Goal: Information Seeking & Learning: Learn about a topic

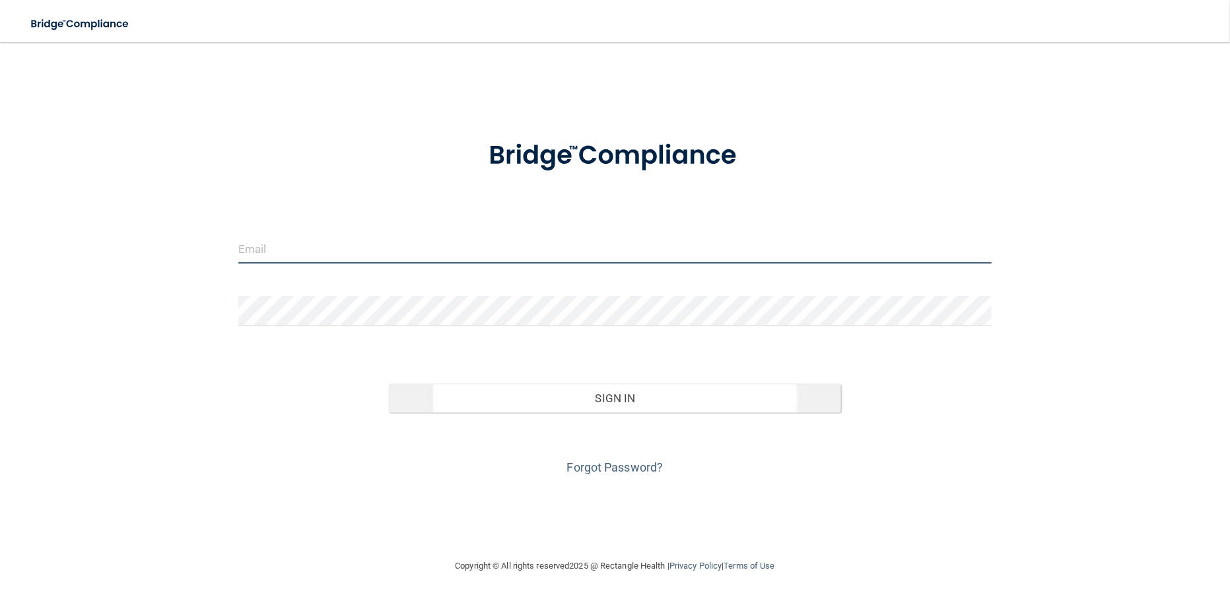
type input "[EMAIL_ADDRESS][DOMAIN_NAME]"
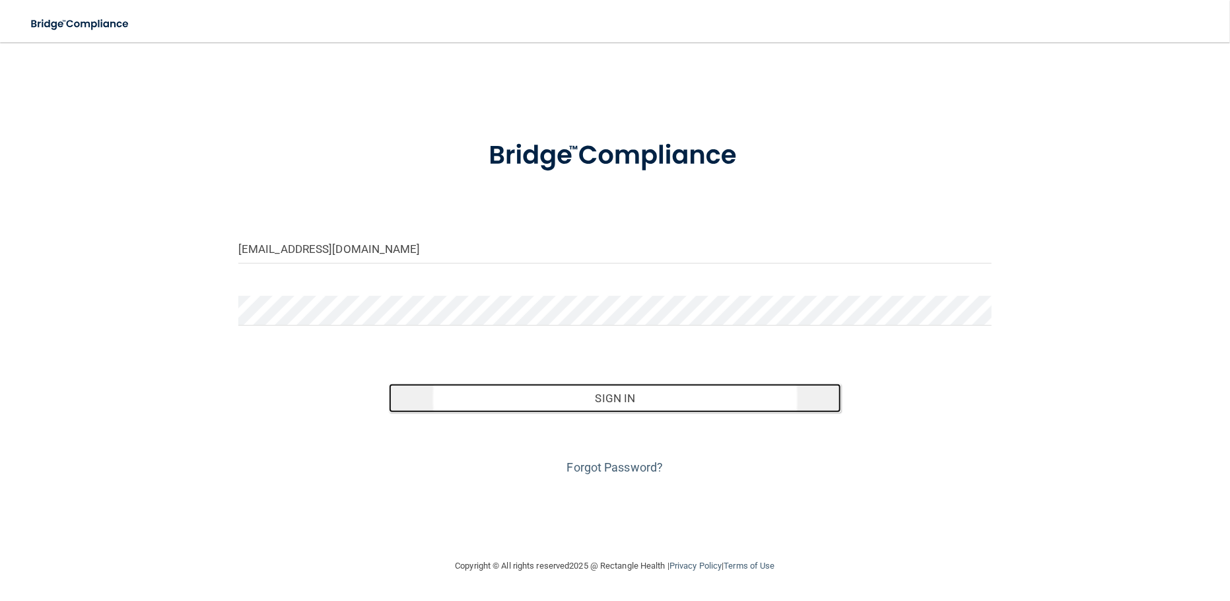
click at [606, 404] on button "Sign In" at bounding box center [615, 398] width 452 height 29
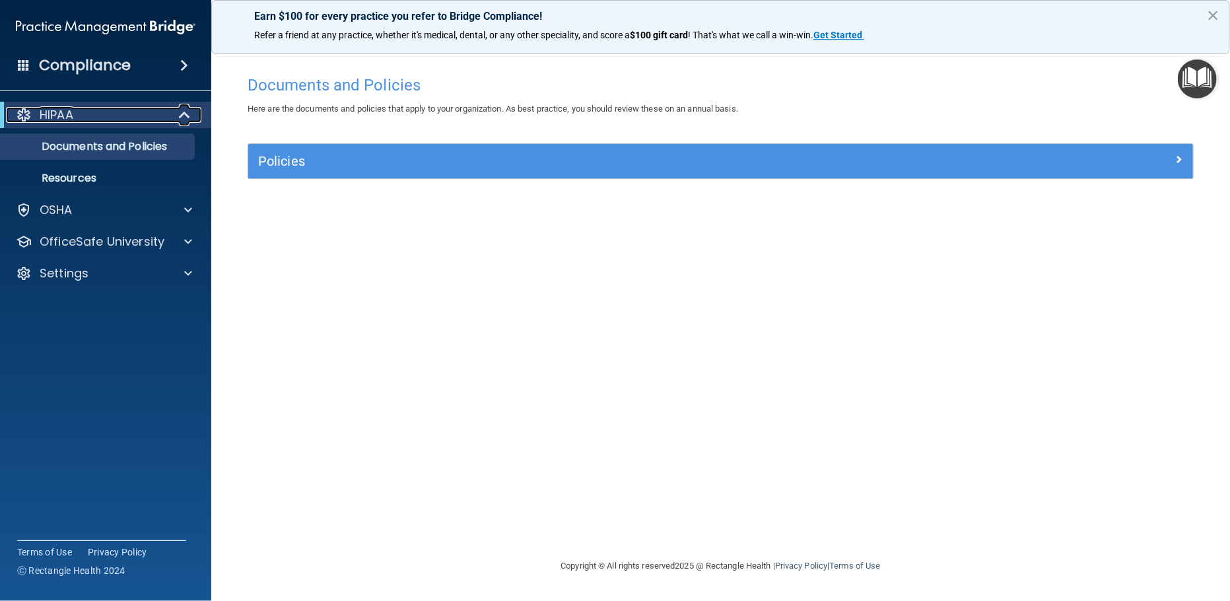
click at [180, 118] on span at bounding box center [185, 115] width 11 height 16
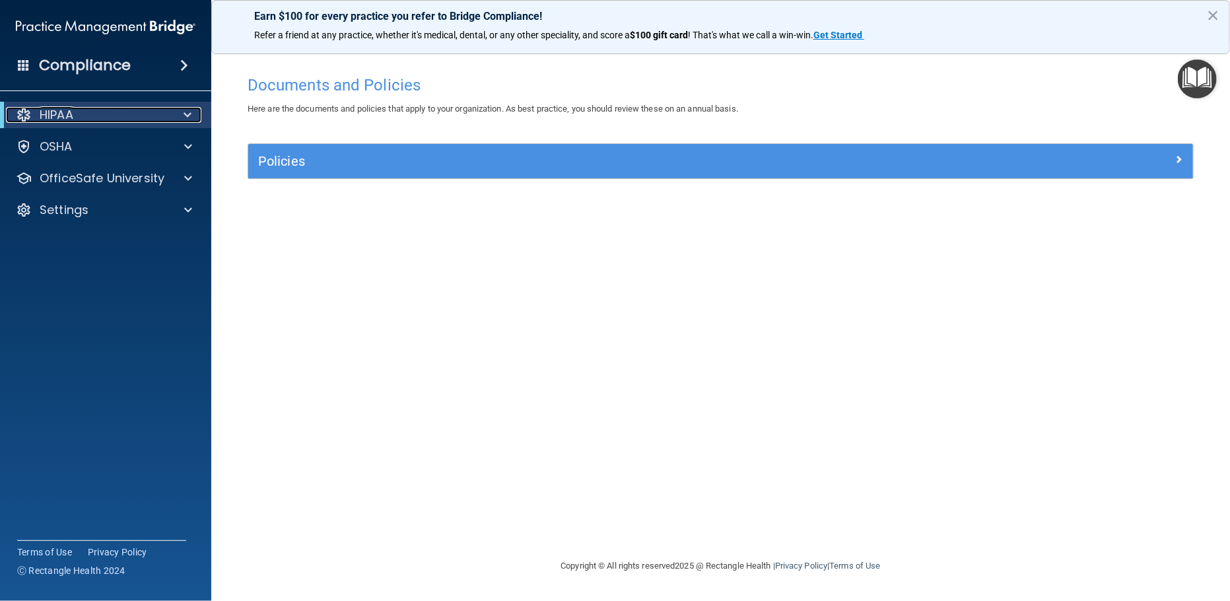
click at [155, 118] on div "HIPAA" at bounding box center [87, 115] width 163 height 16
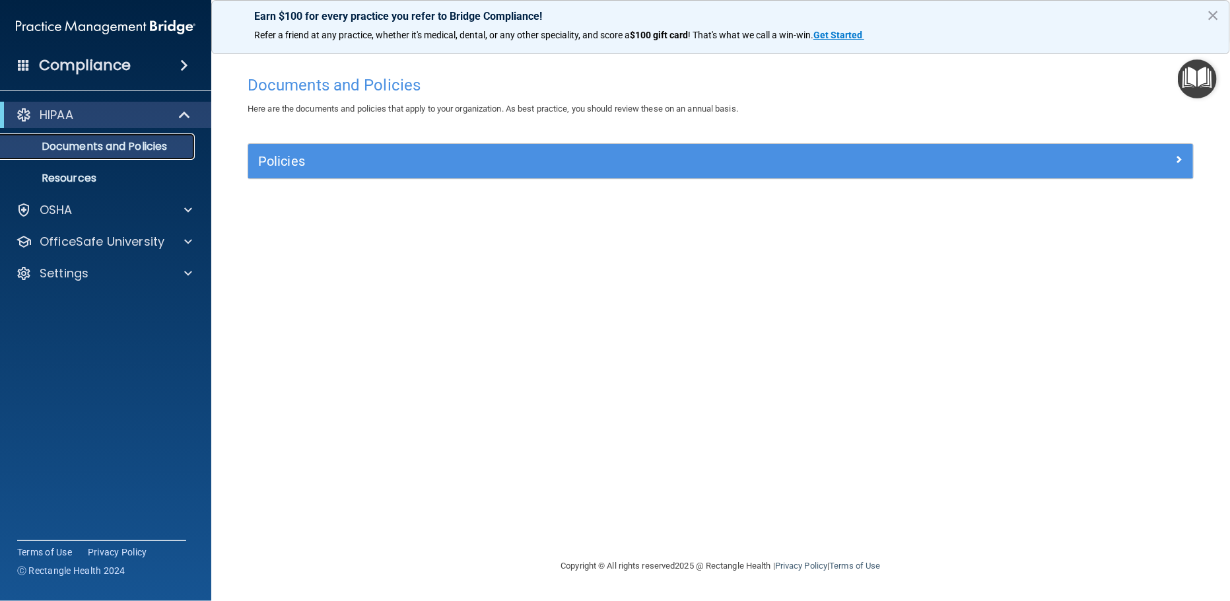
click at [145, 147] on p "Documents and Policies" at bounding box center [99, 146] width 180 height 13
click at [73, 178] on p "Resources" at bounding box center [99, 178] width 180 height 13
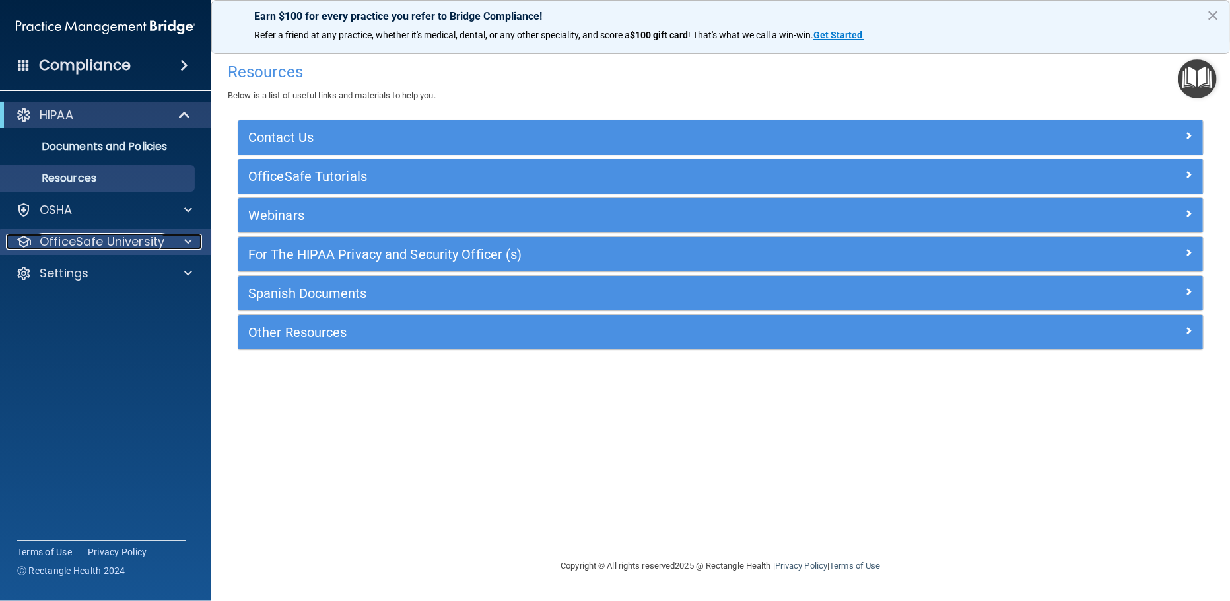
click at [158, 242] on p "OfficeSafe University" at bounding box center [102, 242] width 125 height 16
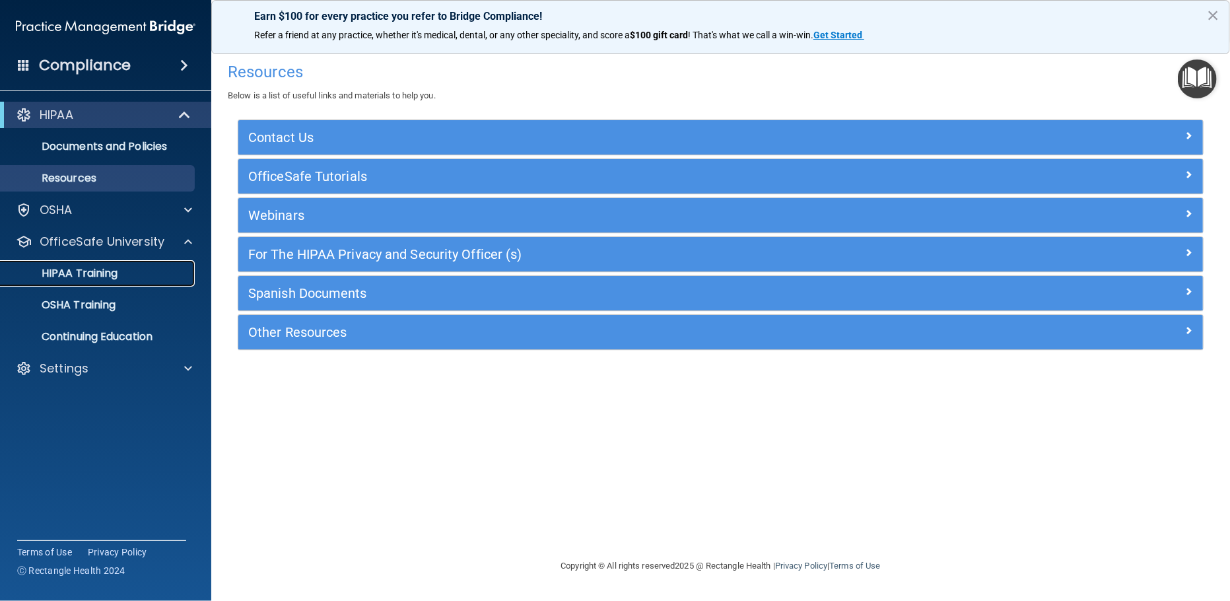
click at [99, 269] on p "HIPAA Training" at bounding box center [63, 273] width 109 height 13
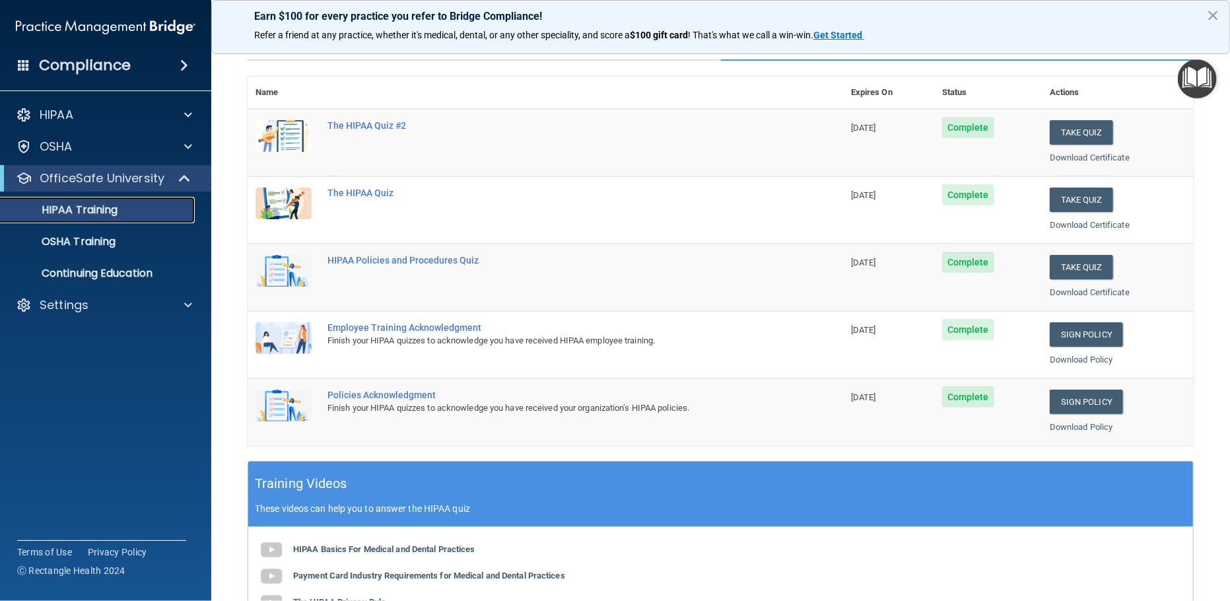
scroll to position [80, 0]
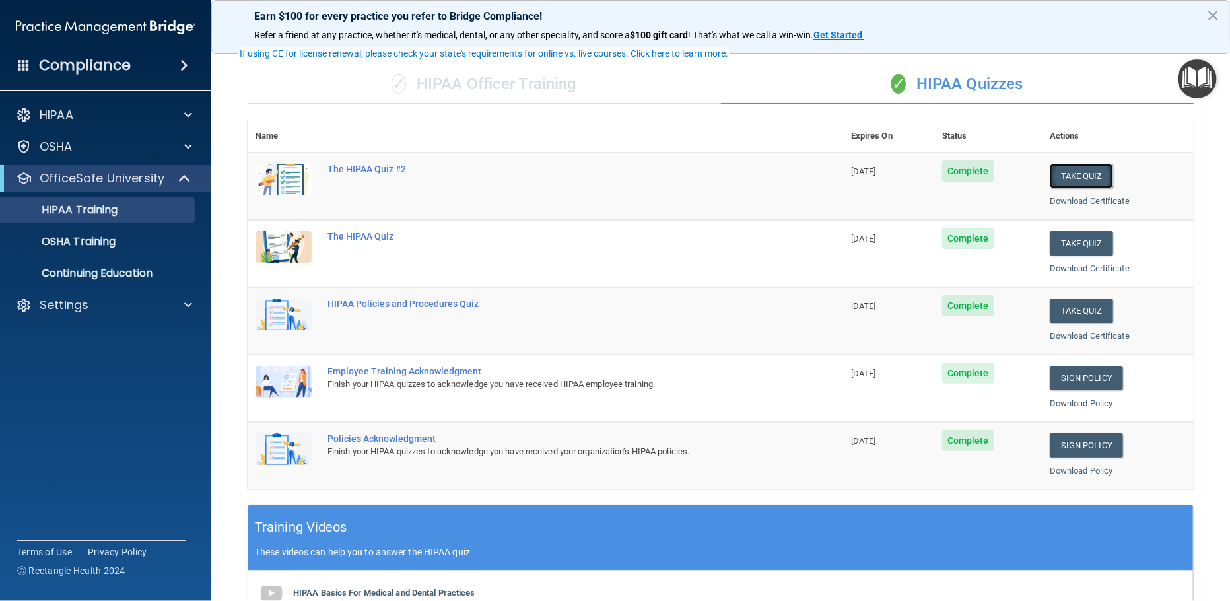
click at [1086, 174] on button "Take Quiz" at bounding box center [1081, 176] width 63 height 24
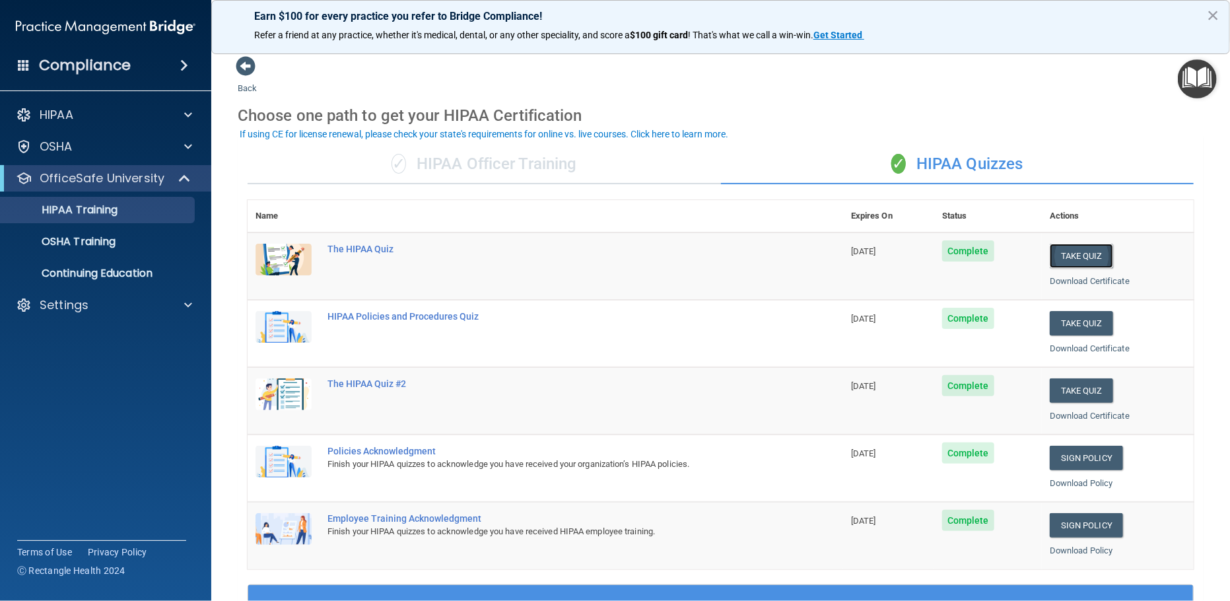
click at [1065, 254] on button "Take Quiz" at bounding box center [1081, 256] width 63 height 24
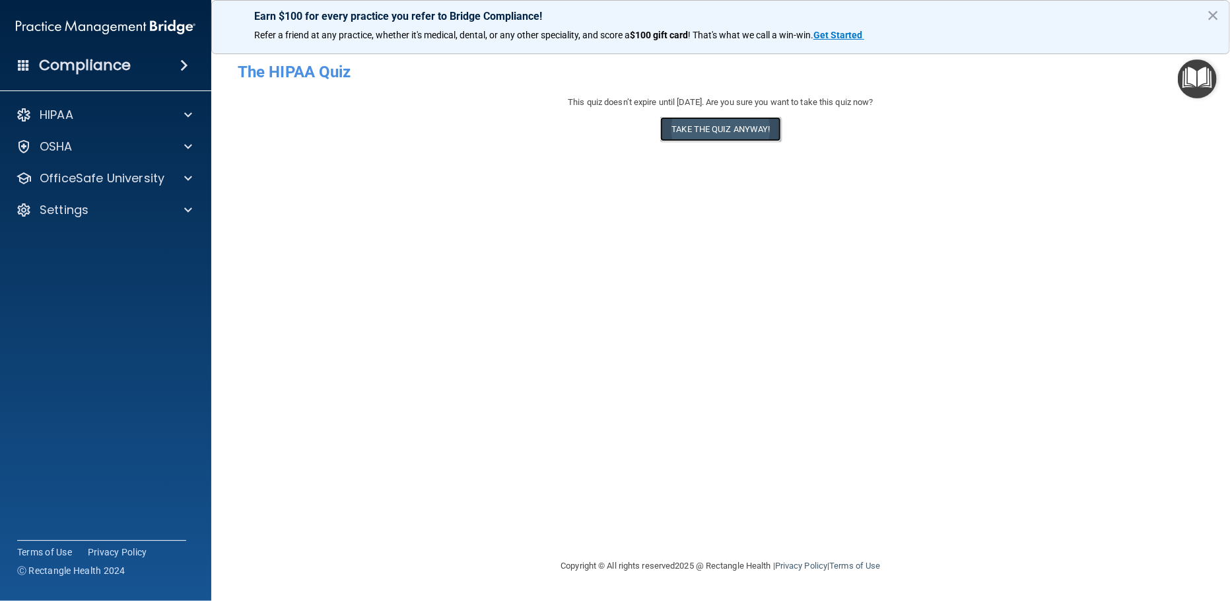
click at [695, 136] on button "Take the quiz anyway!" at bounding box center [720, 129] width 120 height 24
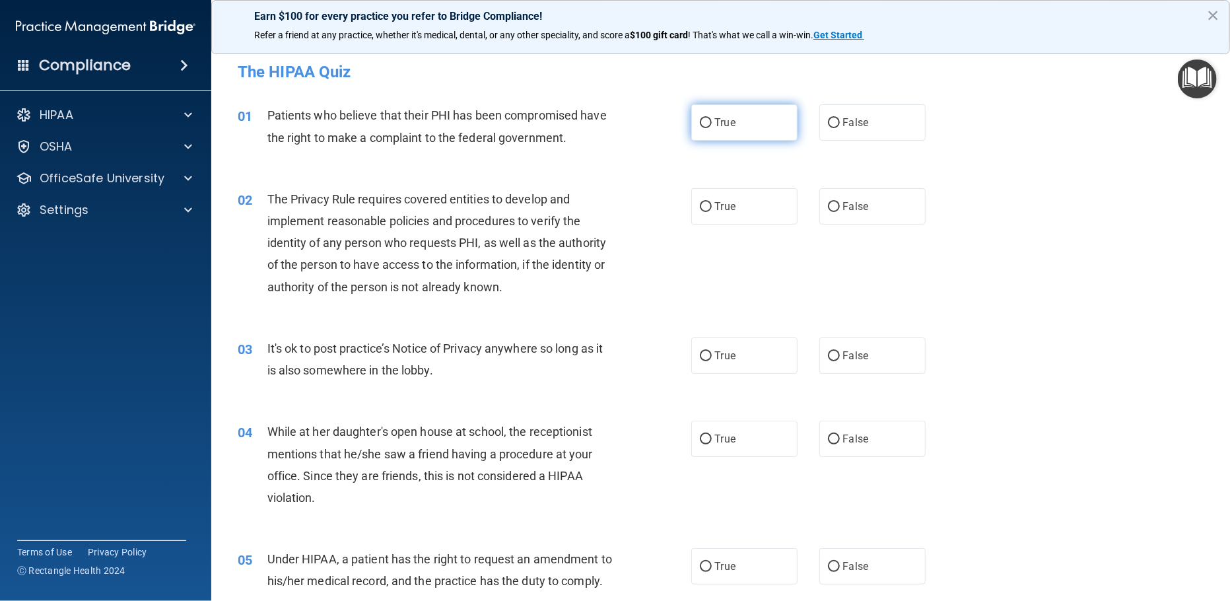
click at [700, 127] on input "True" at bounding box center [706, 123] width 12 height 10
radio input "true"
click at [700, 203] on input "True" at bounding box center [706, 207] width 12 height 10
radio input "true"
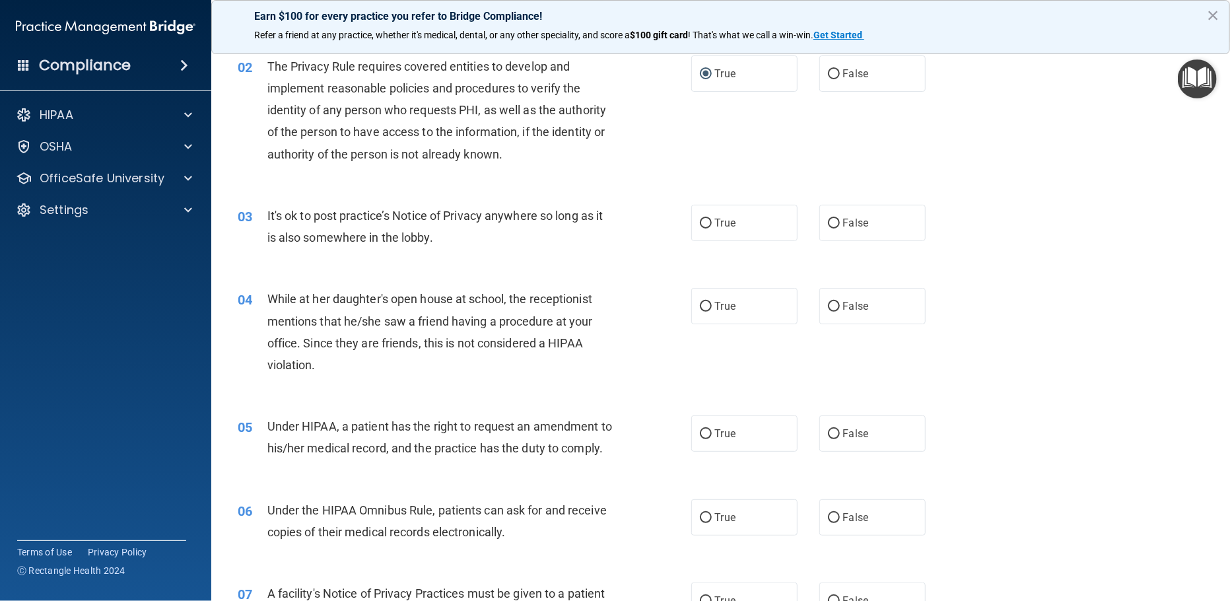
scroll to position [160, 0]
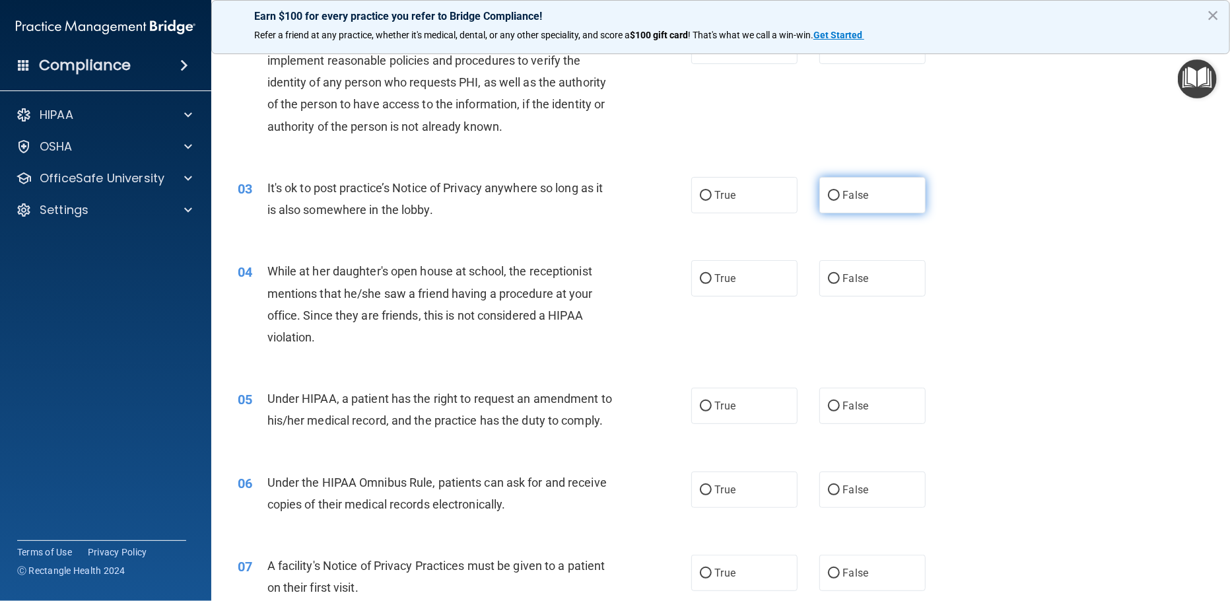
click at [828, 194] on input "False" at bounding box center [834, 196] width 12 height 10
radio input "true"
drag, startPoint x: 828, startPoint y: 277, endPoint x: 844, endPoint y: 282, distance: 16.7
click at [829, 279] on input "False" at bounding box center [834, 279] width 12 height 10
radio input "true"
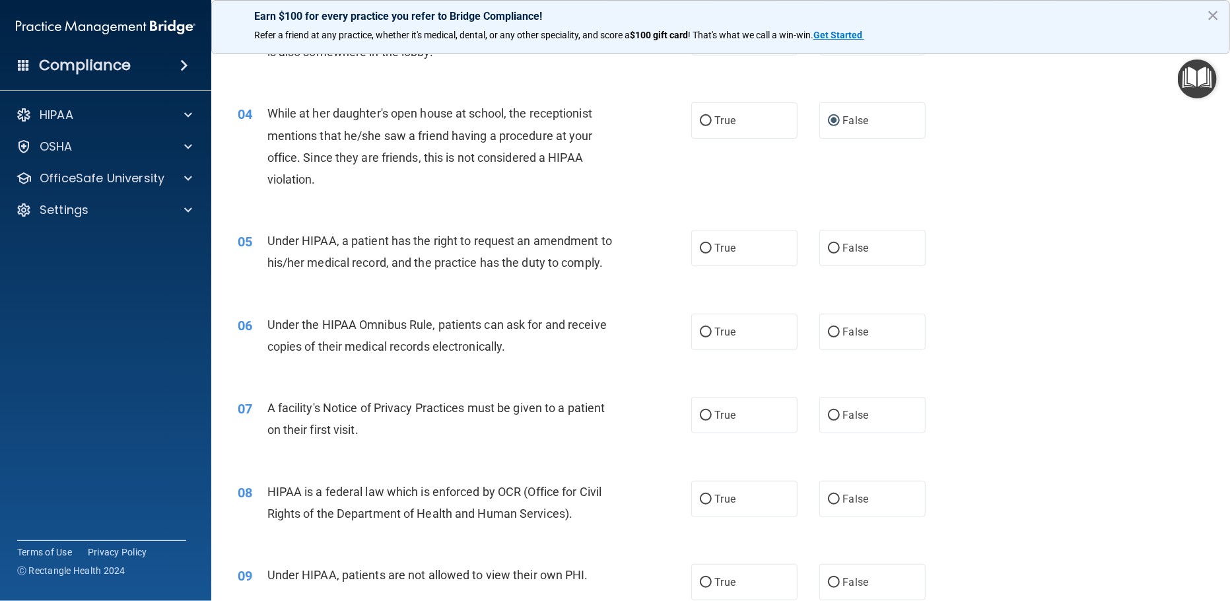
scroll to position [322, 0]
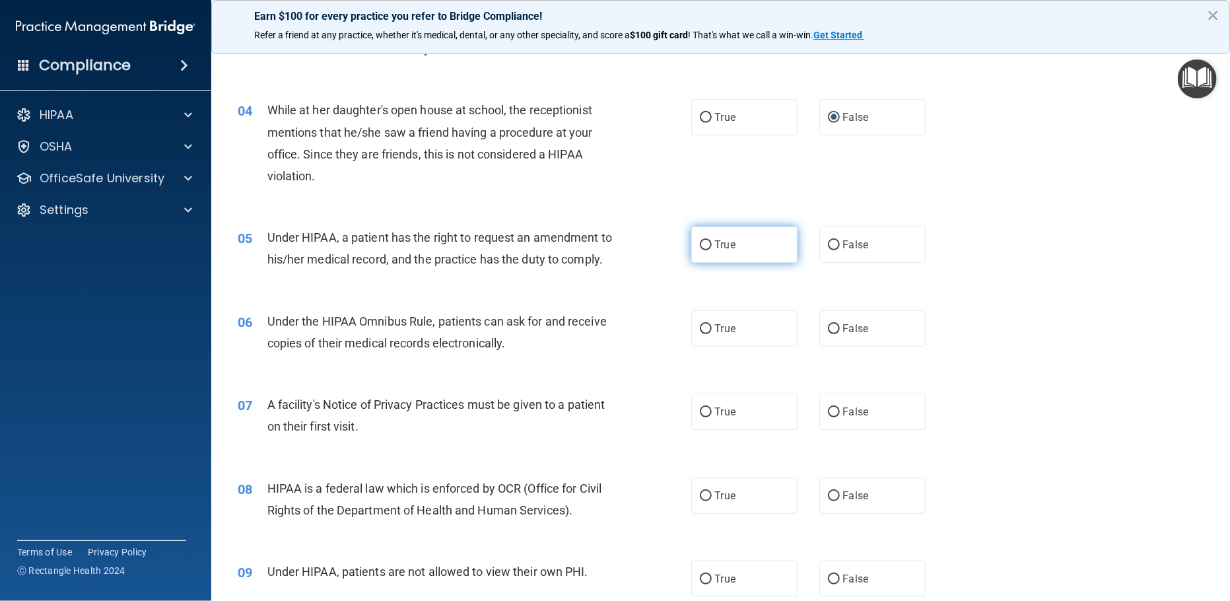
click at [700, 244] on input "True" at bounding box center [706, 245] width 12 height 10
radio input "true"
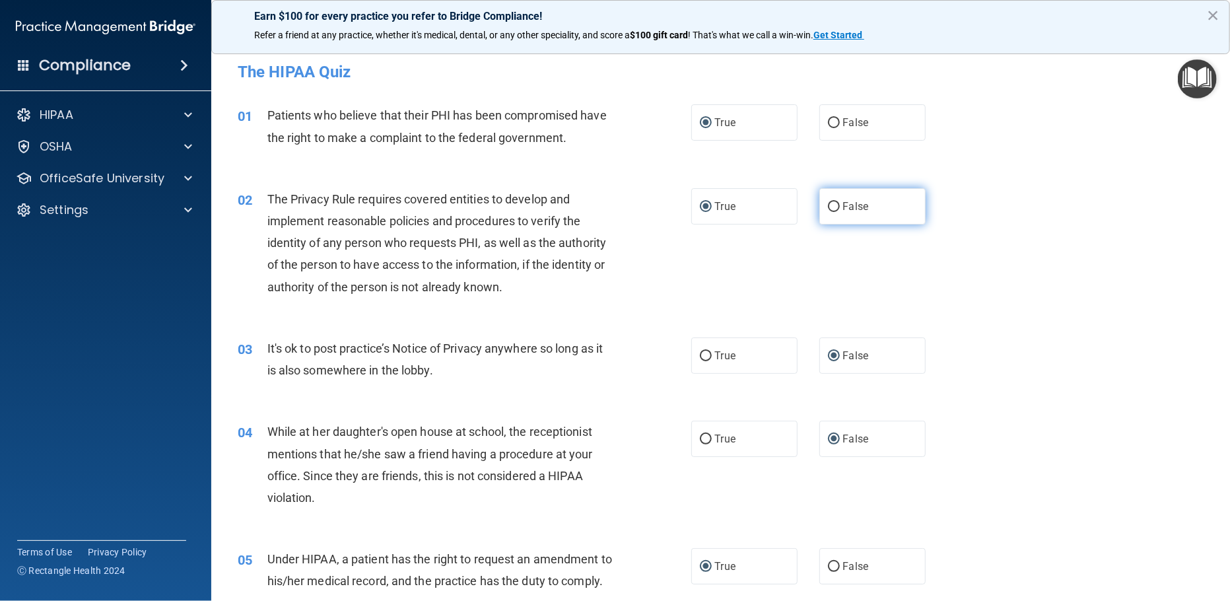
click at [828, 205] on input "False" at bounding box center [834, 207] width 12 height 10
radio input "true"
radio input "false"
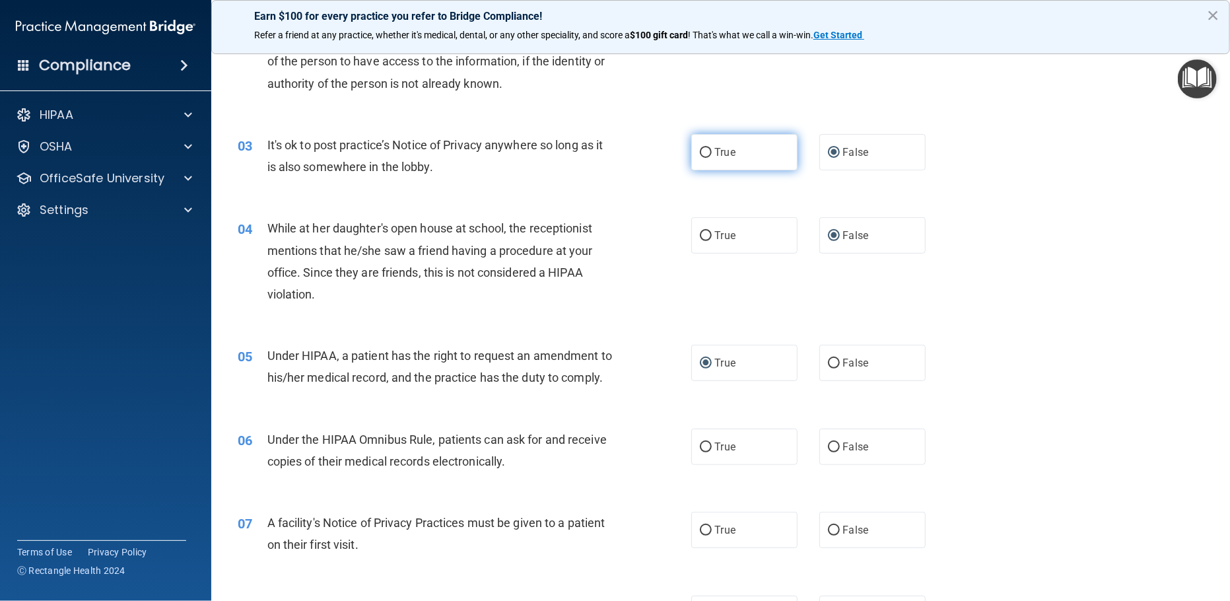
scroll to position [322, 0]
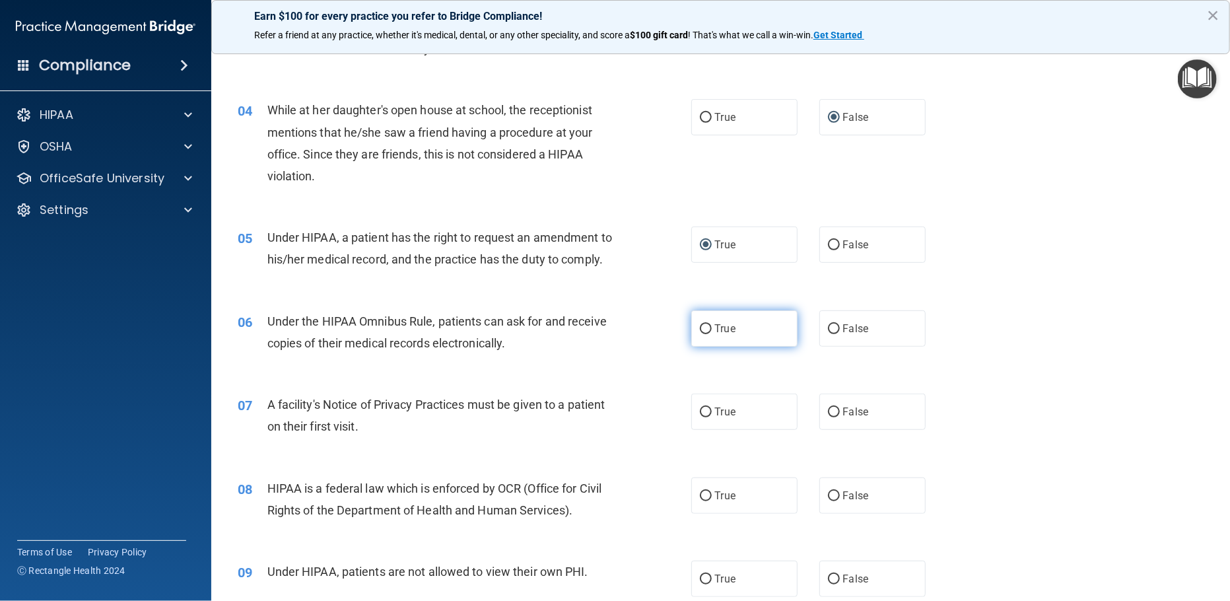
click at [700, 334] on input "True" at bounding box center [706, 329] width 12 height 10
radio input "true"
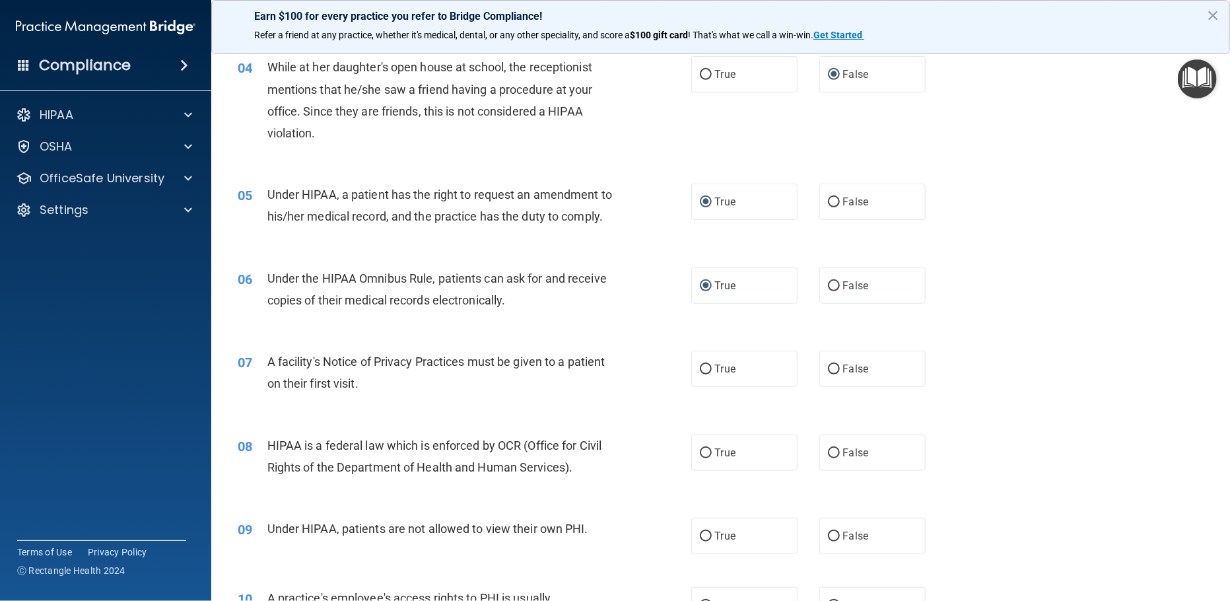
scroll to position [483, 0]
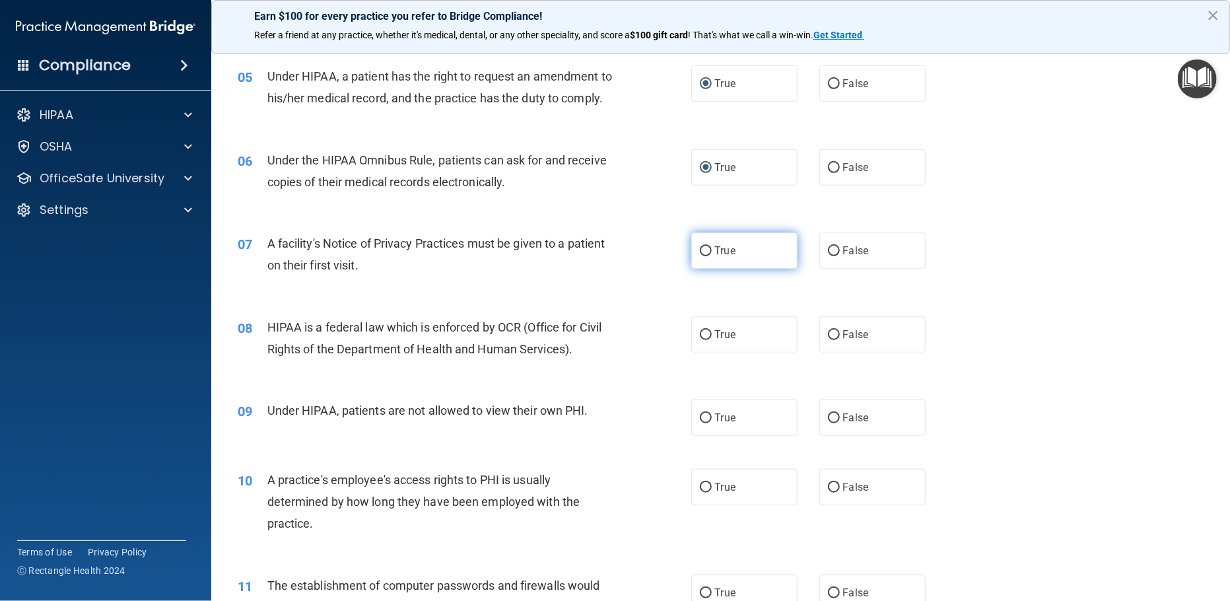
click at [701, 256] on input "True" at bounding box center [706, 251] width 12 height 10
radio input "true"
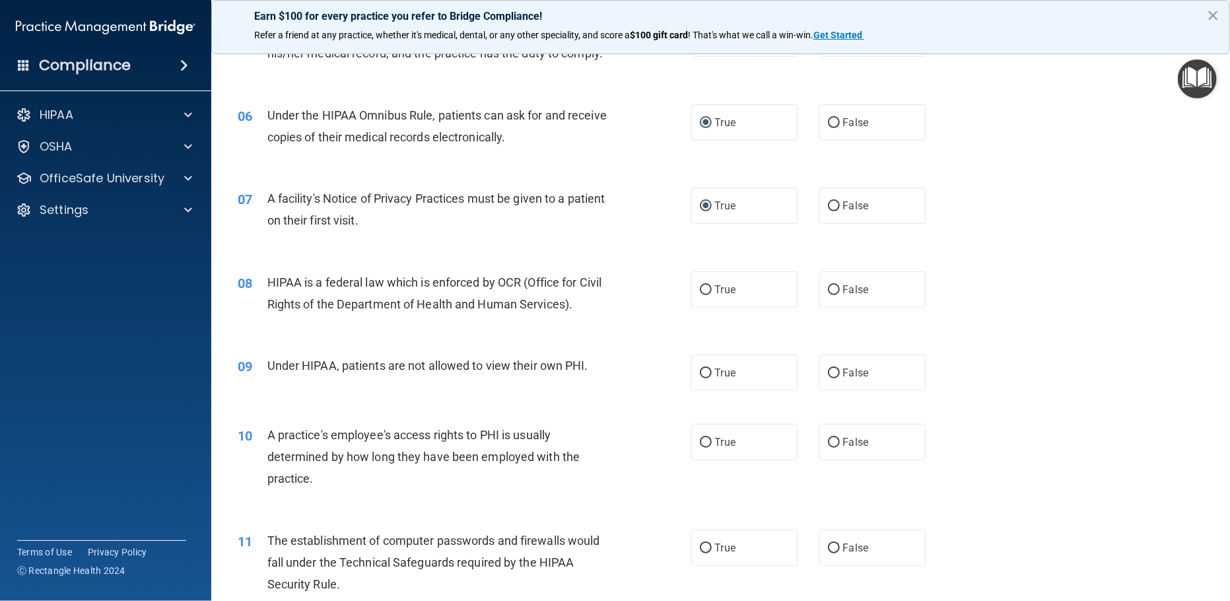
scroll to position [563, 0]
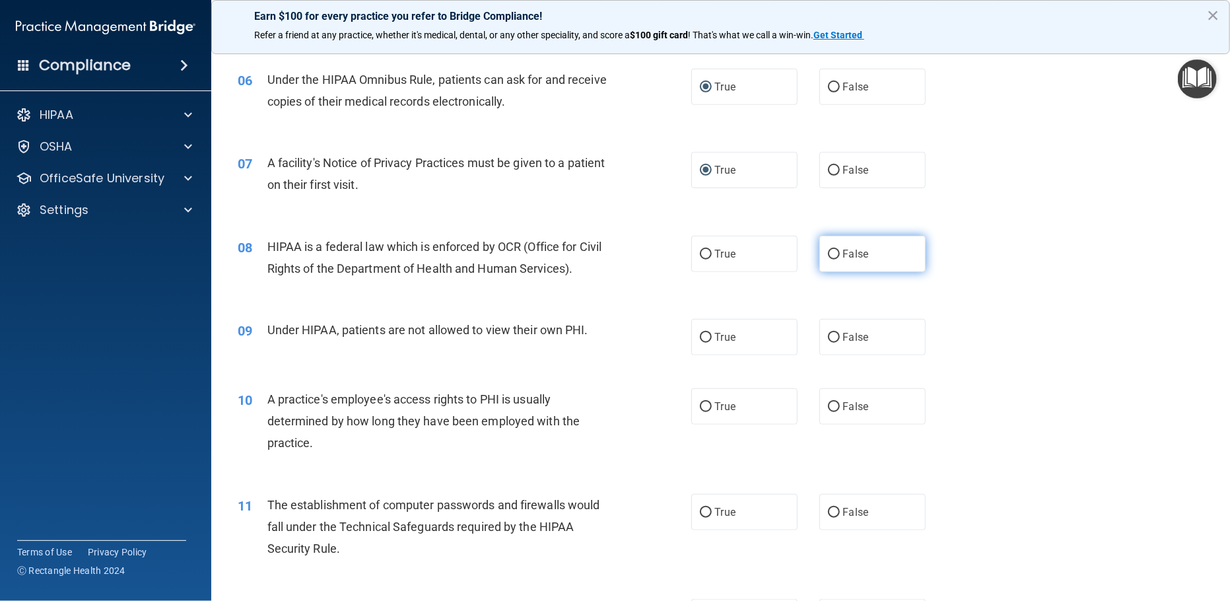
drag, startPoint x: 825, startPoint y: 267, endPoint x: 825, endPoint y: 276, distance: 8.6
click at [825, 272] on label "False" at bounding box center [872, 254] width 107 height 36
click at [828, 260] on input "False" at bounding box center [834, 255] width 12 height 10
radio input "true"
click at [829, 343] on input "False" at bounding box center [834, 338] width 12 height 10
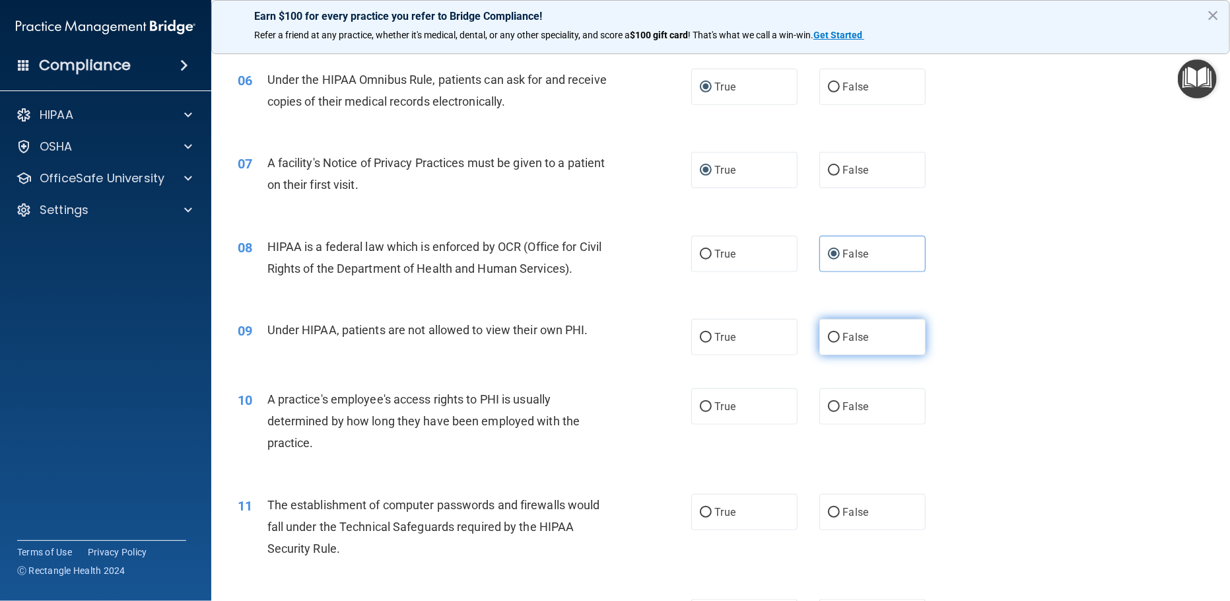
radio input "true"
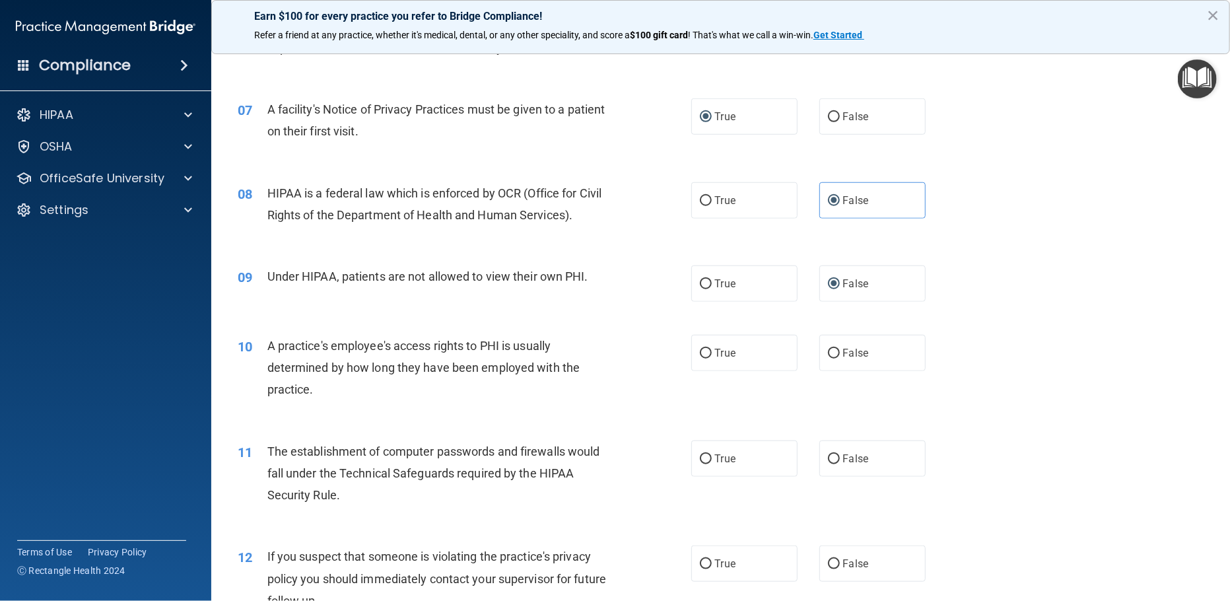
scroll to position [724, 0]
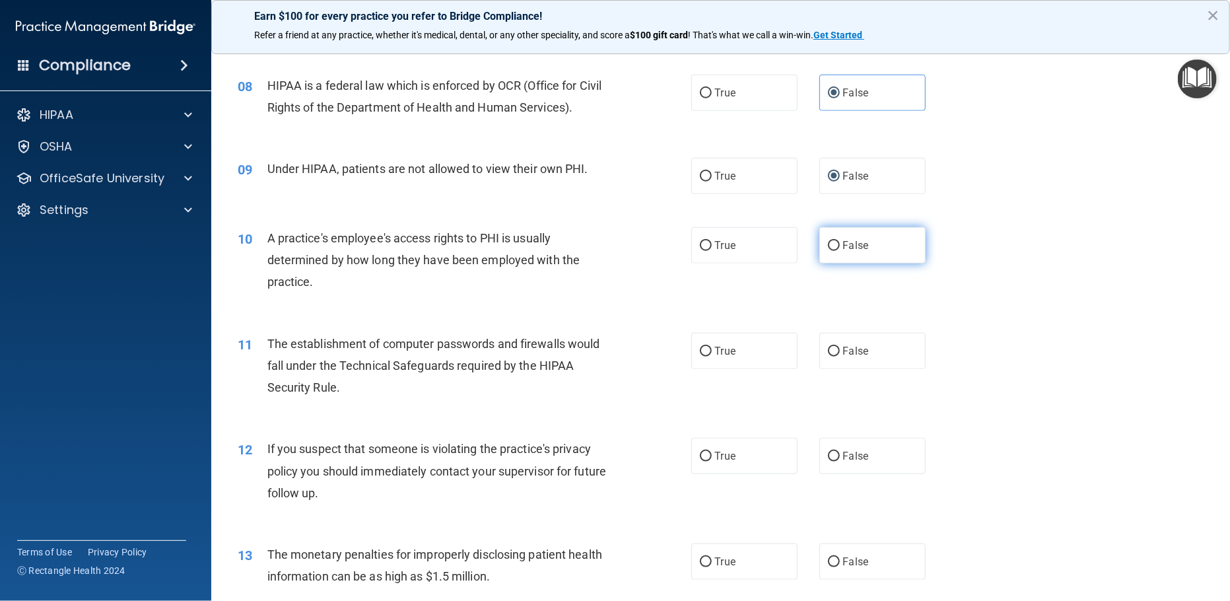
click at [829, 251] on input "False" at bounding box center [834, 246] width 12 height 10
radio input "true"
click at [700, 357] on input "True" at bounding box center [706, 352] width 12 height 10
radio input "true"
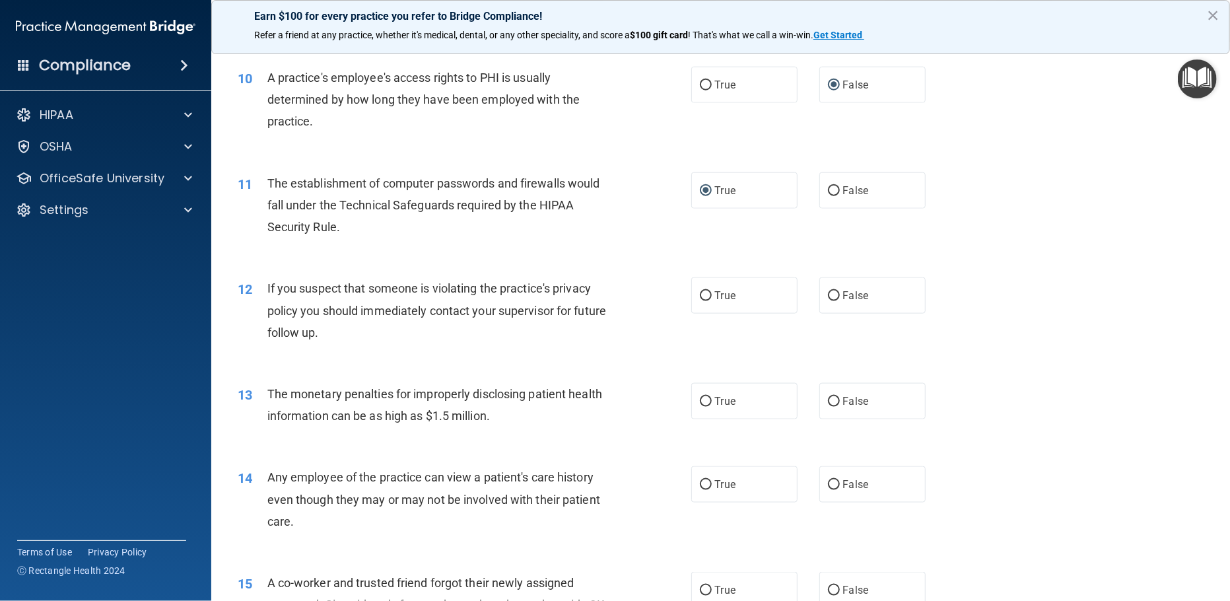
scroll to position [886, 0]
click at [700, 300] on input "True" at bounding box center [706, 296] width 12 height 10
radio input "true"
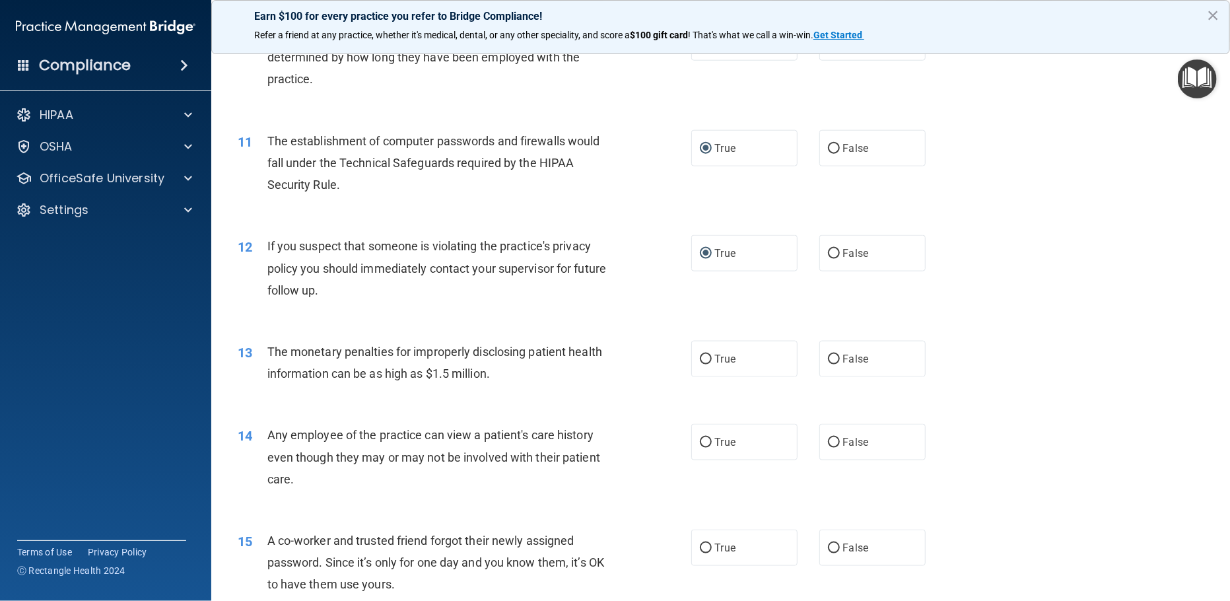
scroll to position [1047, 0]
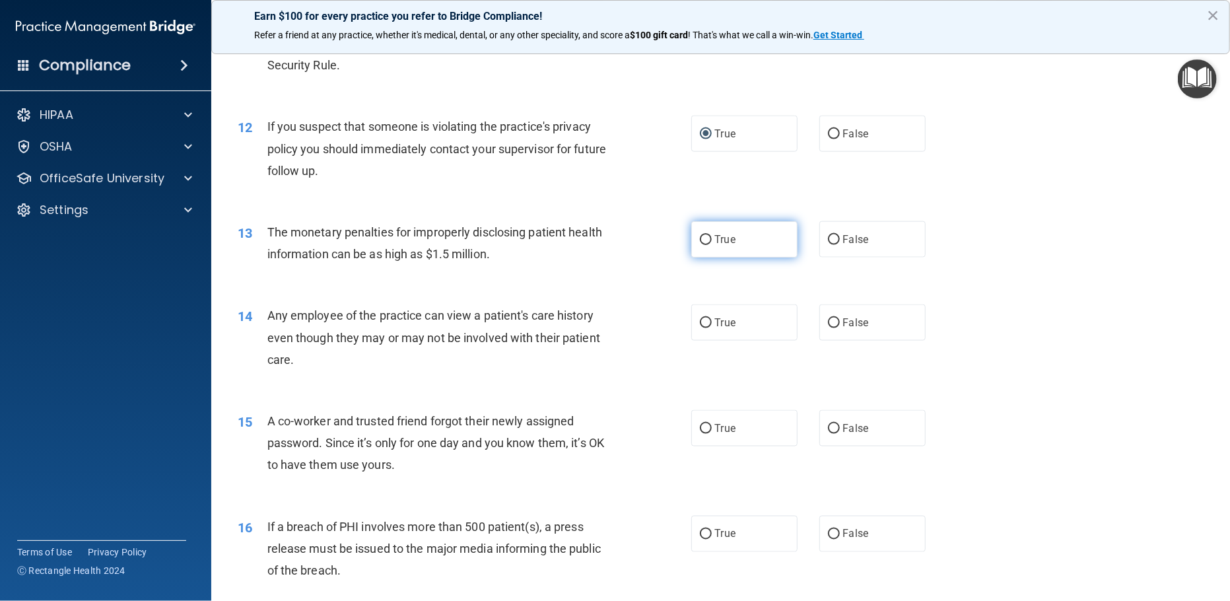
click at [700, 245] on input "True" at bounding box center [706, 240] width 12 height 10
radio input "true"
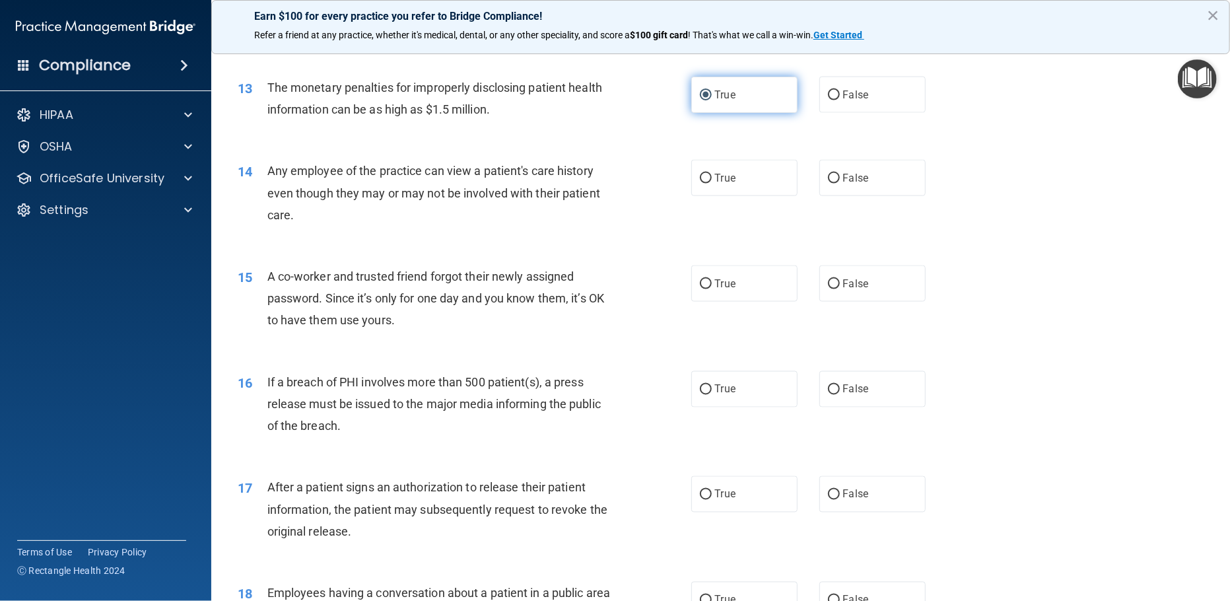
scroll to position [1208, 0]
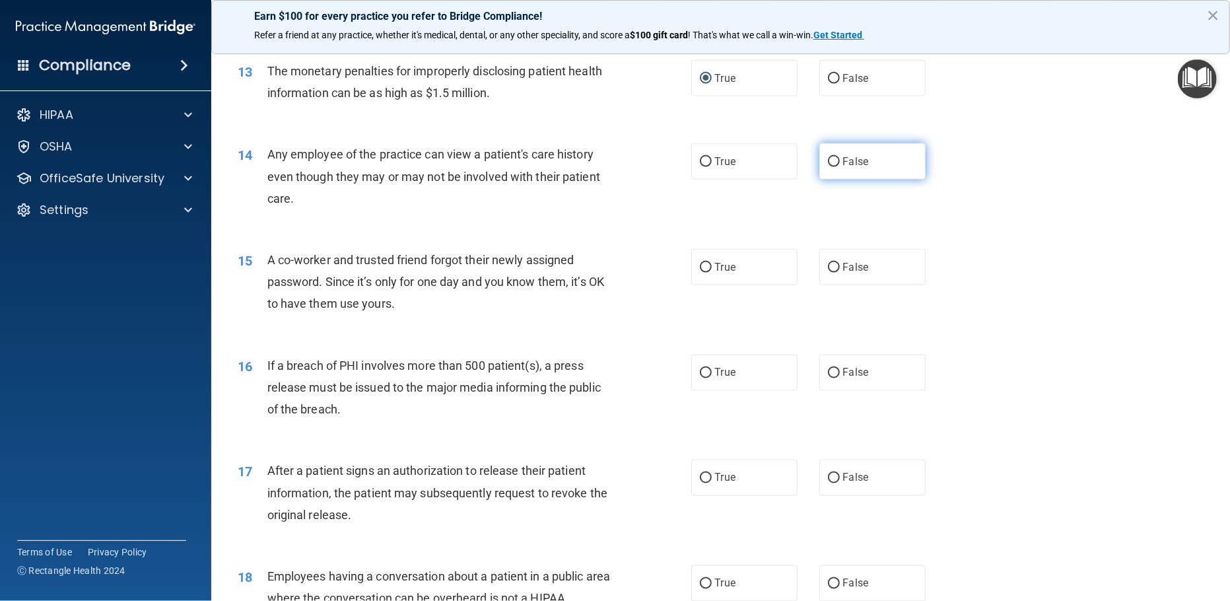
click at [828, 167] on input "False" at bounding box center [834, 162] width 12 height 10
radio input "true"
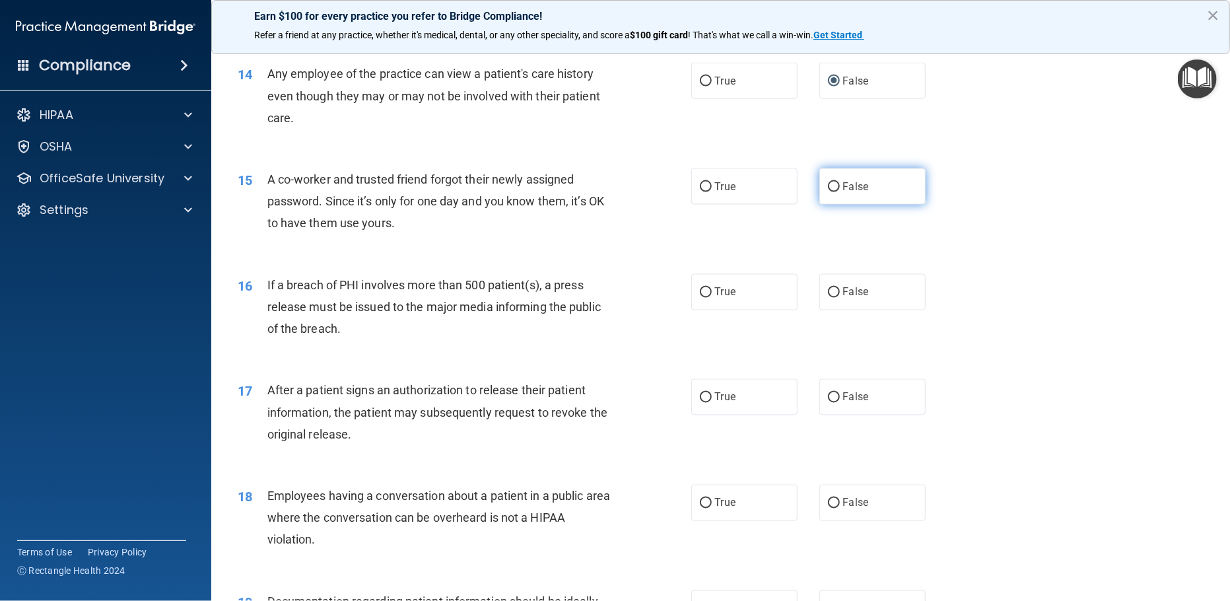
click at [829, 192] on input "False" at bounding box center [834, 187] width 12 height 10
radio input "true"
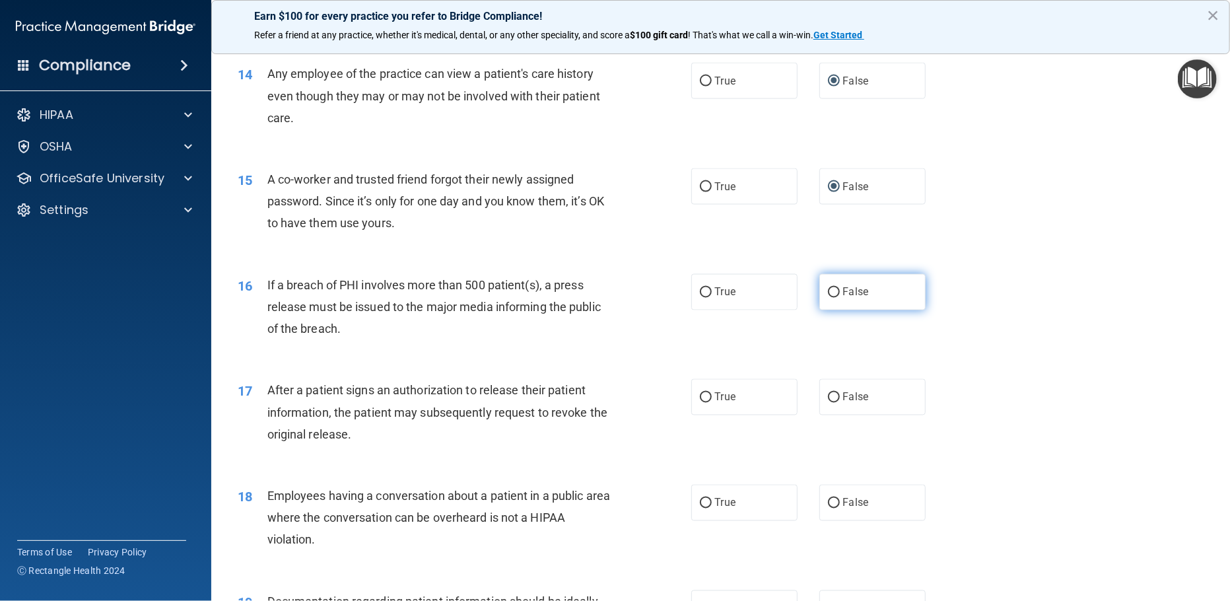
click at [828, 298] on input "False" at bounding box center [834, 293] width 12 height 10
radio input "true"
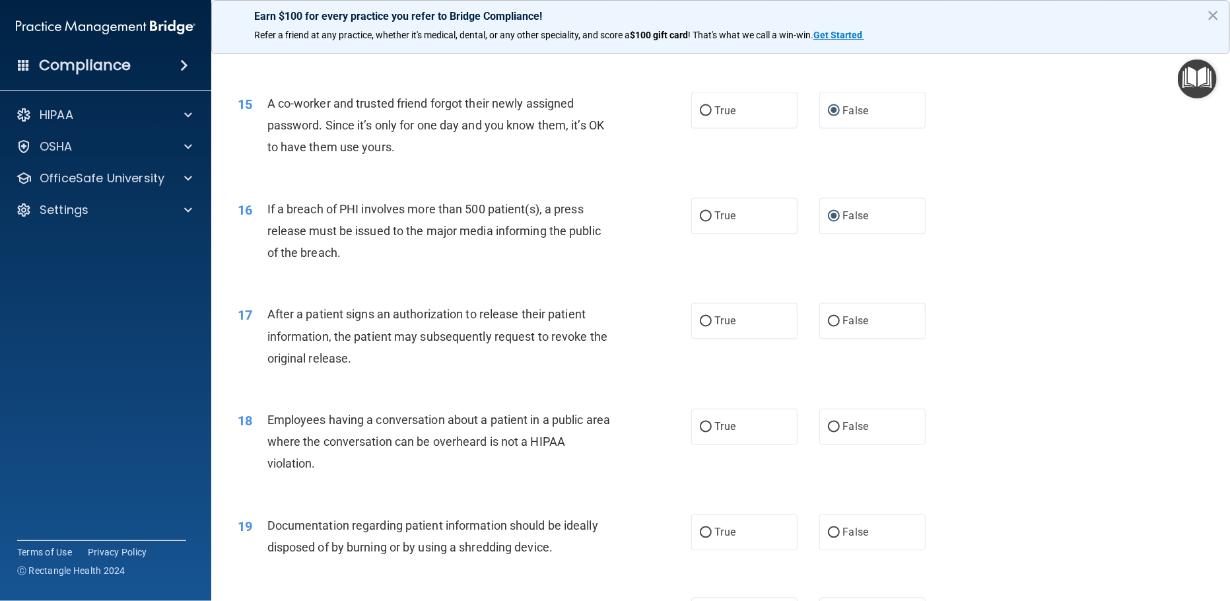
scroll to position [1449, 0]
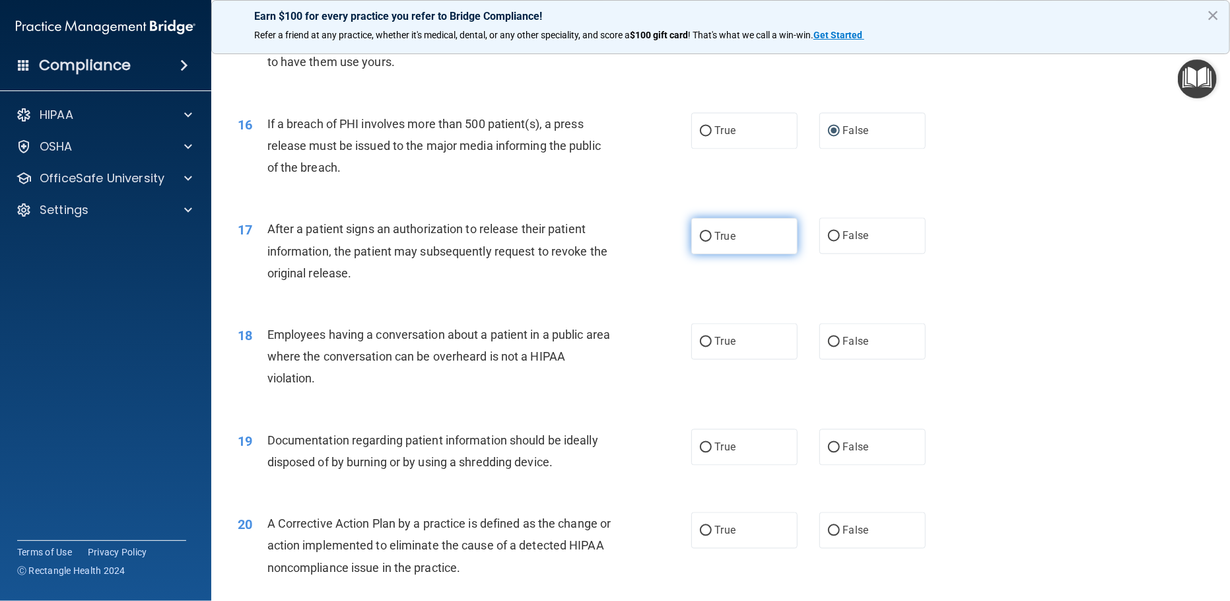
click at [700, 242] on input "True" at bounding box center [706, 237] width 12 height 10
radio input "true"
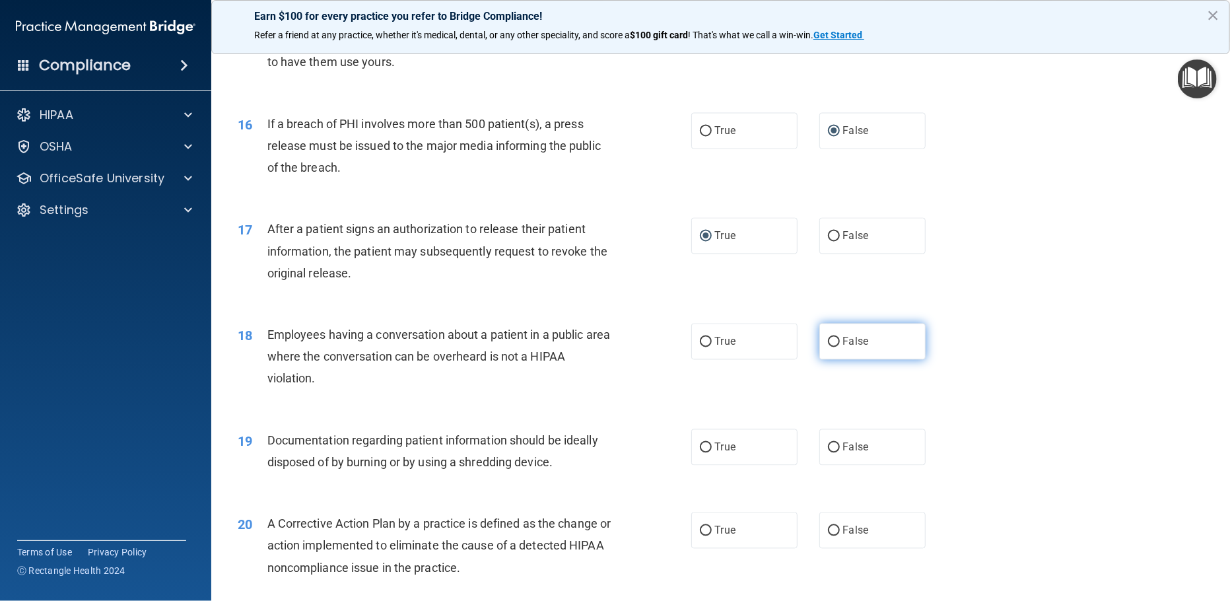
click at [829, 347] on input "False" at bounding box center [834, 342] width 12 height 10
radio input "true"
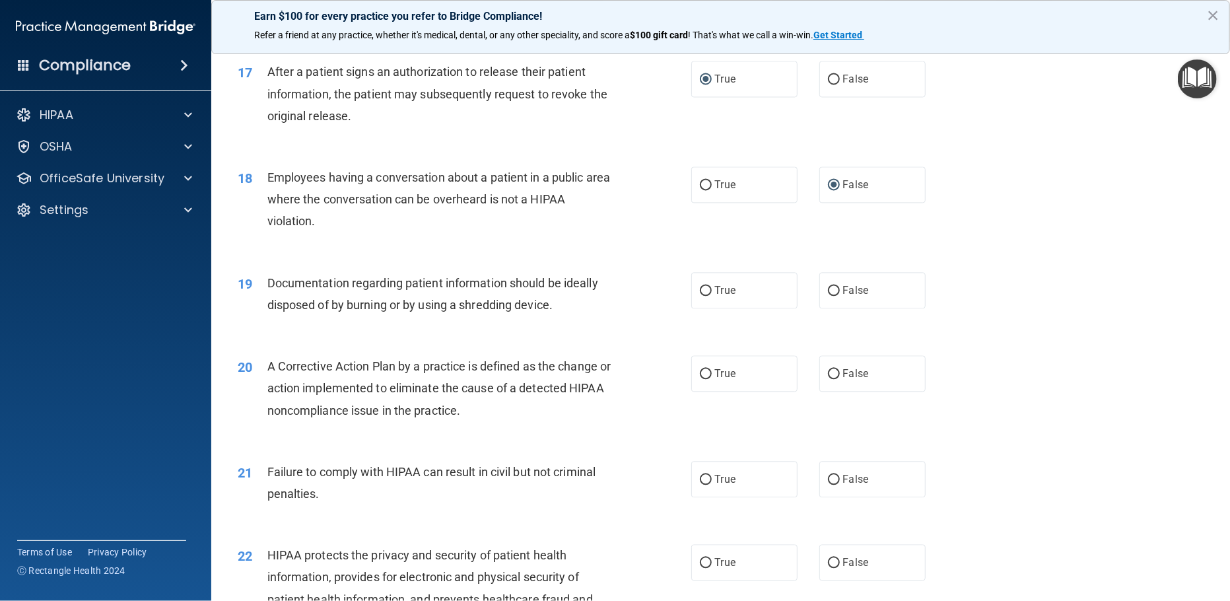
scroll to position [1611, 0]
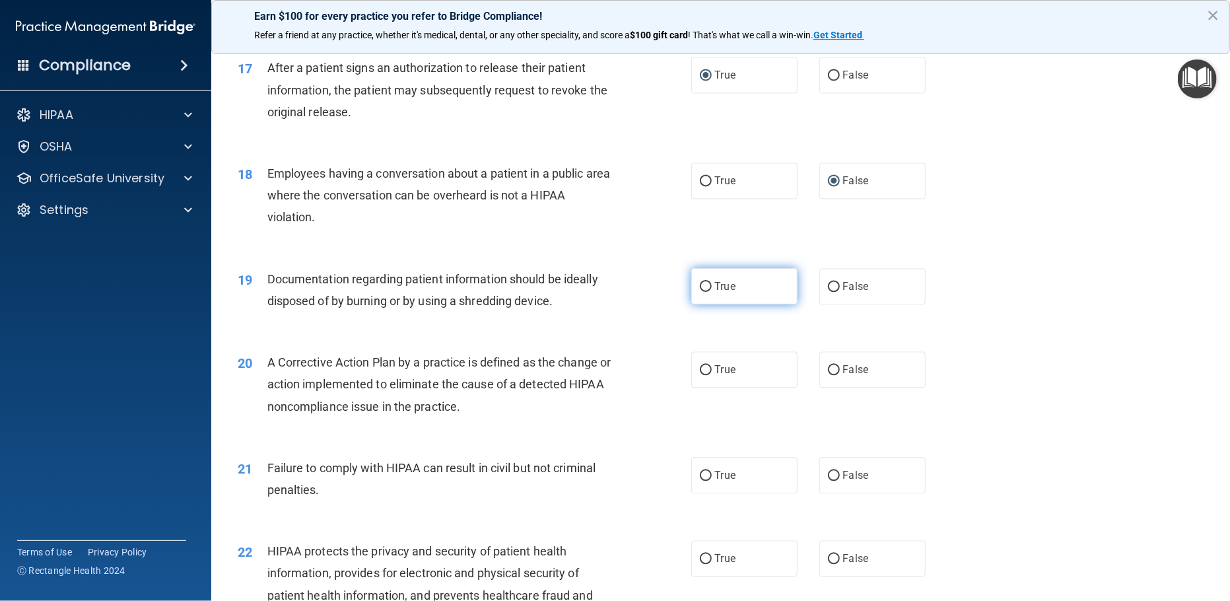
drag, startPoint x: 697, startPoint y: 308, endPoint x: 705, endPoint y: 320, distance: 13.9
click at [700, 292] on input "True" at bounding box center [706, 287] width 12 height 10
radio input "true"
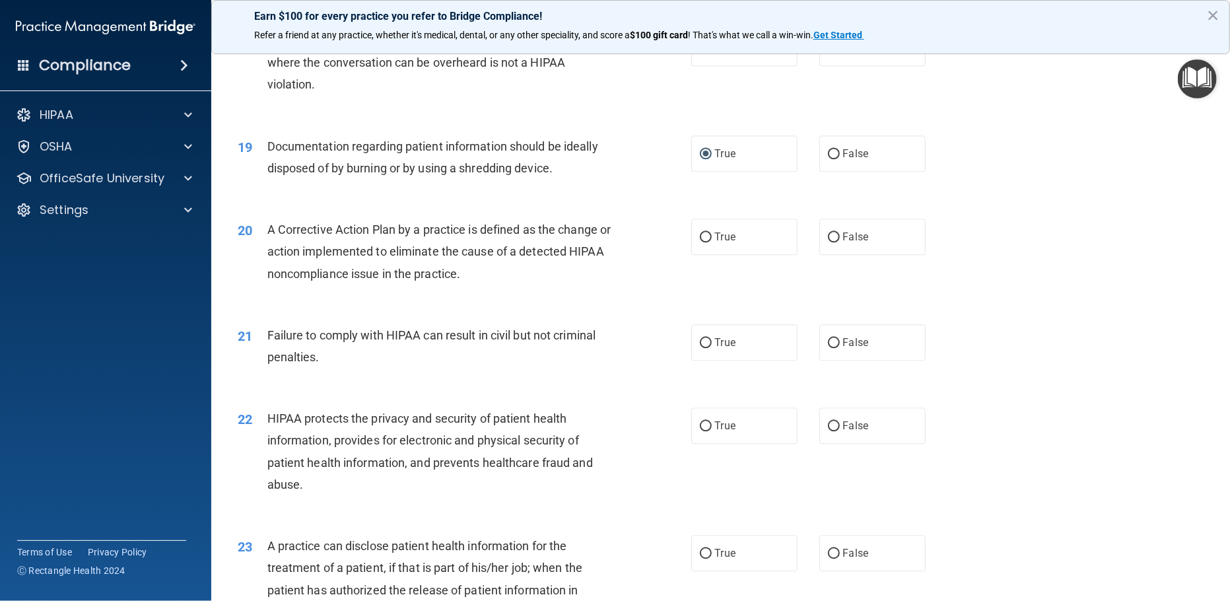
scroll to position [1771, 0]
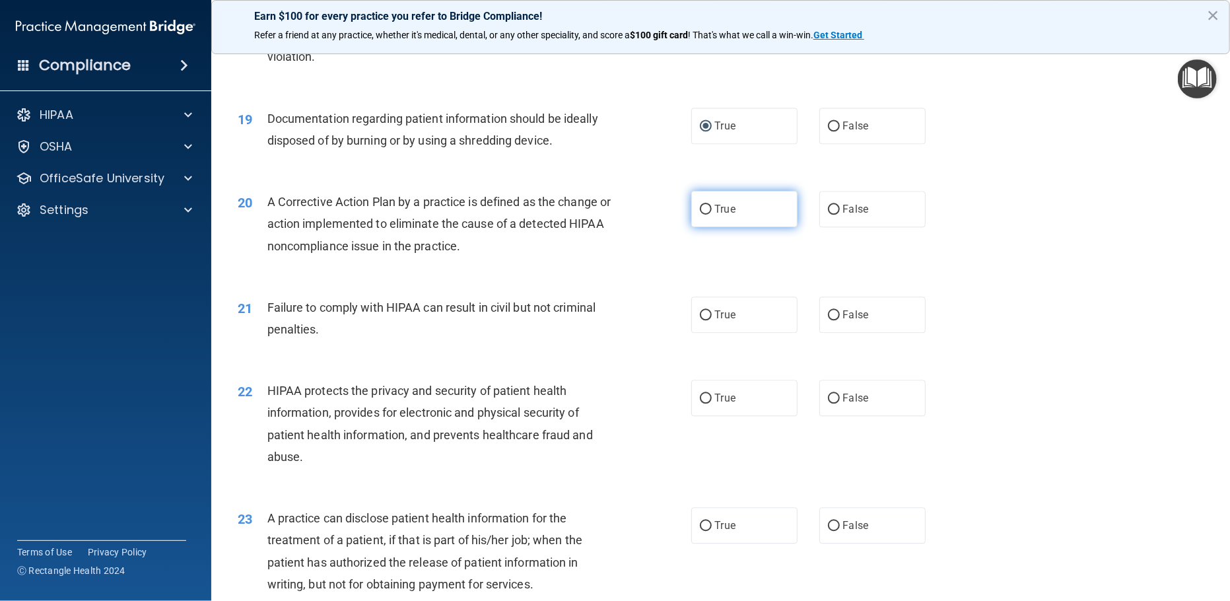
click at [701, 215] on input "True" at bounding box center [706, 210] width 12 height 10
radio input "true"
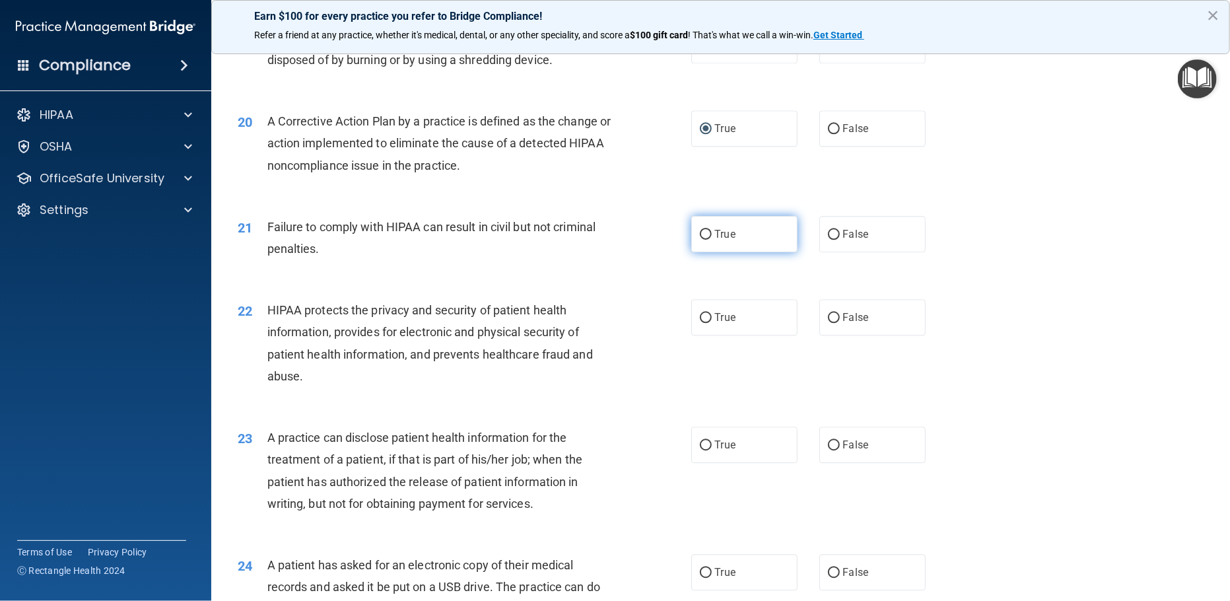
click at [700, 240] on input "True" at bounding box center [706, 235] width 12 height 10
radio input "true"
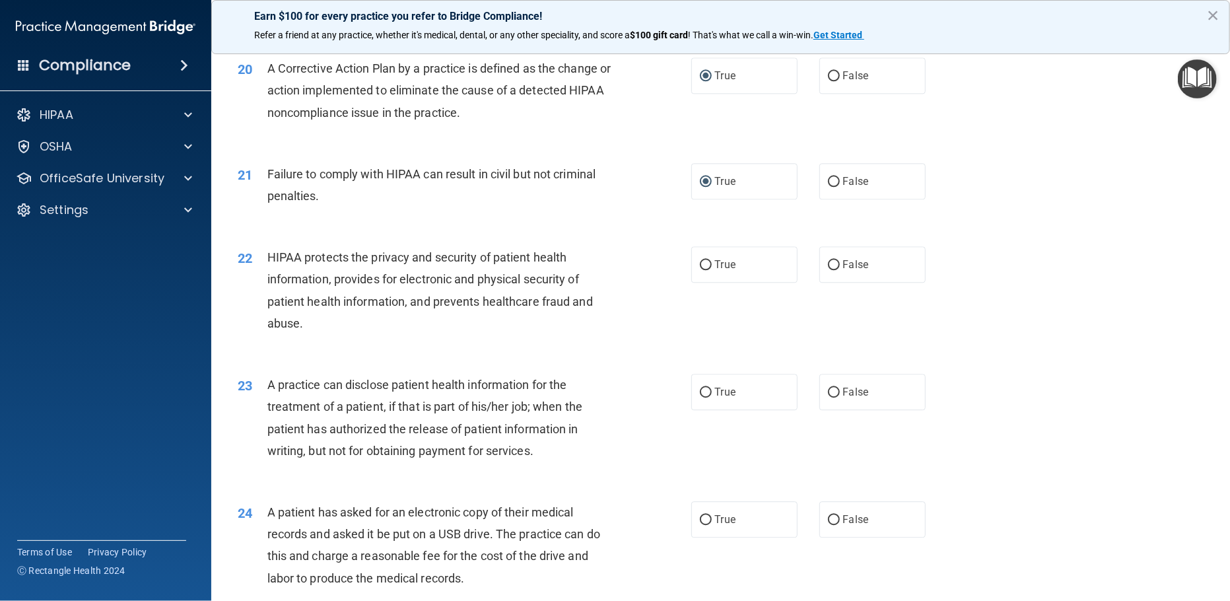
scroll to position [1932, 0]
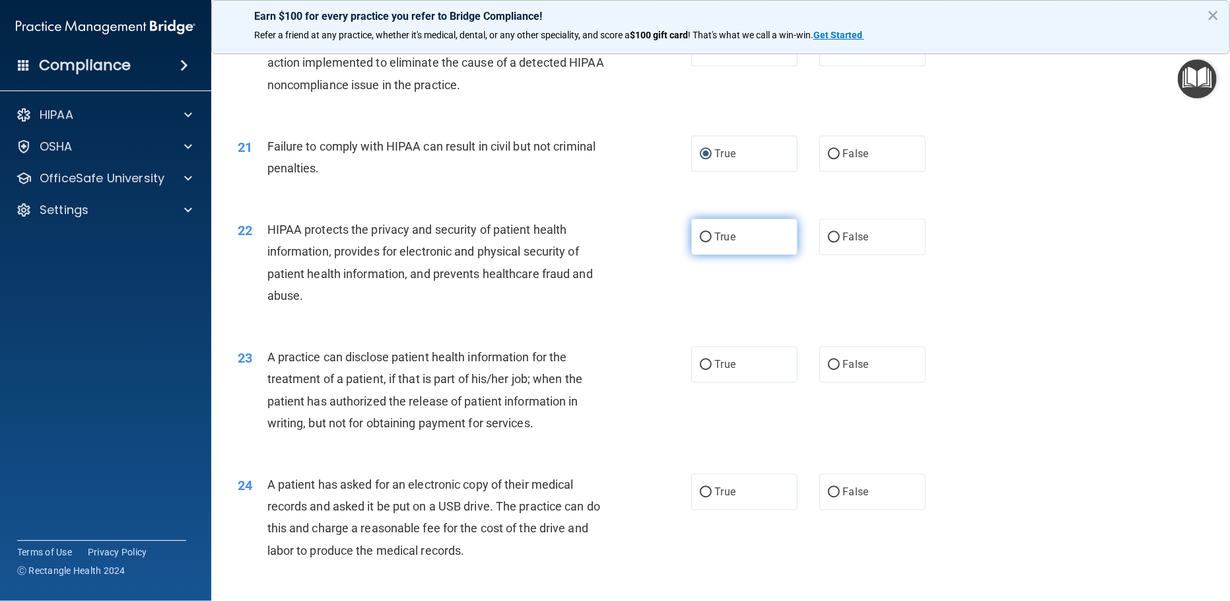
click at [700, 242] on input "True" at bounding box center [706, 237] width 12 height 10
radio input "true"
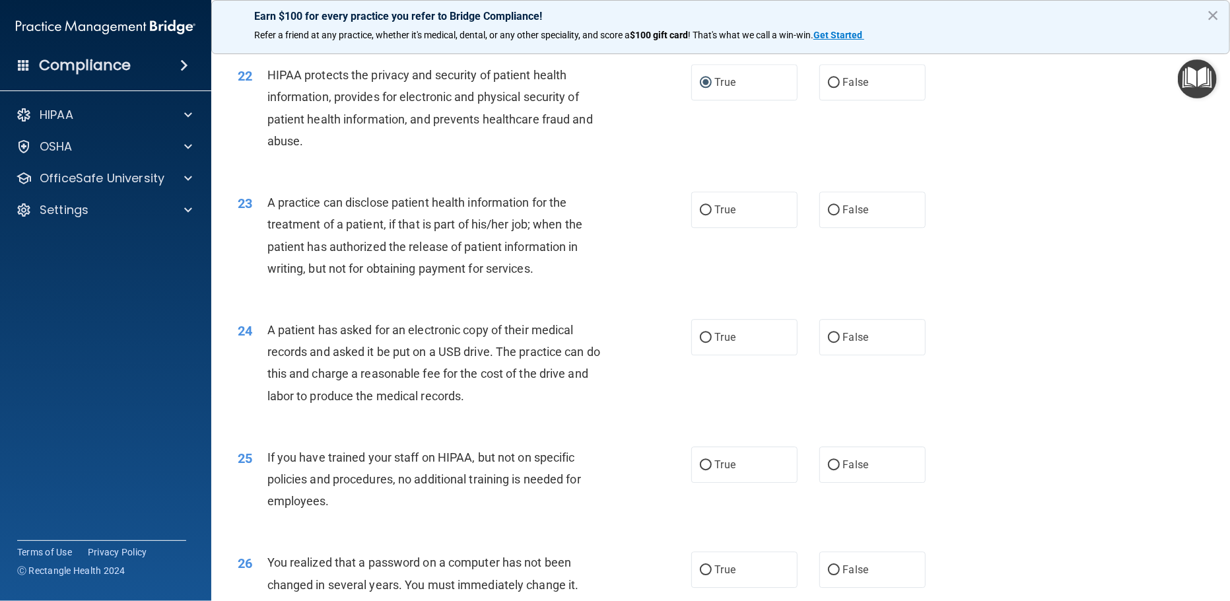
scroll to position [2093, 0]
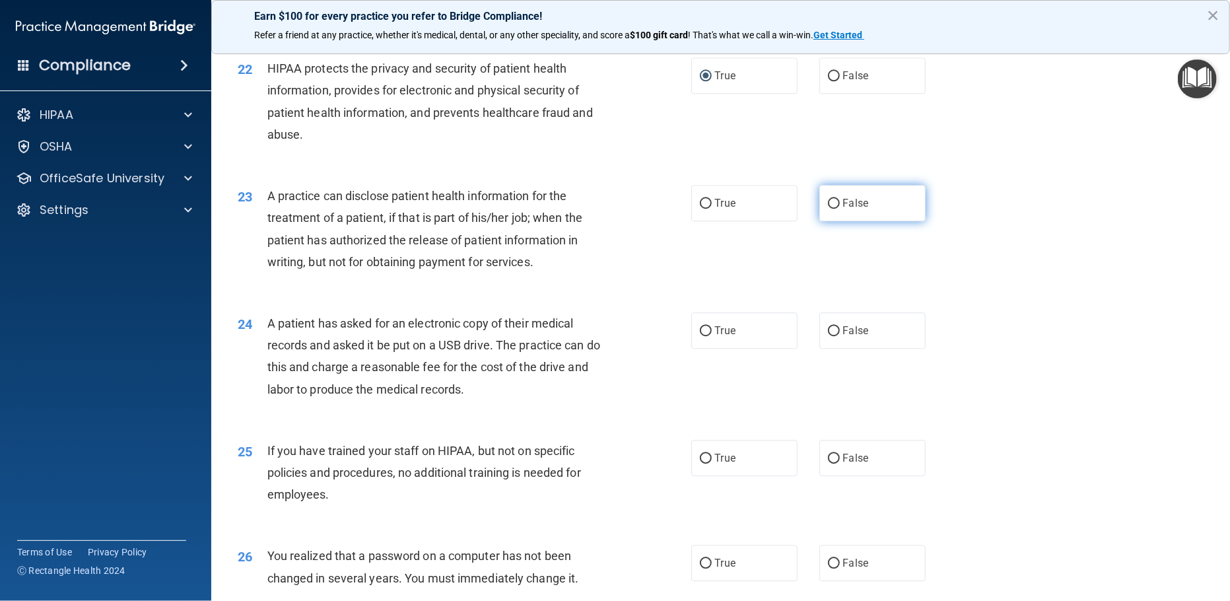
click at [828, 209] on input "False" at bounding box center [834, 204] width 12 height 10
radio input "true"
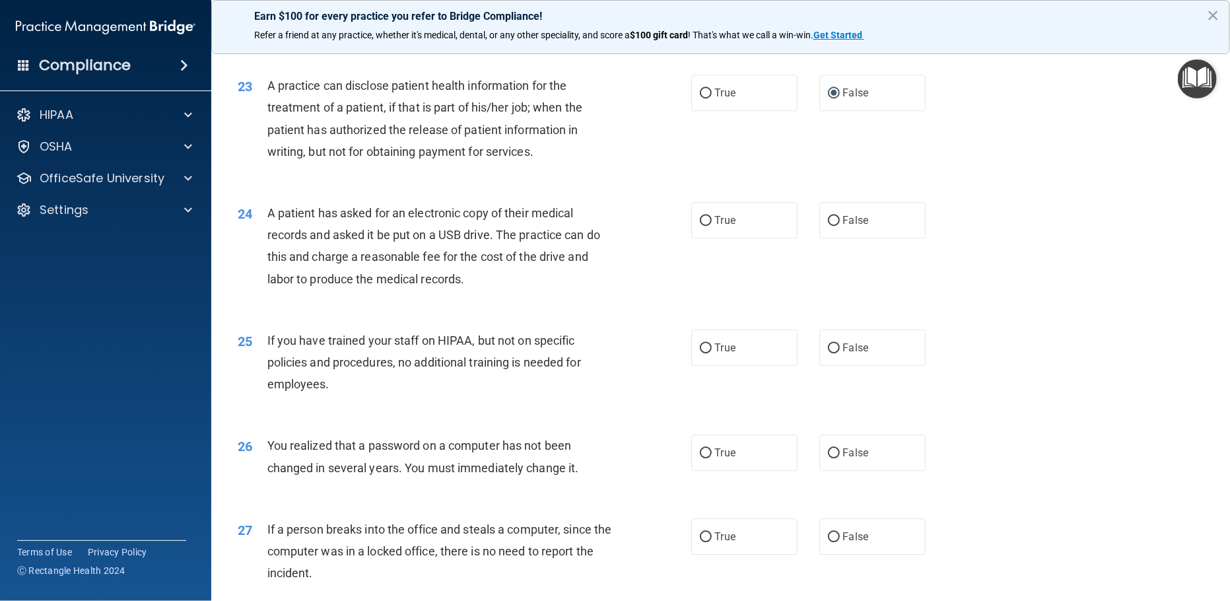
scroll to position [2254, 0]
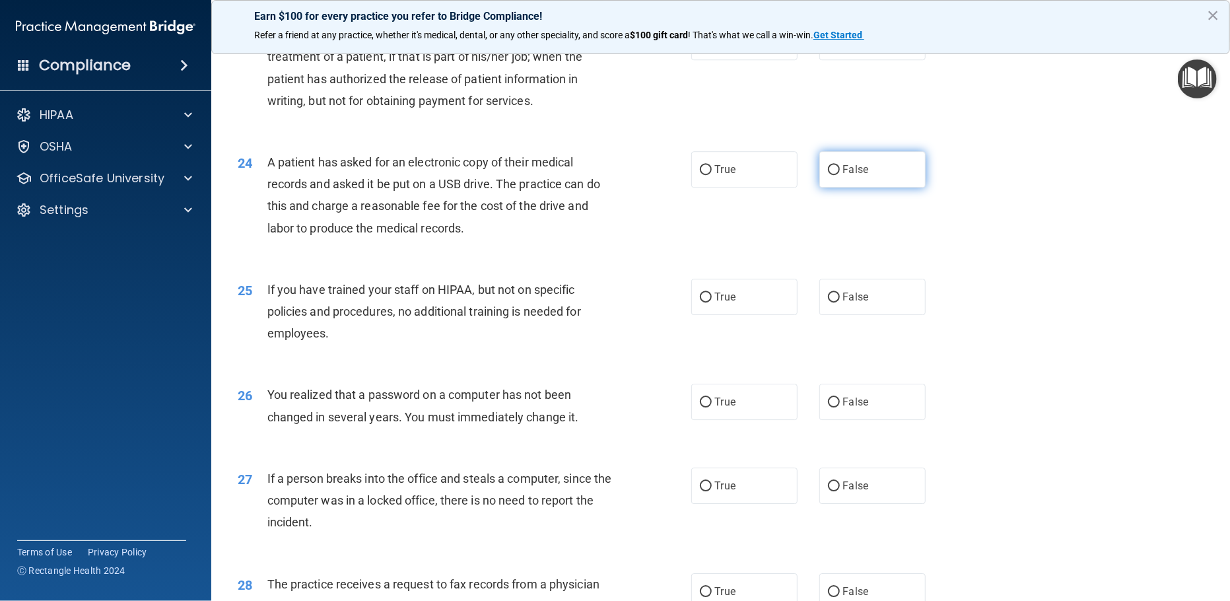
click at [828, 175] on input "False" at bounding box center [834, 170] width 12 height 10
radio input "true"
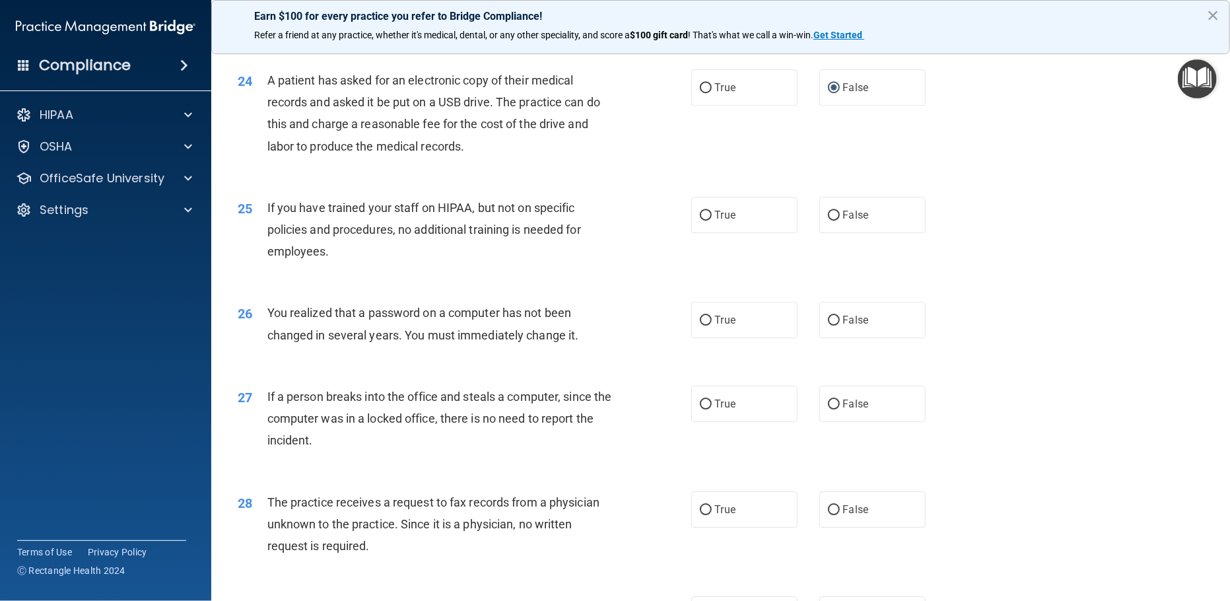
scroll to position [2416, 0]
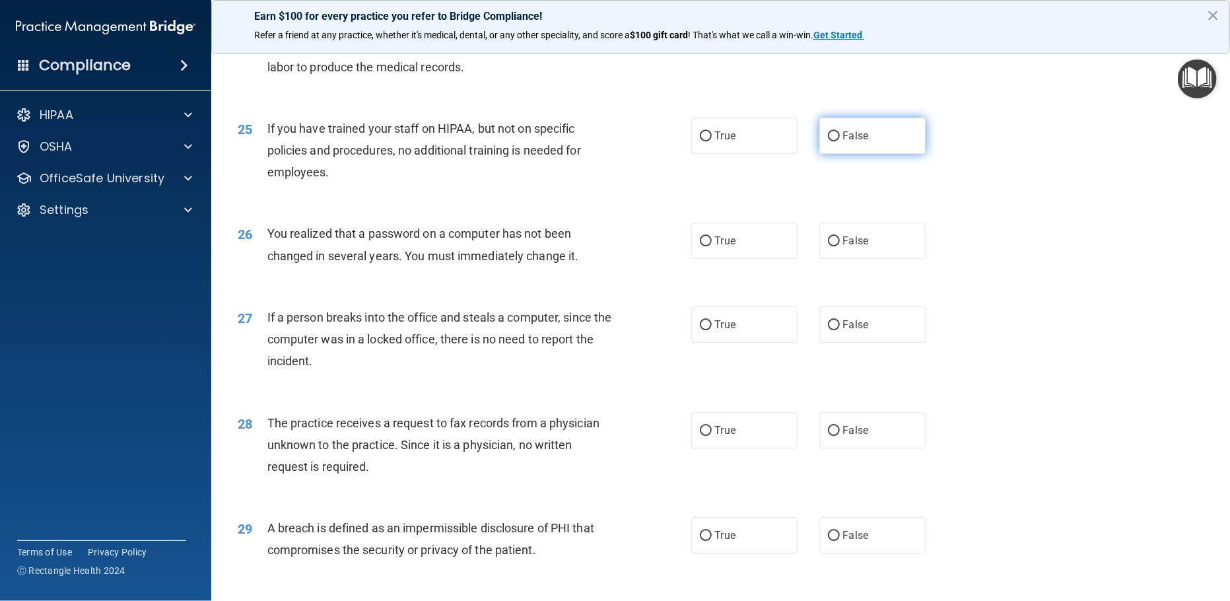
click at [828, 141] on input "False" at bounding box center [834, 136] width 12 height 10
radio input "true"
click at [700, 246] on input "True" at bounding box center [706, 241] width 12 height 10
radio input "true"
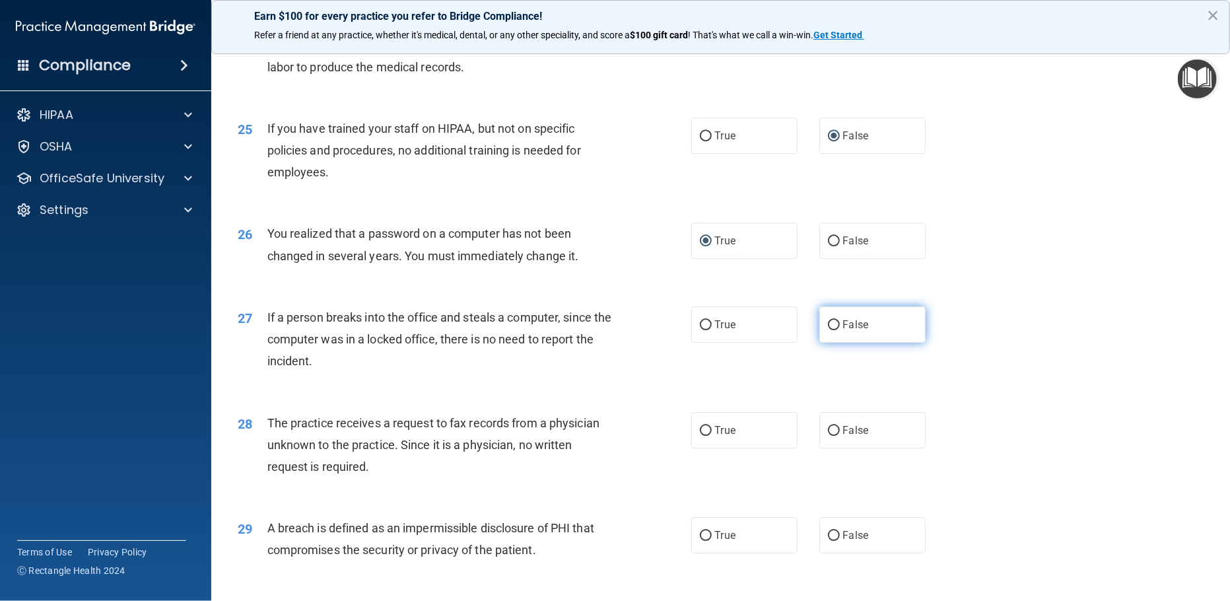
click at [828, 330] on input "False" at bounding box center [834, 325] width 12 height 10
radio input "true"
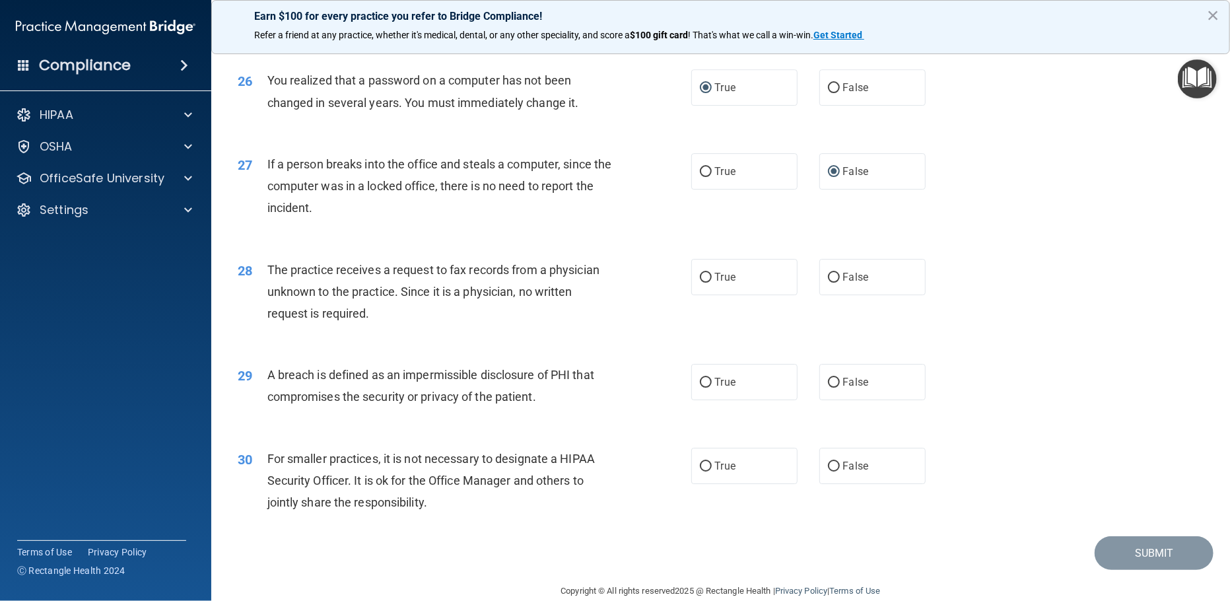
scroll to position [2577, 0]
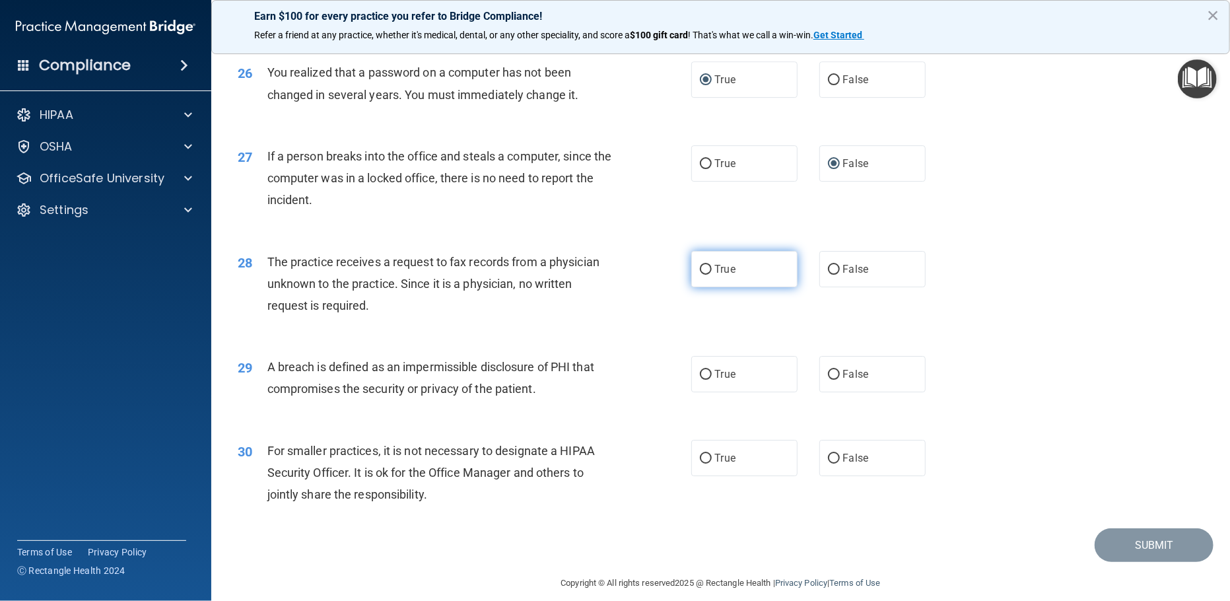
click at [700, 275] on input "True" at bounding box center [706, 270] width 12 height 10
radio input "true"
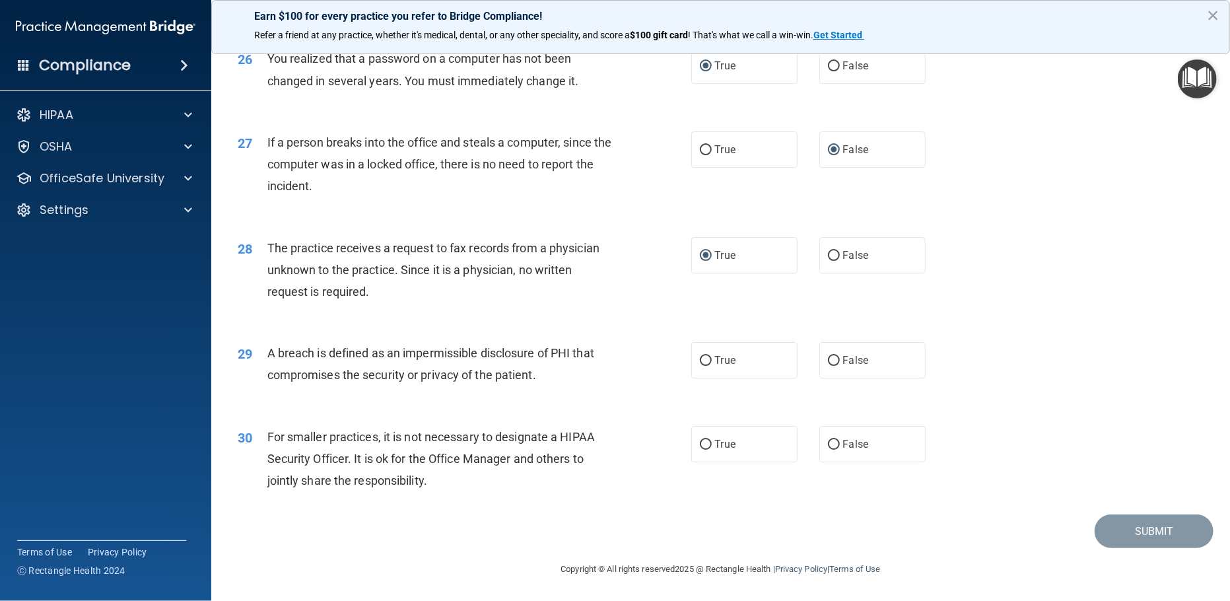
scroll to position [2613, 0]
click at [702, 359] on input "True" at bounding box center [706, 361] width 12 height 10
radio input "true"
click at [828, 442] on input "False" at bounding box center [834, 445] width 12 height 10
radio input "true"
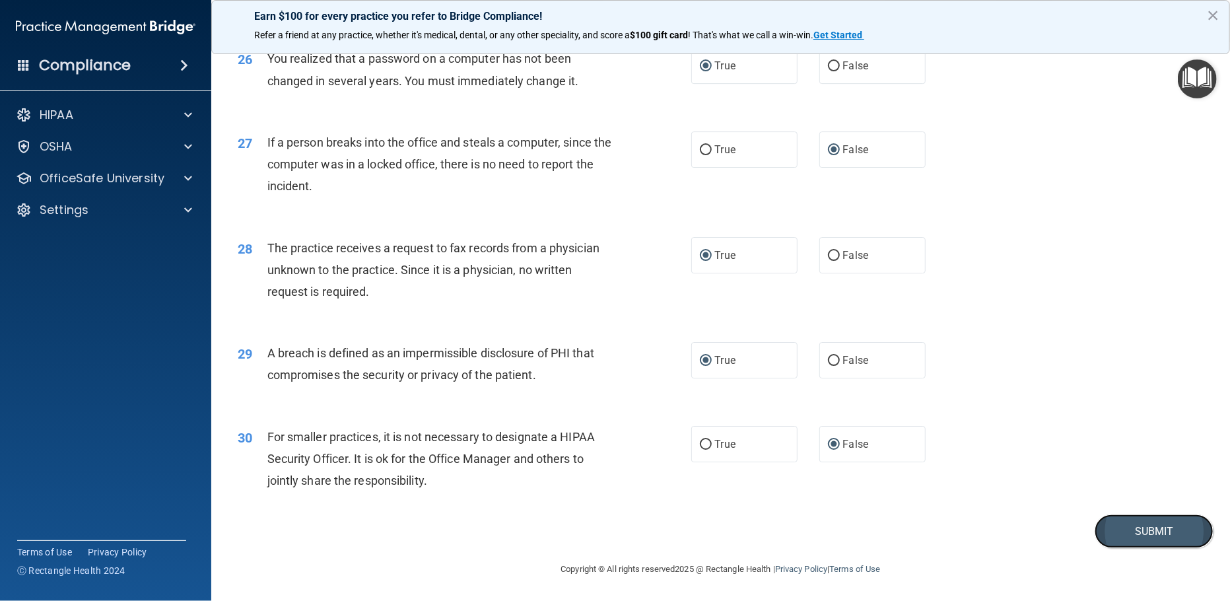
click at [1119, 529] on button "Submit" at bounding box center [1154, 531] width 119 height 34
click at [1150, 530] on button "Submit" at bounding box center [1154, 531] width 119 height 34
click at [1134, 533] on button "Submit" at bounding box center [1154, 531] width 119 height 34
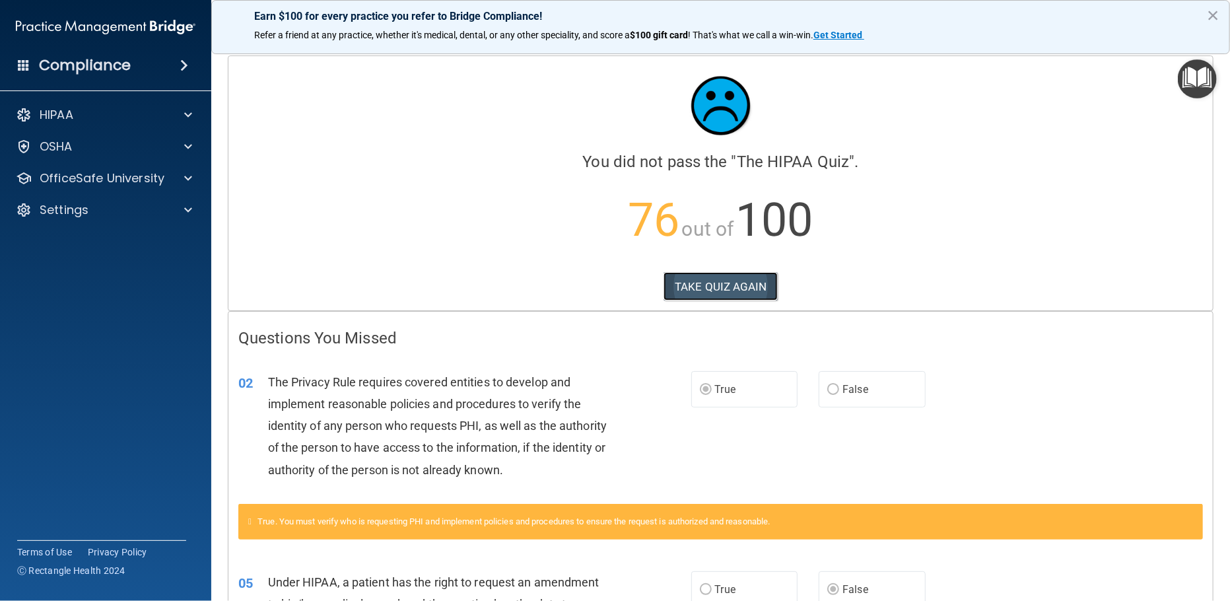
click at [703, 289] on button "TAKE QUIZ AGAIN" at bounding box center [721, 286] width 114 height 29
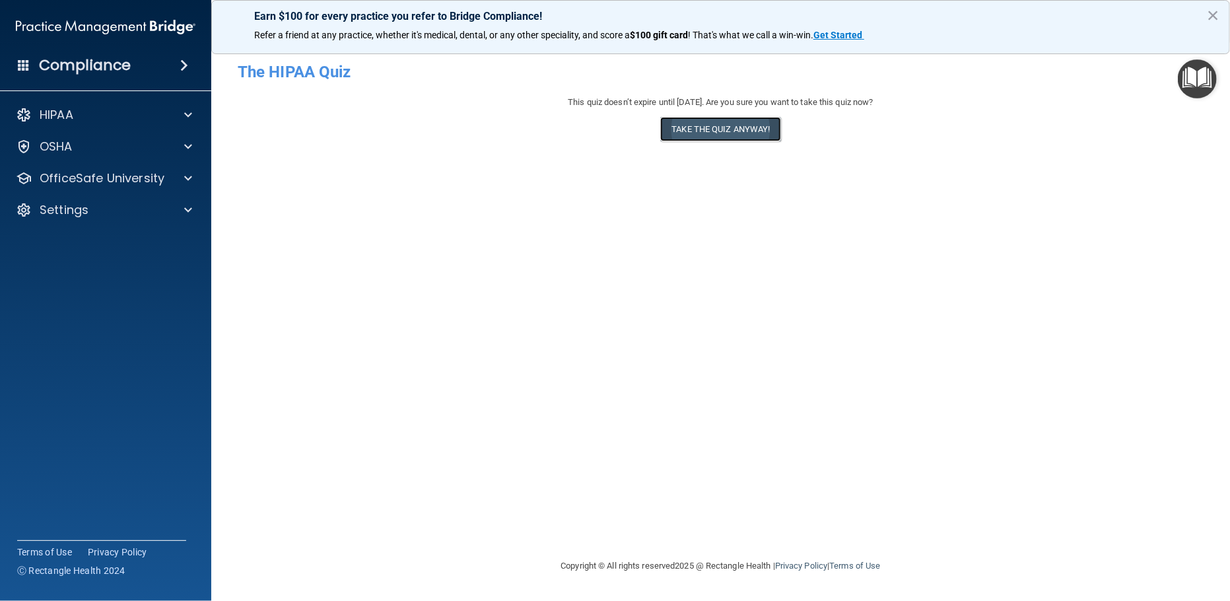
click at [695, 132] on button "Take the quiz anyway!" at bounding box center [720, 129] width 120 height 24
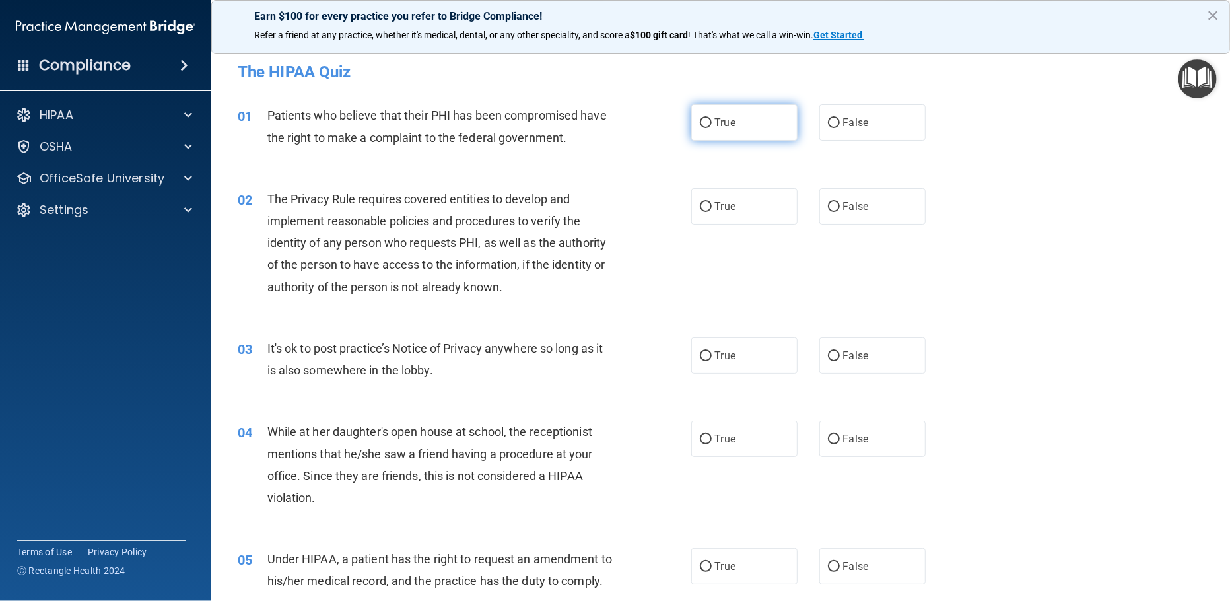
click at [700, 120] on input "True" at bounding box center [706, 123] width 12 height 10
radio input "true"
click at [700, 205] on input "True" at bounding box center [706, 207] width 12 height 10
radio input "true"
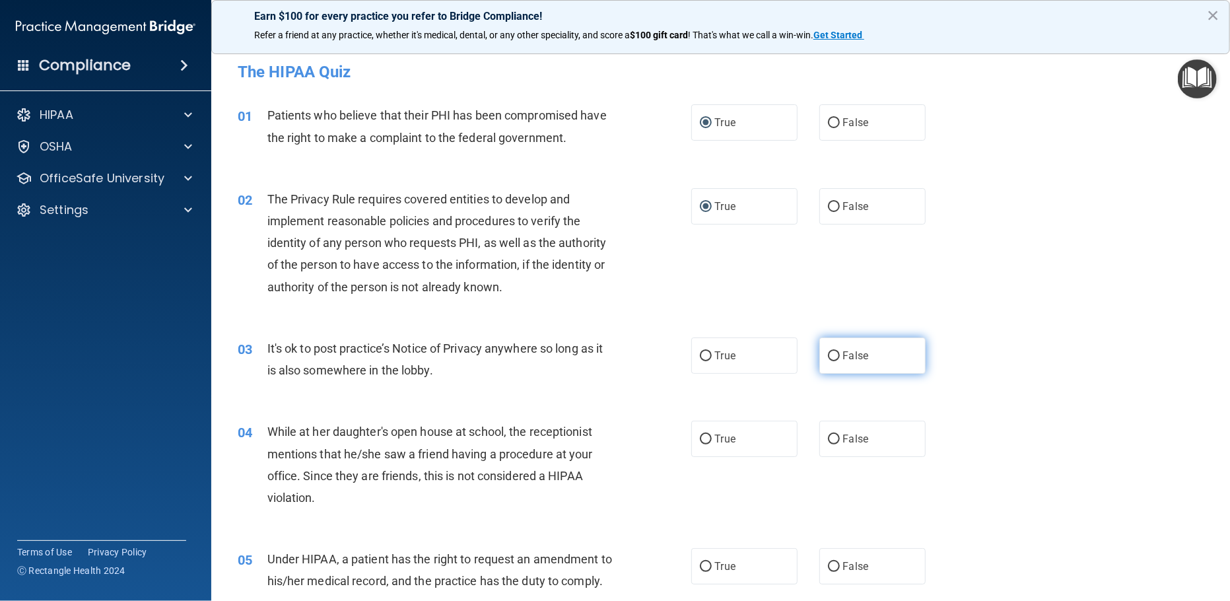
click at [828, 356] on input "False" at bounding box center [834, 356] width 12 height 10
radio input "true"
click at [828, 436] on input "False" at bounding box center [834, 440] width 12 height 10
radio input "true"
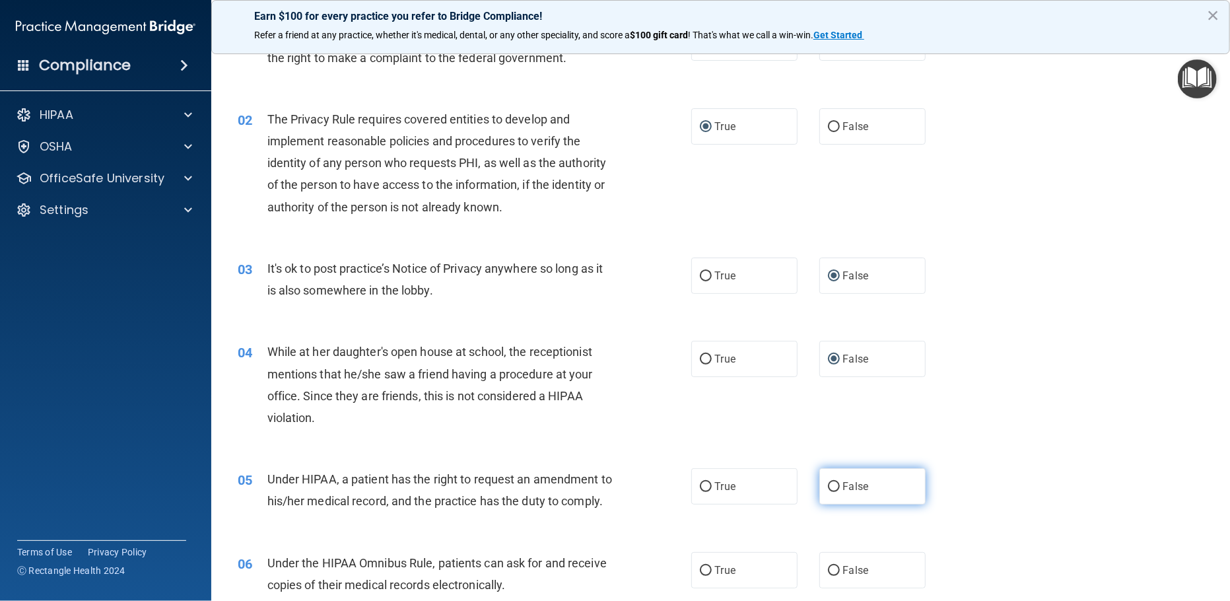
click at [828, 484] on input "False" at bounding box center [834, 487] width 12 height 10
radio input "true"
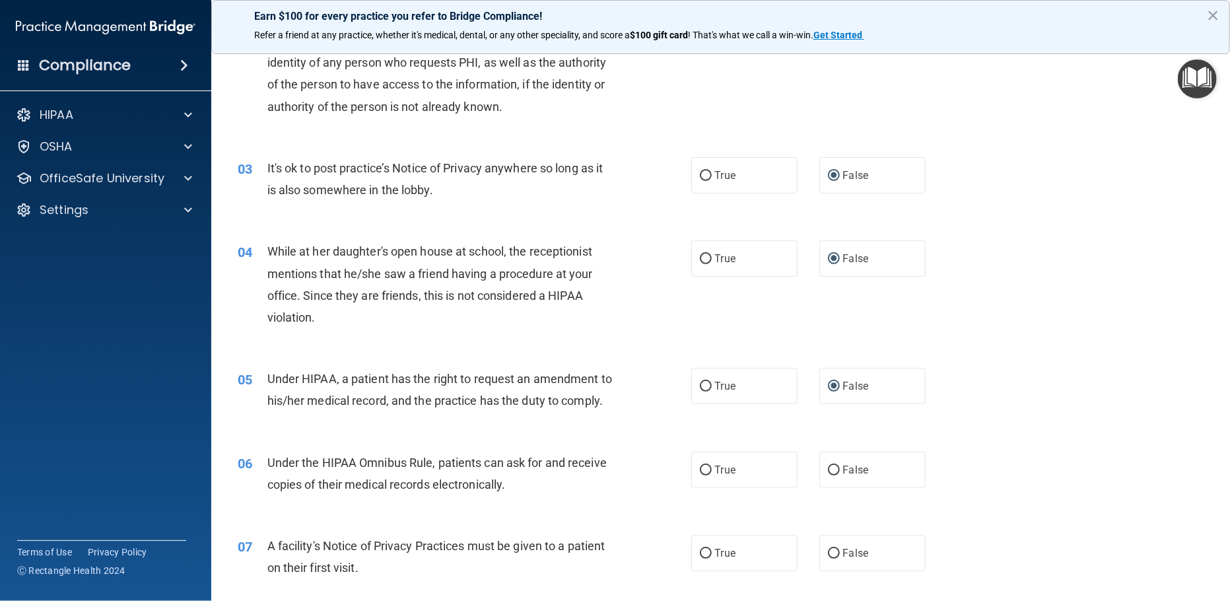
scroll to position [241, 0]
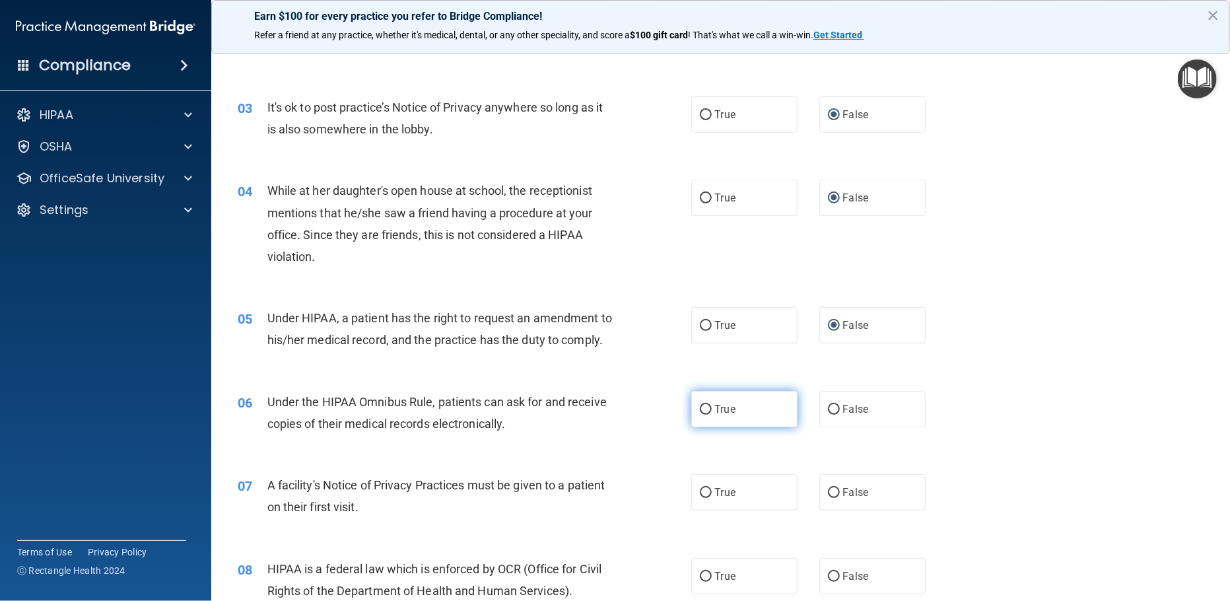
drag, startPoint x: 697, startPoint y: 425, endPoint x: 702, endPoint y: 448, distance: 22.9
click at [700, 415] on input "True" at bounding box center [706, 410] width 12 height 10
radio input "true"
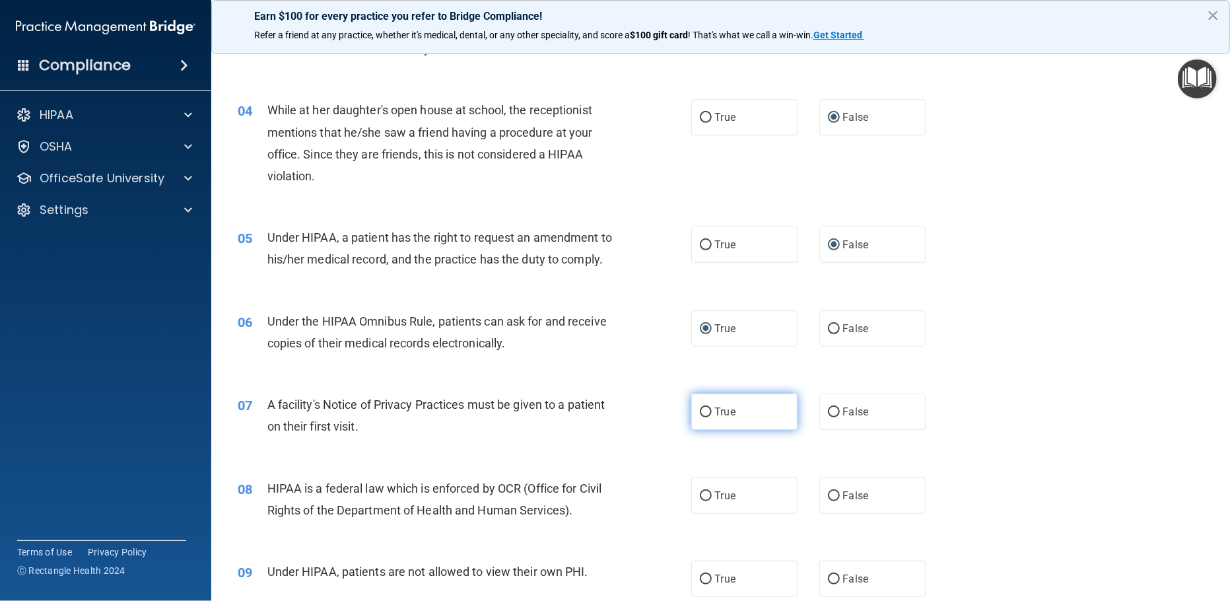
click at [700, 417] on input "True" at bounding box center [706, 412] width 12 height 10
radio input "true"
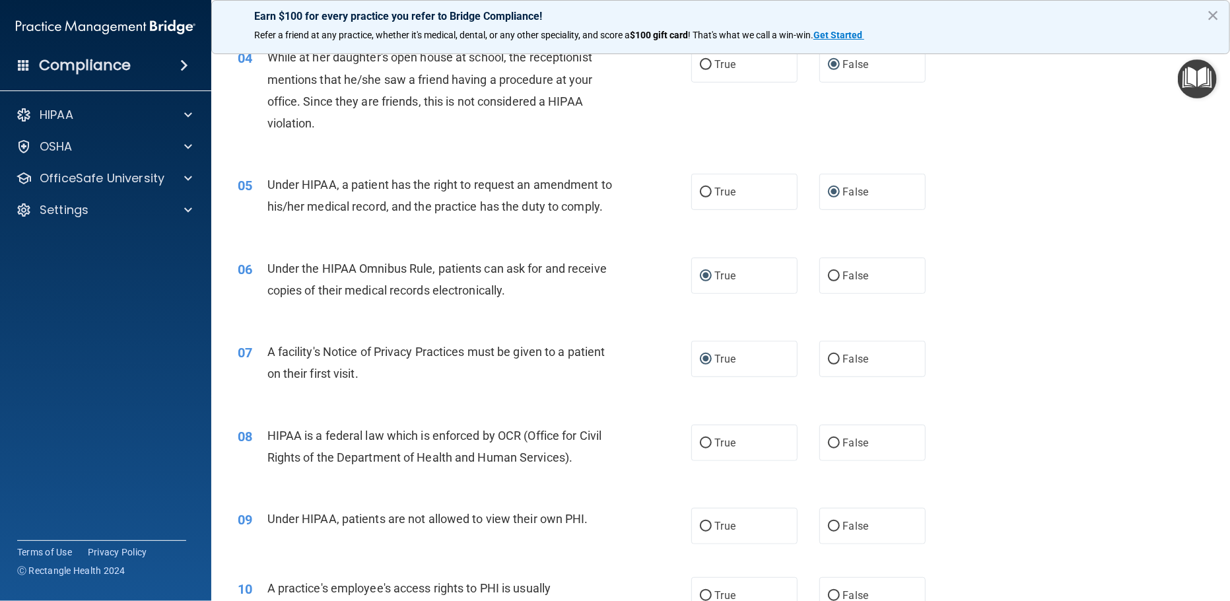
scroll to position [402, 0]
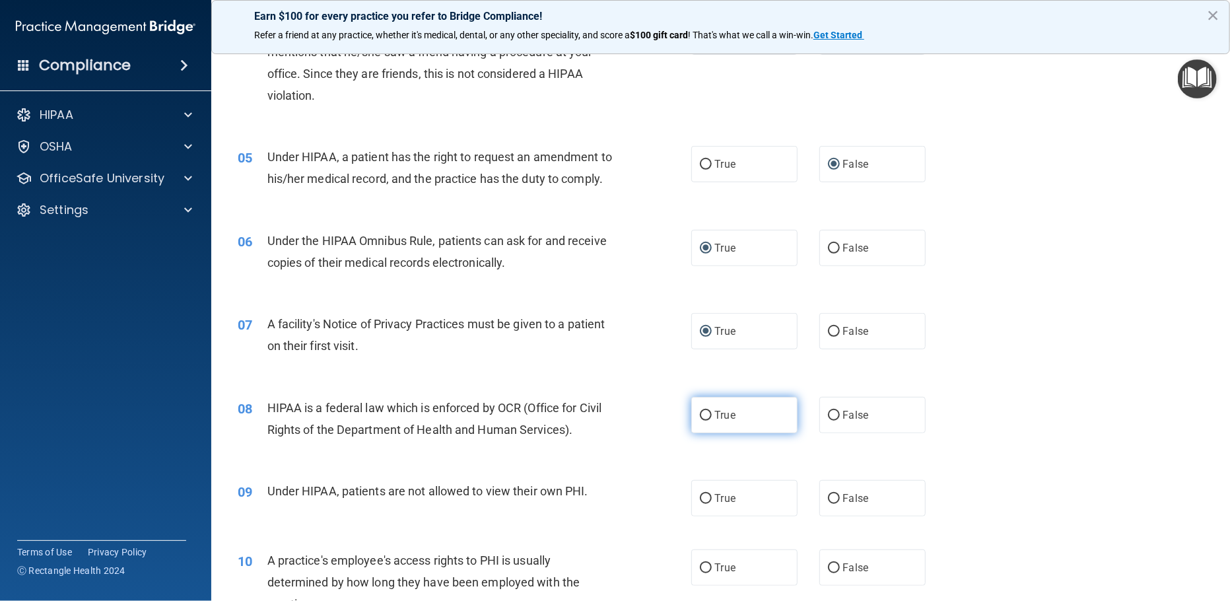
click at [700, 421] on input "True" at bounding box center [706, 416] width 12 height 10
radio input "true"
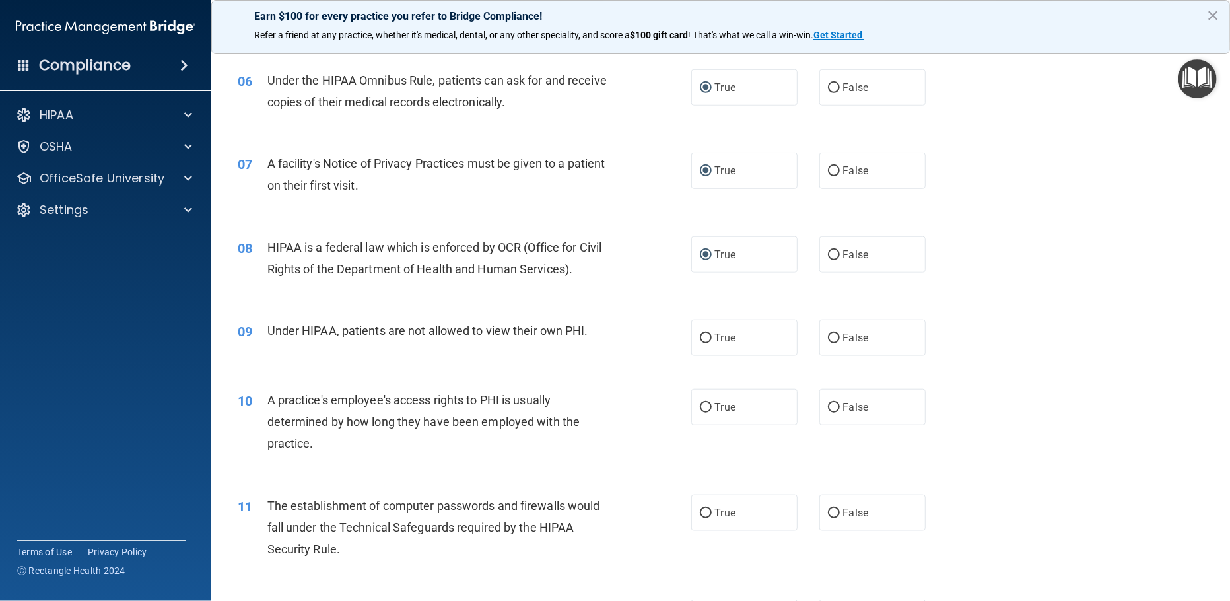
scroll to position [563, 0]
click at [828, 343] on input "False" at bounding box center [834, 338] width 12 height 10
radio input "true"
click at [828, 412] on input "False" at bounding box center [834, 407] width 12 height 10
radio input "true"
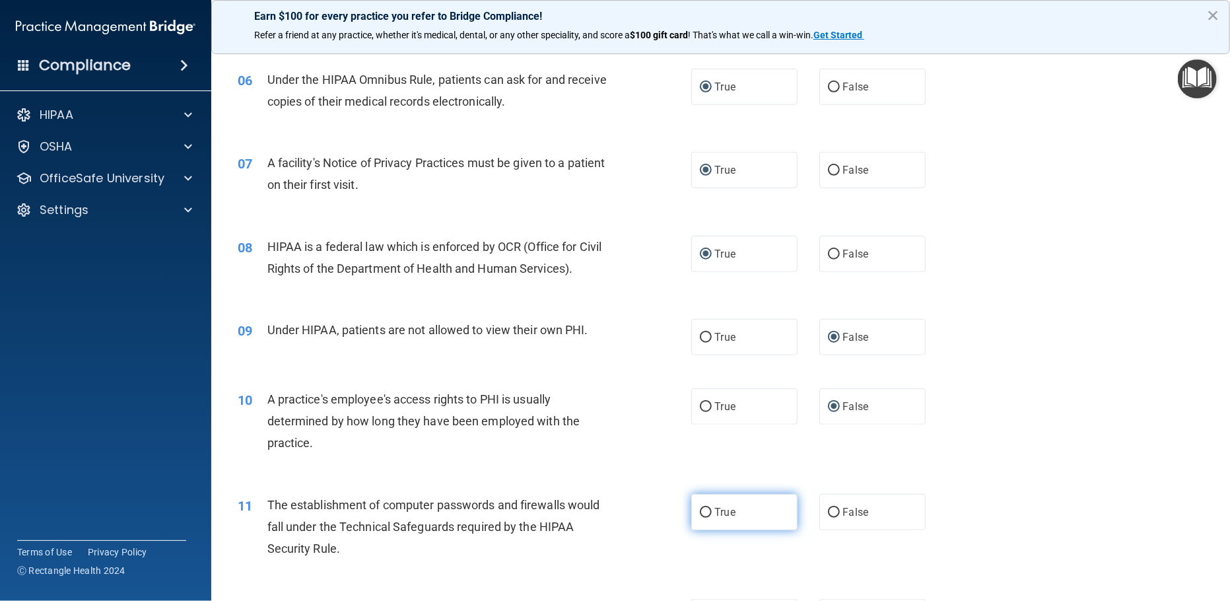
click at [700, 518] on input "True" at bounding box center [706, 513] width 12 height 10
radio input "true"
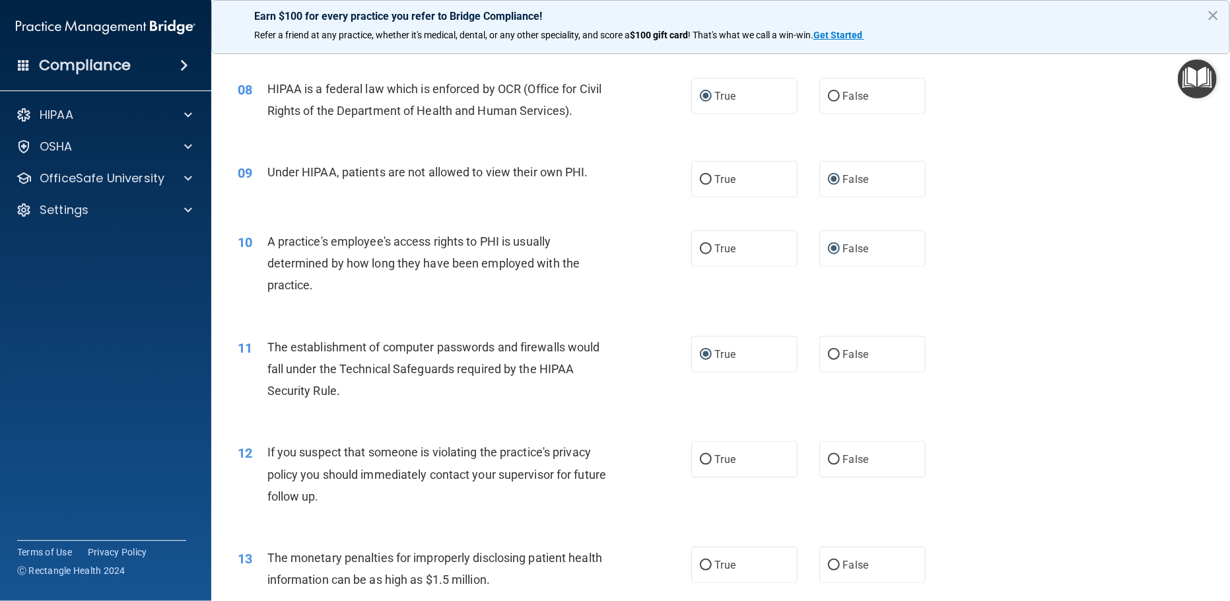
scroll to position [724, 0]
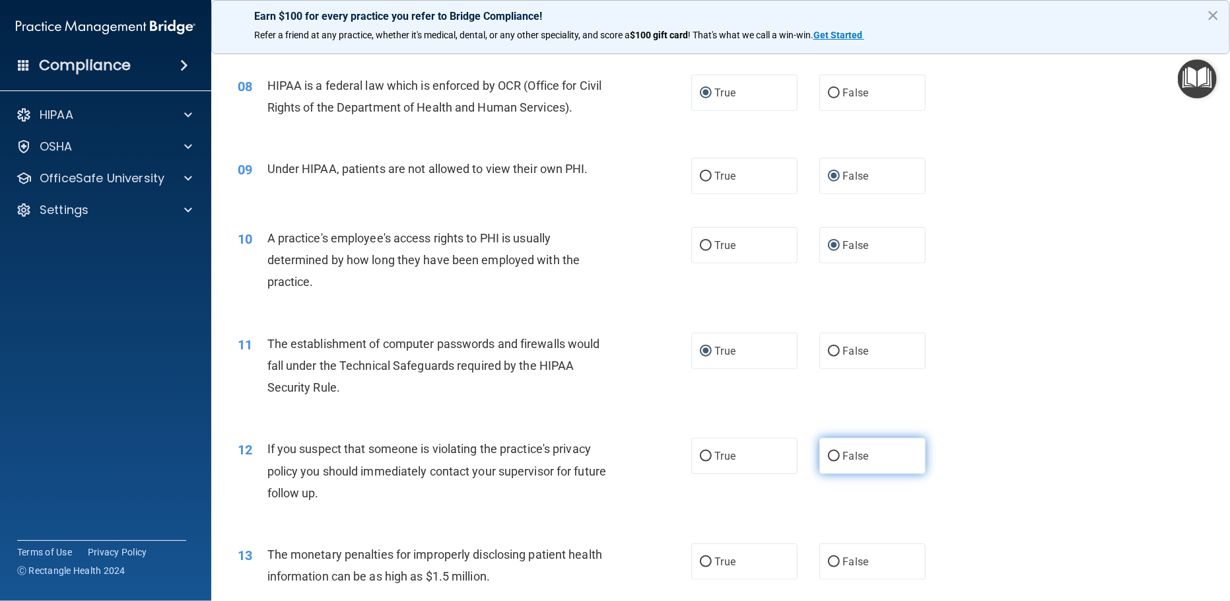
click at [828, 462] on input "False" at bounding box center [834, 457] width 12 height 10
radio input "true"
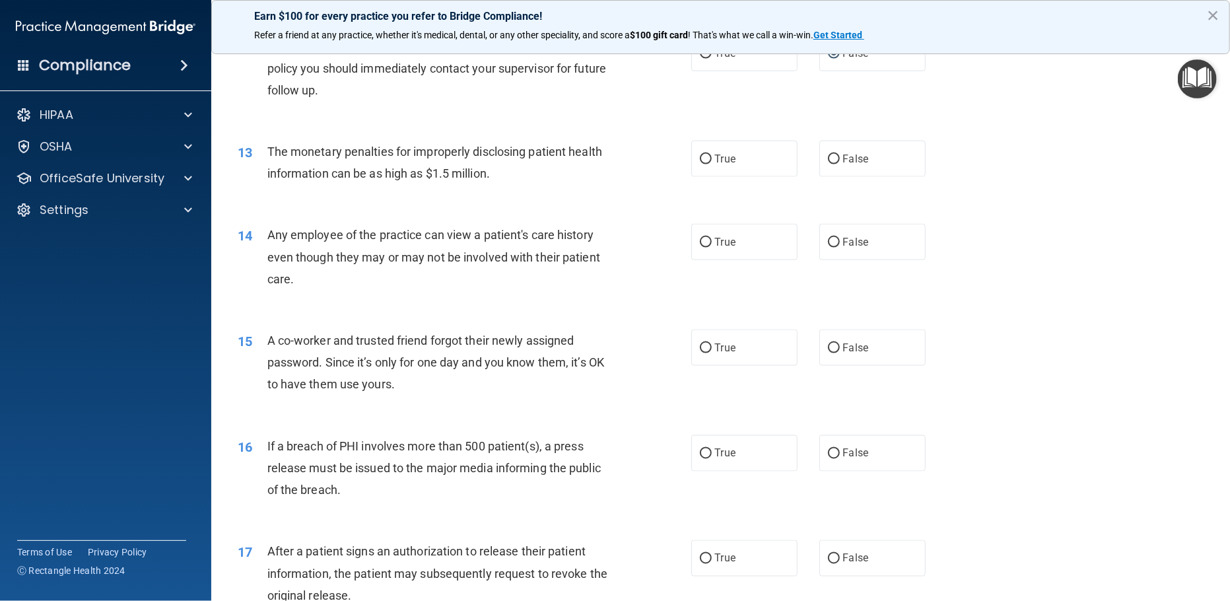
scroll to position [1208, 0]
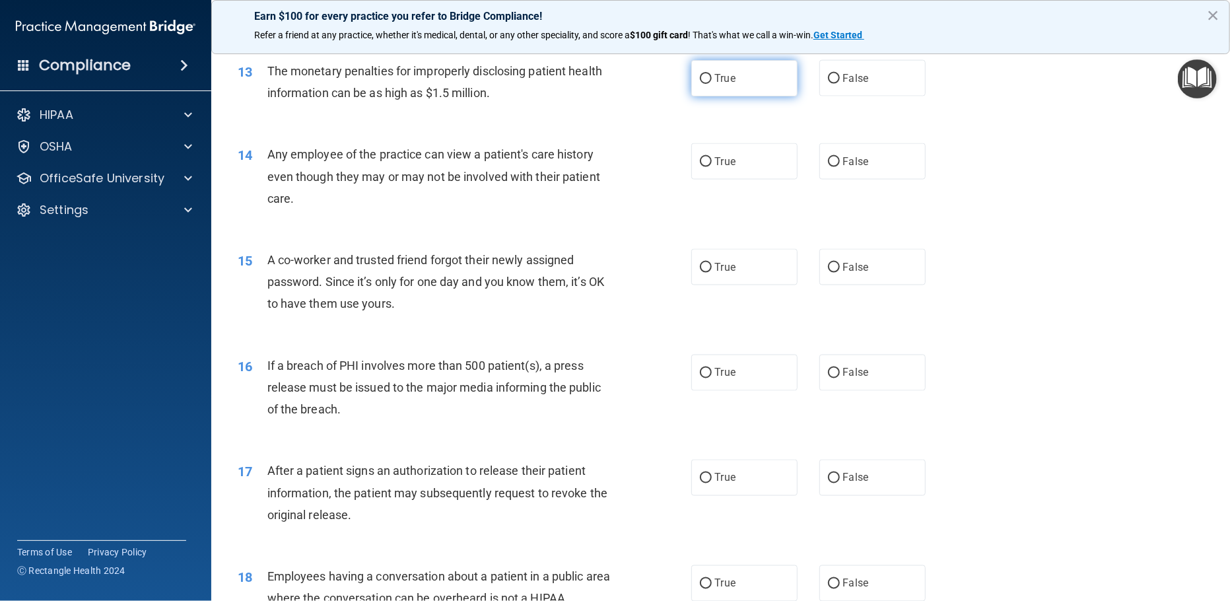
click at [700, 84] on input "True" at bounding box center [706, 79] width 12 height 10
radio input "true"
drag, startPoint x: 825, startPoint y: 183, endPoint x: 795, endPoint y: 220, distance: 47.4
click at [828, 167] on input "False" at bounding box center [834, 162] width 12 height 10
radio input "true"
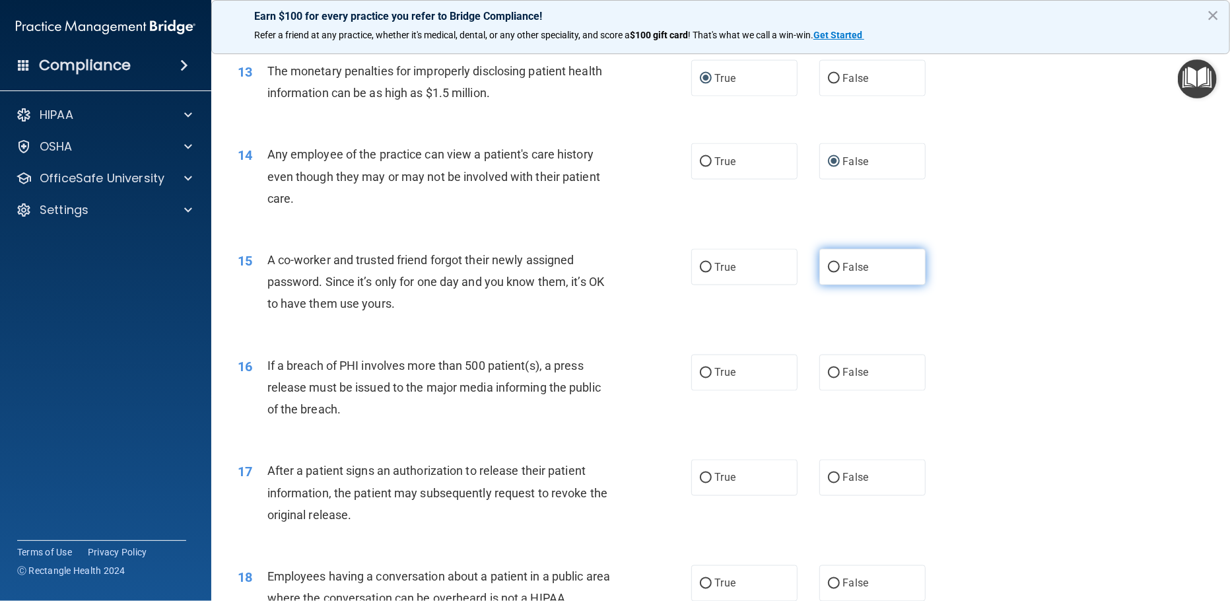
click at [828, 273] on input "False" at bounding box center [834, 268] width 12 height 10
radio input "true"
click at [700, 378] on input "True" at bounding box center [706, 373] width 12 height 10
radio input "true"
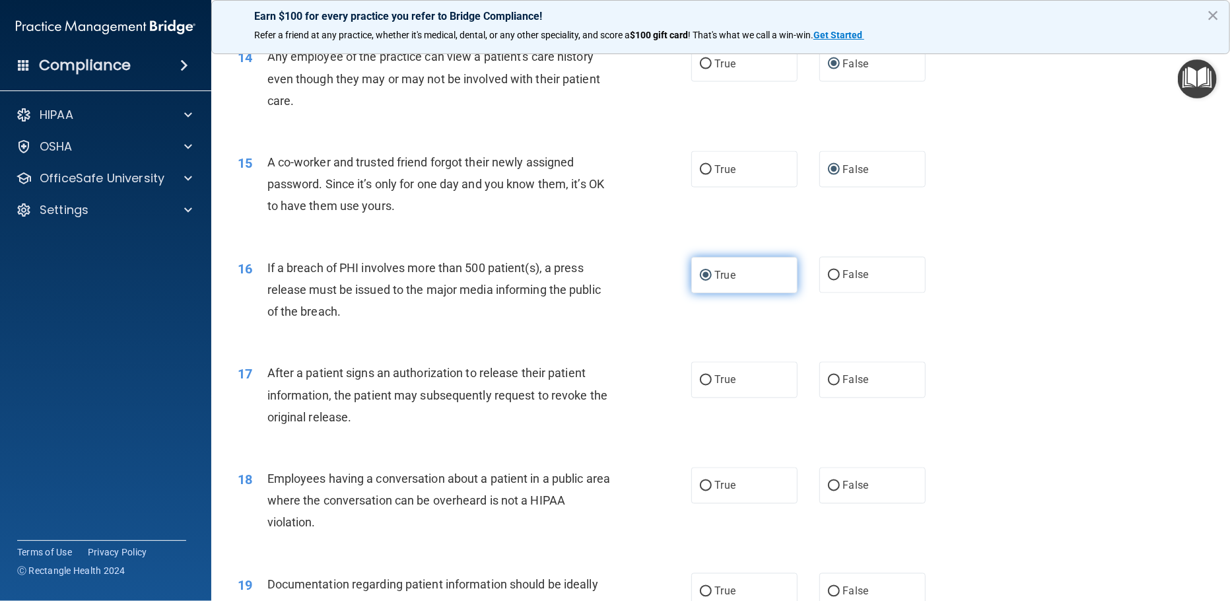
scroll to position [1369, 0]
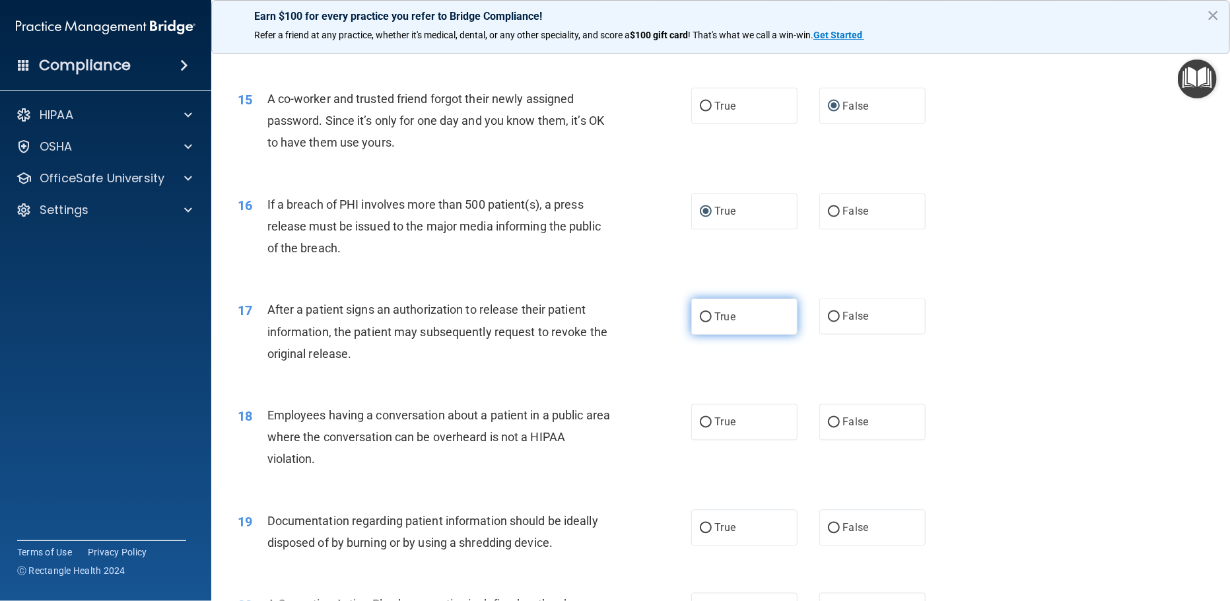
click at [701, 322] on input "True" at bounding box center [706, 317] width 12 height 10
radio input "true"
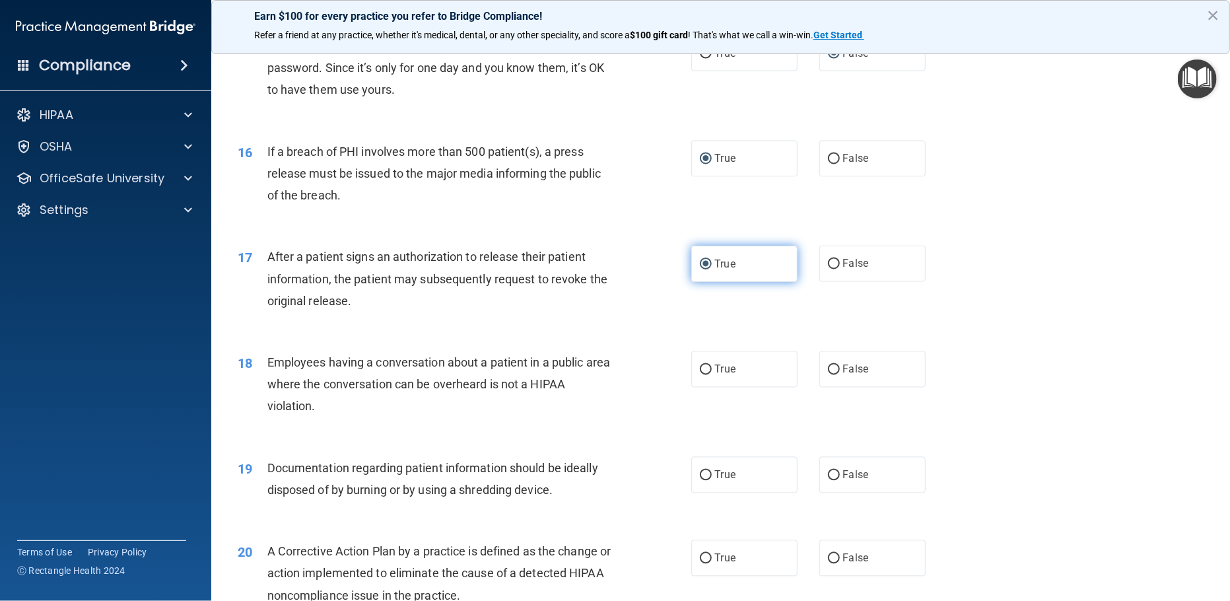
scroll to position [1449, 0]
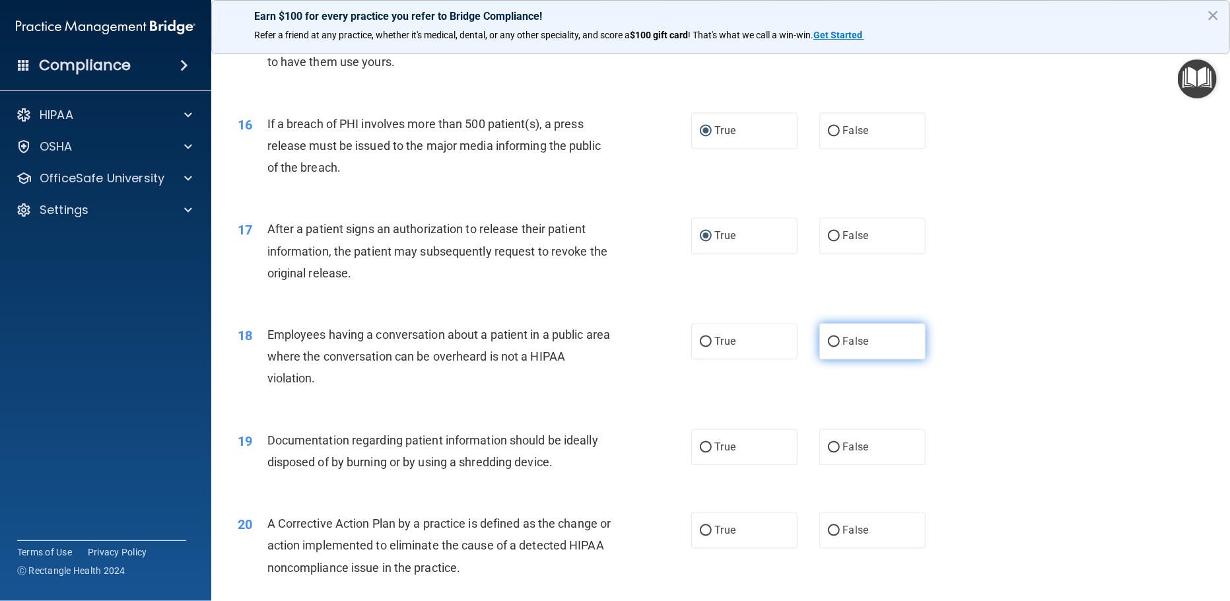
click at [828, 347] on input "False" at bounding box center [834, 342] width 12 height 10
radio input "true"
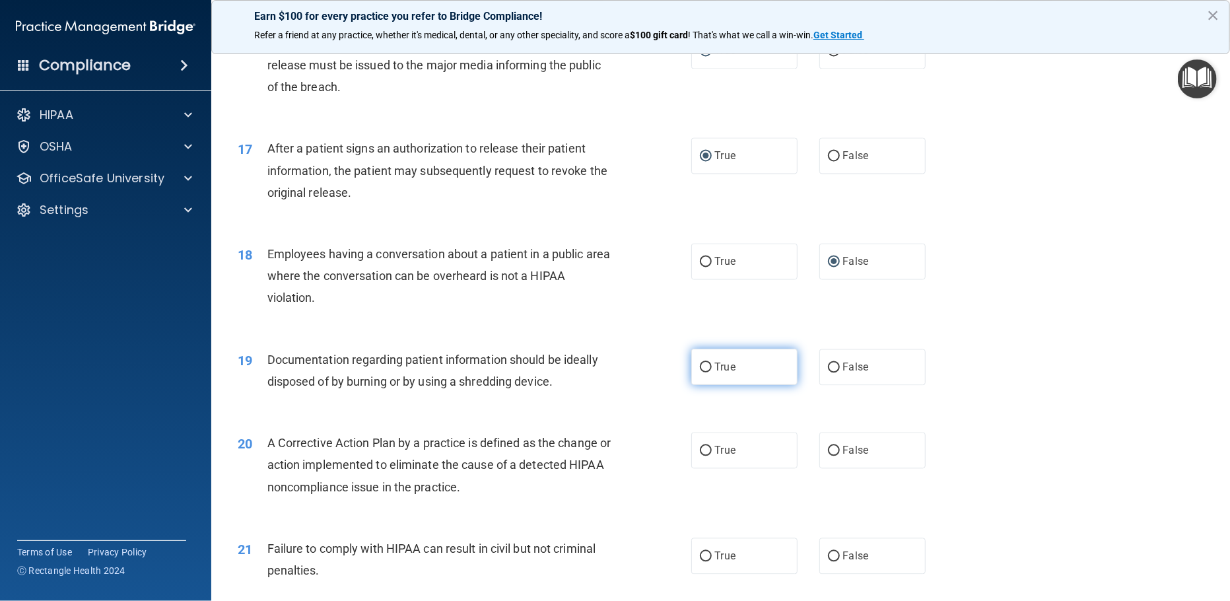
click at [700, 372] on input "True" at bounding box center [706, 368] width 12 height 10
radio input "true"
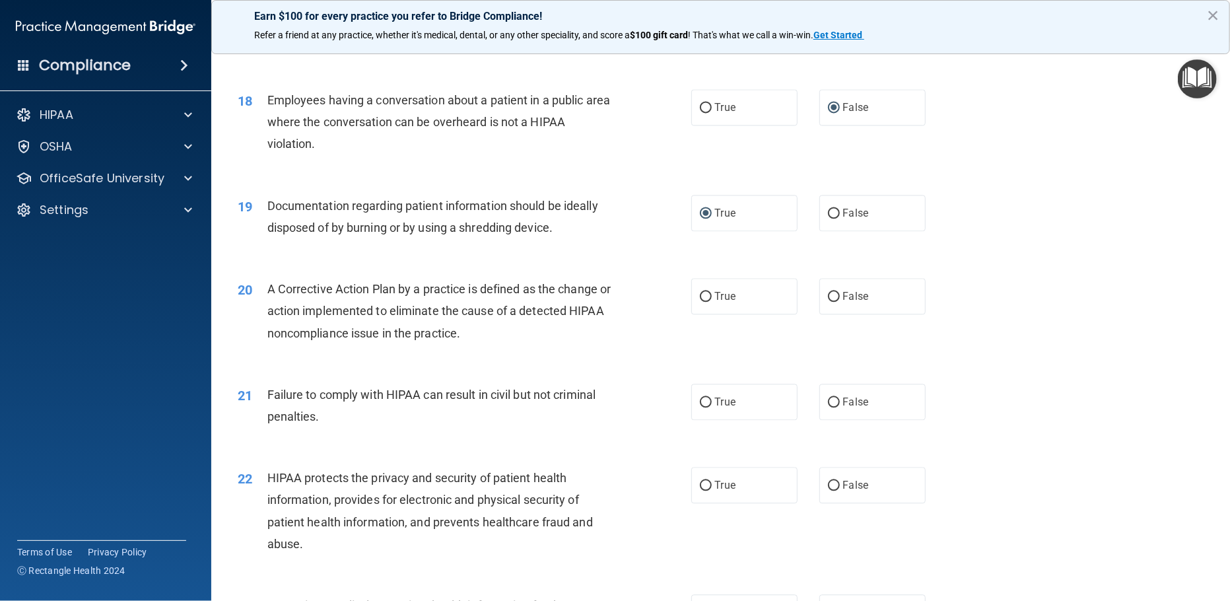
scroll to position [1690, 0]
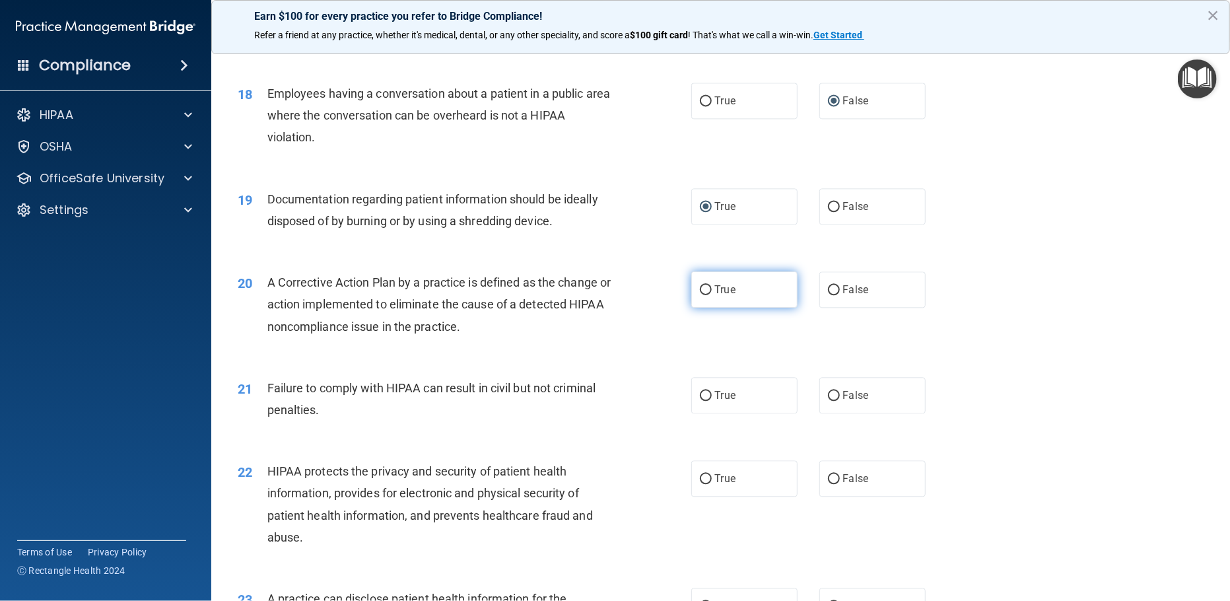
click at [700, 295] on input "True" at bounding box center [706, 290] width 12 height 10
radio input "true"
click at [828, 401] on input "False" at bounding box center [834, 396] width 12 height 10
radio input "true"
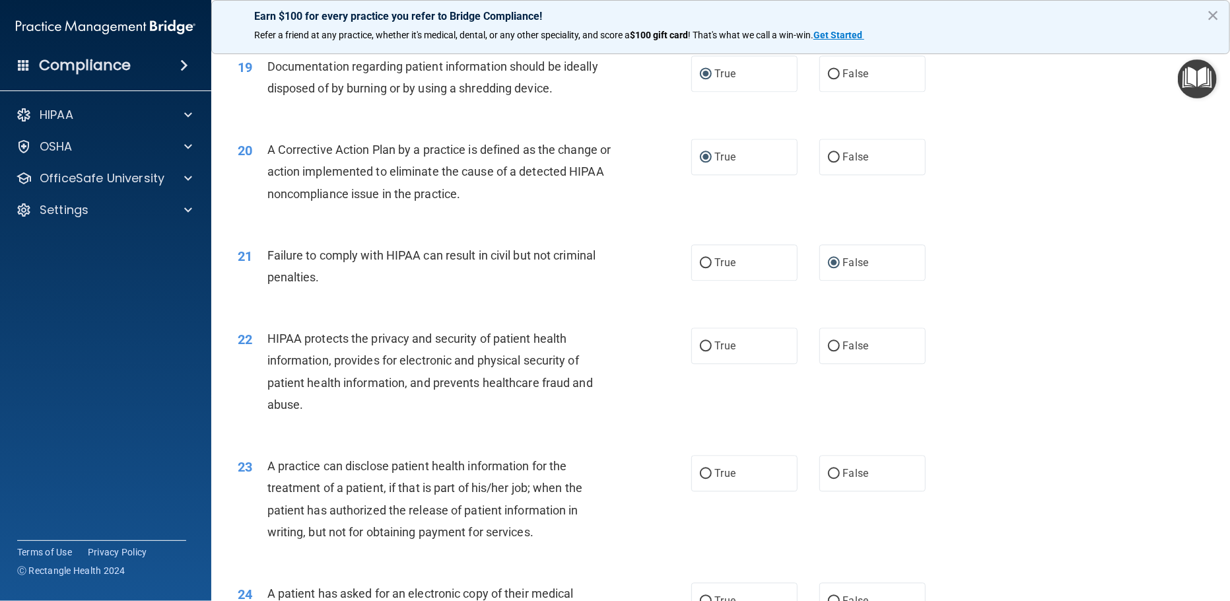
scroll to position [1852, 0]
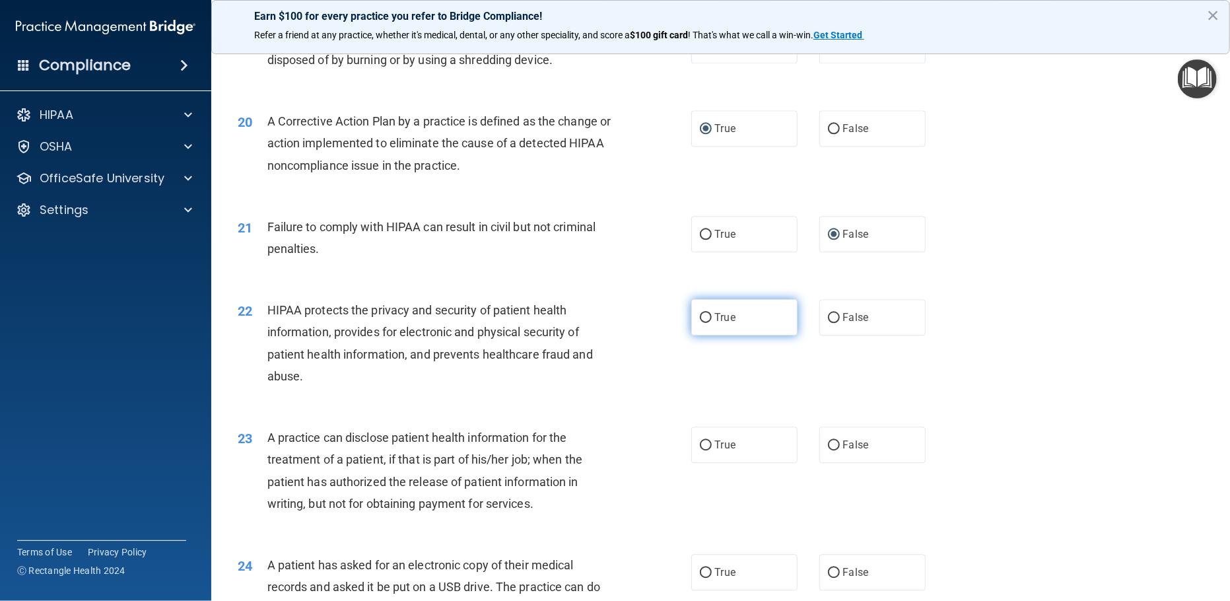
click at [700, 323] on input "True" at bounding box center [706, 318] width 12 height 10
radio input "true"
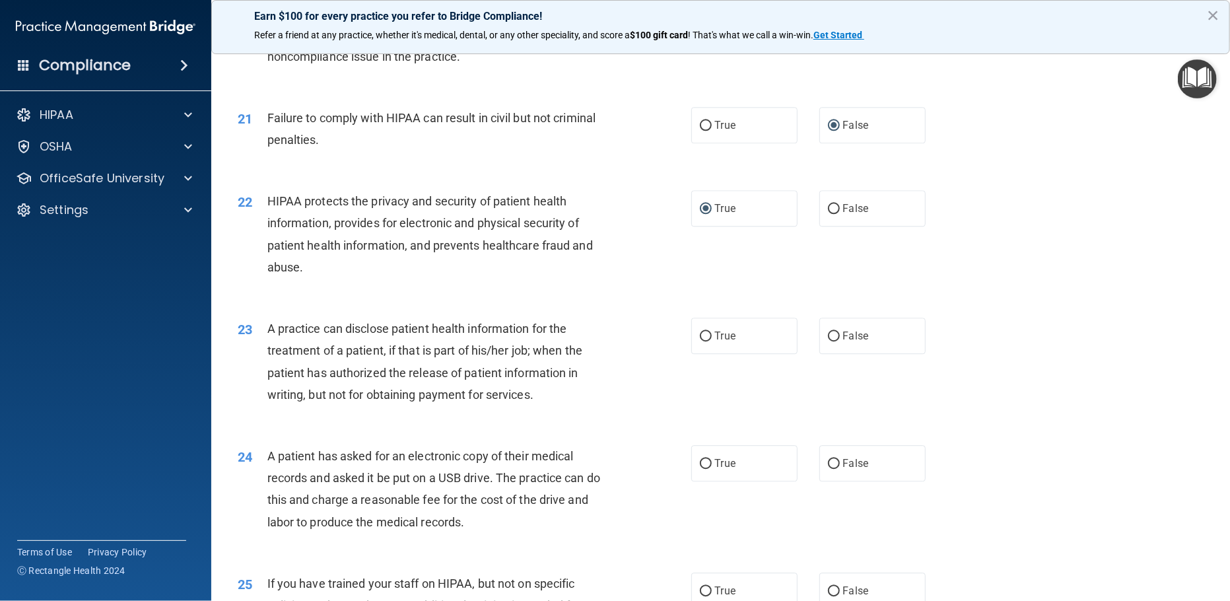
scroll to position [2013, 0]
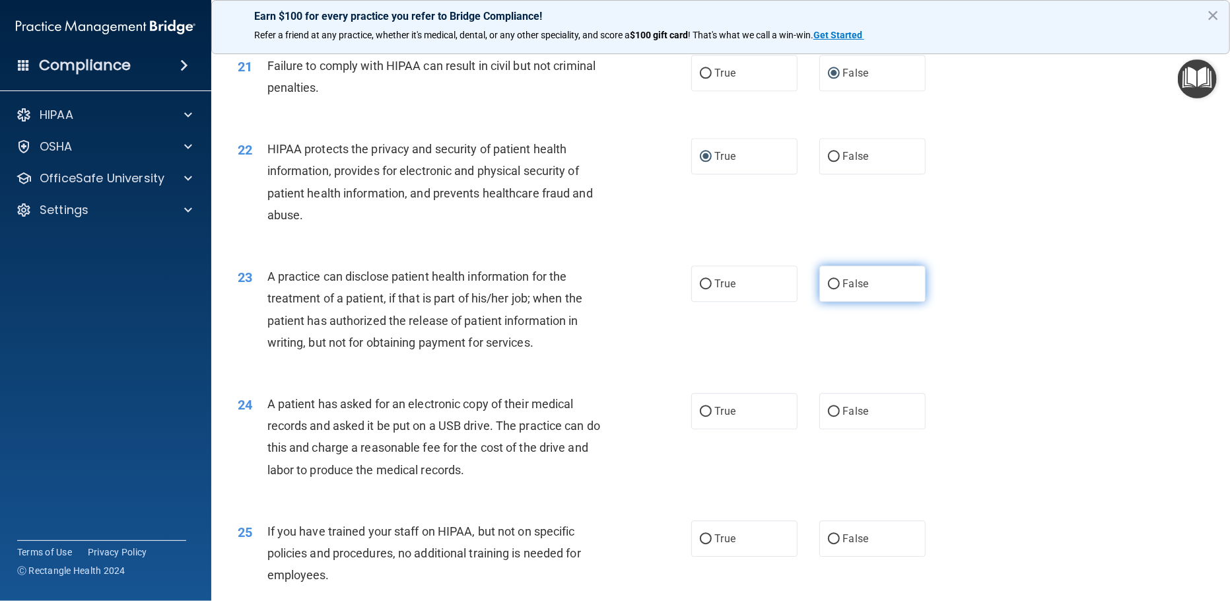
click at [828, 289] on input "False" at bounding box center [834, 284] width 12 height 10
radio input "true"
click at [701, 417] on input "True" at bounding box center [706, 412] width 12 height 10
radio input "true"
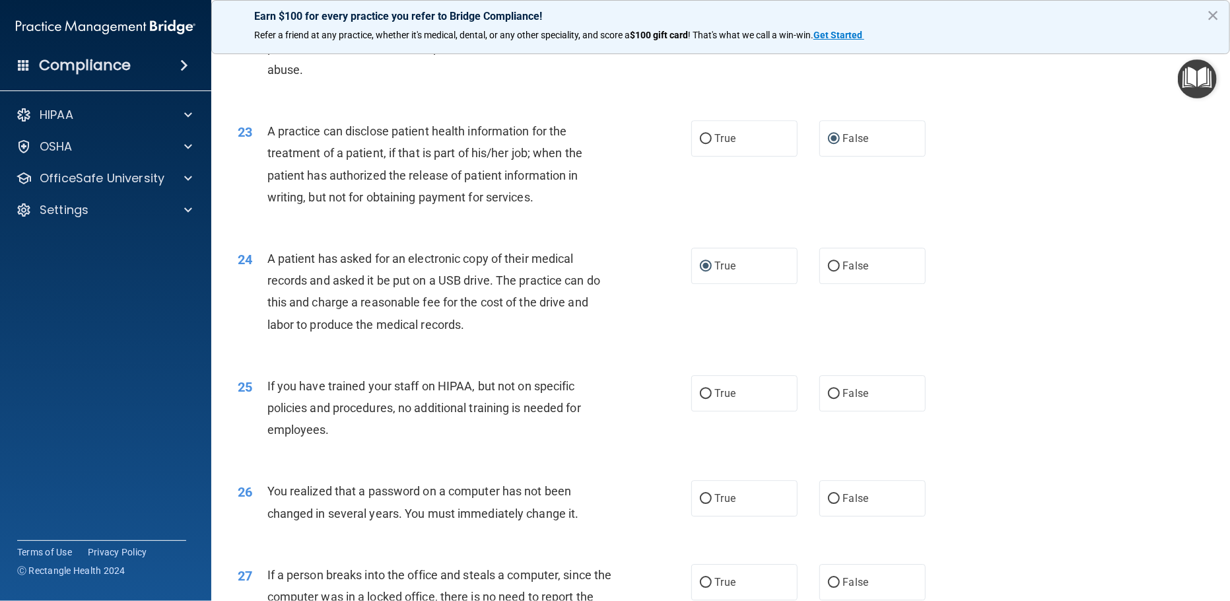
scroll to position [2254, 0]
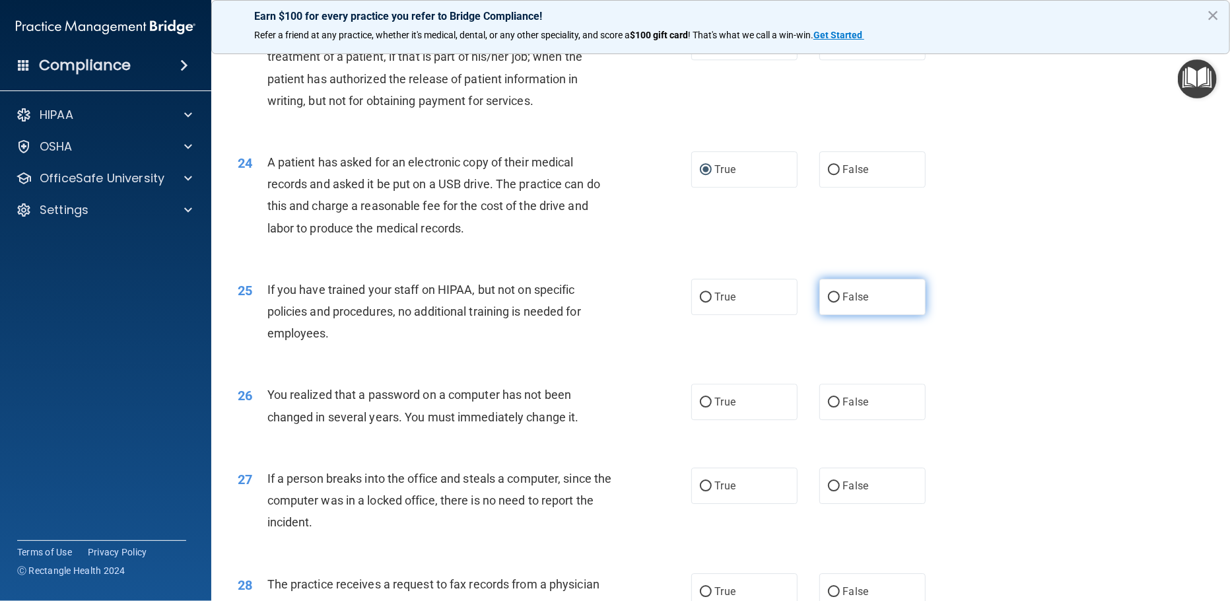
click at [828, 302] on input "False" at bounding box center [834, 298] width 12 height 10
radio input "true"
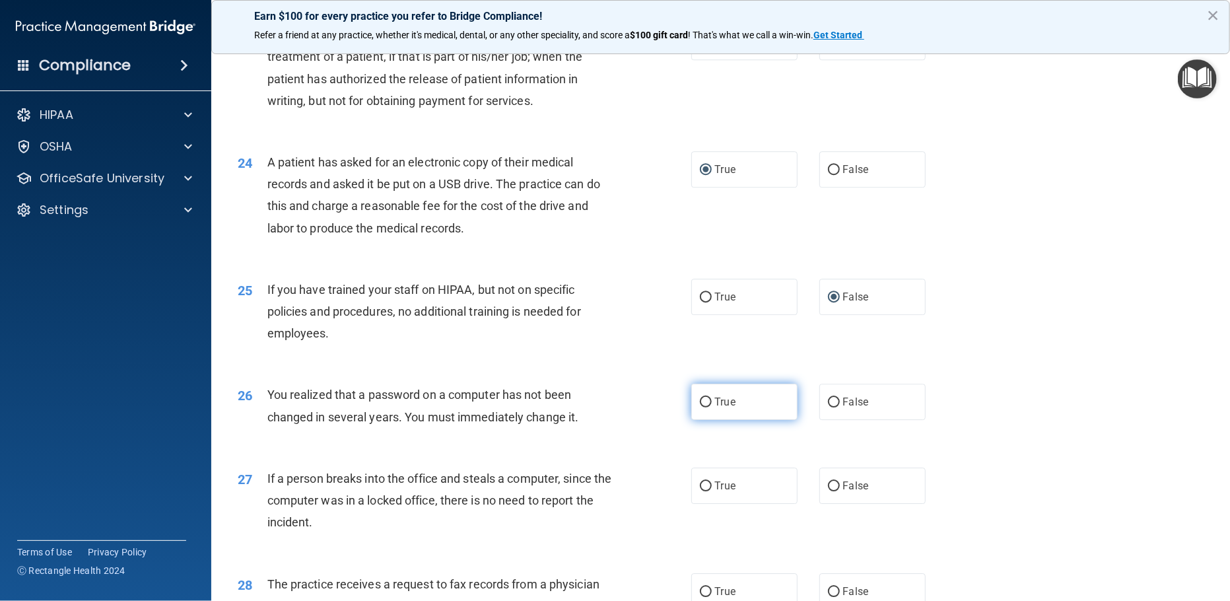
click at [700, 407] on input "True" at bounding box center [706, 403] width 12 height 10
radio input "true"
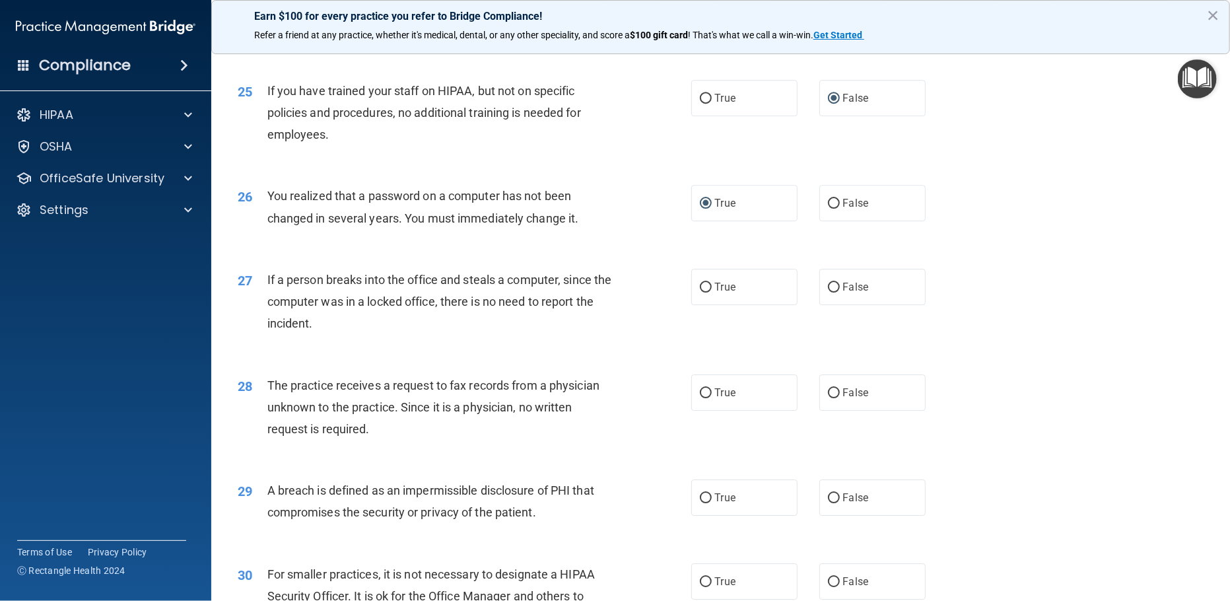
scroll to position [2496, 0]
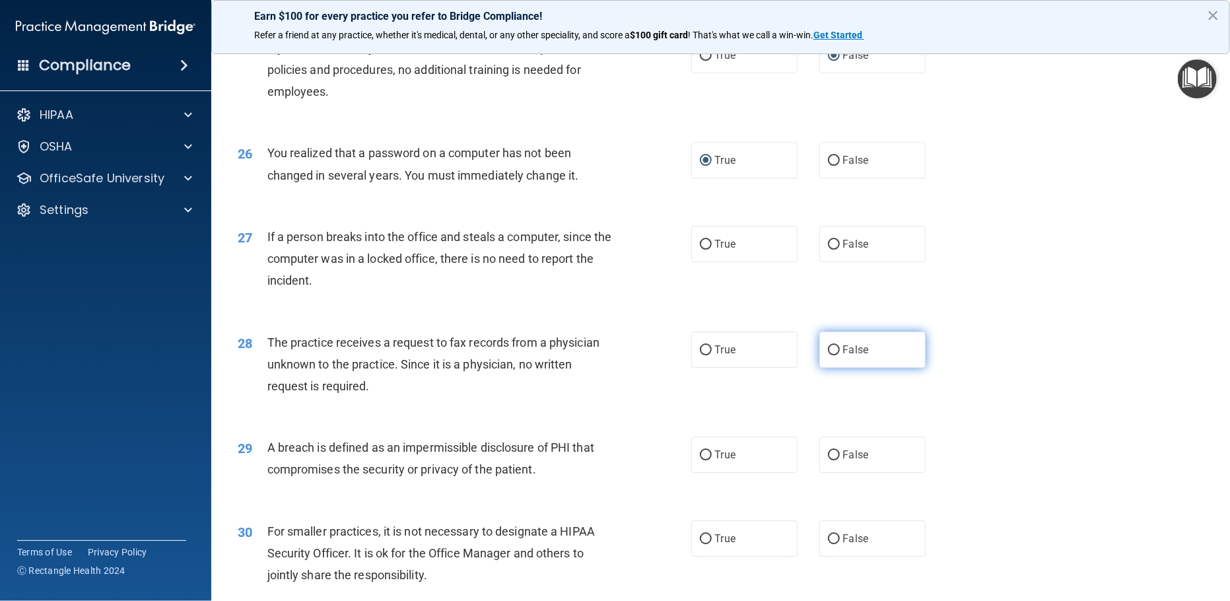
click at [828, 355] on input "False" at bounding box center [834, 350] width 12 height 10
radio input "true"
click at [828, 250] on input "False" at bounding box center [834, 245] width 12 height 10
radio input "true"
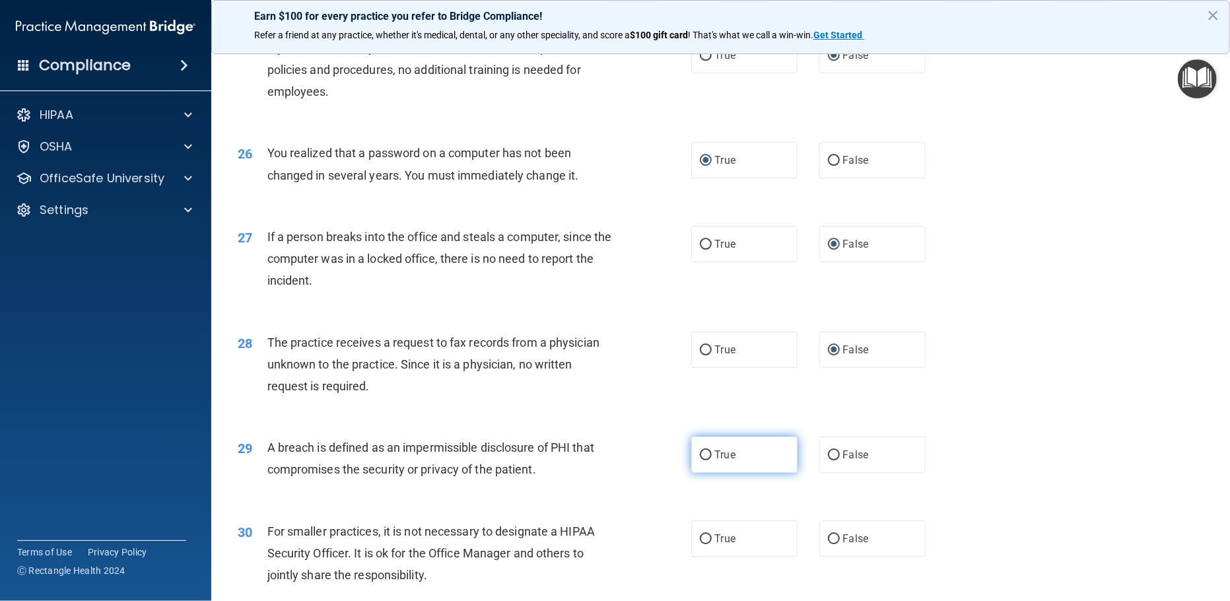
click at [700, 460] on input "True" at bounding box center [706, 455] width 12 height 10
radio input "true"
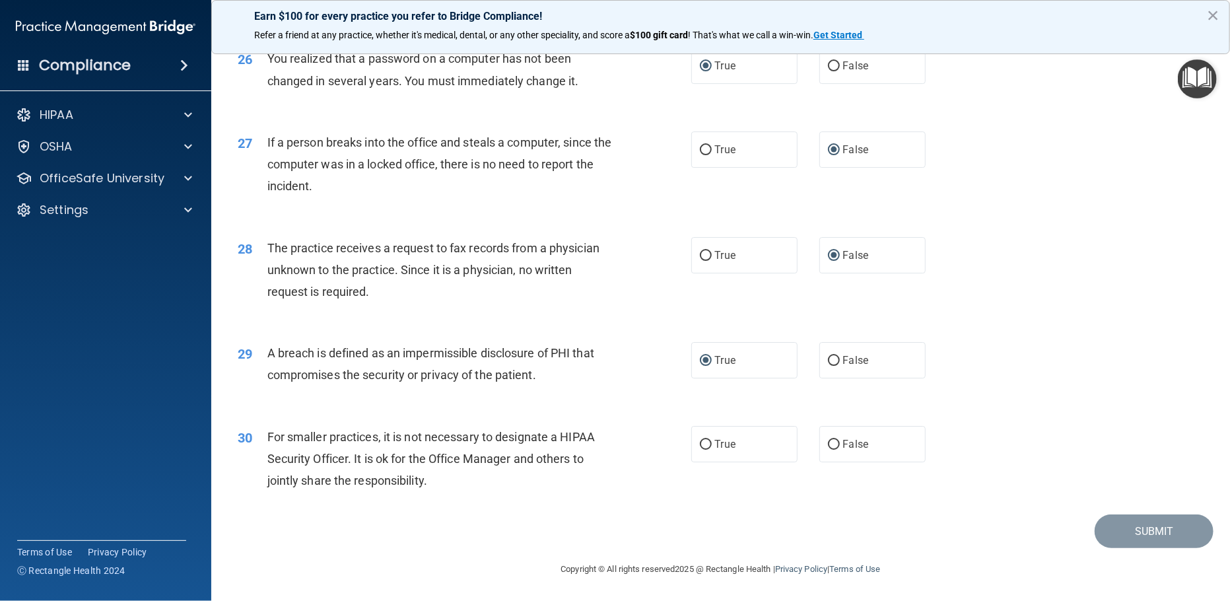
scroll to position [2613, 0]
click at [828, 442] on input "False" at bounding box center [834, 445] width 12 height 10
radio input "true"
click at [1131, 534] on button "Submit" at bounding box center [1154, 531] width 119 height 34
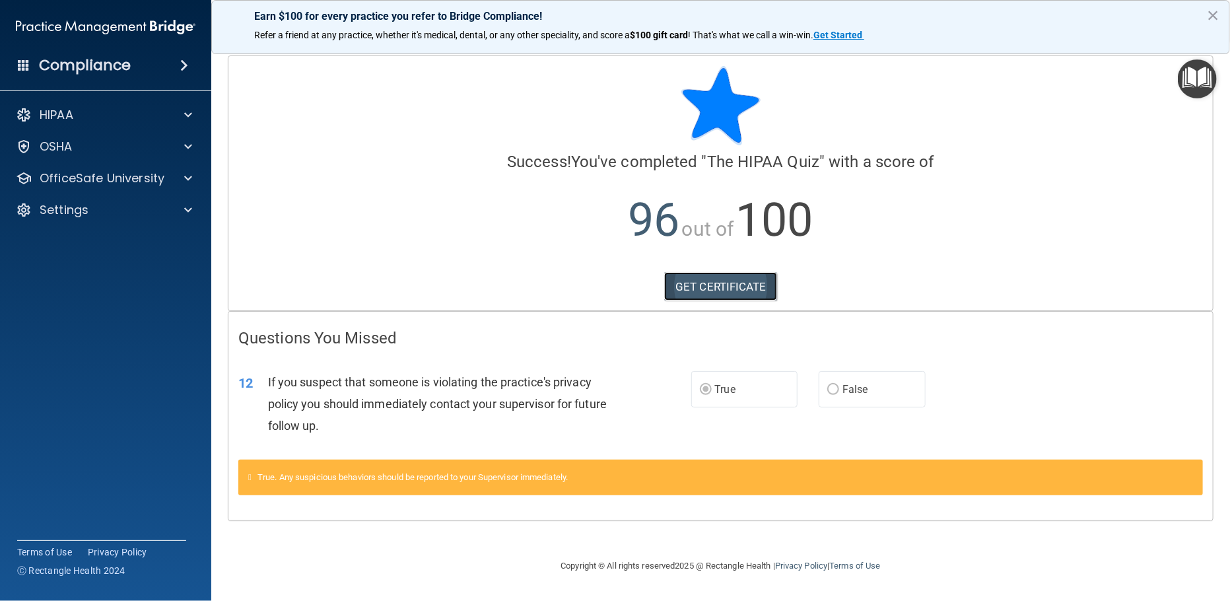
click at [696, 285] on link "GET CERTIFICATE" at bounding box center [720, 286] width 113 height 29
click at [81, 120] on div "HIPAA" at bounding box center [88, 115] width 164 height 16
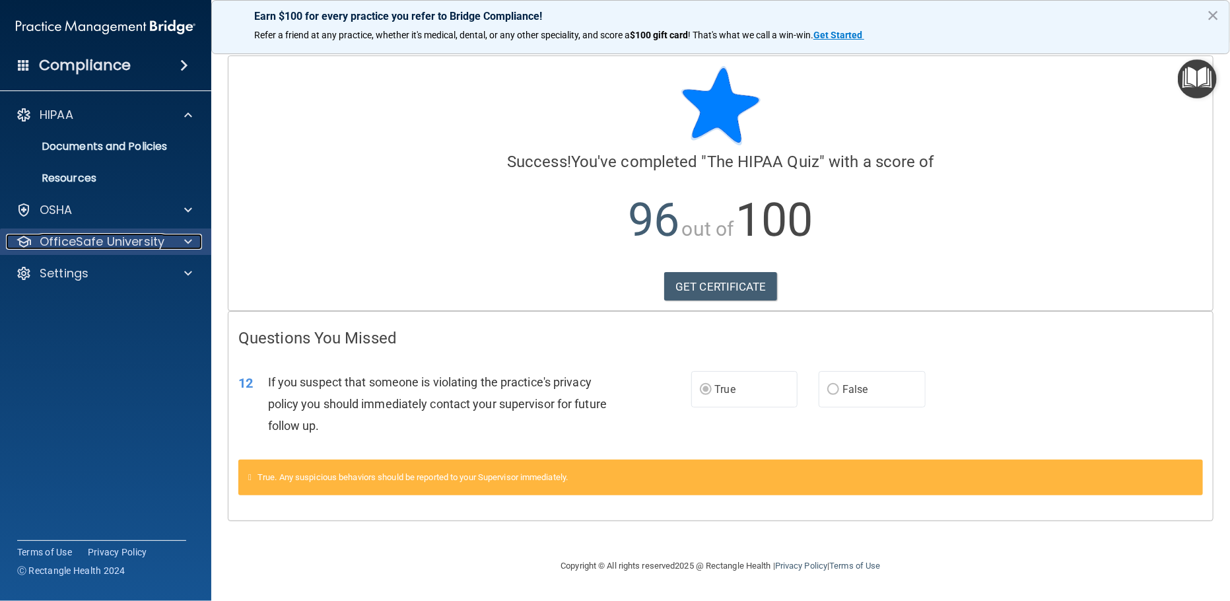
click at [122, 241] on p "OfficeSafe University" at bounding box center [102, 242] width 125 height 16
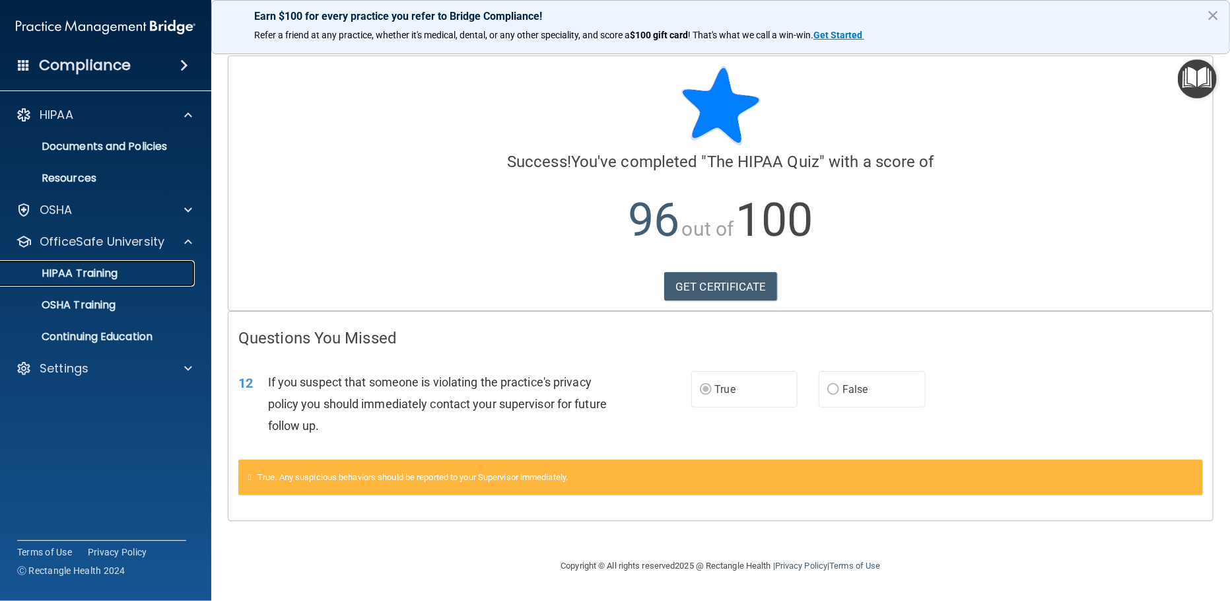
click at [128, 283] on link "HIPAA Training" at bounding box center [91, 273] width 208 height 26
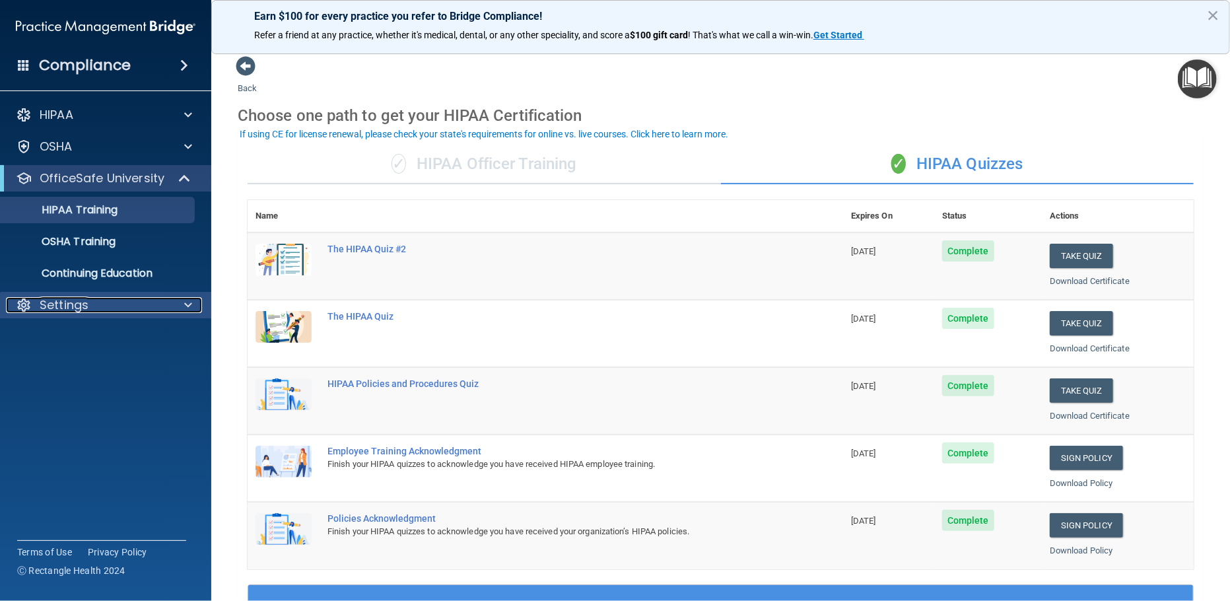
click at [75, 308] on p "Settings" at bounding box center [64, 305] width 49 height 16
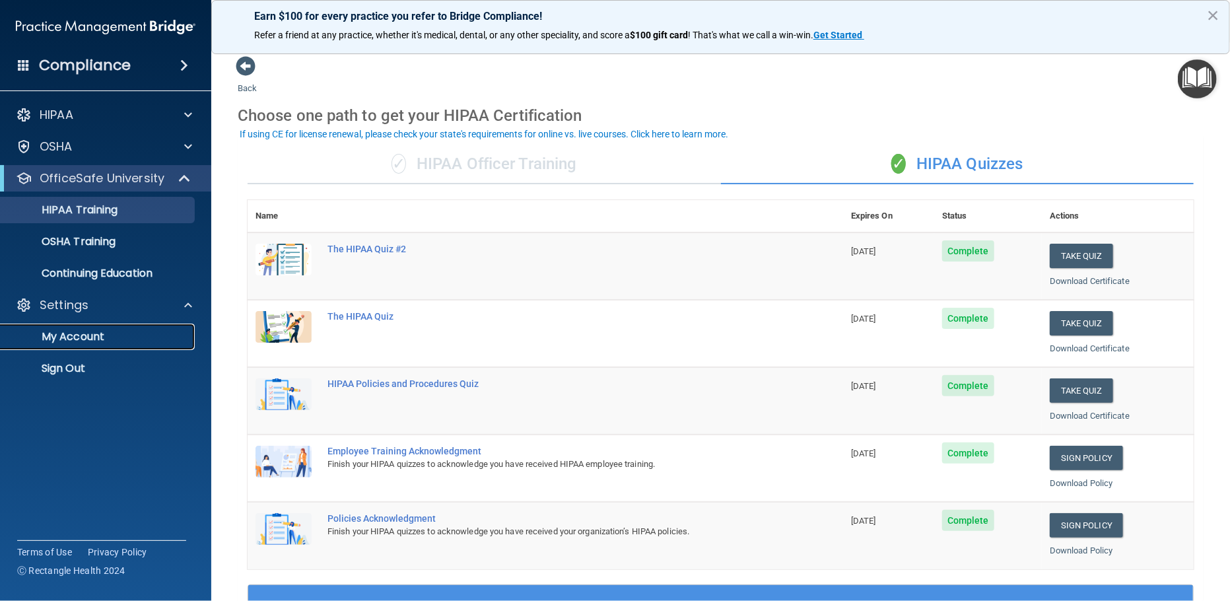
click at [98, 344] on link "My Account" at bounding box center [91, 337] width 208 height 26
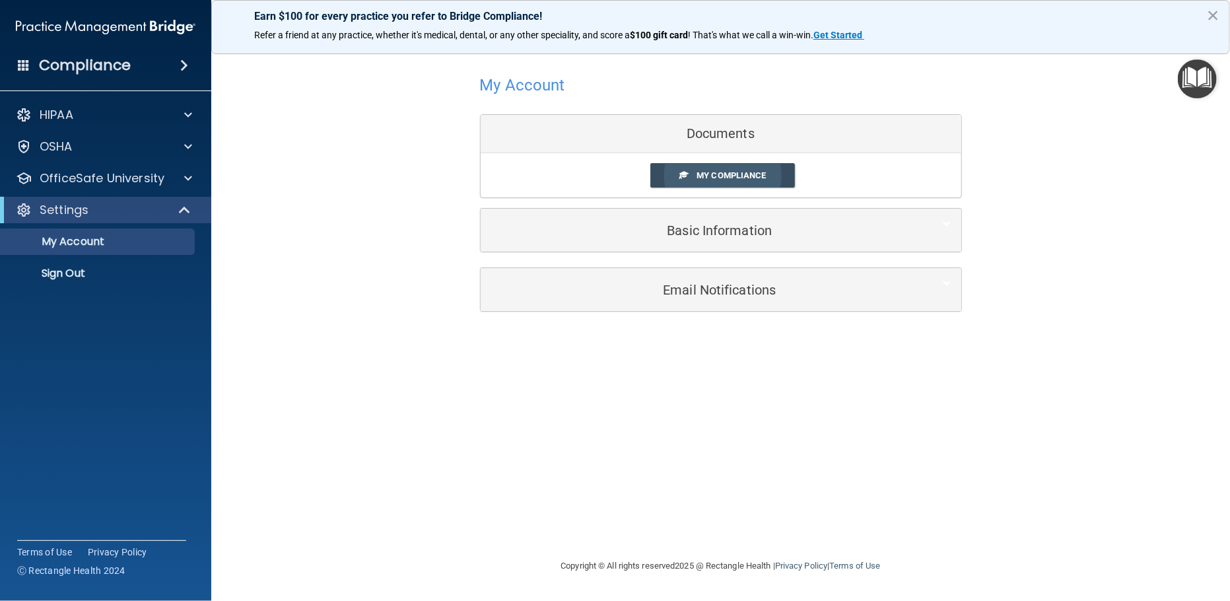
click at [763, 176] on span "My Compliance" at bounding box center [731, 175] width 69 height 10
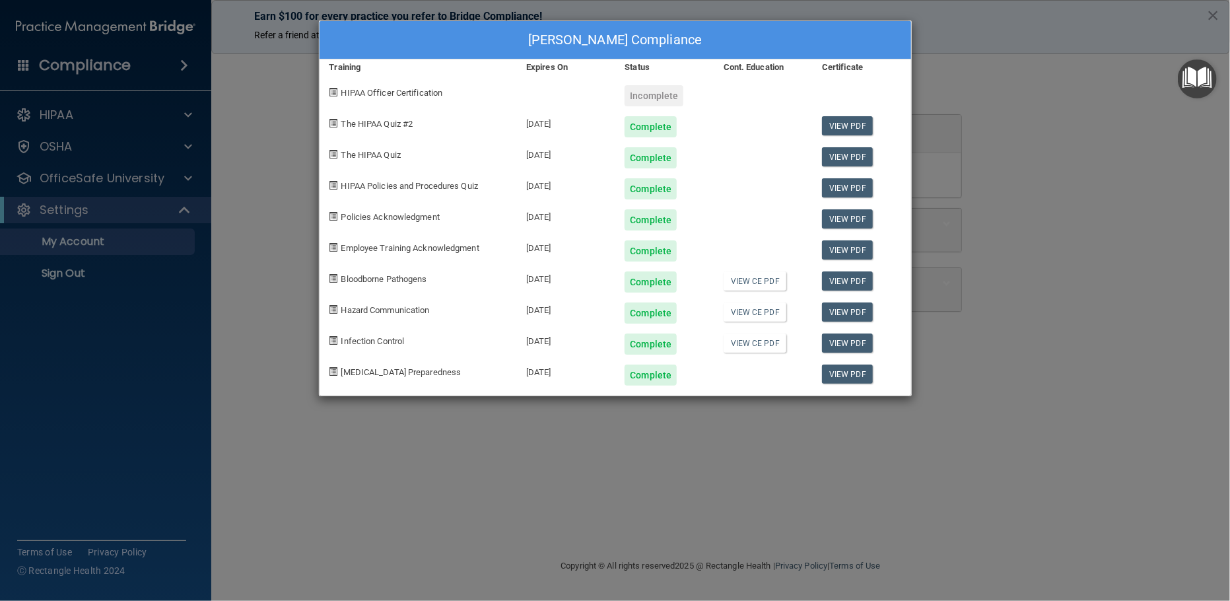
click at [907, 30] on div "[PERSON_NAME] Compliance" at bounding box center [616, 40] width 592 height 38
click at [904, 30] on div "[PERSON_NAME] Compliance" at bounding box center [616, 40] width 592 height 38
click at [908, 33] on div "[PERSON_NAME] Compliance" at bounding box center [616, 40] width 592 height 38
click at [994, 83] on div "Jennifer Marie Jeziorski's Compliance Training Expires On Status Cont. Educatio…" at bounding box center [615, 300] width 1230 height 601
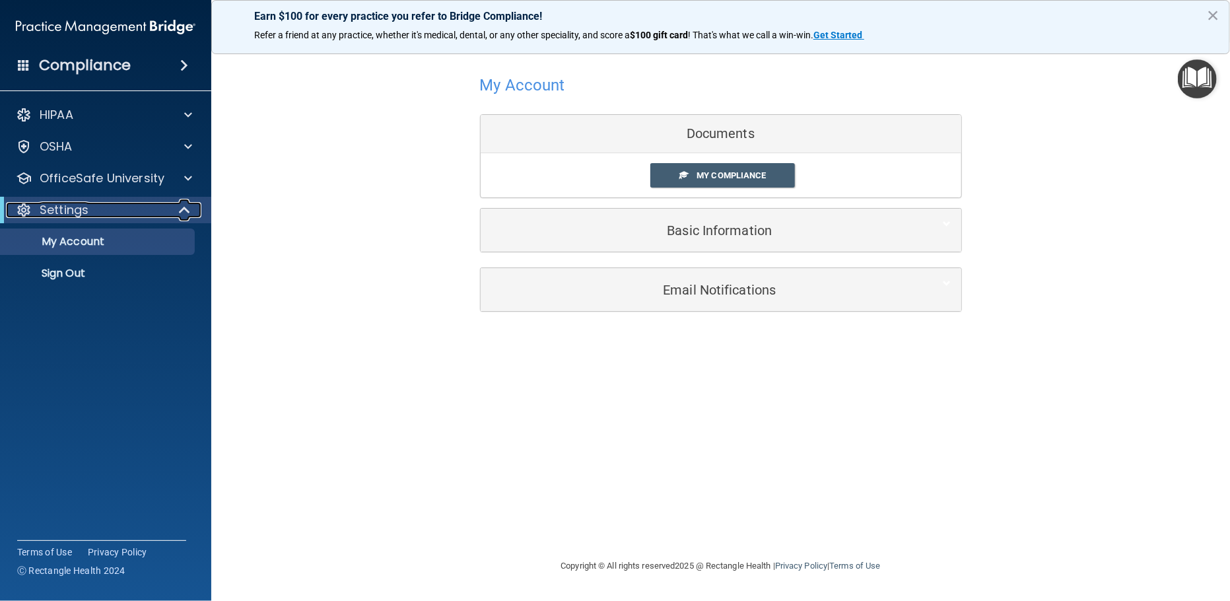
click at [161, 215] on div "Settings" at bounding box center [87, 210] width 163 height 16
click at [154, 180] on p "OfficeSafe University" at bounding box center [102, 178] width 125 height 16
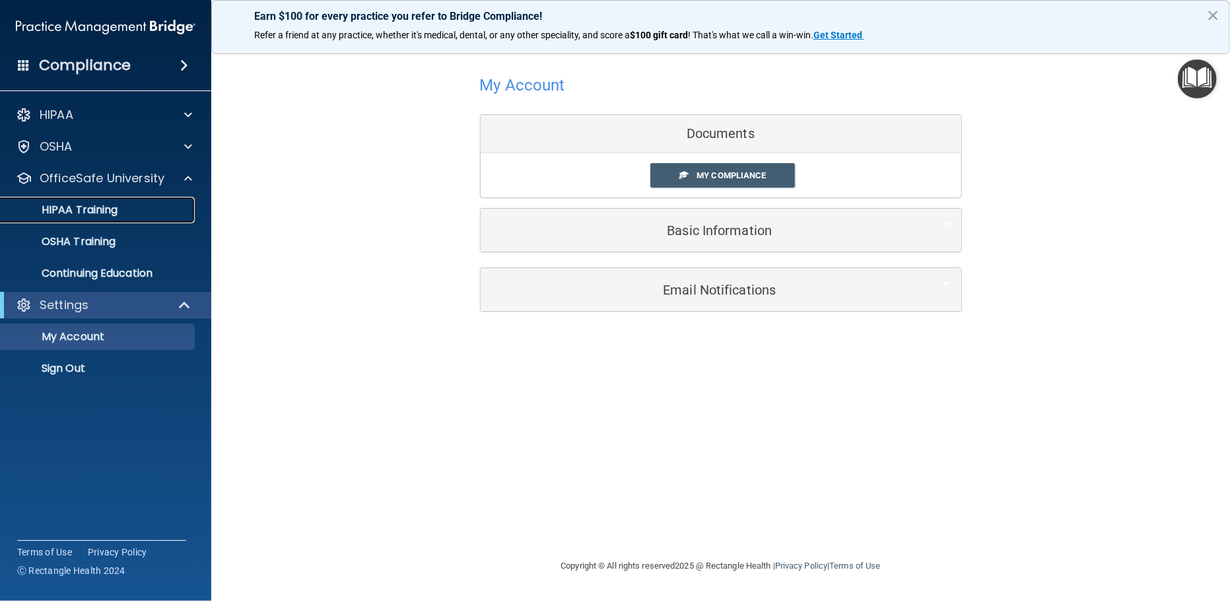
click at [135, 210] on div "HIPAA Training" at bounding box center [99, 209] width 180 height 13
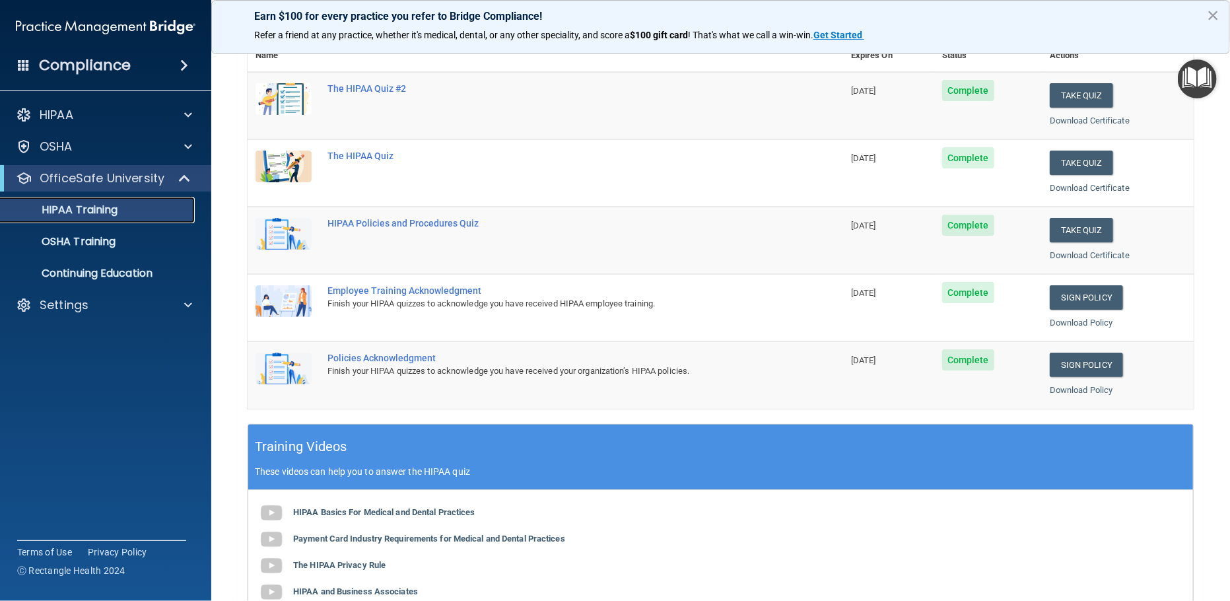
scroll to position [80, 0]
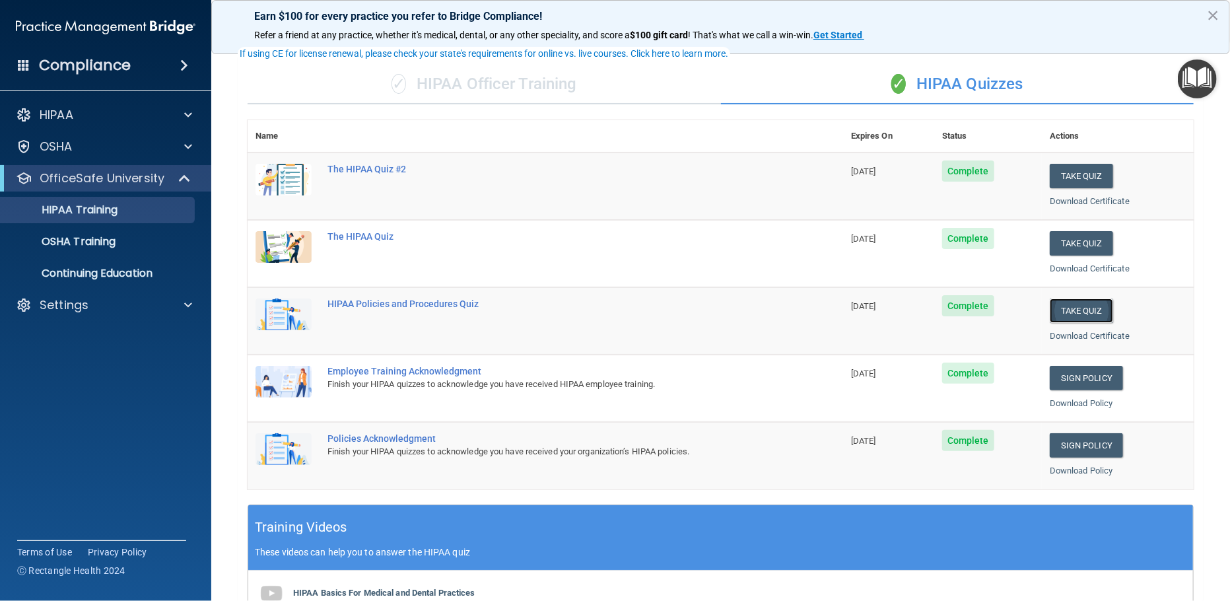
click at [1060, 306] on button "Take Quiz" at bounding box center [1081, 310] width 63 height 24
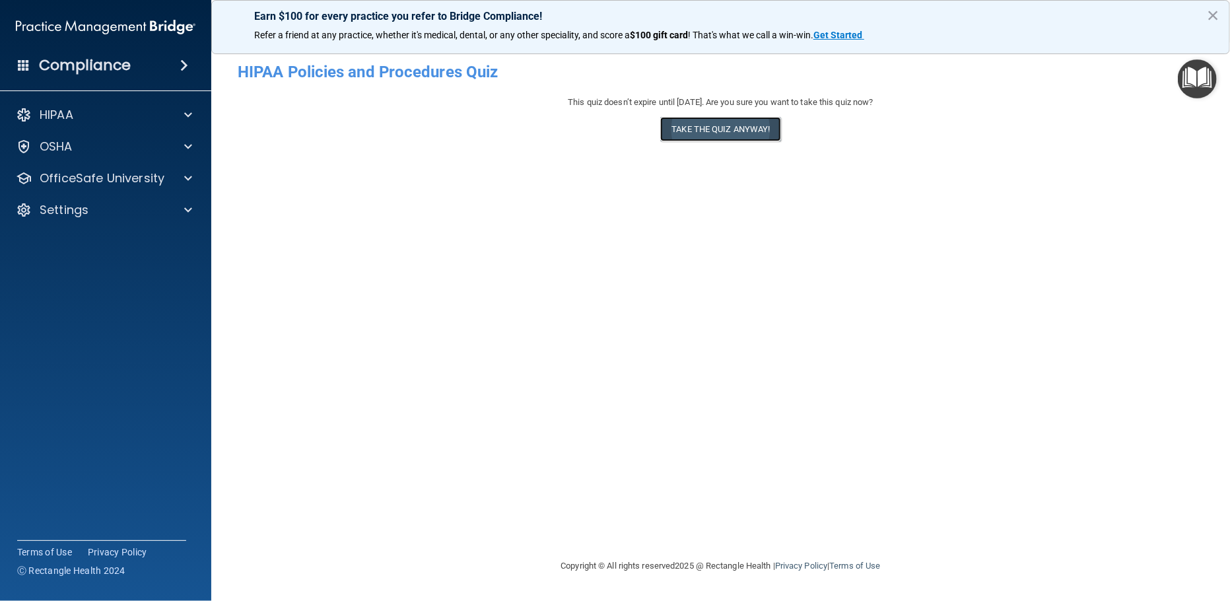
click at [709, 126] on button "Take the quiz anyway!" at bounding box center [720, 129] width 120 height 24
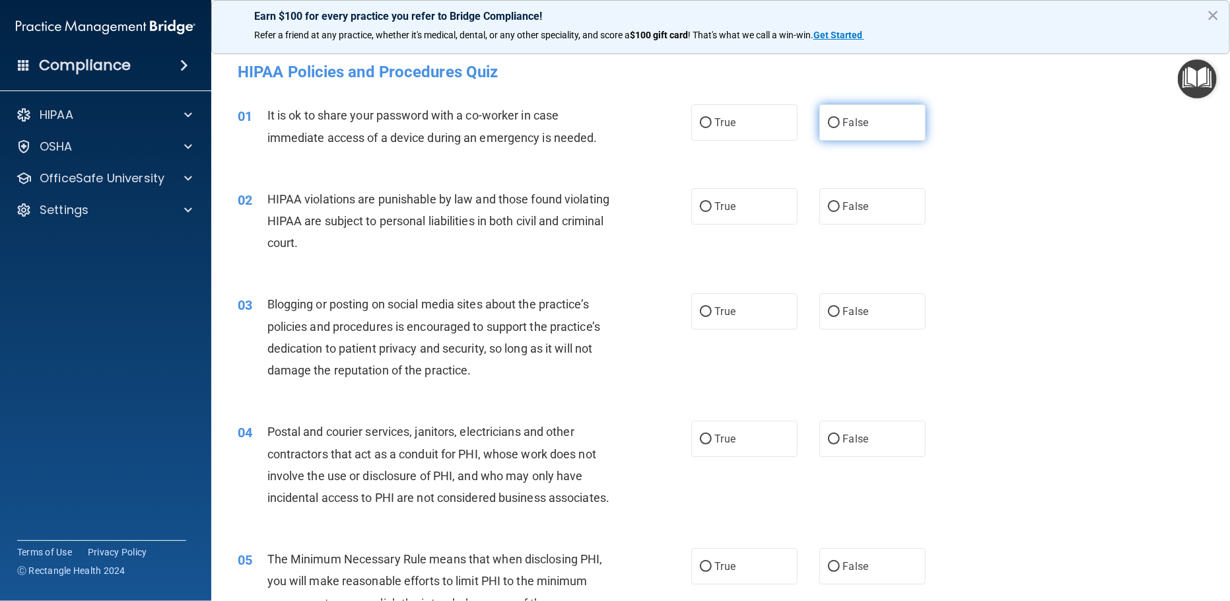
click at [828, 123] on input "False" at bounding box center [834, 123] width 12 height 10
radio input "true"
click at [700, 205] on input "True" at bounding box center [706, 207] width 12 height 10
radio input "true"
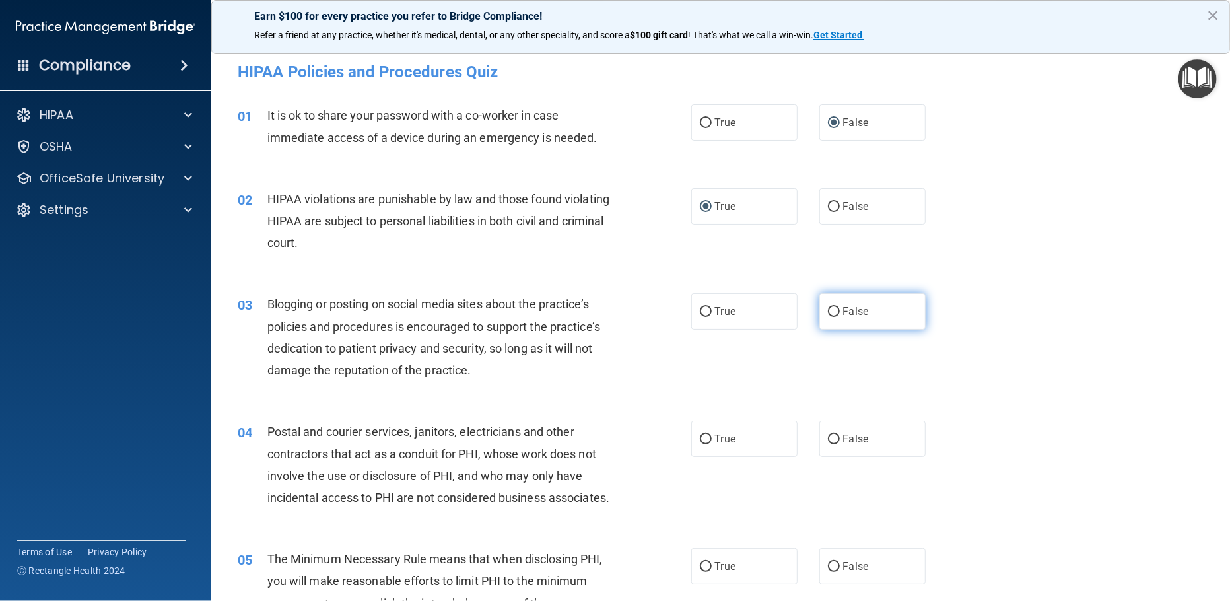
click at [828, 308] on input "False" at bounding box center [834, 312] width 12 height 10
radio input "true"
click at [700, 435] on input "True" at bounding box center [706, 440] width 12 height 10
radio input "true"
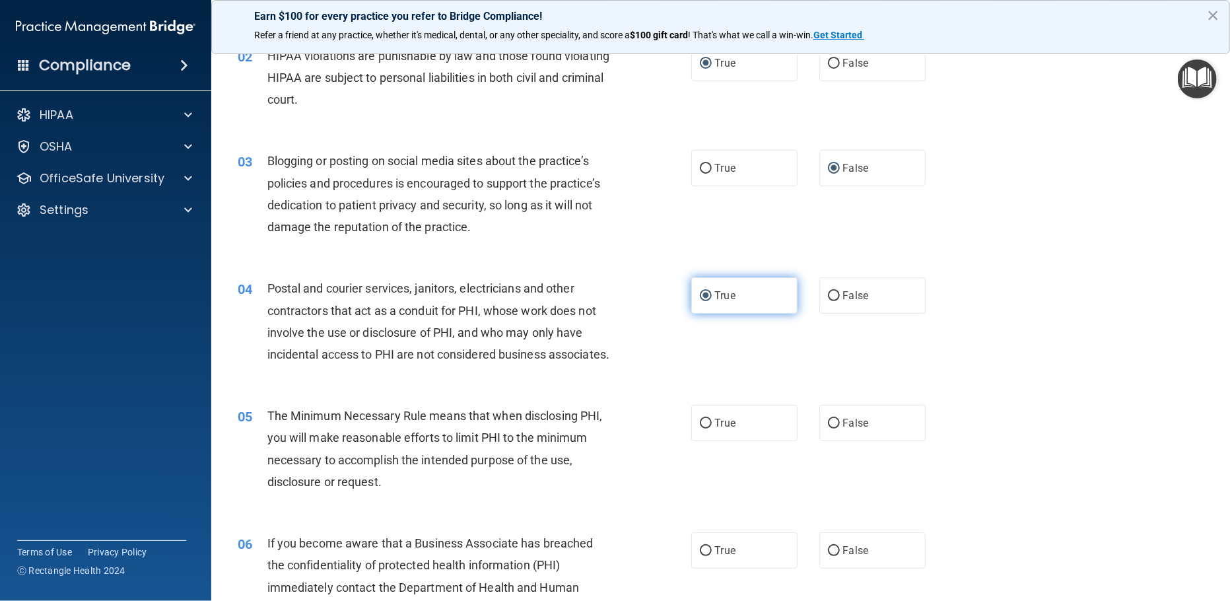
scroll to position [160, 0]
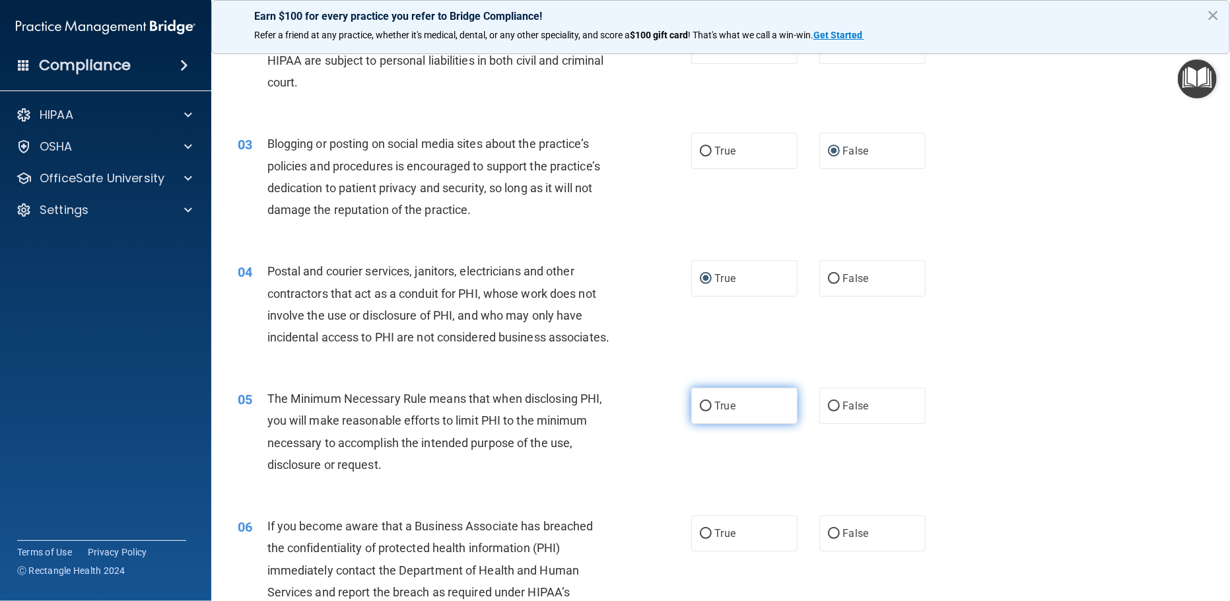
click at [700, 411] on input "True" at bounding box center [706, 406] width 12 height 10
radio input "true"
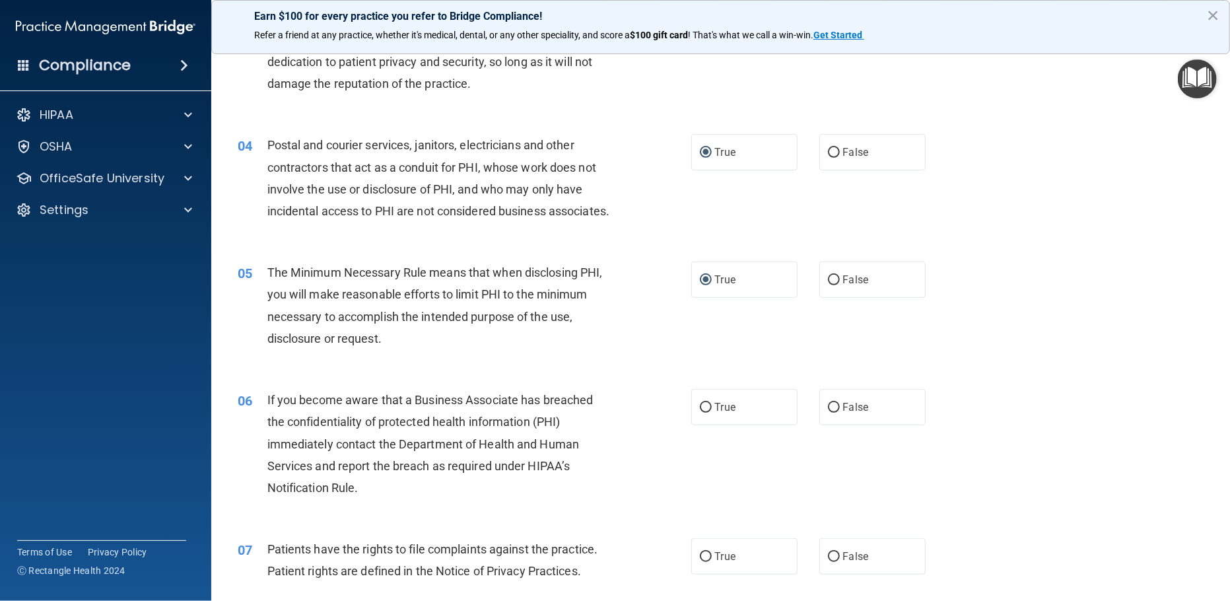
scroll to position [322, 0]
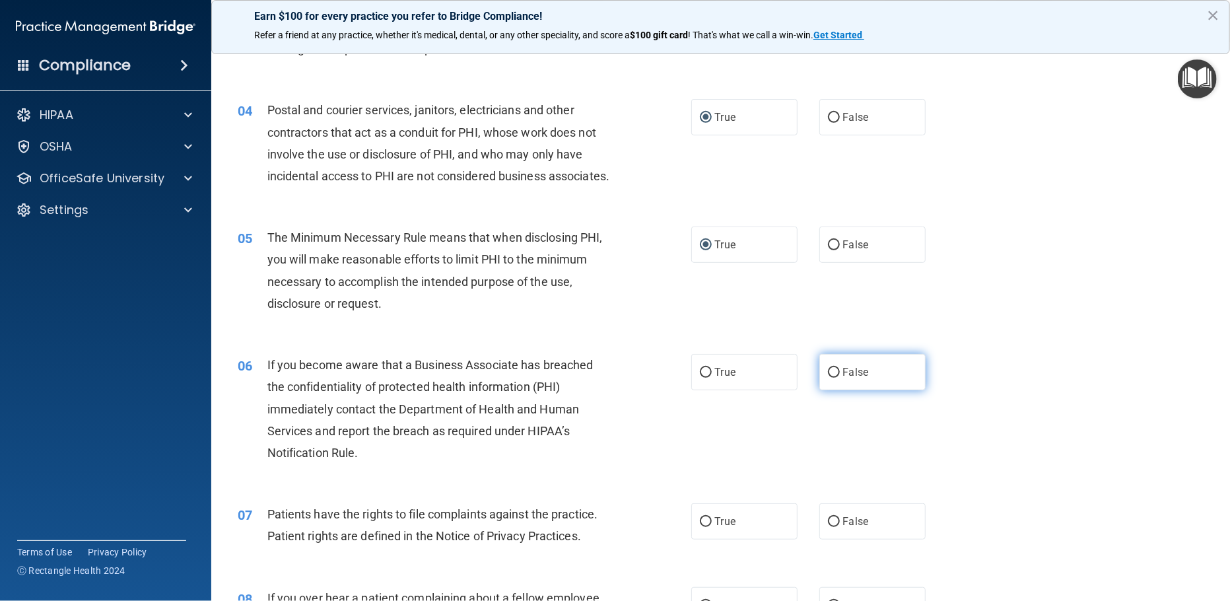
click at [828, 378] on input "False" at bounding box center [834, 373] width 12 height 10
radio input "true"
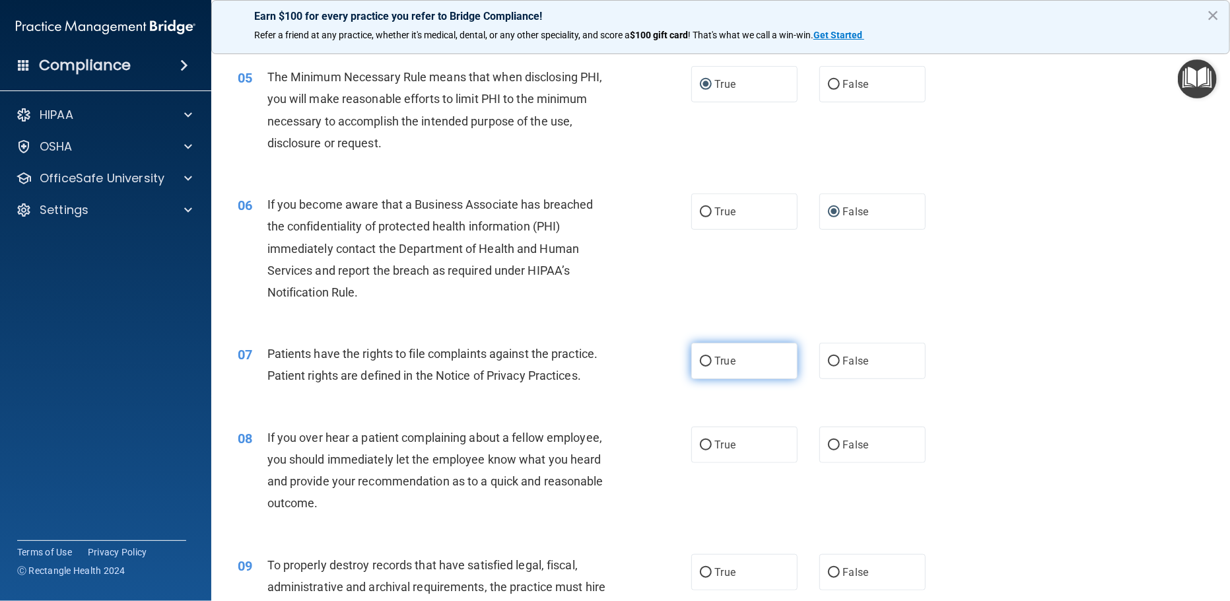
scroll to position [483, 0]
click at [701, 366] on input "True" at bounding box center [706, 361] width 12 height 10
radio input "true"
click at [828, 450] on input "False" at bounding box center [834, 445] width 12 height 10
radio input "true"
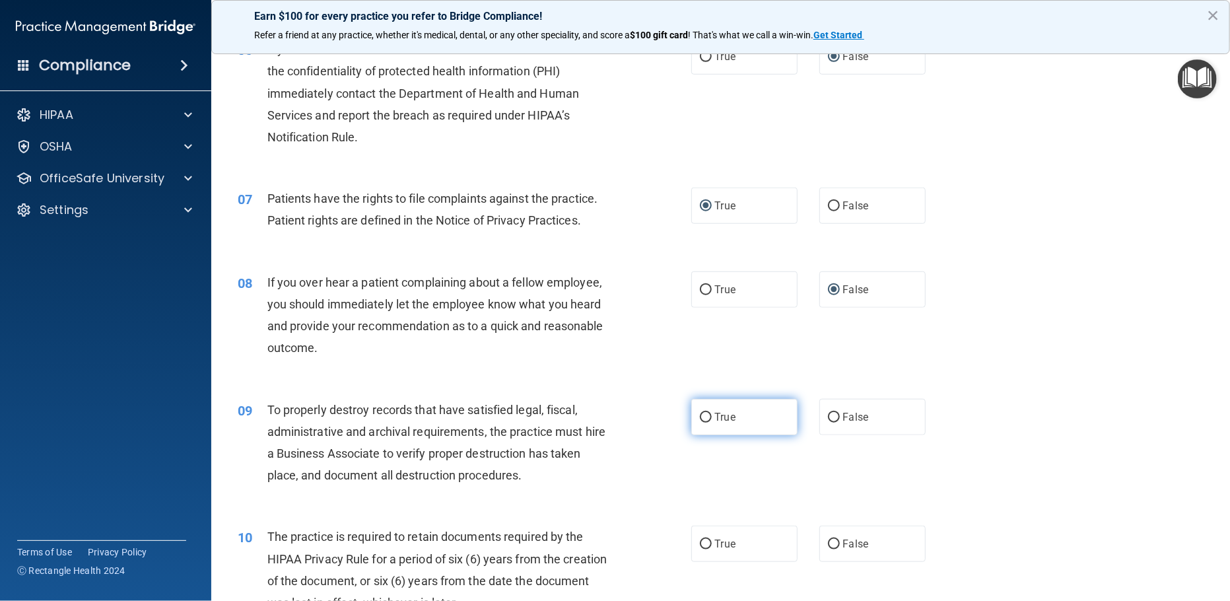
scroll to position [644, 0]
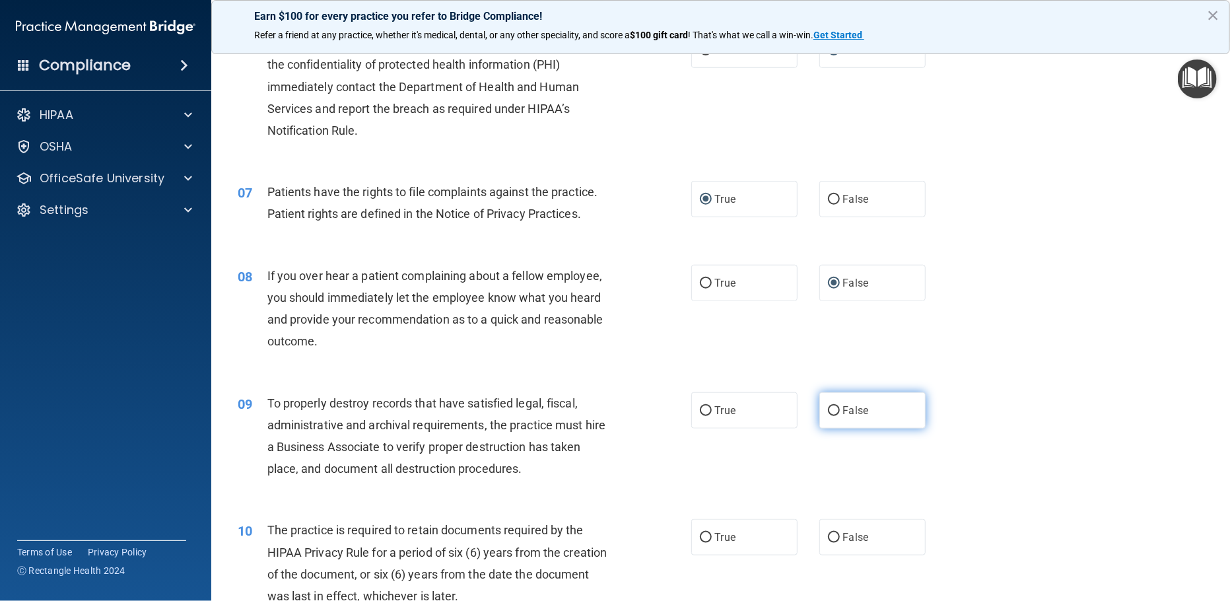
click at [828, 416] on input "False" at bounding box center [834, 411] width 12 height 10
radio input "true"
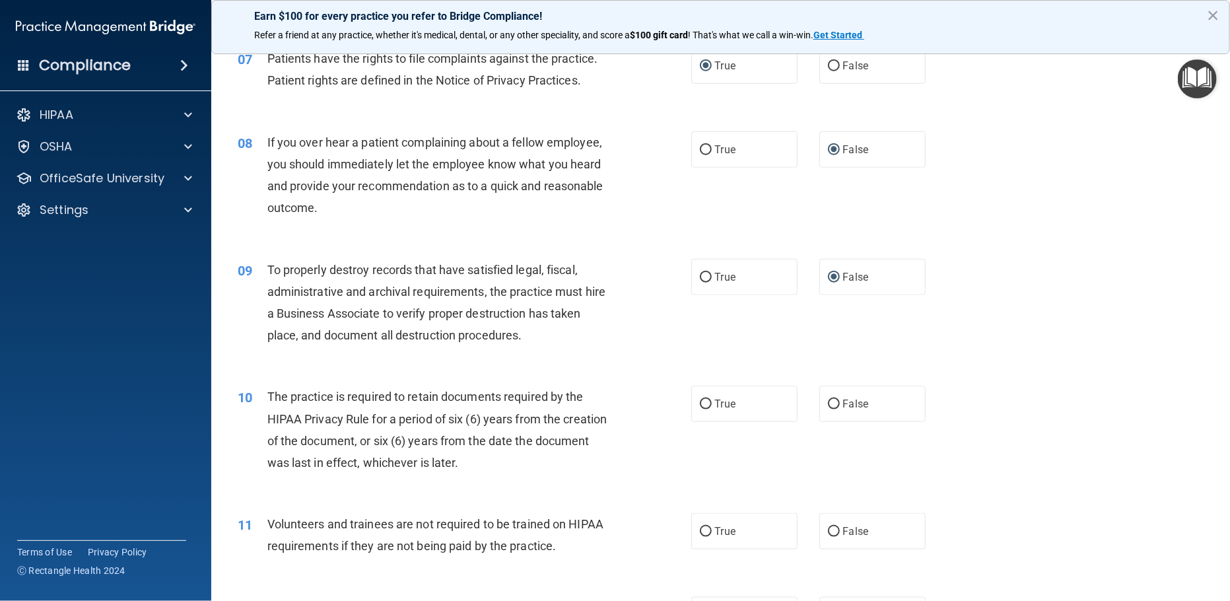
scroll to position [805, 0]
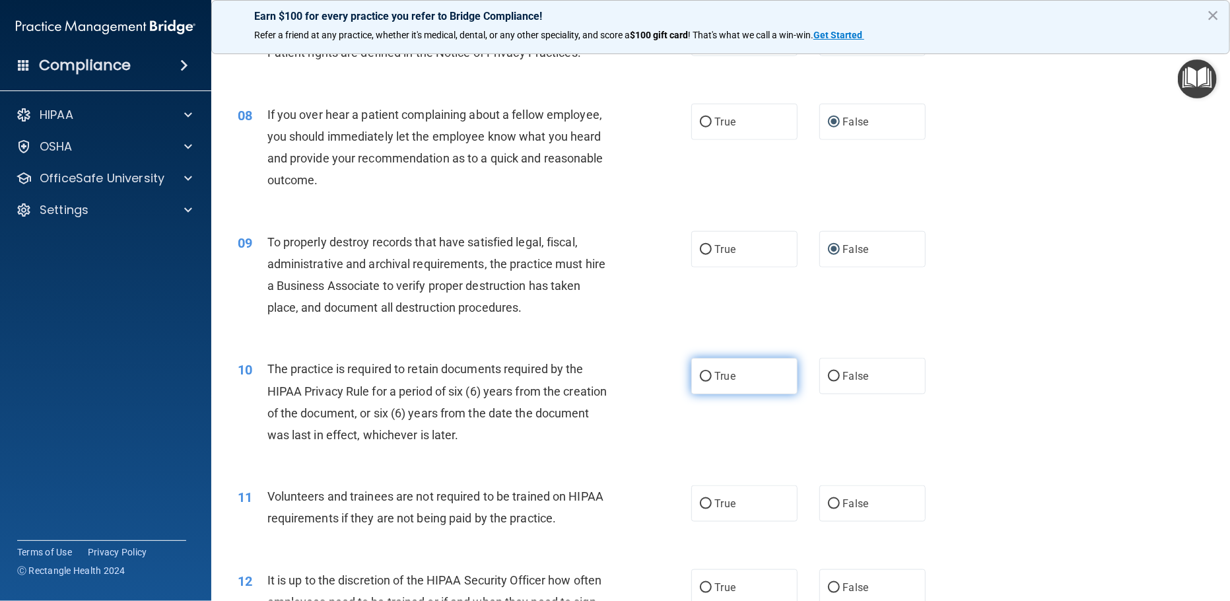
click at [700, 382] on input "True" at bounding box center [706, 377] width 12 height 10
radio input "true"
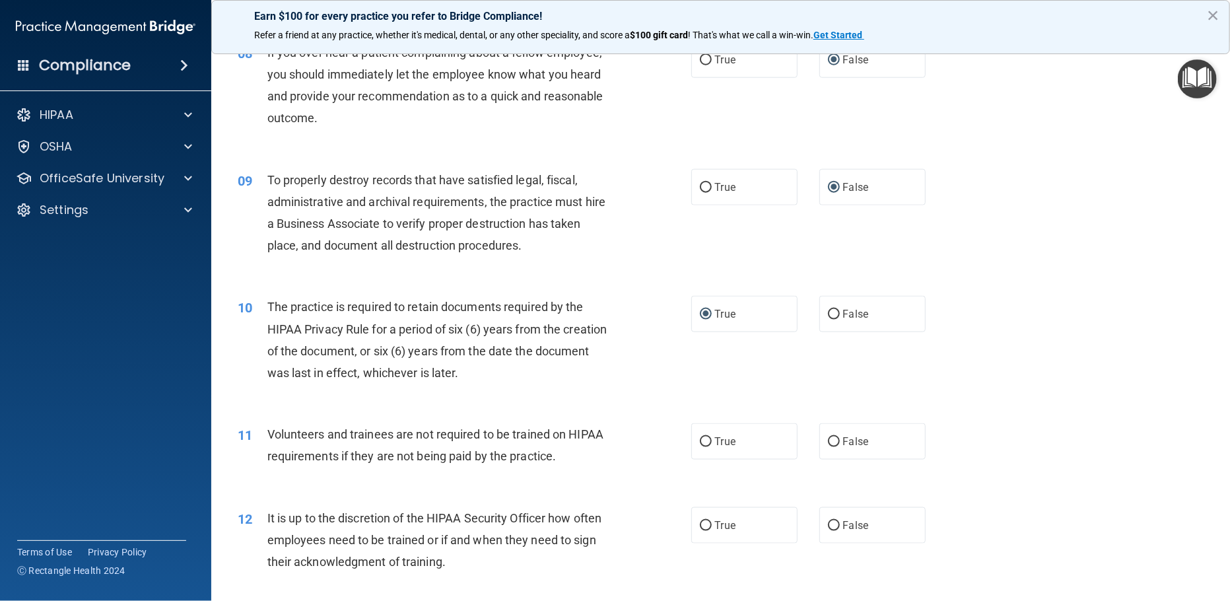
scroll to position [966, 0]
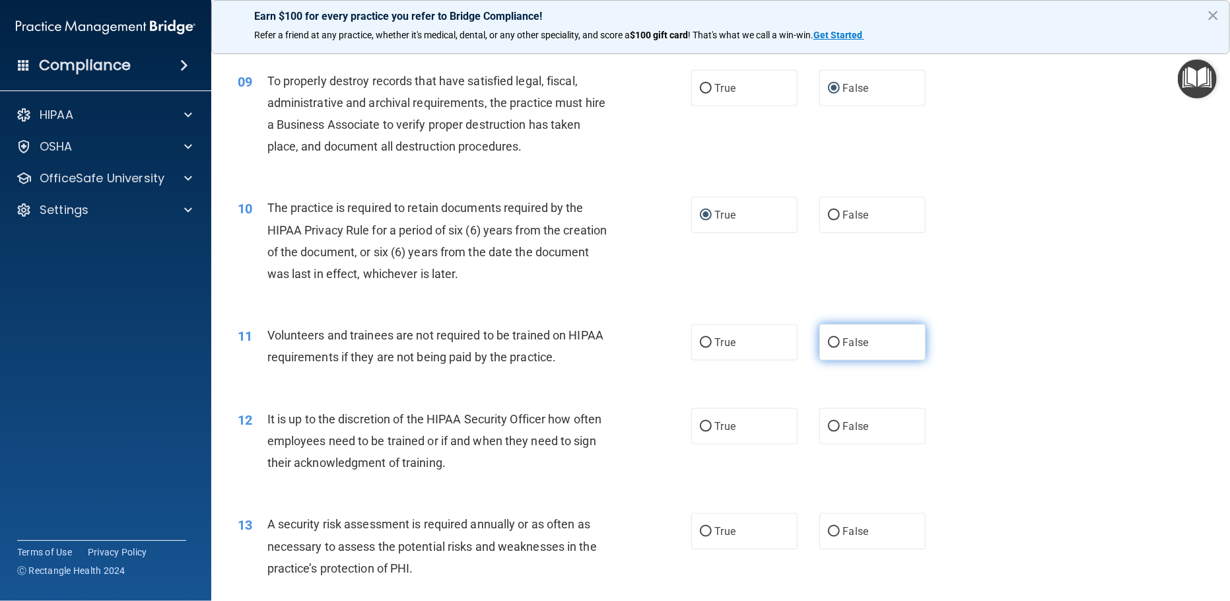
click at [828, 348] on input "False" at bounding box center [834, 343] width 12 height 10
radio input "true"
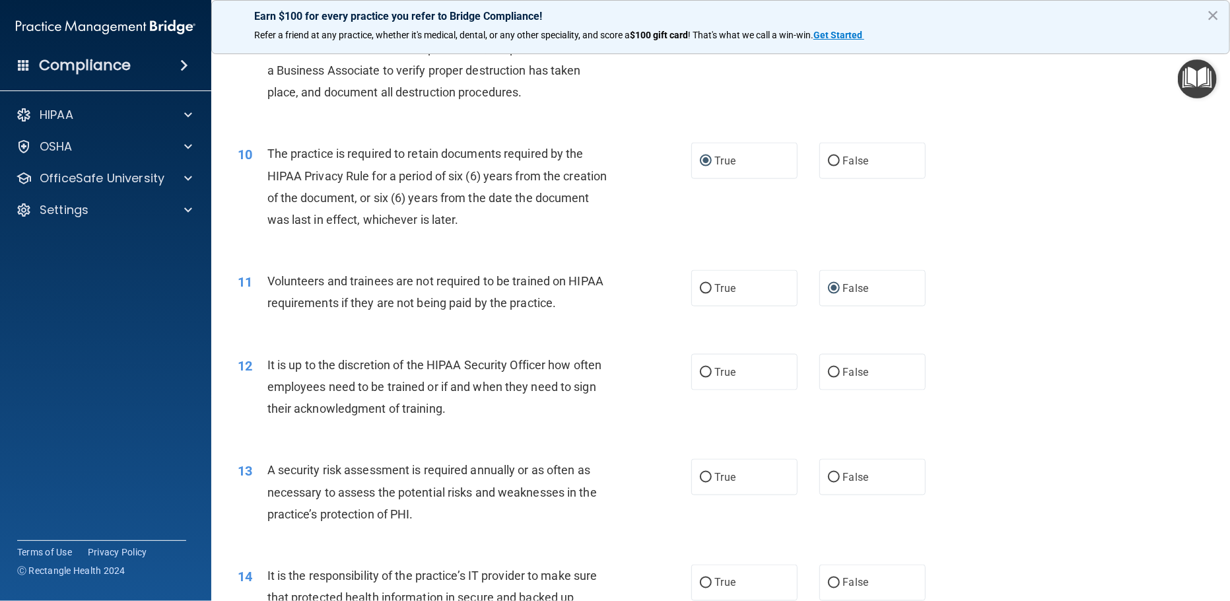
scroll to position [1127, 0]
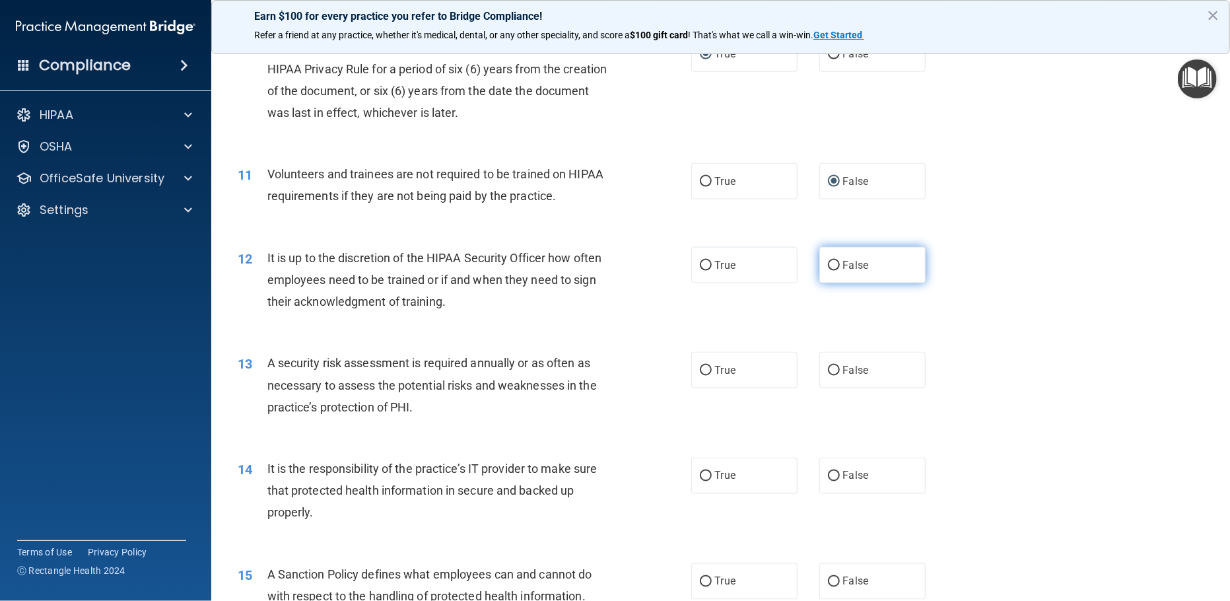
click at [828, 271] on input "False" at bounding box center [834, 266] width 12 height 10
radio input "true"
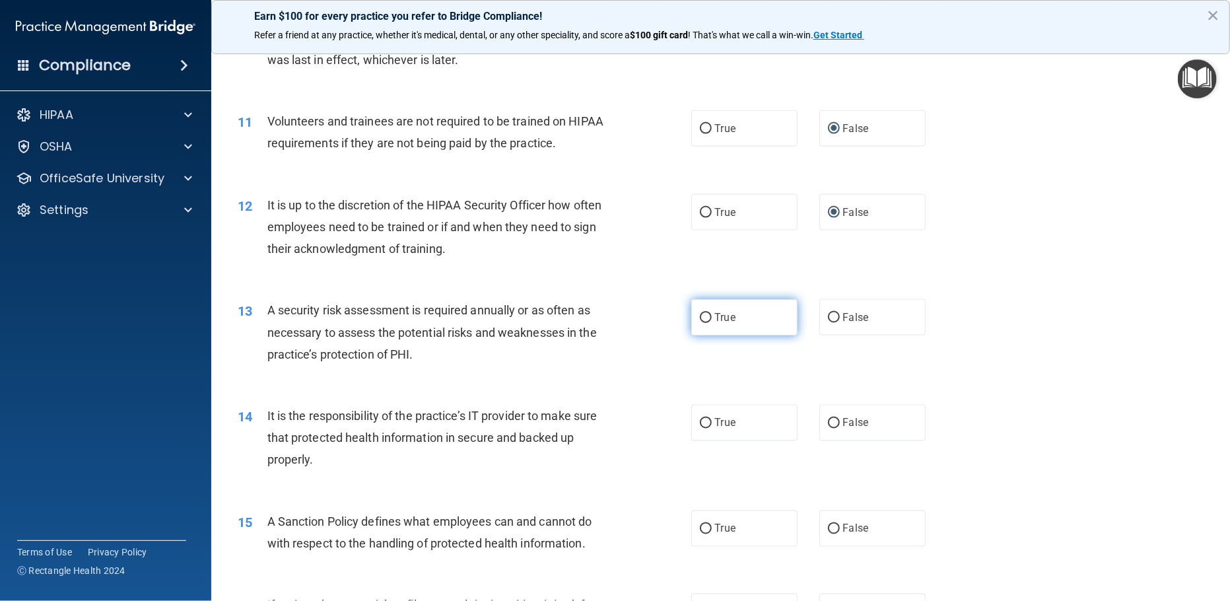
scroll to position [1208, 0]
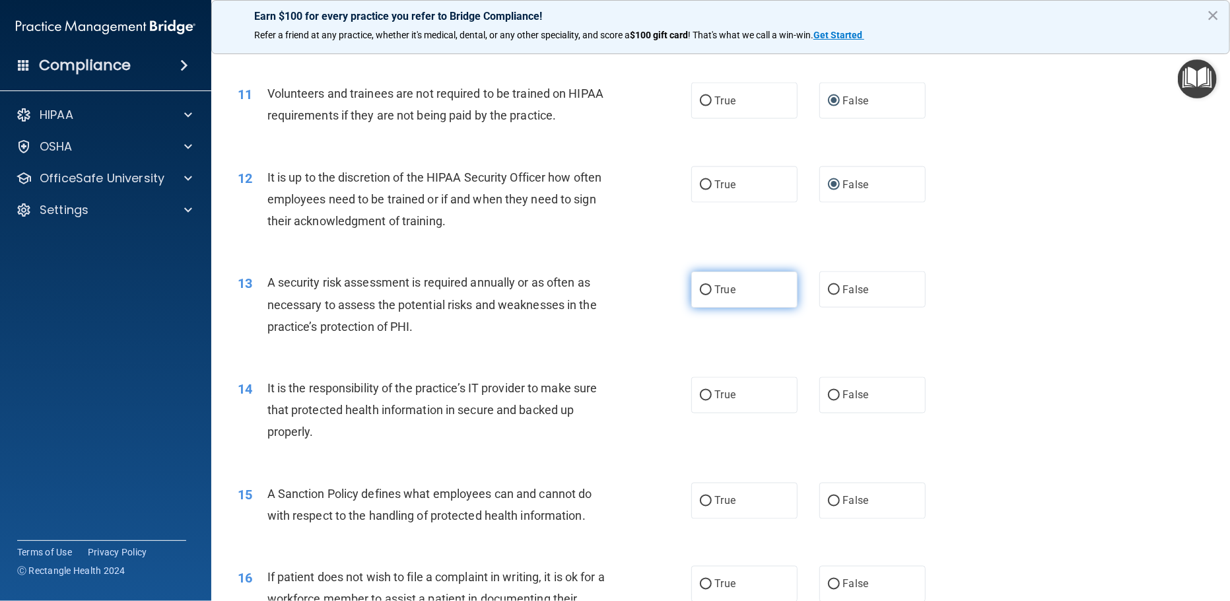
click at [700, 295] on input "True" at bounding box center [706, 290] width 12 height 10
radio input "true"
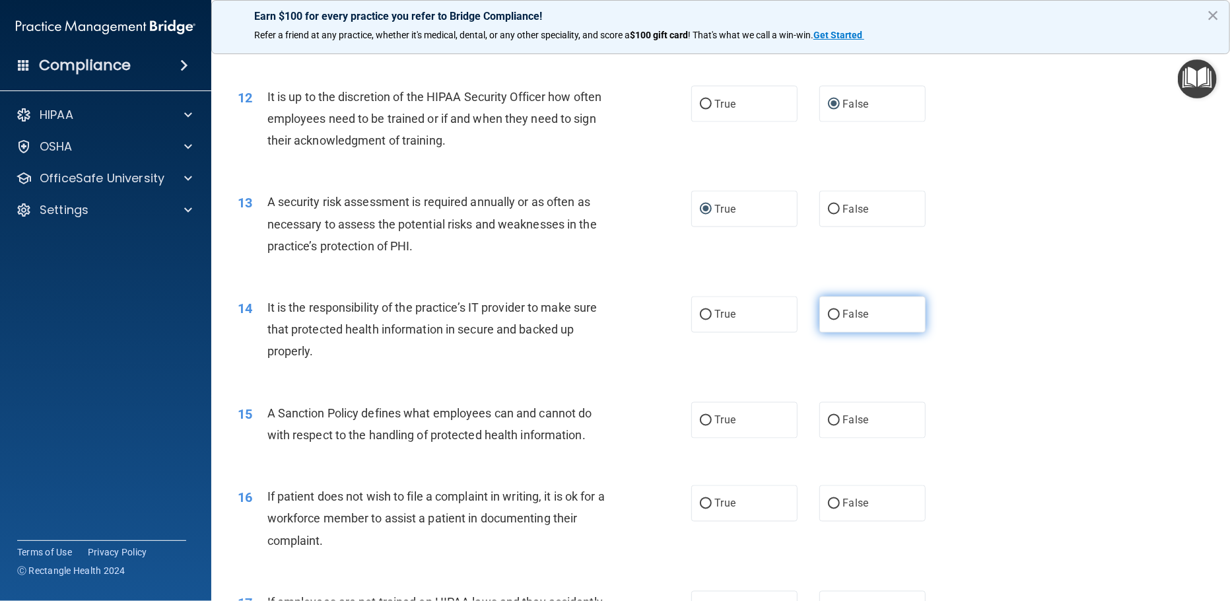
click at [828, 320] on input "False" at bounding box center [834, 315] width 12 height 10
radio input "true"
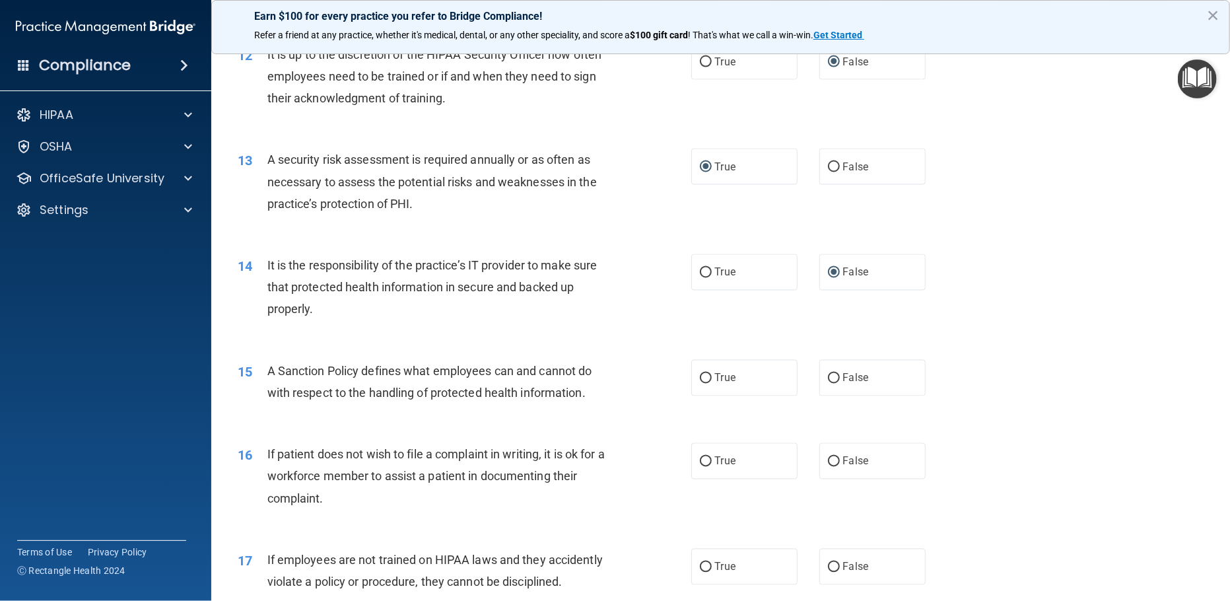
scroll to position [1369, 0]
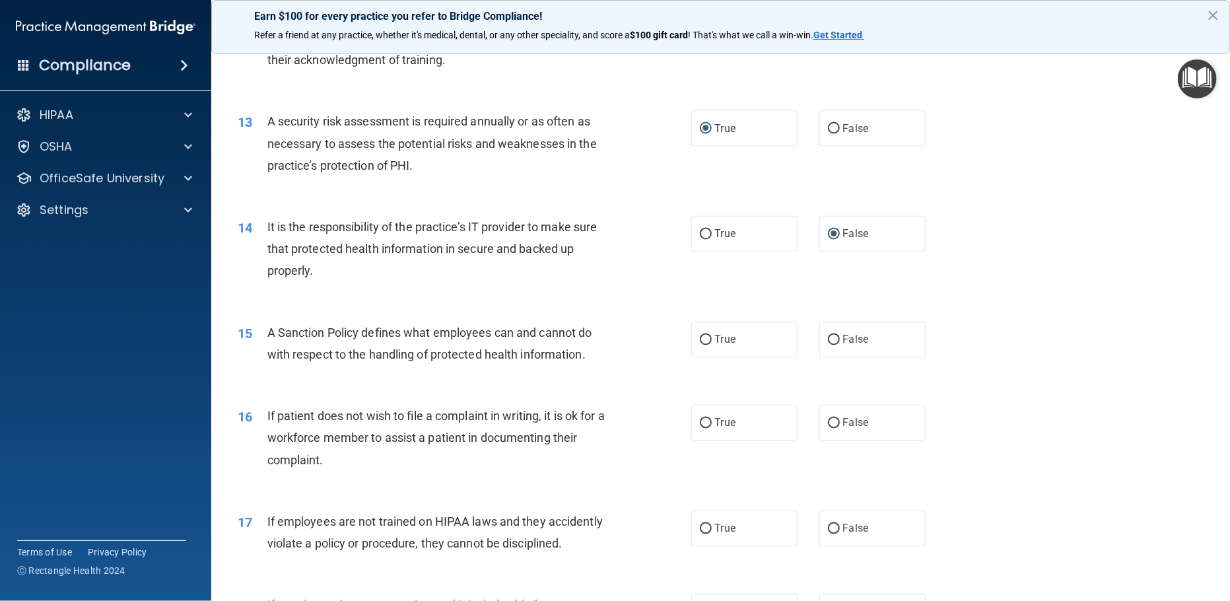
drag, startPoint x: 825, startPoint y: 361, endPoint x: 804, endPoint y: 359, distance: 21.2
click at [828, 345] on input "False" at bounding box center [834, 340] width 12 height 10
radio input "true"
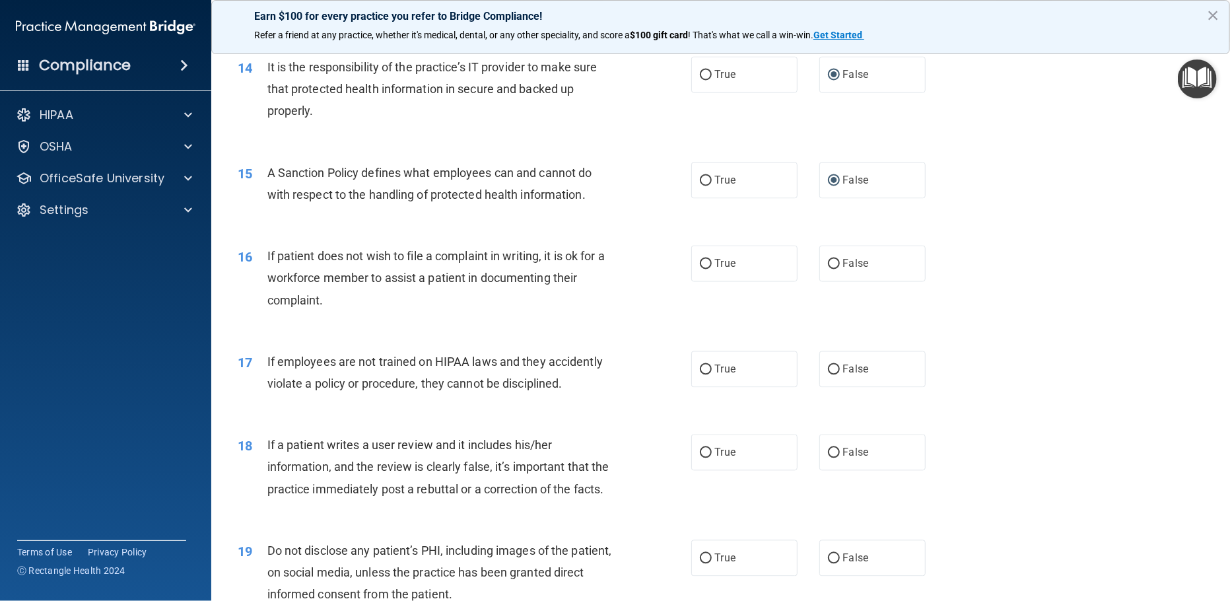
scroll to position [1530, 0]
click at [700, 267] on input "True" at bounding box center [706, 263] width 12 height 10
radio input "true"
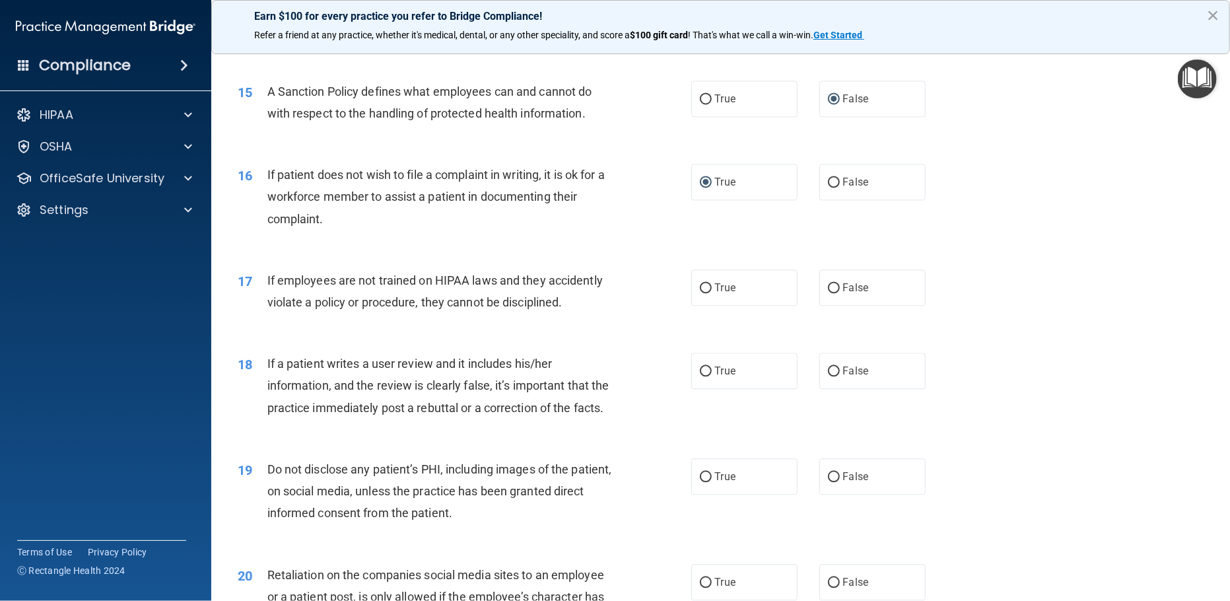
scroll to position [1611, 0]
click at [828, 293] on input "False" at bounding box center [834, 288] width 12 height 10
radio input "true"
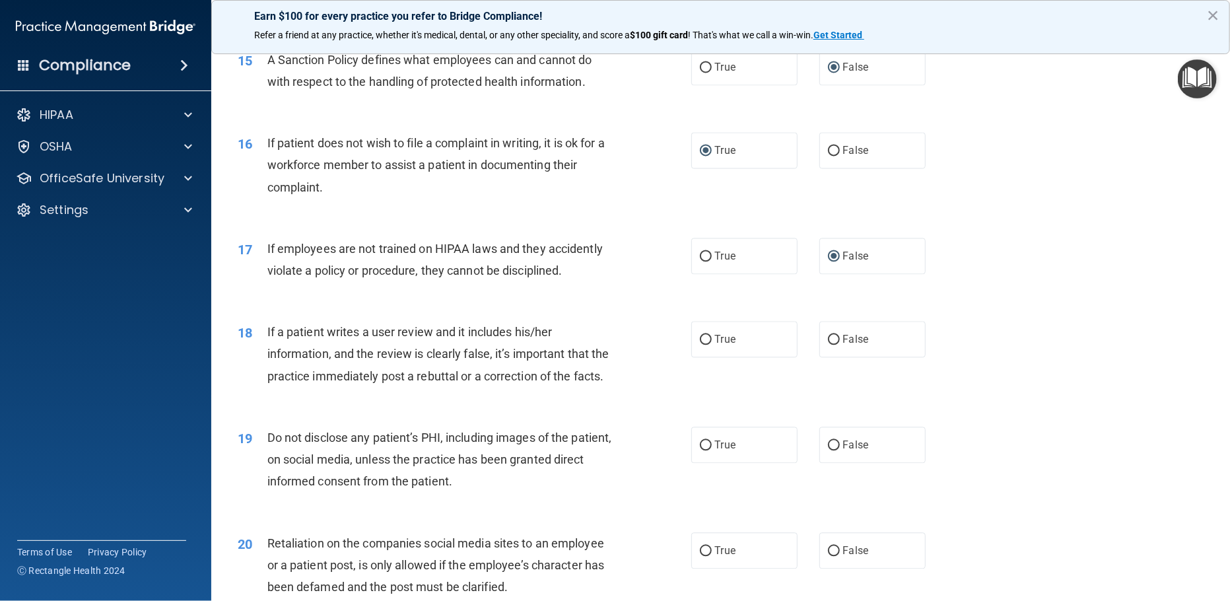
scroll to position [1690, 0]
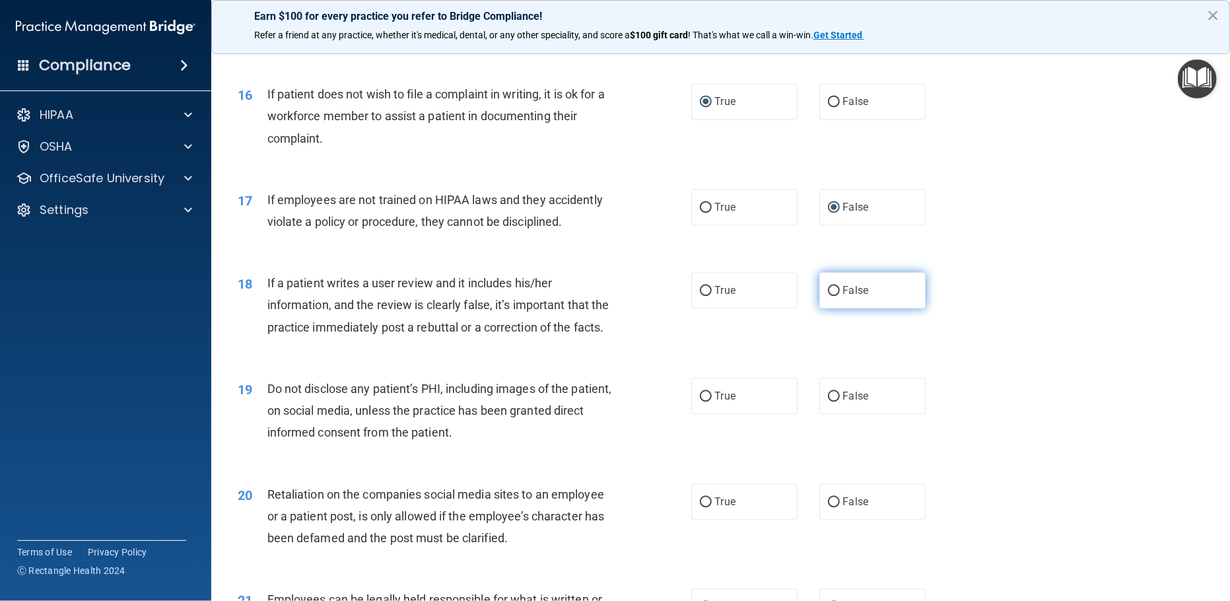
click at [828, 296] on input "False" at bounding box center [834, 291] width 12 height 10
radio input "true"
click at [700, 401] on input "True" at bounding box center [706, 397] width 12 height 10
radio input "true"
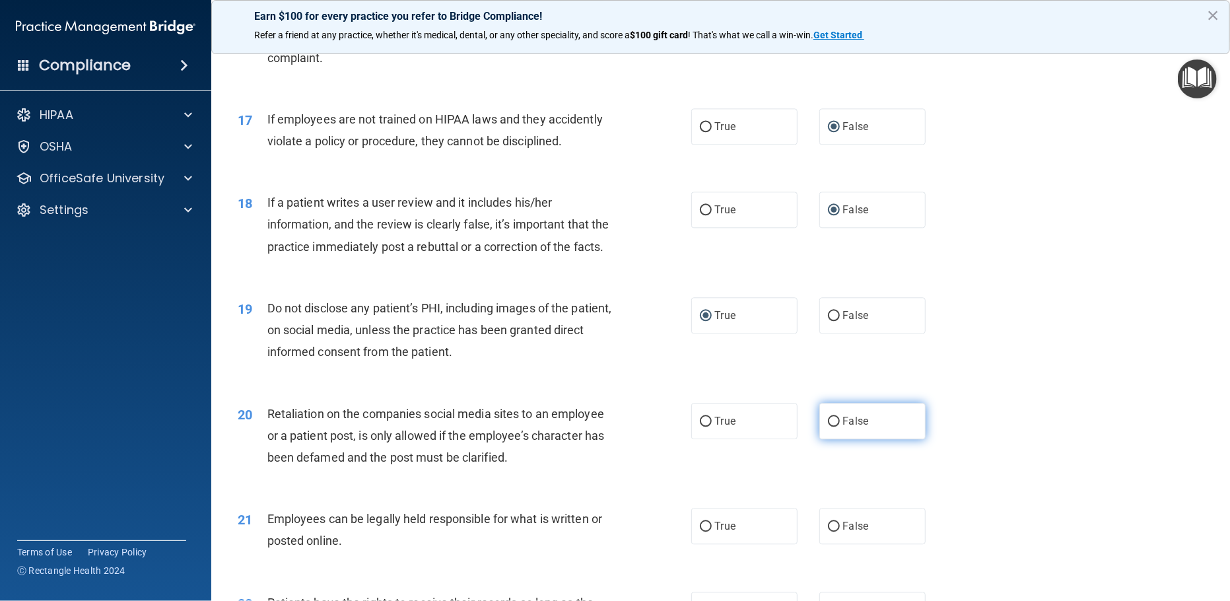
click at [829, 427] on input "False" at bounding box center [834, 422] width 12 height 10
radio input "true"
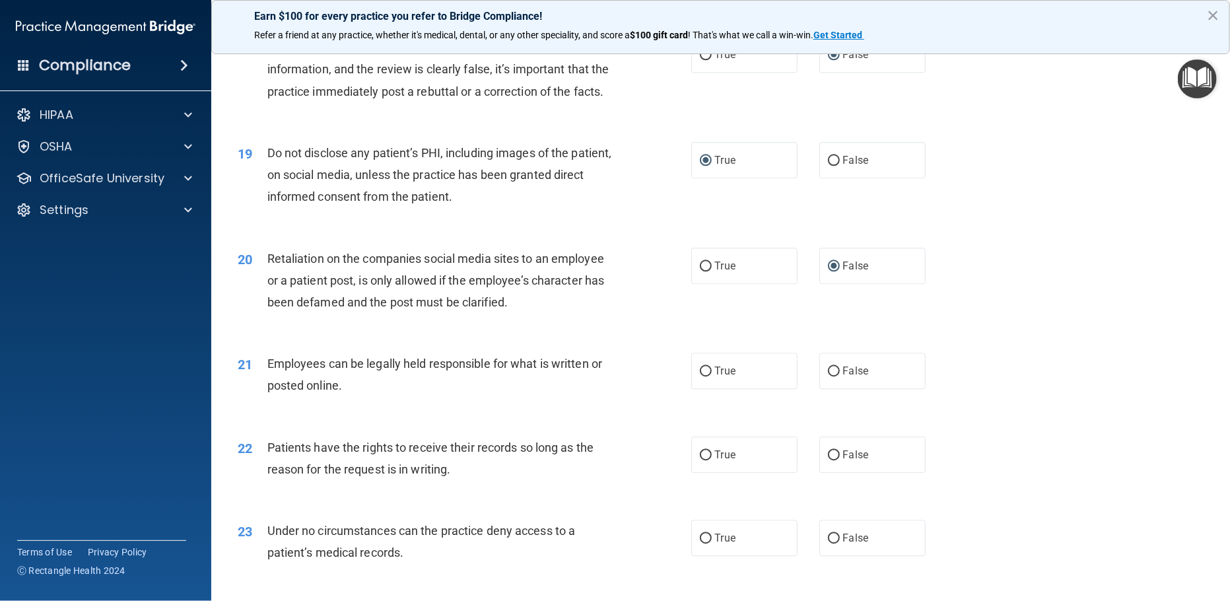
scroll to position [1932, 0]
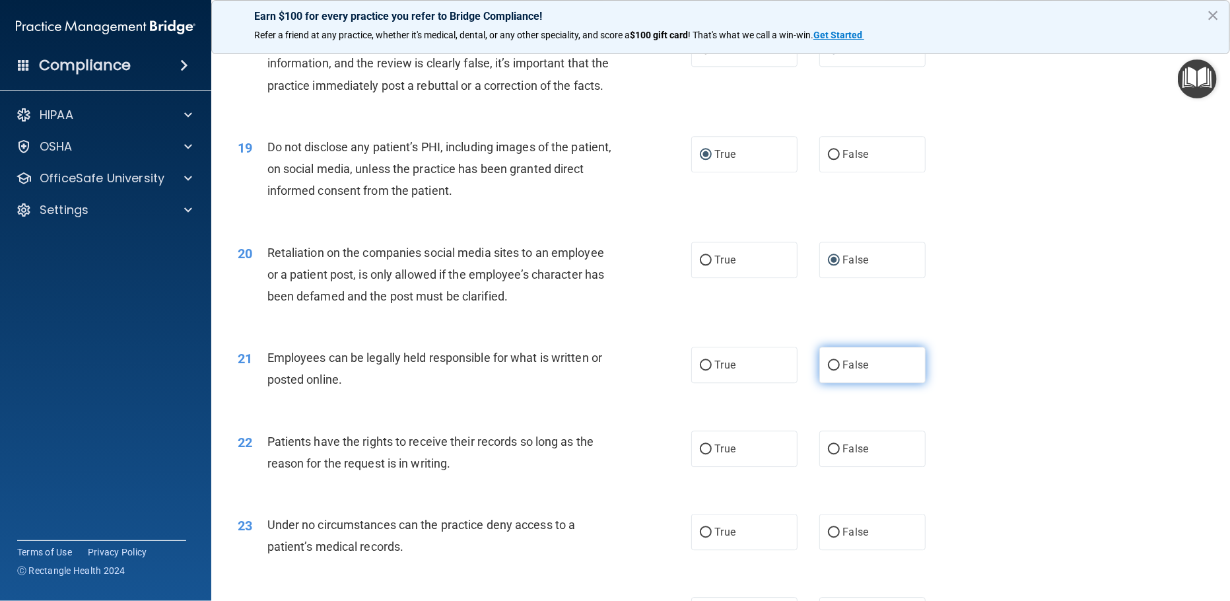
click at [828, 370] on input "False" at bounding box center [834, 366] width 12 height 10
radio input "true"
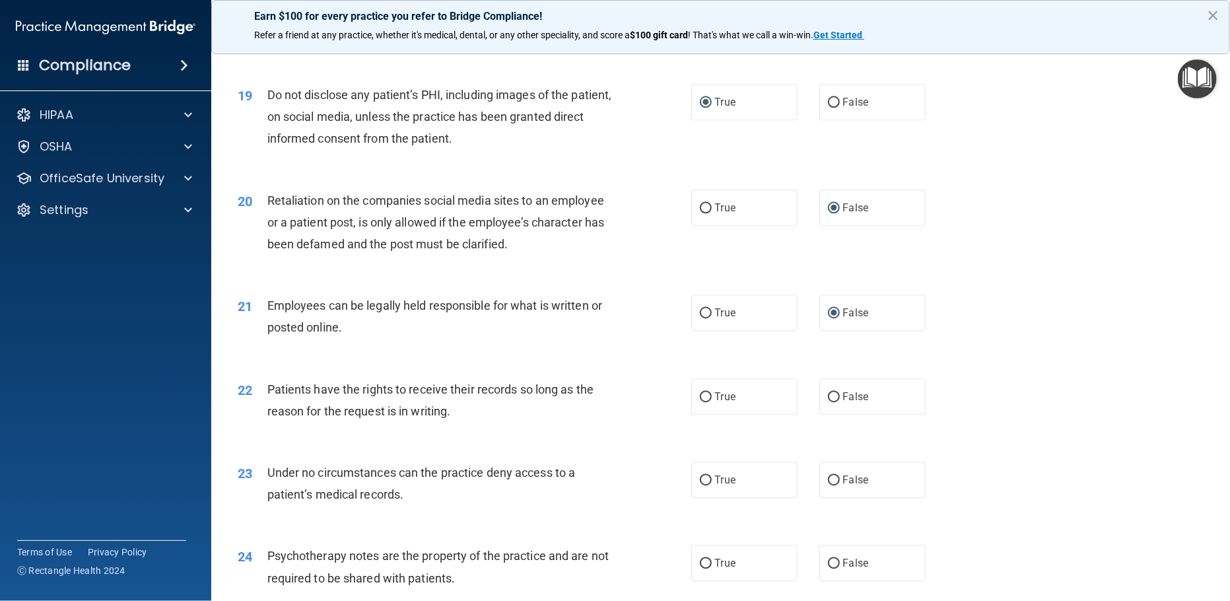
scroll to position [2013, 0]
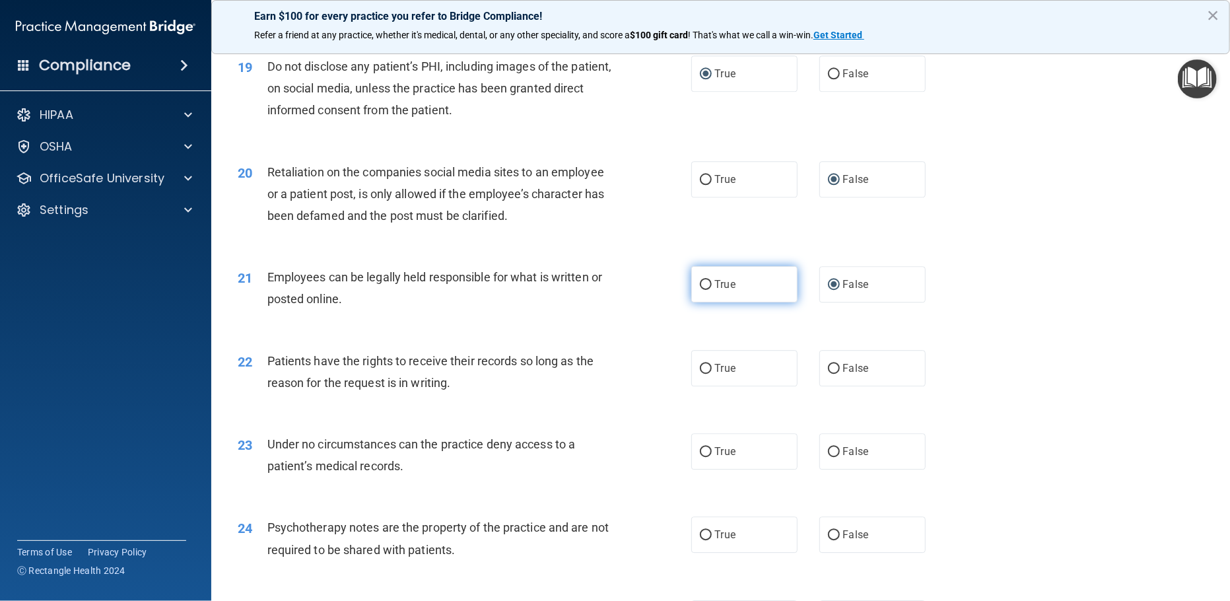
click at [700, 290] on input "True" at bounding box center [706, 285] width 12 height 10
radio input "true"
radio input "false"
click at [828, 374] on input "False" at bounding box center [834, 369] width 12 height 10
radio input "true"
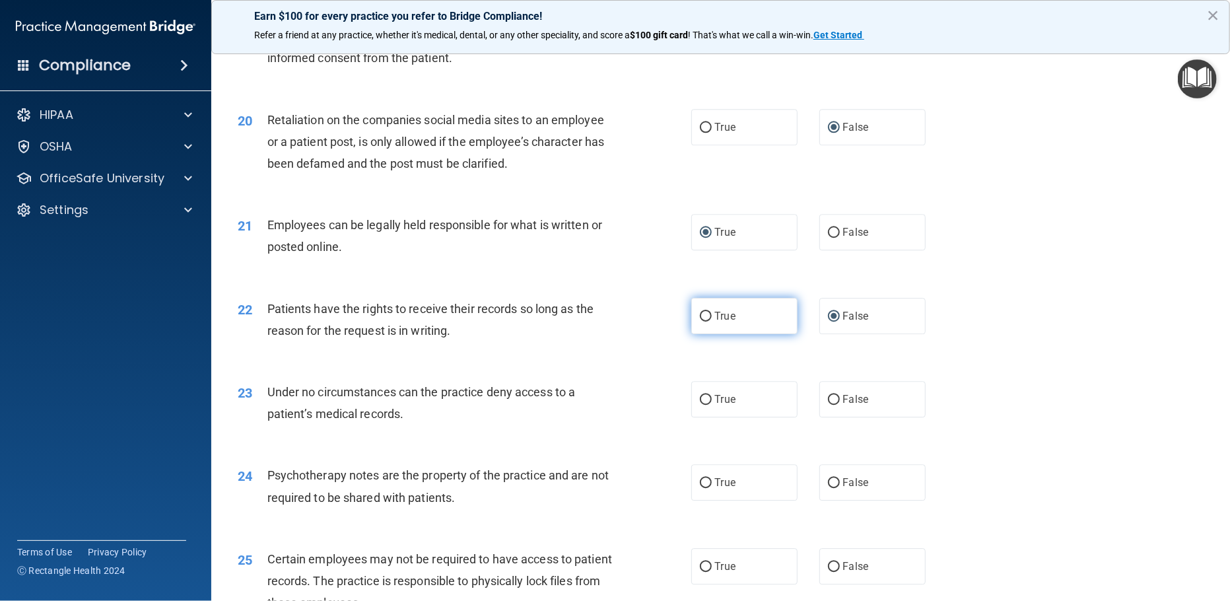
scroll to position [2093, 0]
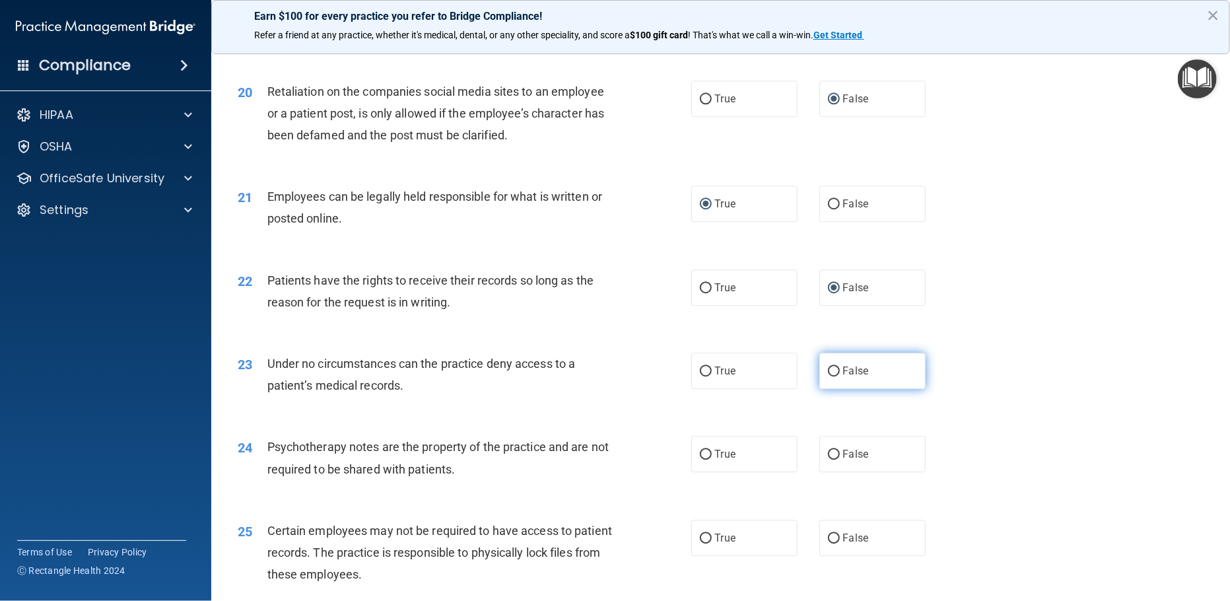
click at [828, 376] on input "False" at bounding box center [834, 371] width 12 height 10
radio input "true"
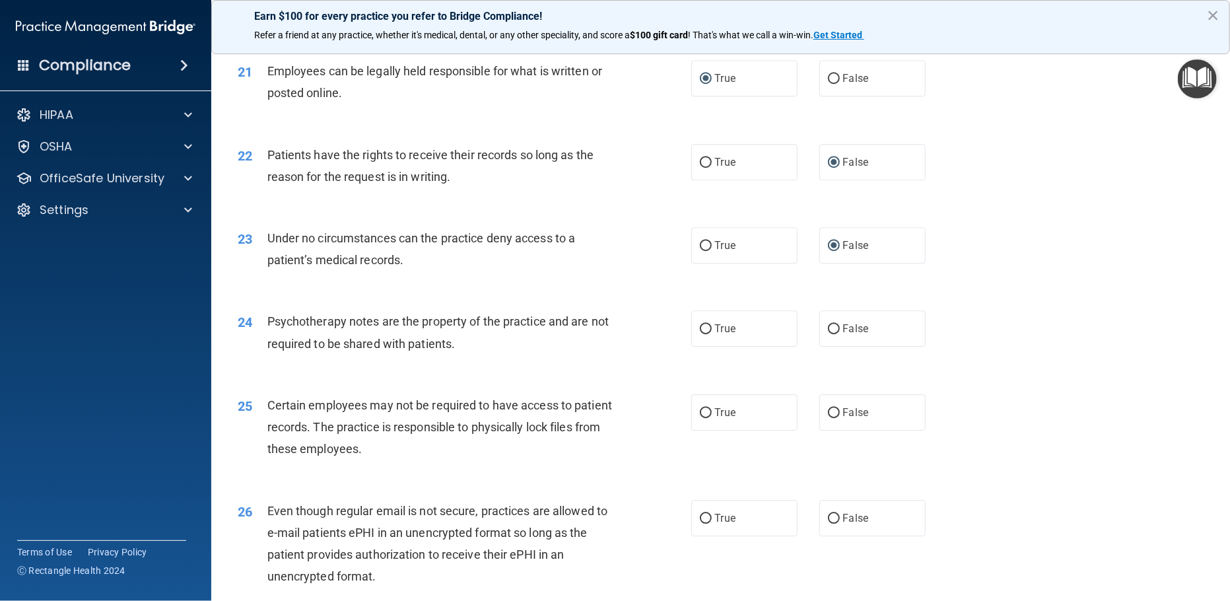
scroll to position [2254, 0]
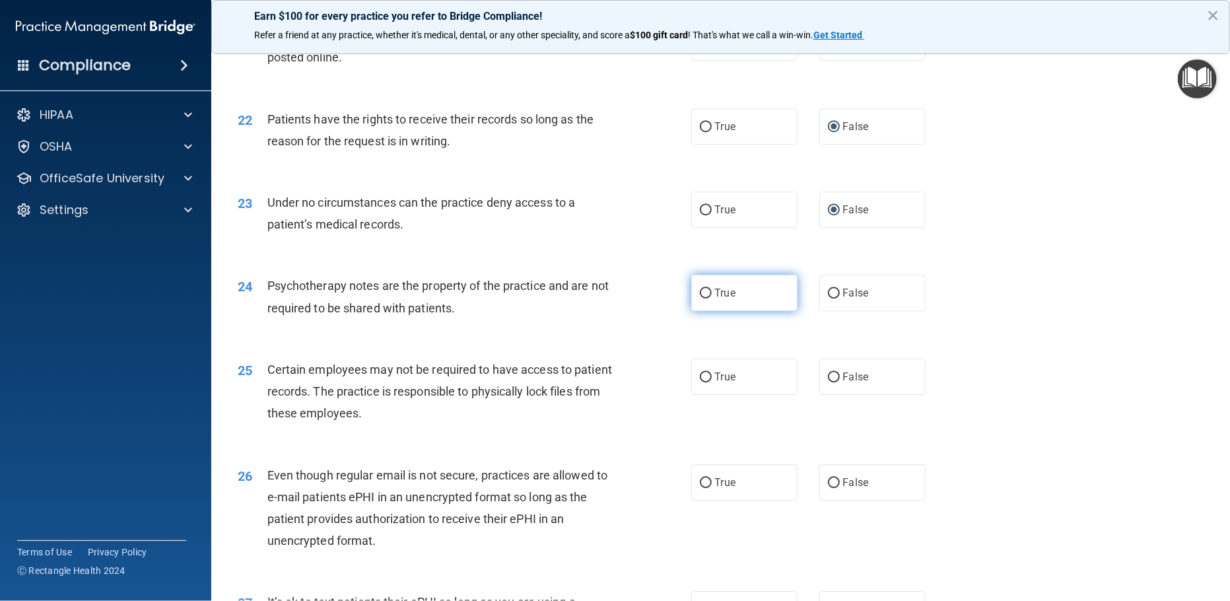
click at [700, 298] on input "True" at bounding box center [706, 294] width 12 height 10
radio input "true"
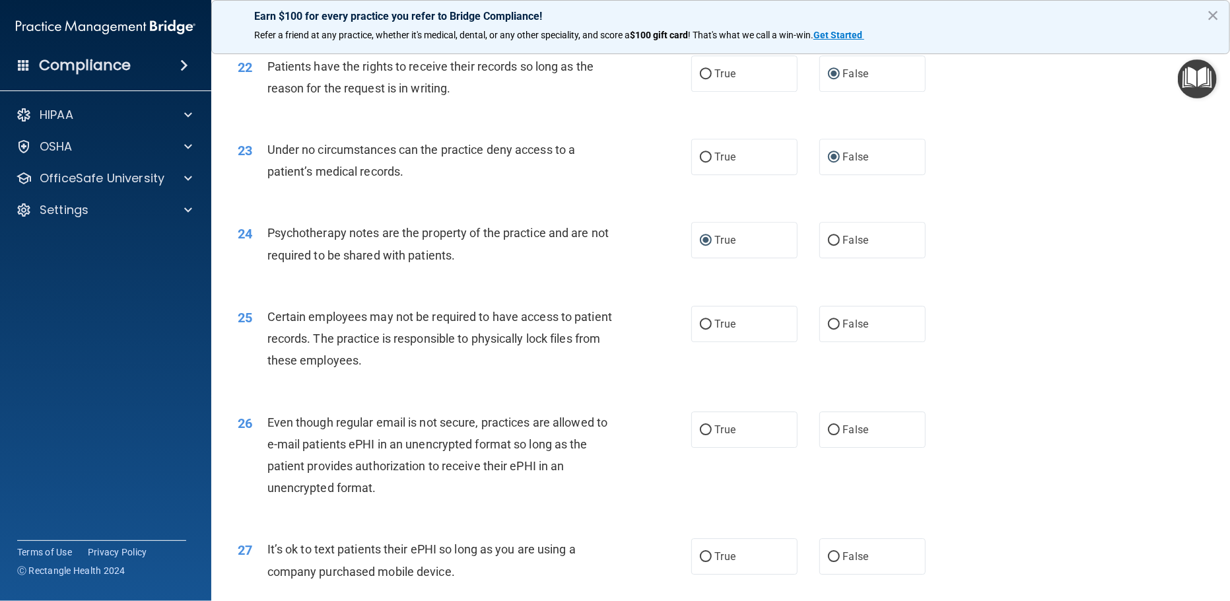
scroll to position [2335, 0]
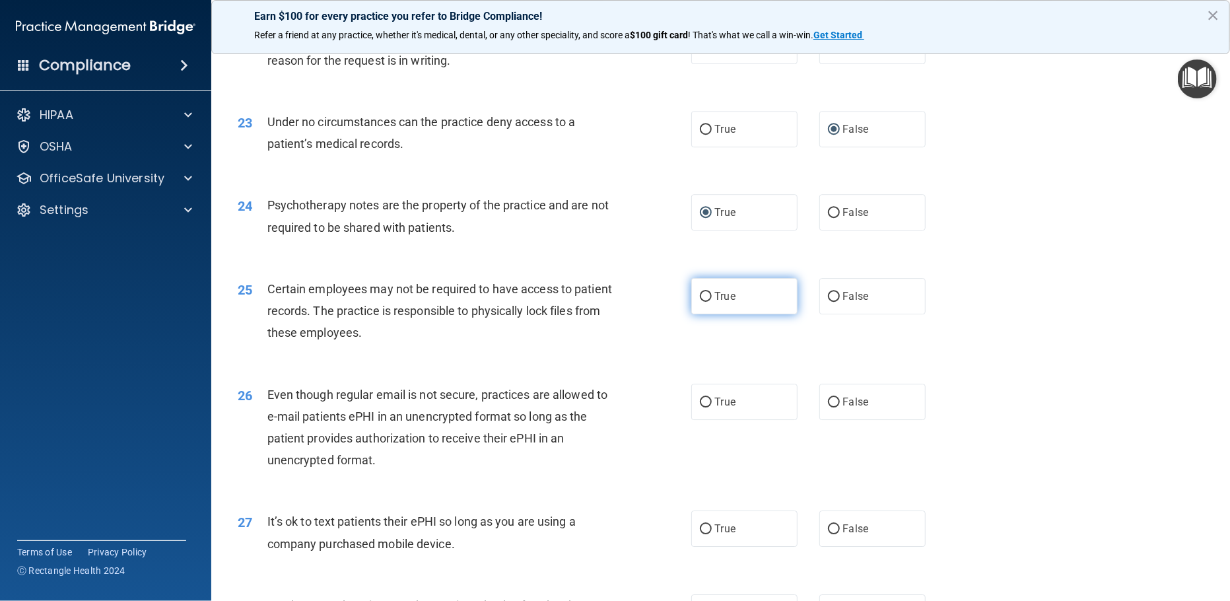
click at [700, 302] on input "True" at bounding box center [706, 297] width 12 height 10
radio input "true"
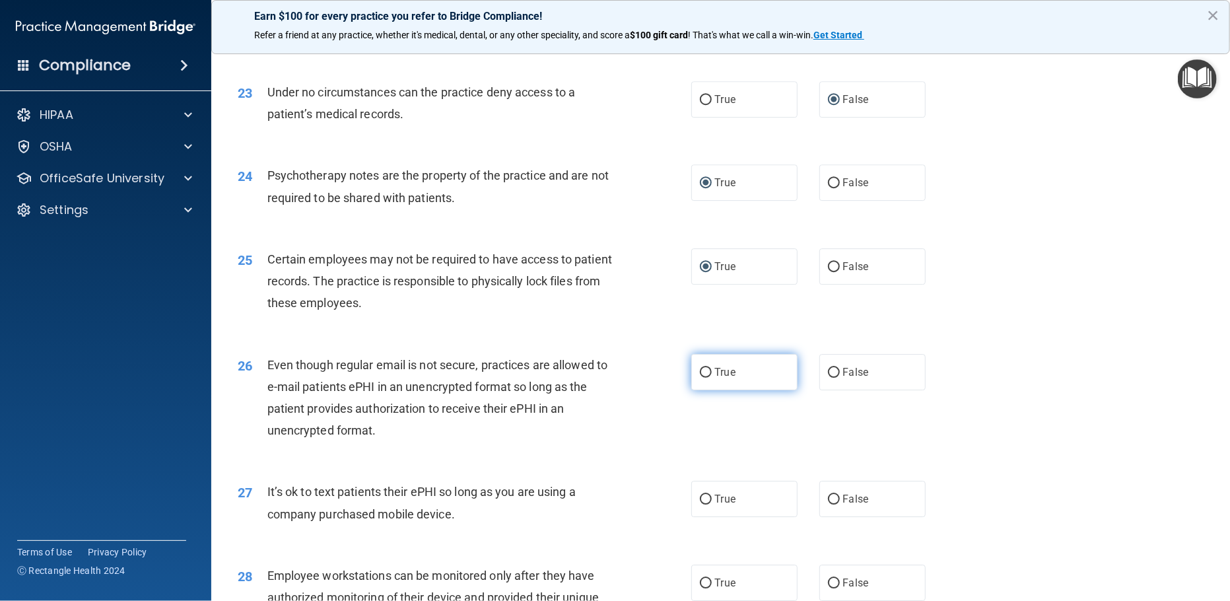
scroll to position [2416, 0]
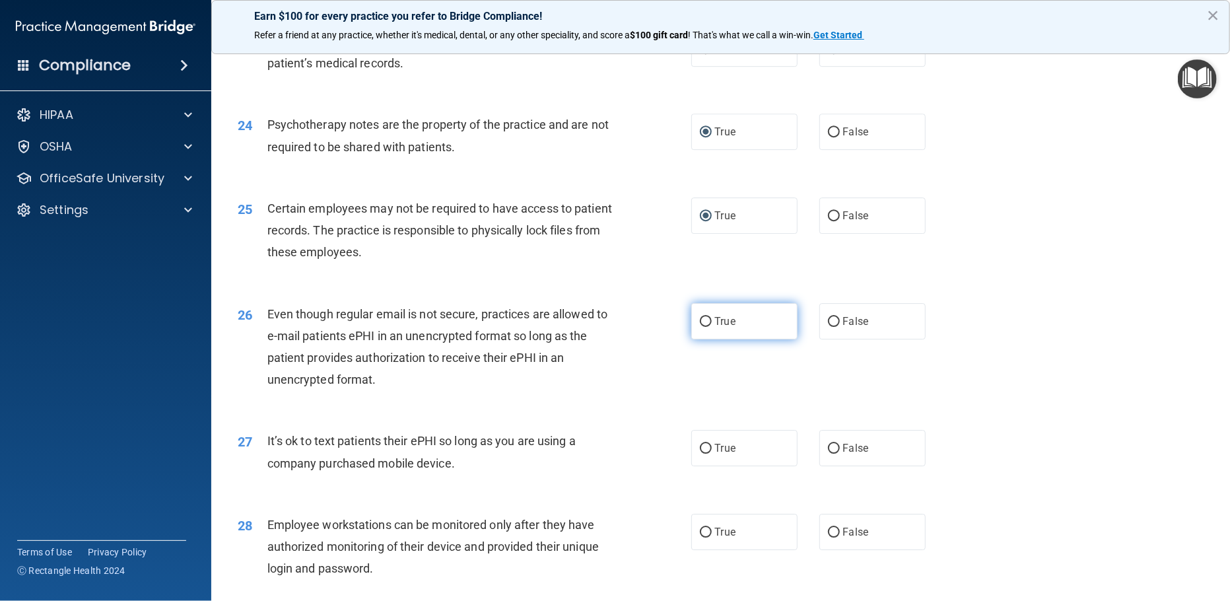
click at [700, 327] on input "True" at bounding box center [706, 322] width 12 height 10
radio input "true"
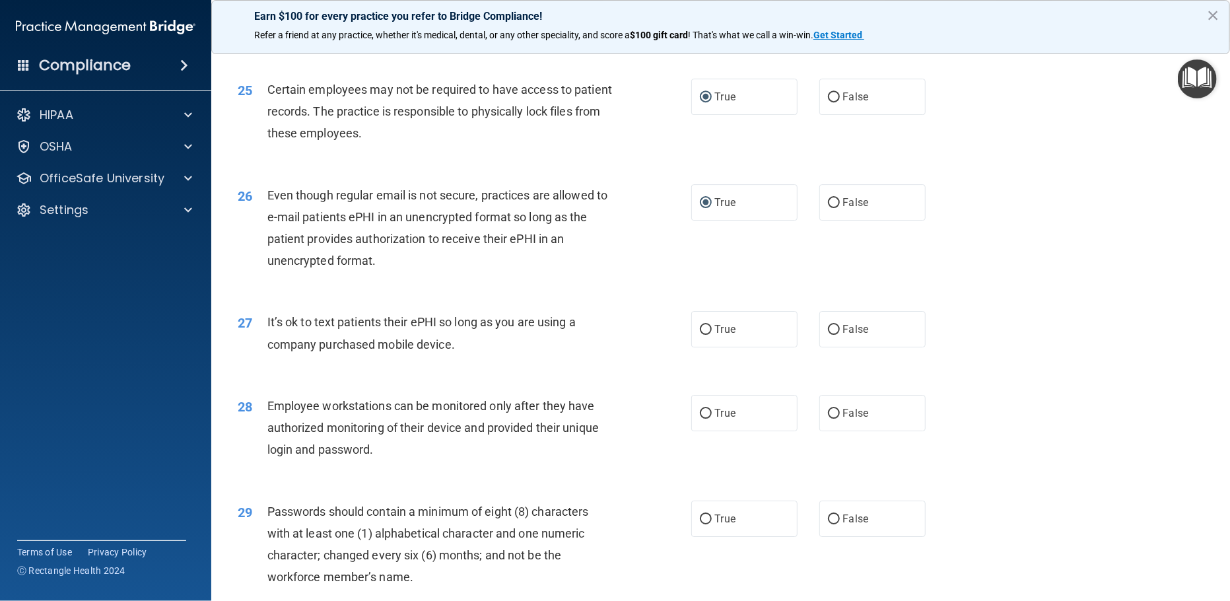
scroll to position [2577, 0]
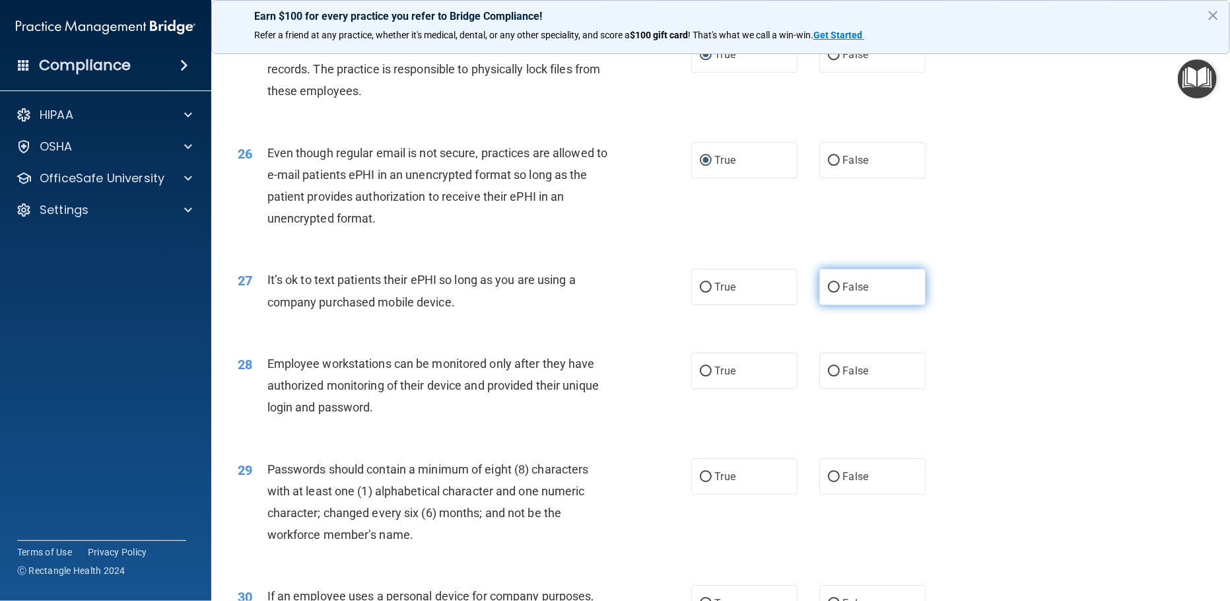
click at [828, 293] on input "False" at bounding box center [834, 288] width 12 height 10
radio input "true"
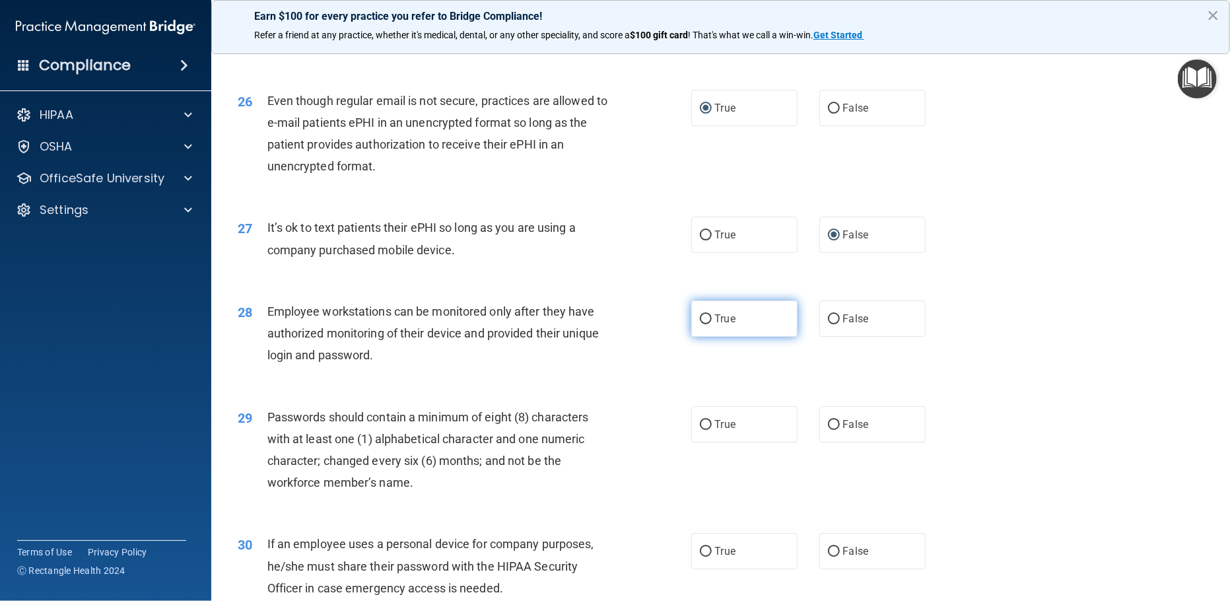
scroll to position [2657, 0]
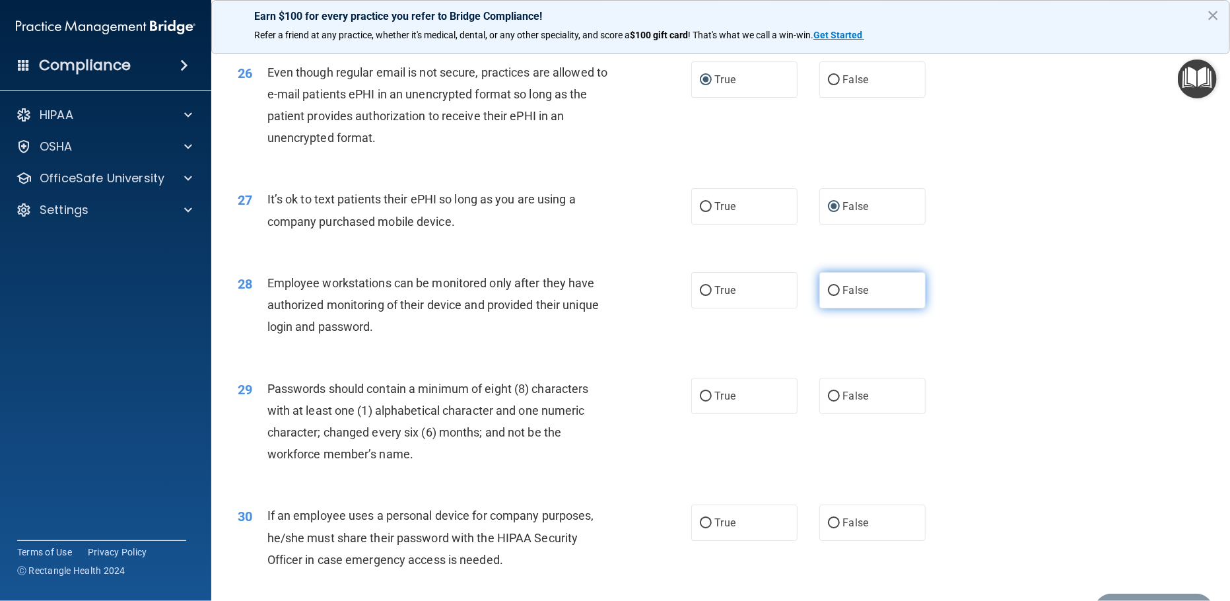
click at [828, 296] on input "False" at bounding box center [834, 291] width 12 height 10
radio input "true"
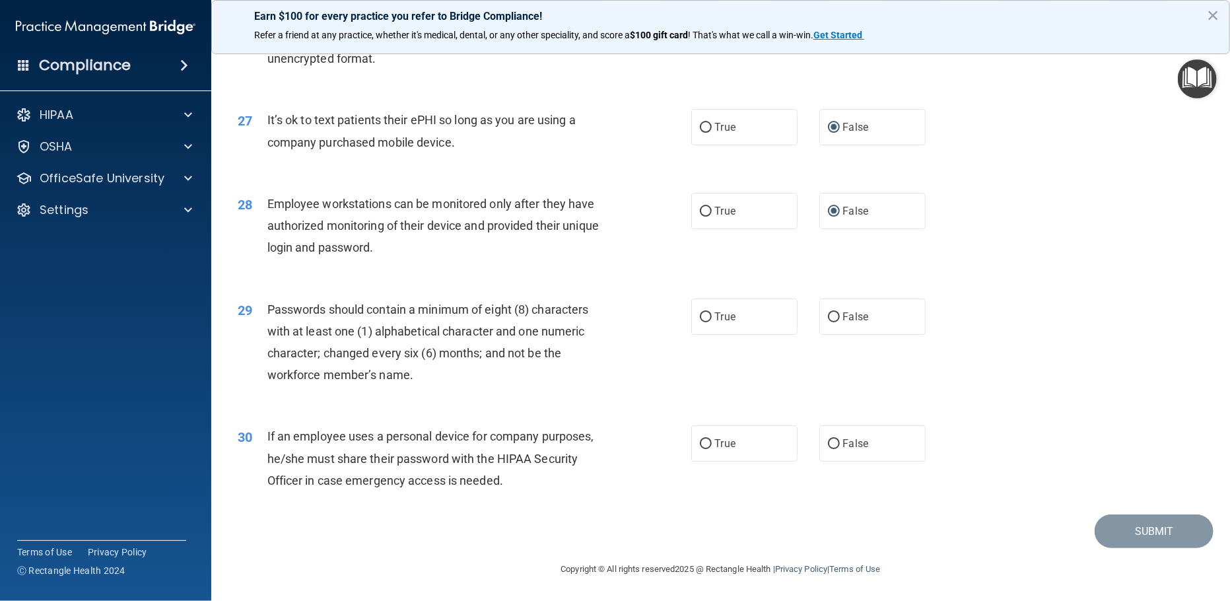
scroll to position [2780, 0]
click at [700, 318] on input "True" at bounding box center [706, 317] width 12 height 10
radio input "true"
click at [828, 441] on input "False" at bounding box center [834, 444] width 12 height 10
radio input "true"
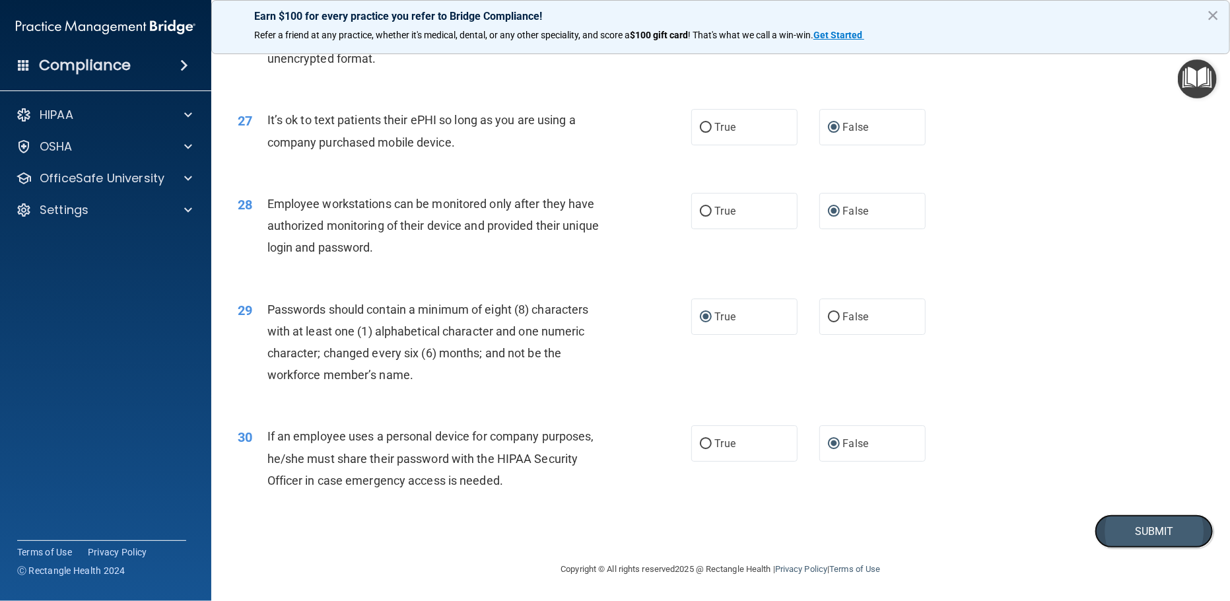
click at [1157, 532] on button "Submit" at bounding box center [1154, 531] width 119 height 34
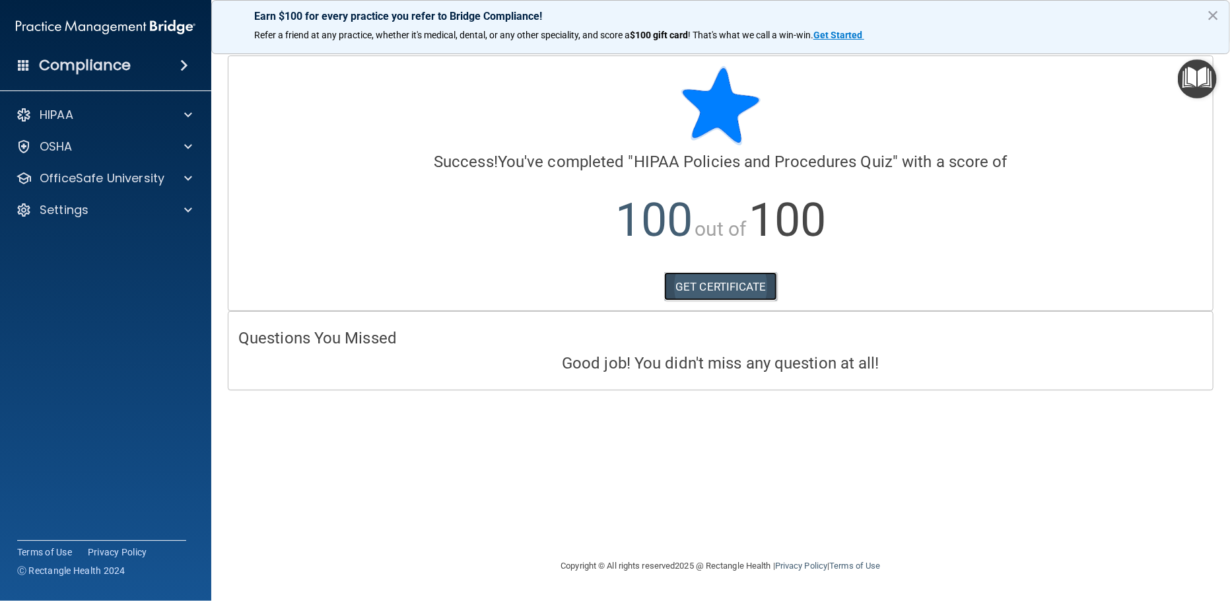
click at [720, 287] on link "GET CERTIFICATE" at bounding box center [720, 286] width 113 height 29
click at [90, 209] on div "Settings" at bounding box center [88, 210] width 164 height 16
click at [89, 244] on p "My Account" at bounding box center [99, 241] width 180 height 13
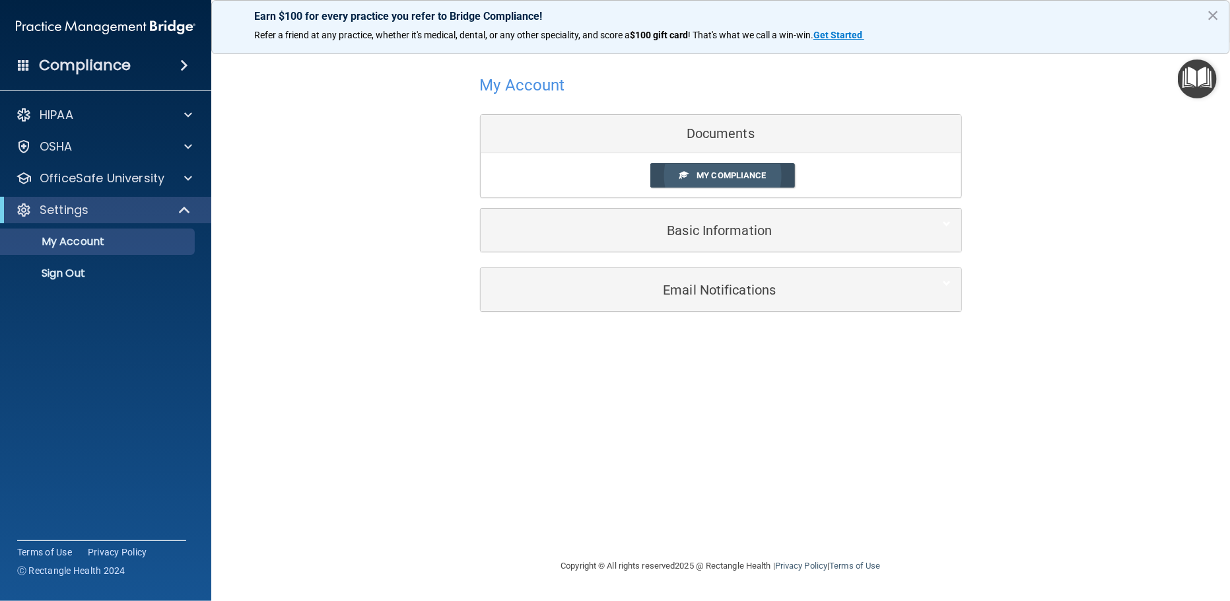
click at [750, 176] on span "My Compliance" at bounding box center [731, 175] width 69 height 10
click at [701, 176] on span "My Compliance" at bounding box center [731, 175] width 69 height 10
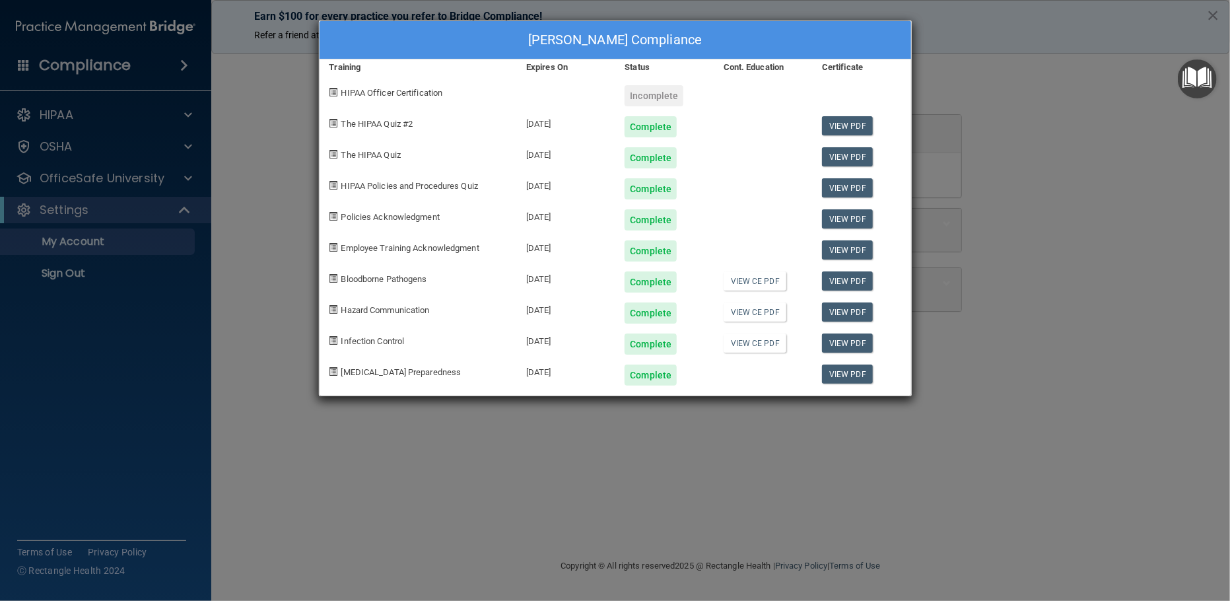
click at [907, 33] on div "[PERSON_NAME] Compliance" at bounding box center [616, 40] width 592 height 38
click at [1004, 79] on div "Jennifer Marie Jeziorski's Compliance Training Expires On Status Cont. Educatio…" at bounding box center [615, 300] width 1230 height 601
click at [1035, 112] on div "Jennifer Marie Jeziorski's Compliance Training Expires On Status Cont. Educatio…" at bounding box center [615, 300] width 1230 height 601
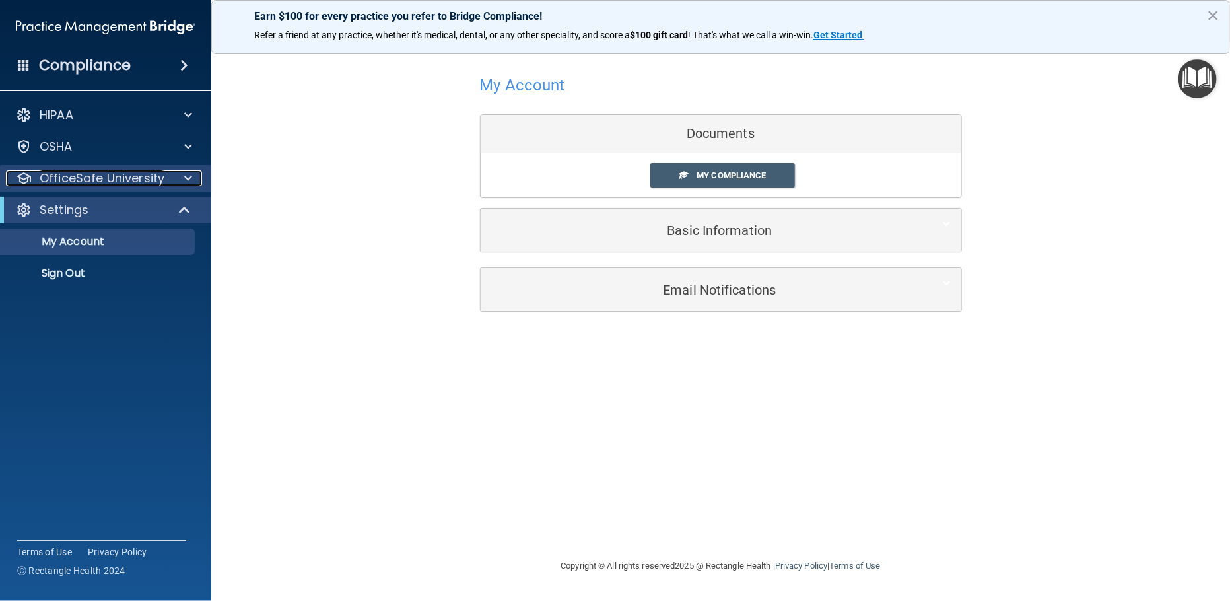
click at [120, 179] on p "OfficeSafe University" at bounding box center [102, 178] width 125 height 16
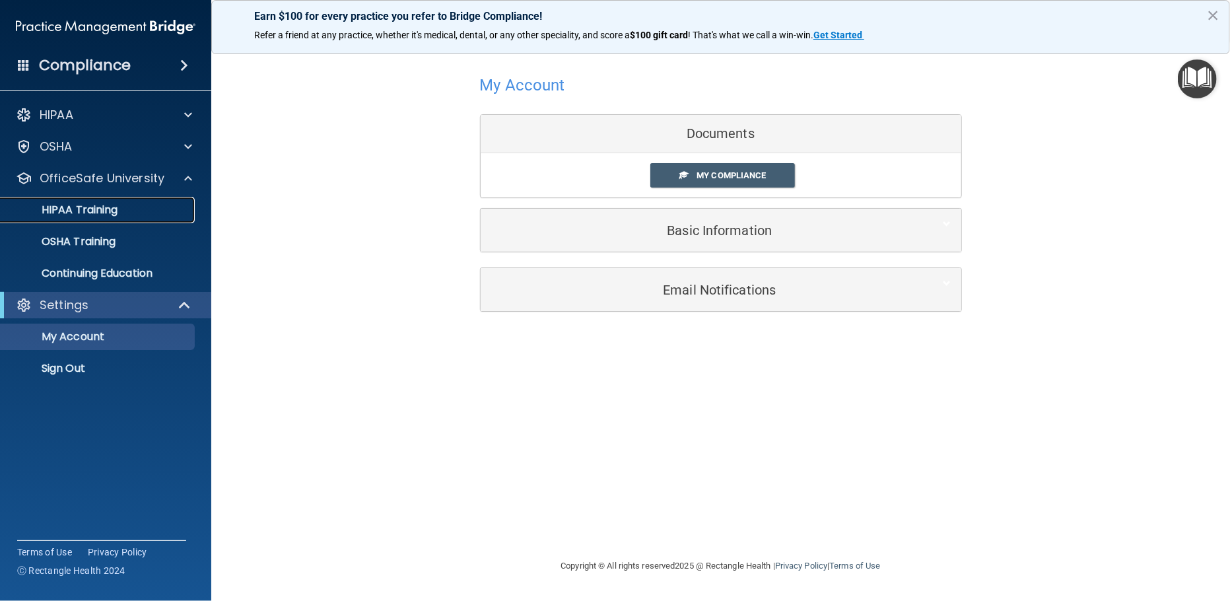
click at [116, 210] on p "HIPAA Training" at bounding box center [63, 209] width 109 height 13
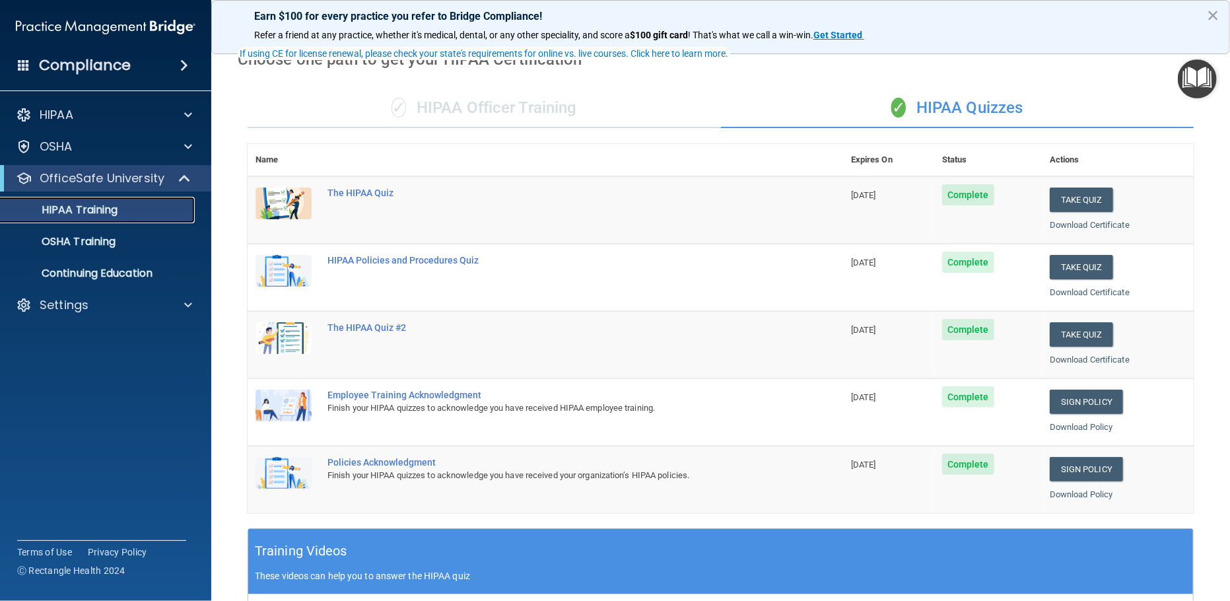
scroll to position [80, 0]
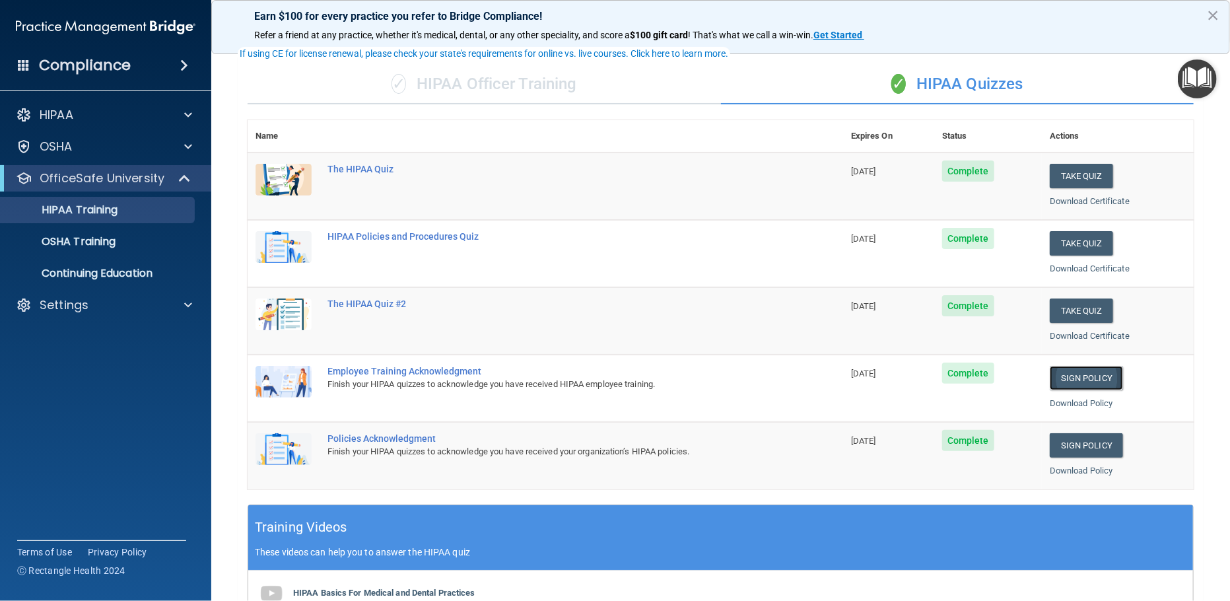
click at [1078, 375] on link "Sign Policy" at bounding box center [1086, 378] width 73 height 24
click at [76, 209] on p "HIPAA Training" at bounding box center [63, 209] width 109 height 13
click at [109, 211] on p "HIPAA Training" at bounding box center [63, 209] width 109 height 13
click at [120, 182] on p "OfficeSafe University" at bounding box center [102, 178] width 125 height 16
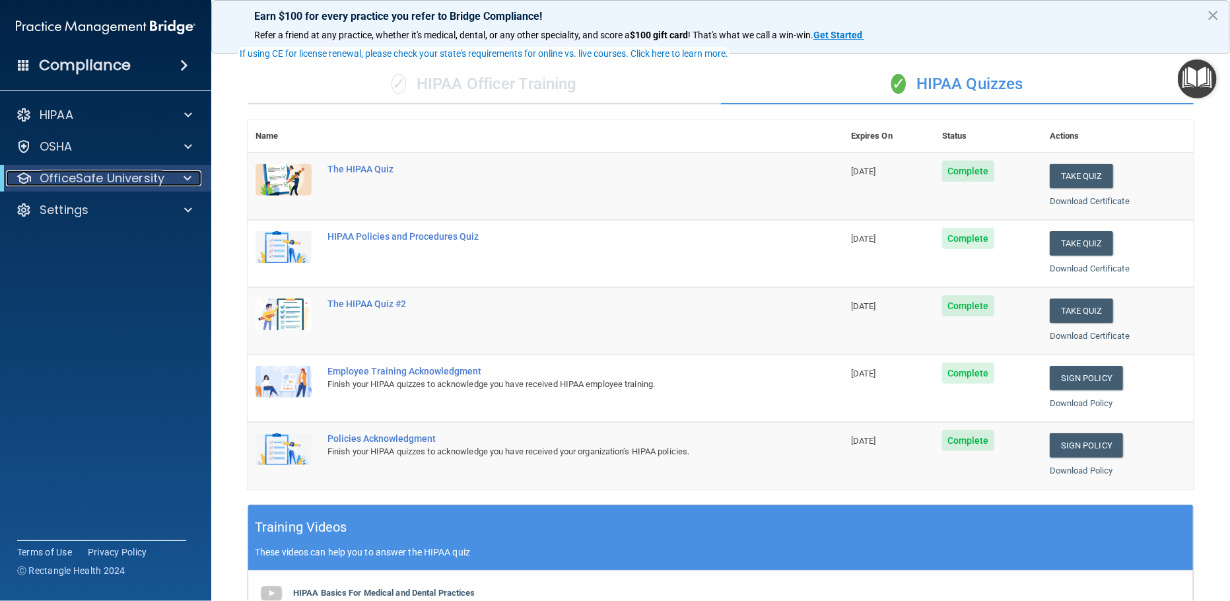
click at [129, 182] on p "OfficeSafe University" at bounding box center [102, 178] width 125 height 16
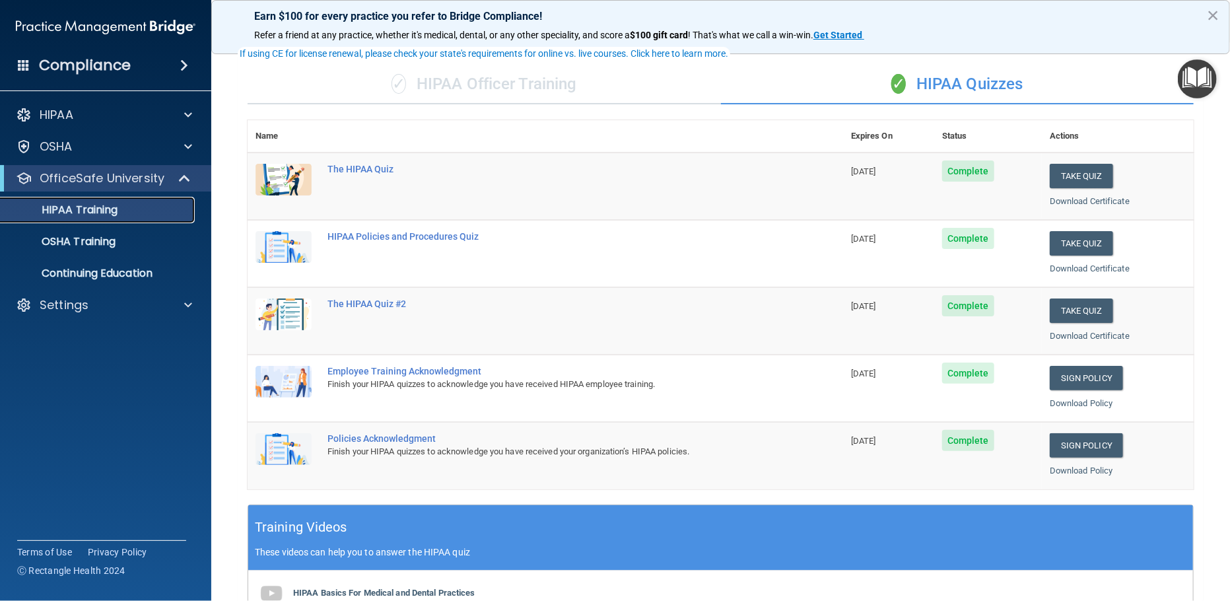
click at [125, 217] on link "HIPAA Training" at bounding box center [91, 210] width 208 height 26
click at [82, 302] on p "Settings" at bounding box center [64, 305] width 49 height 16
click at [93, 341] on p "My Account" at bounding box center [99, 336] width 180 height 13
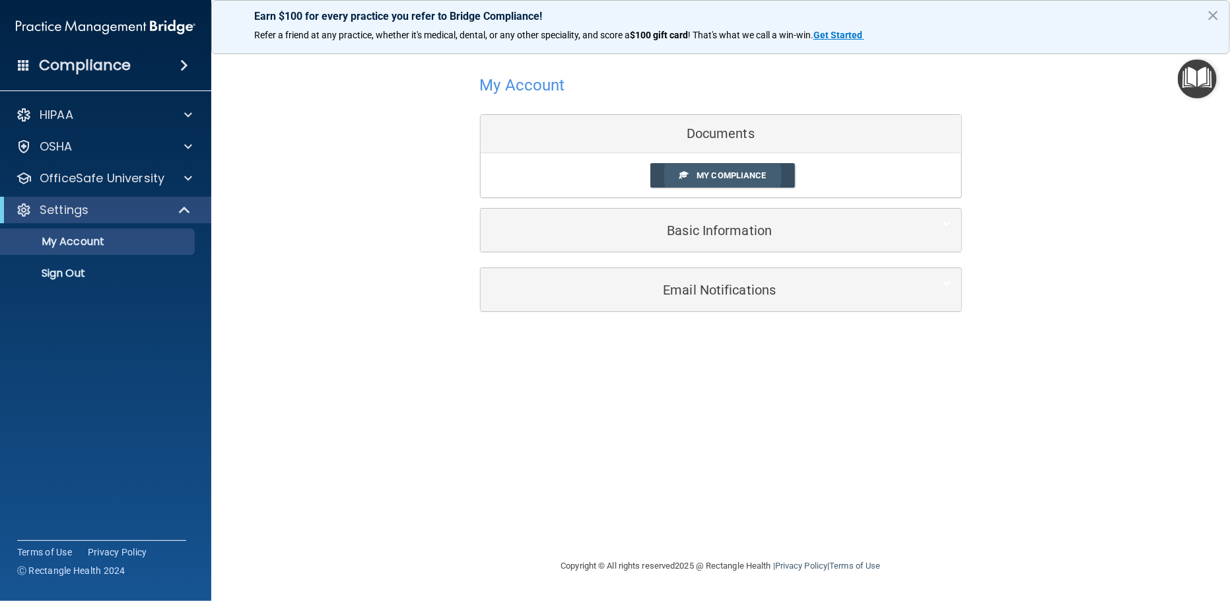
click at [717, 176] on span "My Compliance" at bounding box center [731, 175] width 69 height 10
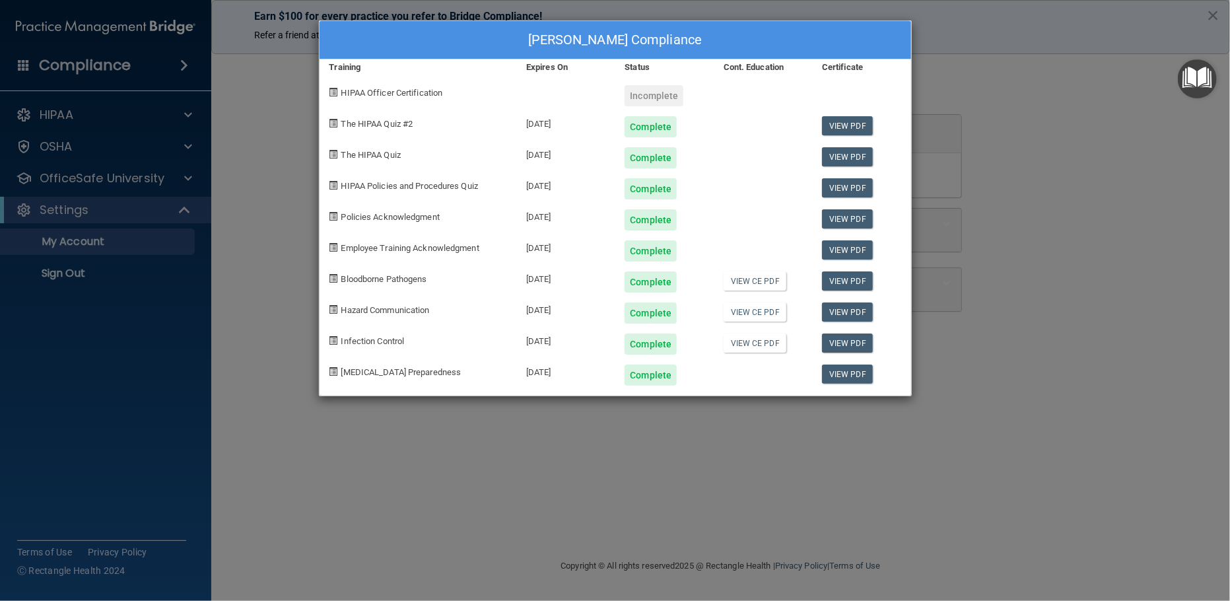
click at [258, 205] on div "Jennifer Marie Jeziorski's Compliance Training Expires On Status Cont. Educatio…" at bounding box center [615, 300] width 1230 height 601
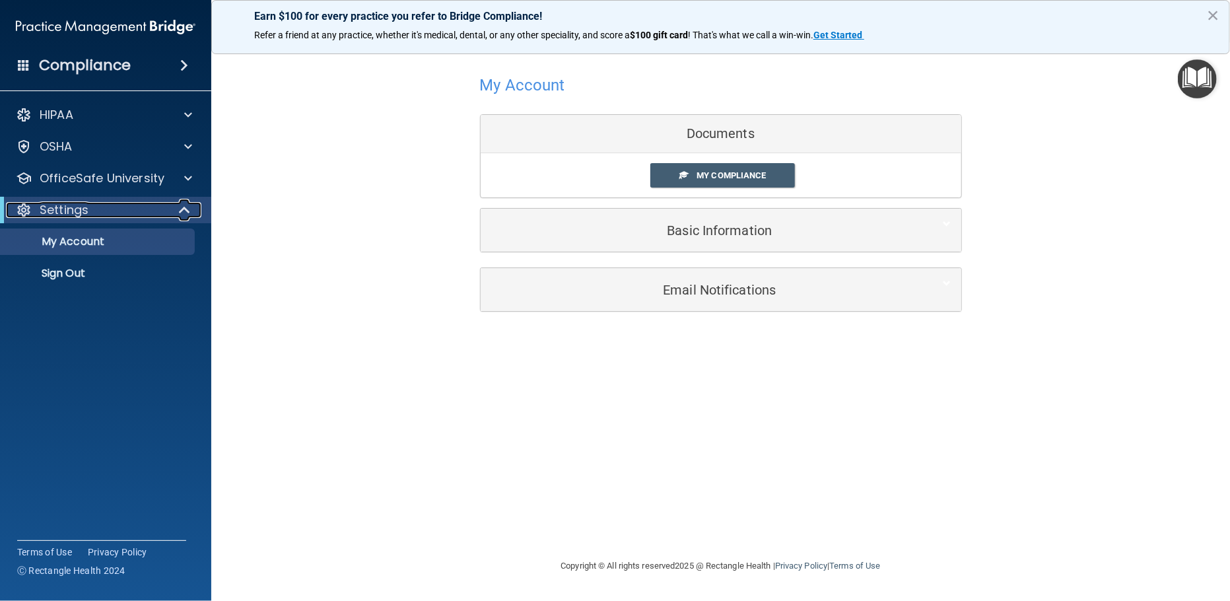
click at [164, 213] on div "Settings" at bounding box center [87, 210] width 163 height 16
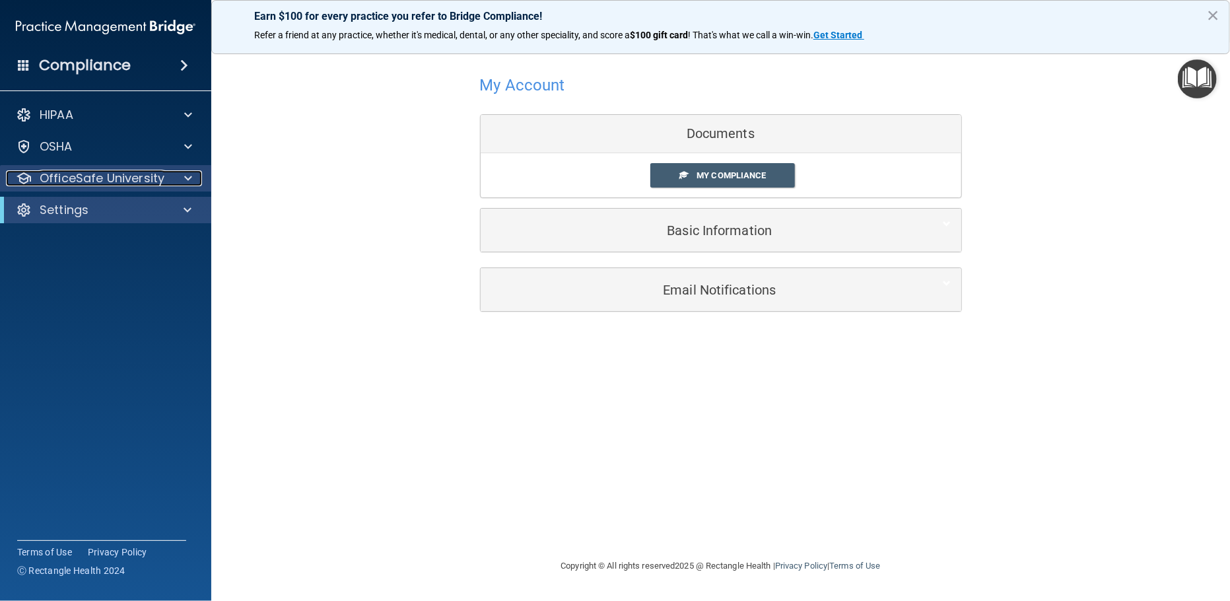
click at [160, 180] on p "OfficeSafe University" at bounding box center [102, 178] width 125 height 16
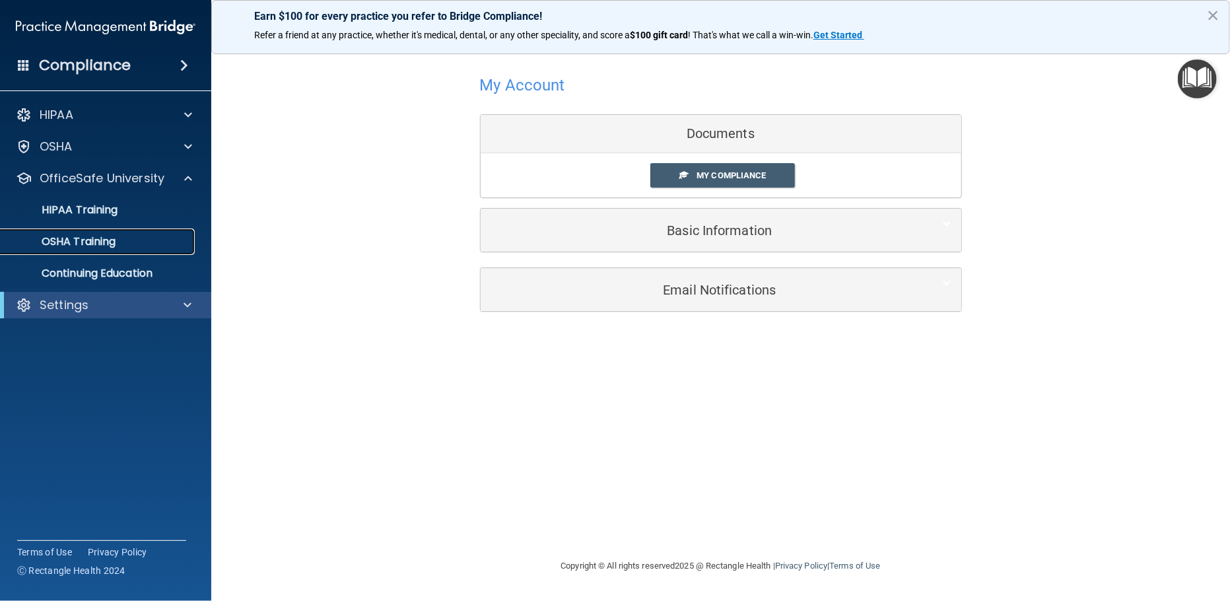
click at [132, 240] on div "OSHA Training" at bounding box center [99, 241] width 180 height 13
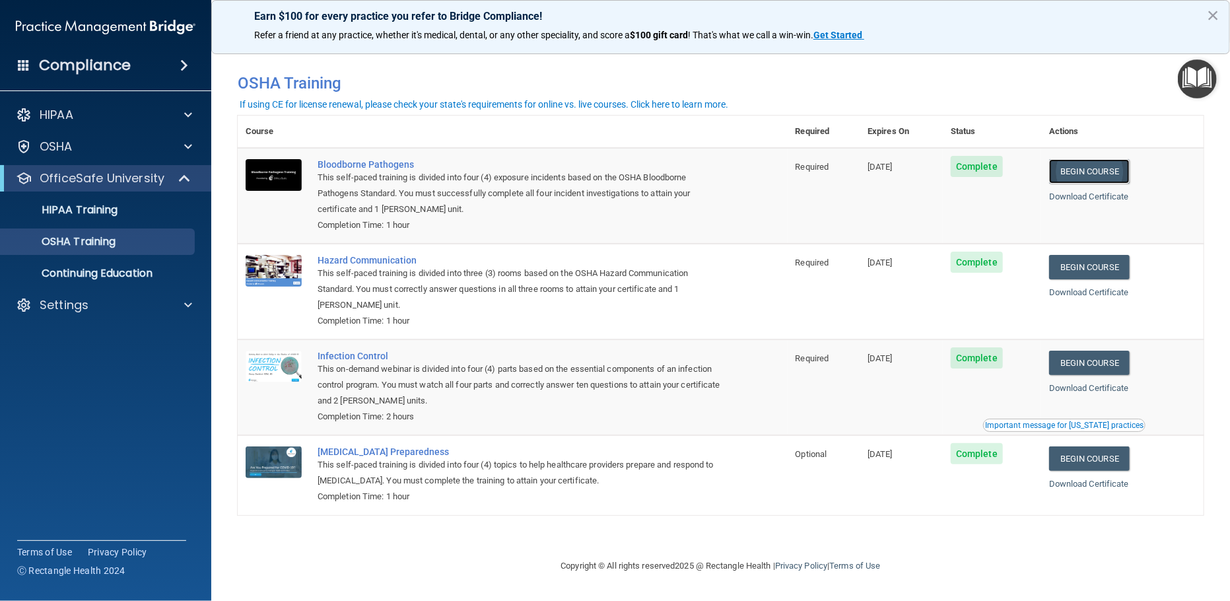
click at [1099, 172] on link "Begin Course" at bounding box center [1089, 171] width 81 height 24
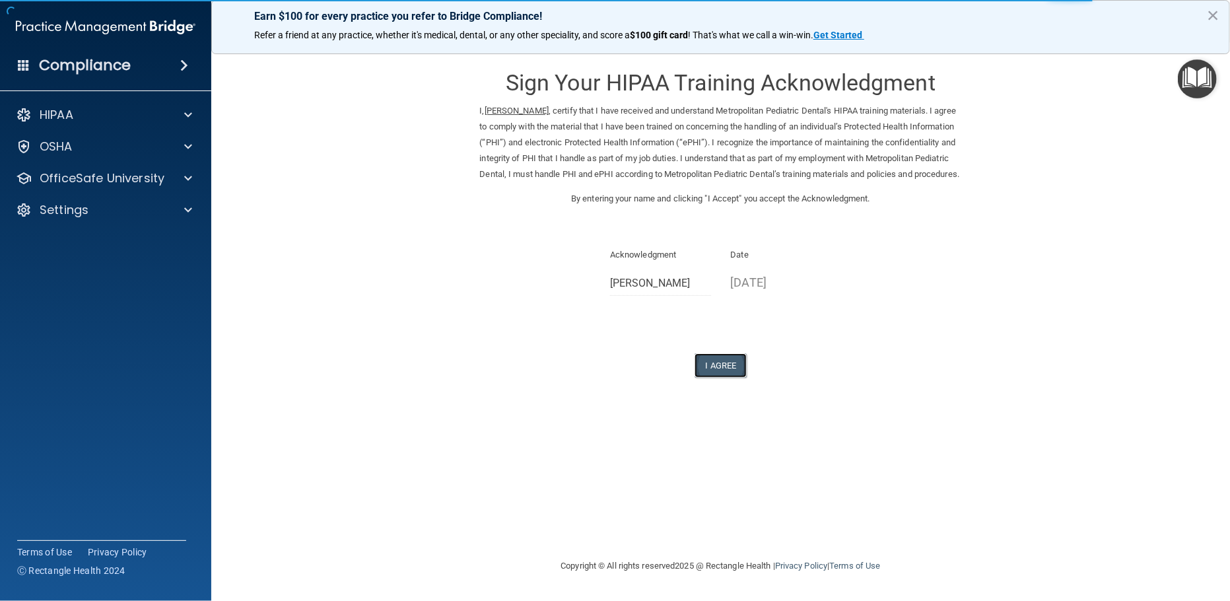
click at [713, 378] on button "I Agree" at bounding box center [721, 365] width 53 height 24
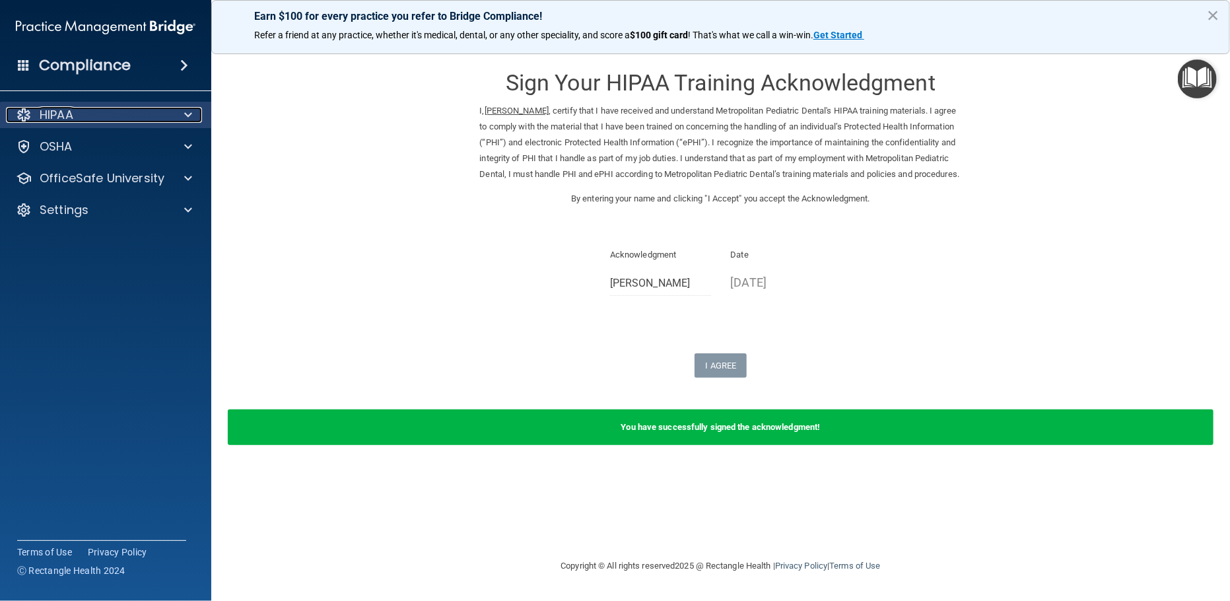
click at [91, 118] on div "HIPAA" at bounding box center [88, 115] width 164 height 16
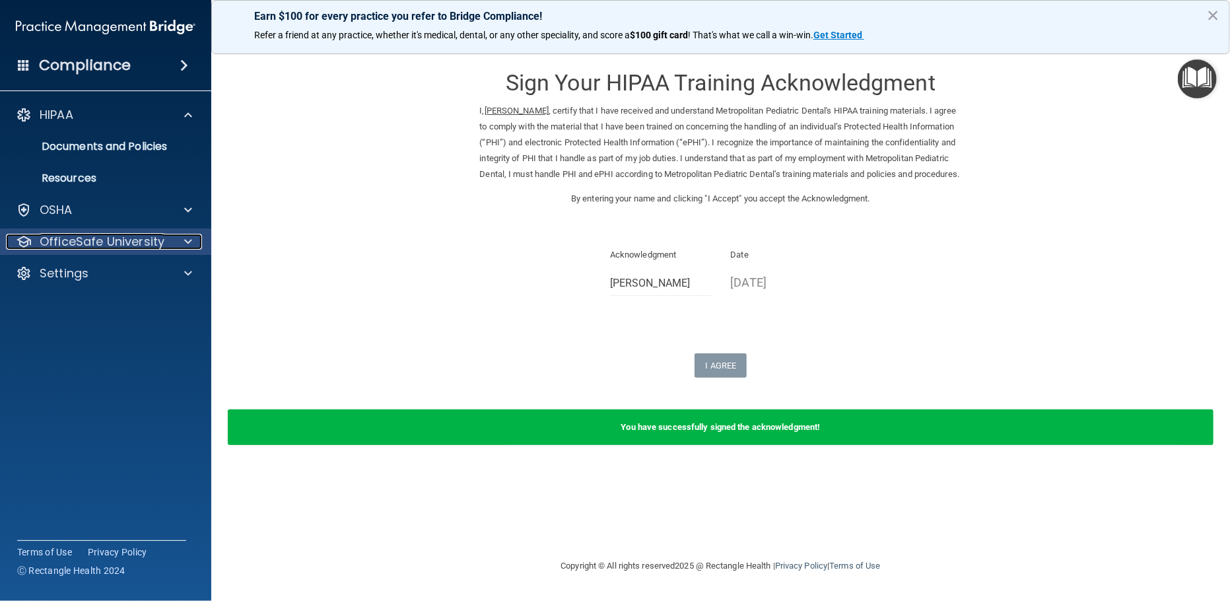
click at [145, 246] on p "OfficeSafe University" at bounding box center [102, 242] width 125 height 16
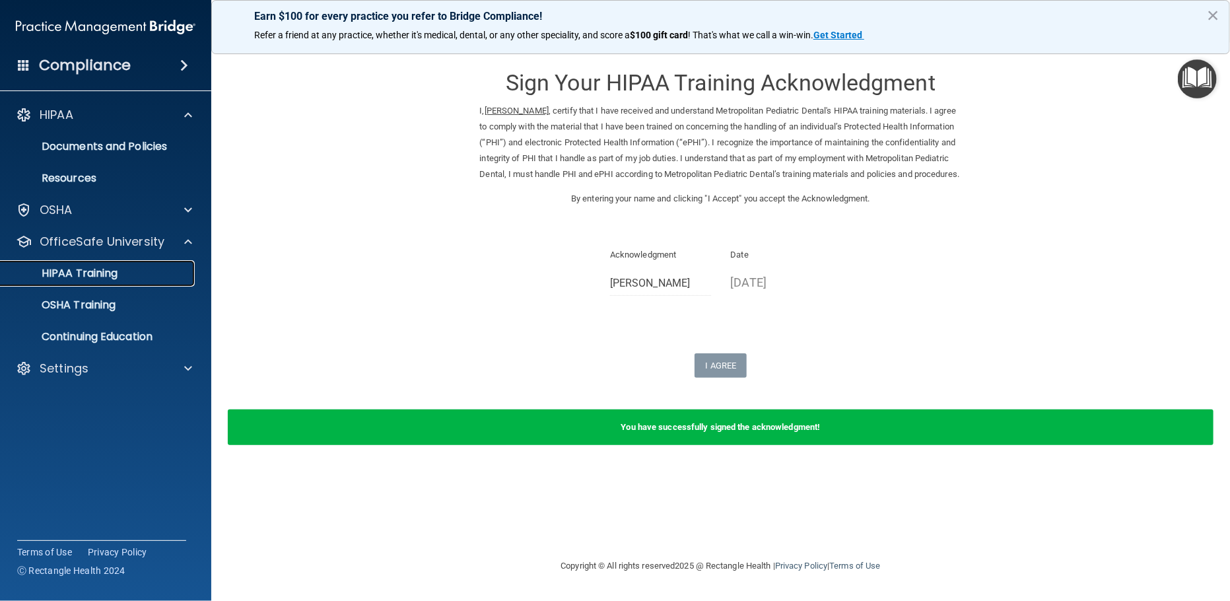
click at [157, 277] on div "HIPAA Training" at bounding box center [99, 273] width 180 height 13
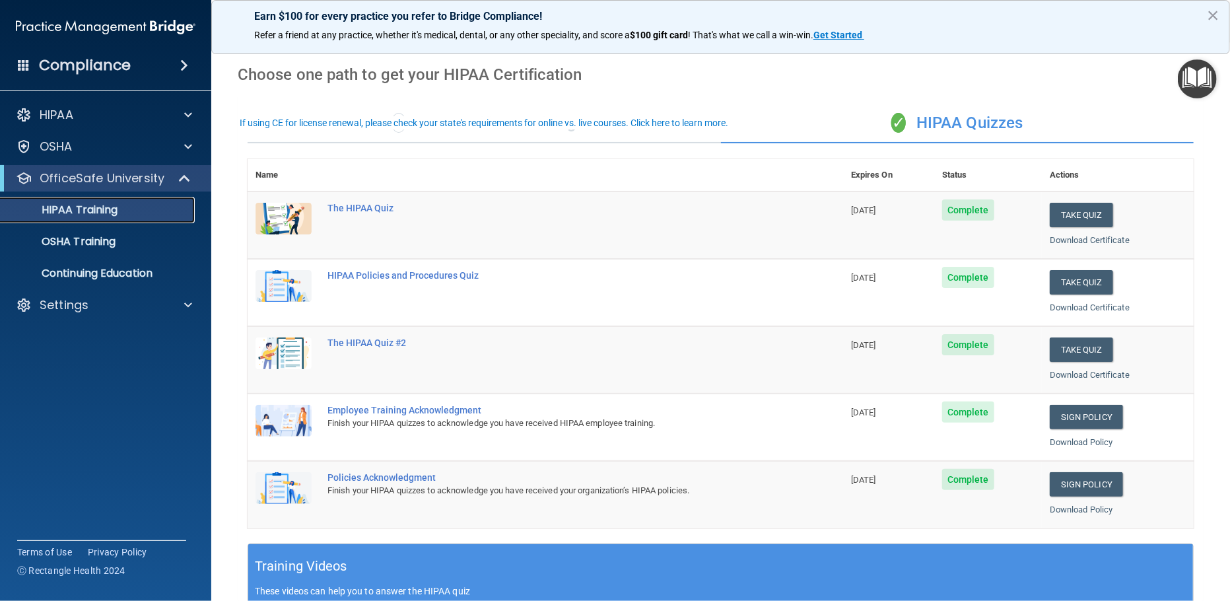
scroll to position [80, 0]
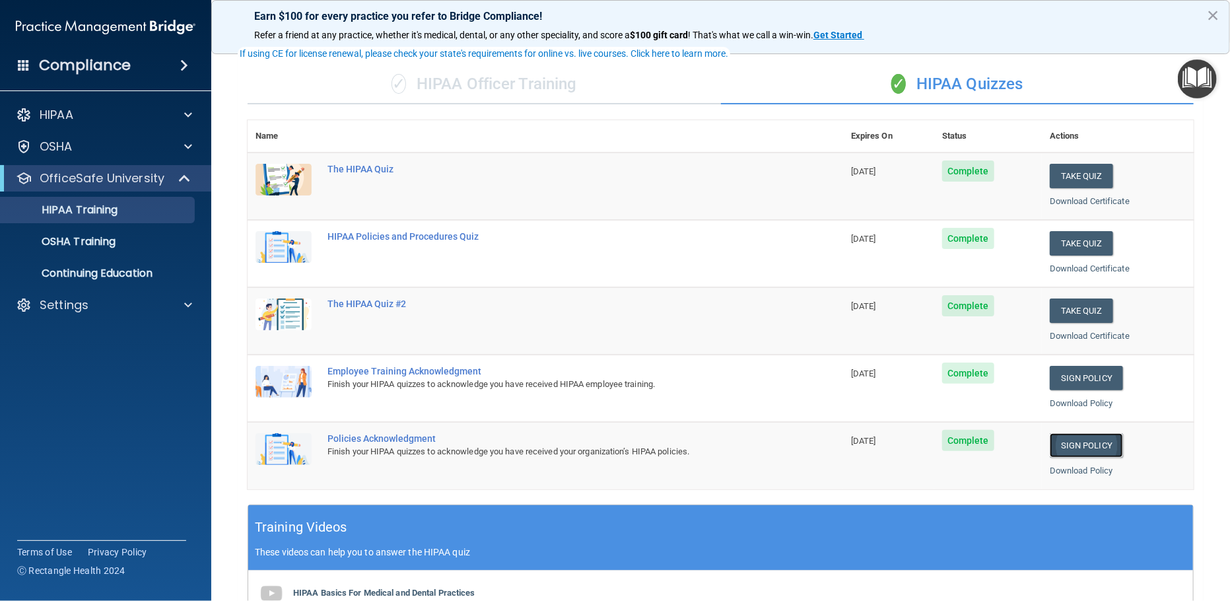
click at [1074, 444] on link "Sign Policy" at bounding box center [1086, 445] width 73 height 24
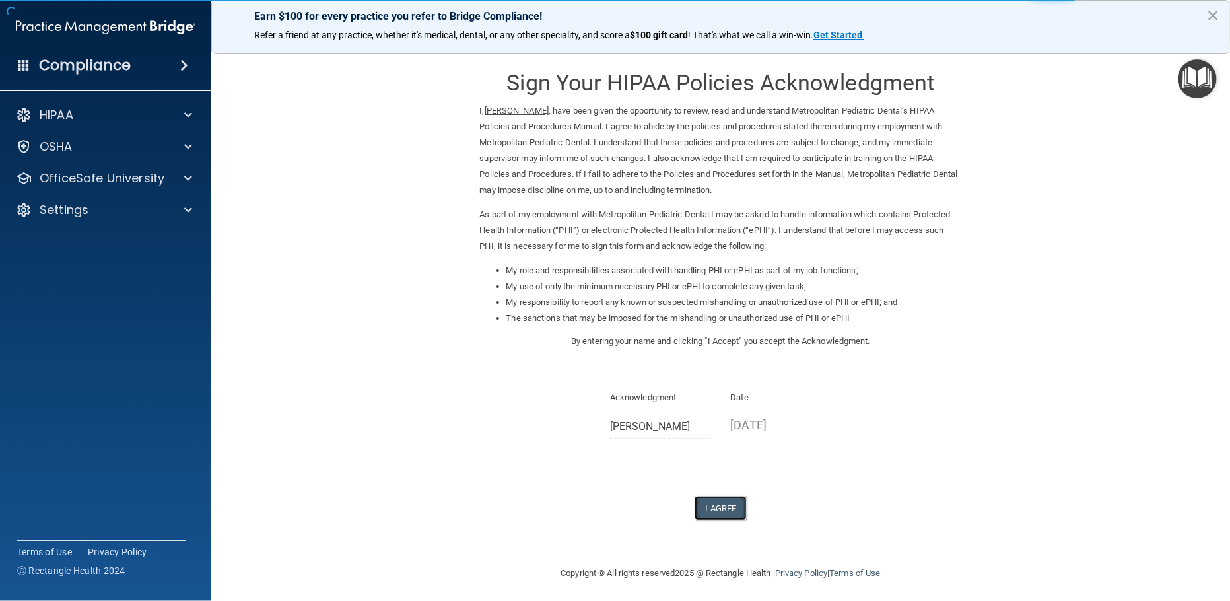
click at [705, 507] on button "I Agree" at bounding box center [721, 508] width 53 height 24
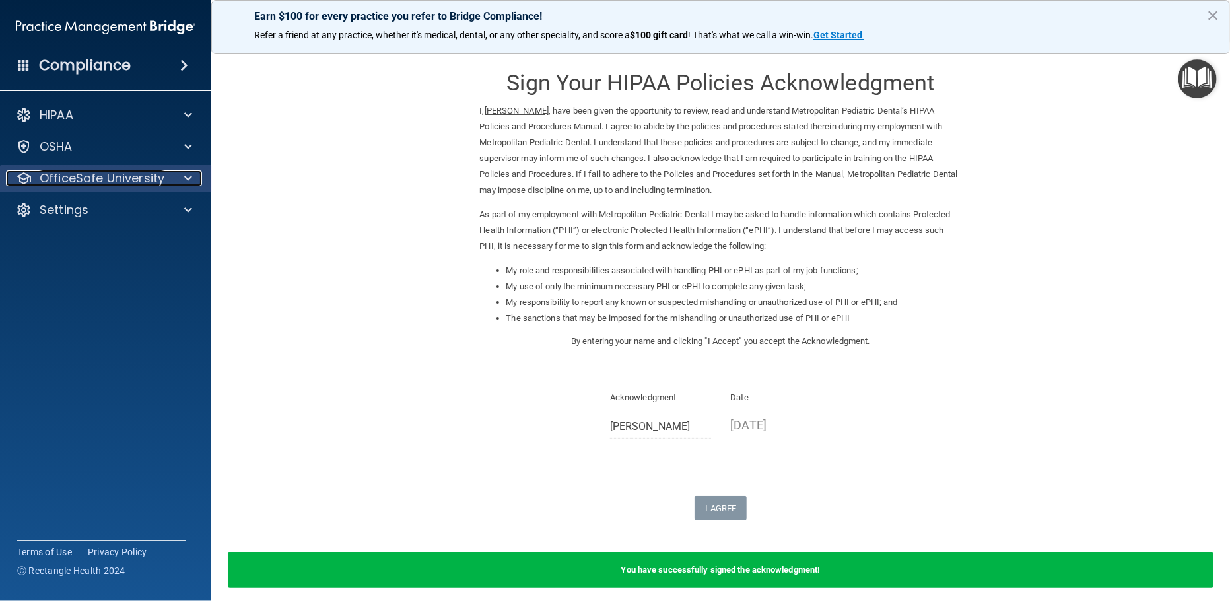
click at [77, 181] on p "OfficeSafe University" at bounding box center [102, 178] width 125 height 16
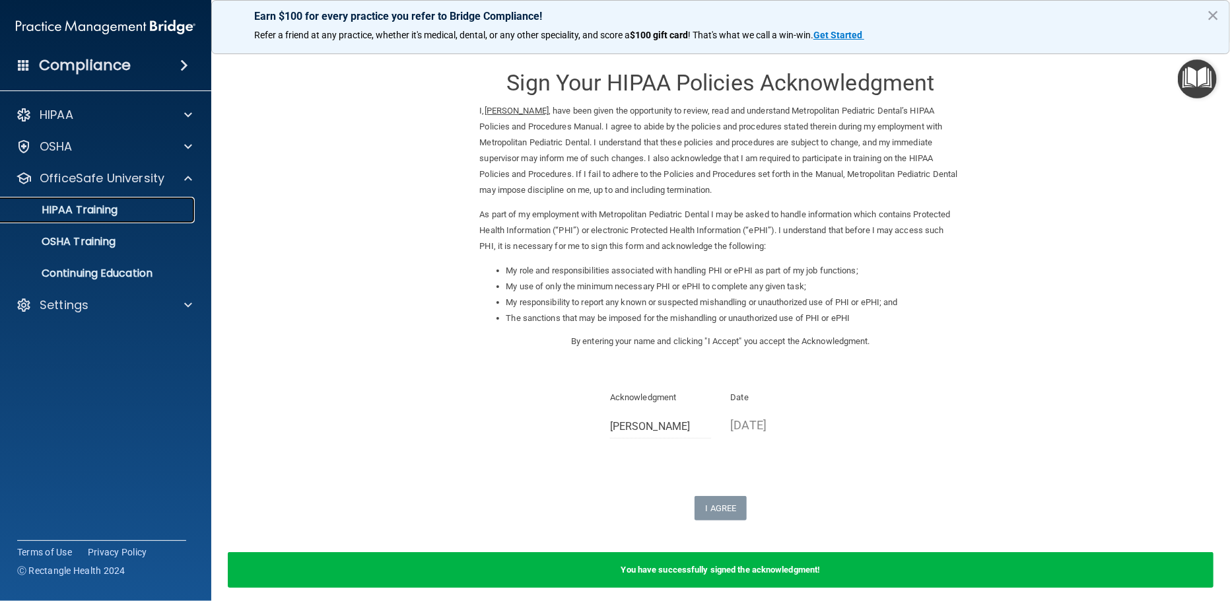
click at [112, 213] on p "HIPAA Training" at bounding box center [63, 209] width 109 height 13
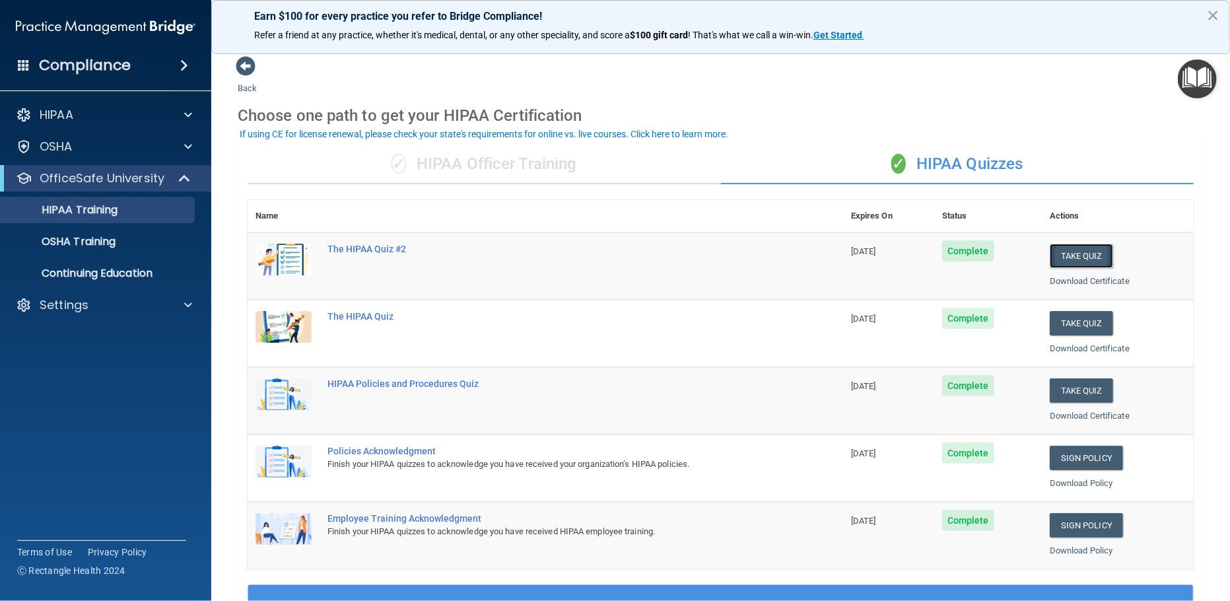
click at [1062, 256] on button "Take Quiz" at bounding box center [1081, 256] width 63 height 24
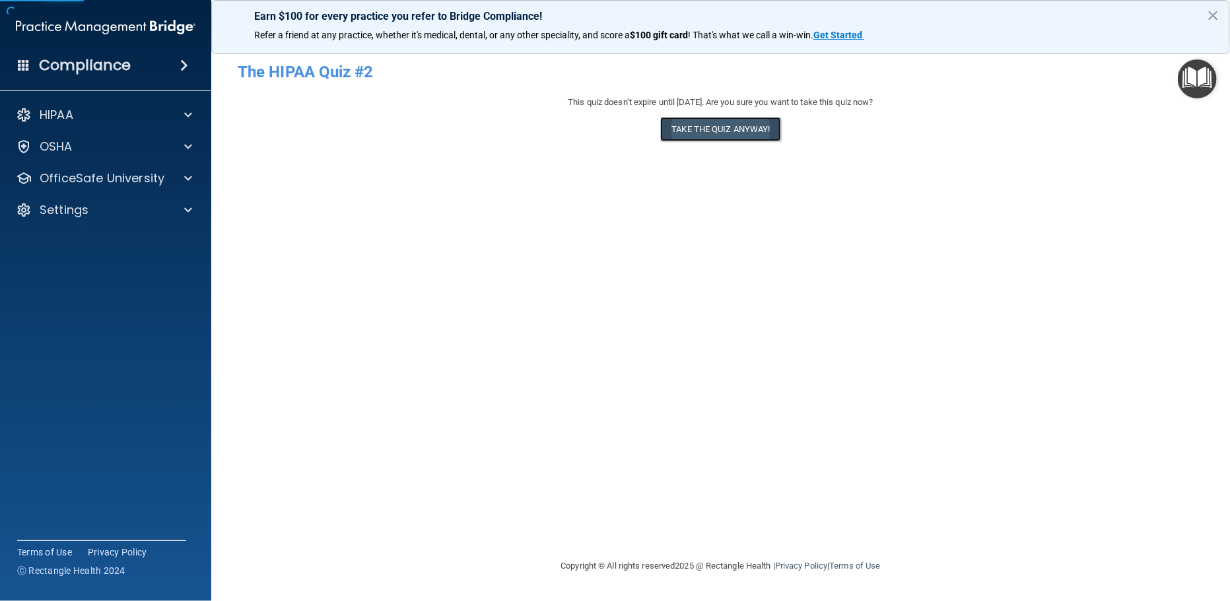
click at [698, 129] on button "Take the quiz anyway!" at bounding box center [720, 129] width 120 height 24
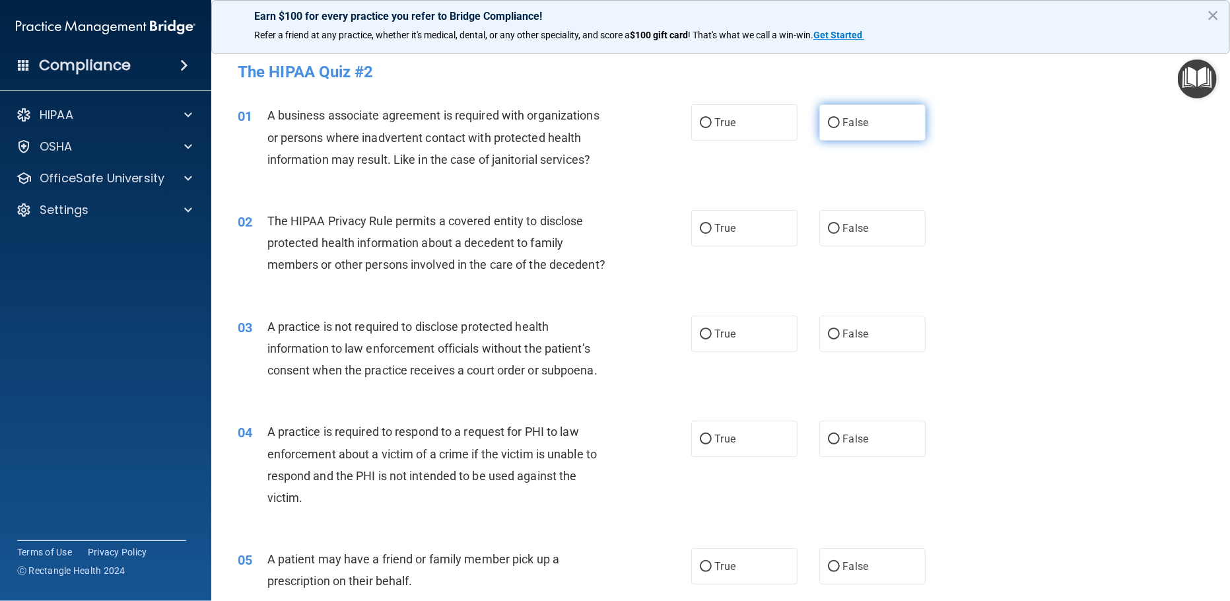
click at [829, 122] on input "False" at bounding box center [834, 123] width 12 height 10
radio input "true"
drag, startPoint x: 695, startPoint y: 225, endPoint x: 716, endPoint y: 278, distance: 57.8
click at [700, 225] on input "True" at bounding box center [706, 229] width 12 height 10
radio input "true"
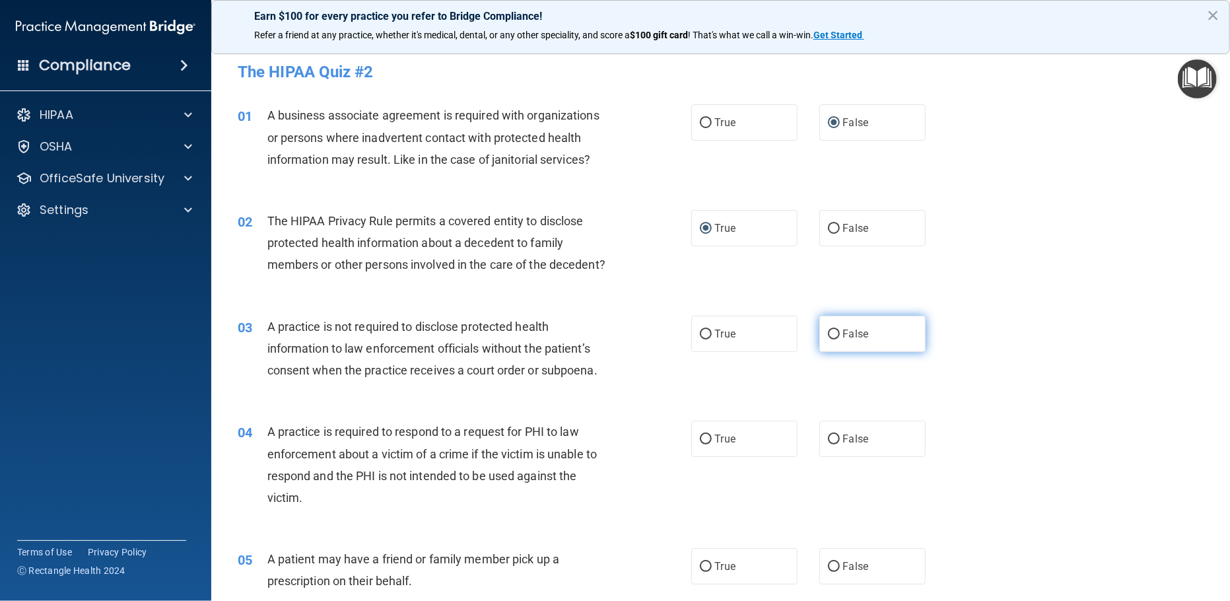
click at [828, 330] on input "False" at bounding box center [834, 335] width 12 height 10
radio input "true"
click at [700, 436] on input "True" at bounding box center [706, 440] width 12 height 10
radio input "true"
click at [700, 565] on input "True" at bounding box center [706, 567] width 12 height 10
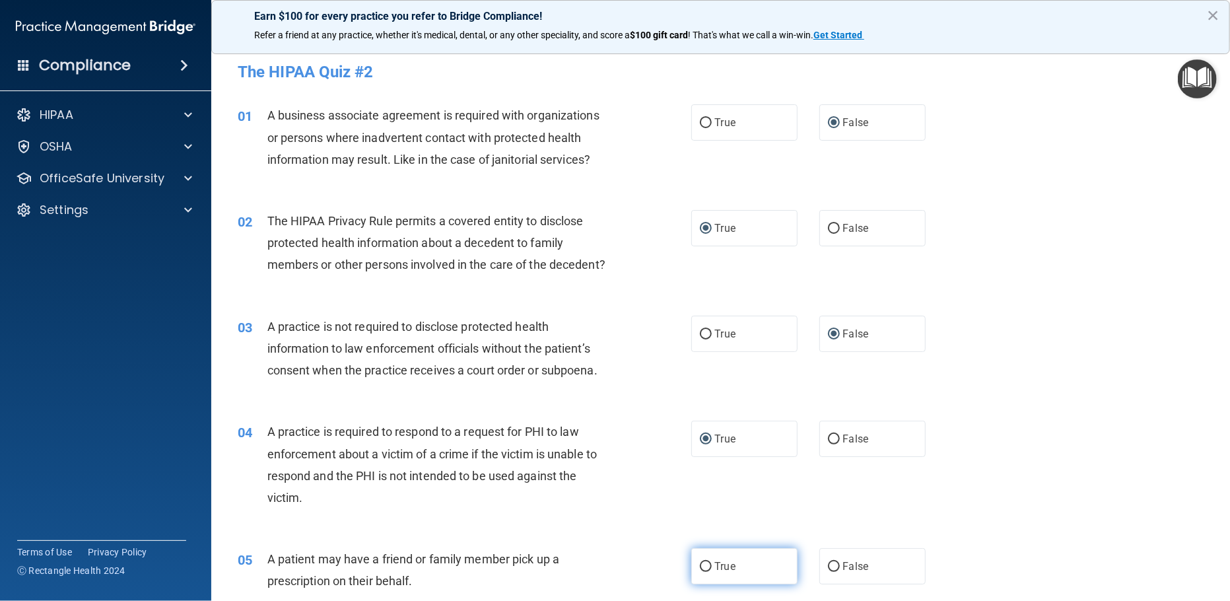
radio input "true"
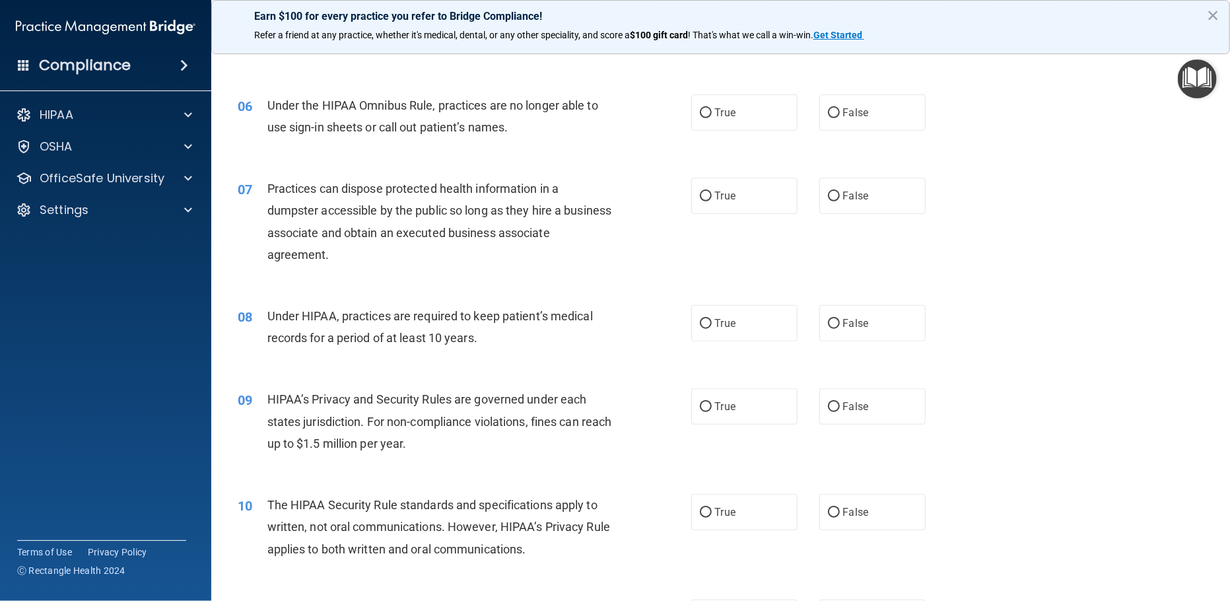
scroll to position [563, 0]
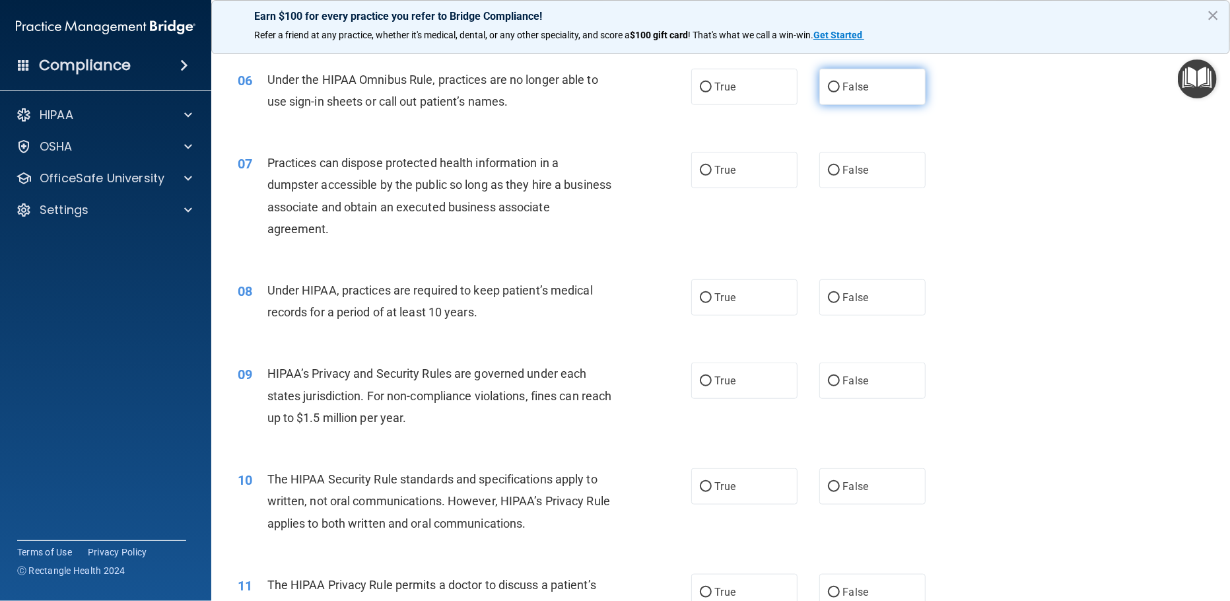
click at [828, 87] on input "False" at bounding box center [834, 88] width 12 height 10
radio input "true"
click at [828, 170] on input "False" at bounding box center [834, 171] width 12 height 10
radio input "true"
click at [828, 298] on input "False" at bounding box center [834, 298] width 12 height 10
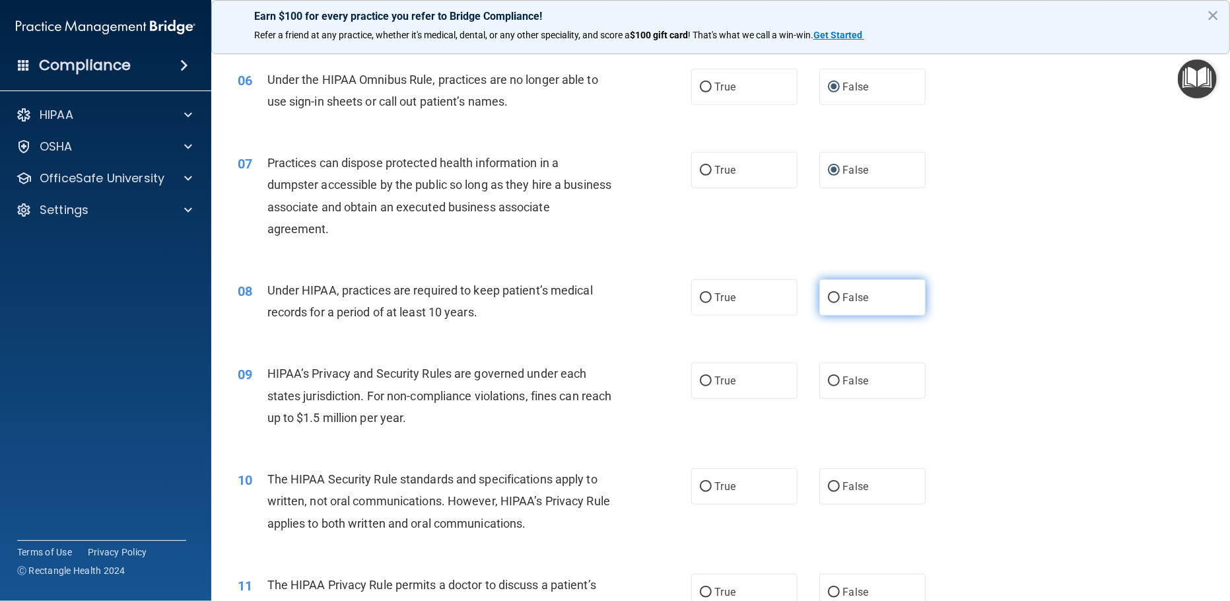
radio input "true"
click at [828, 381] on input "False" at bounding box center [834, 381] width 12 height 10
radio input "true"
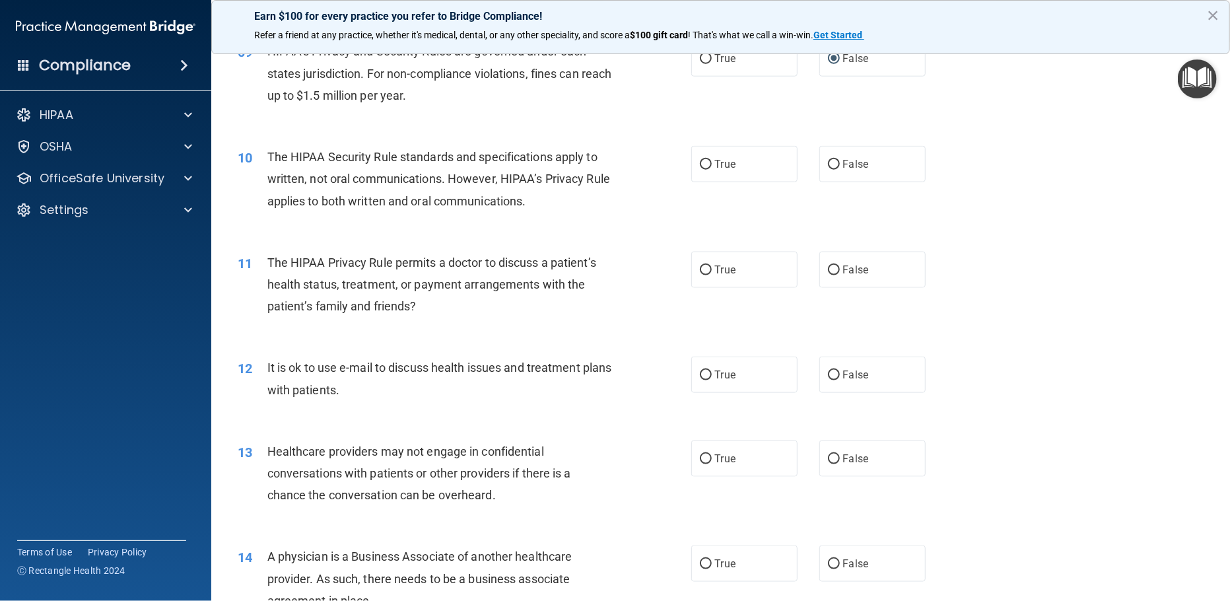
scroll to position [966, 0]
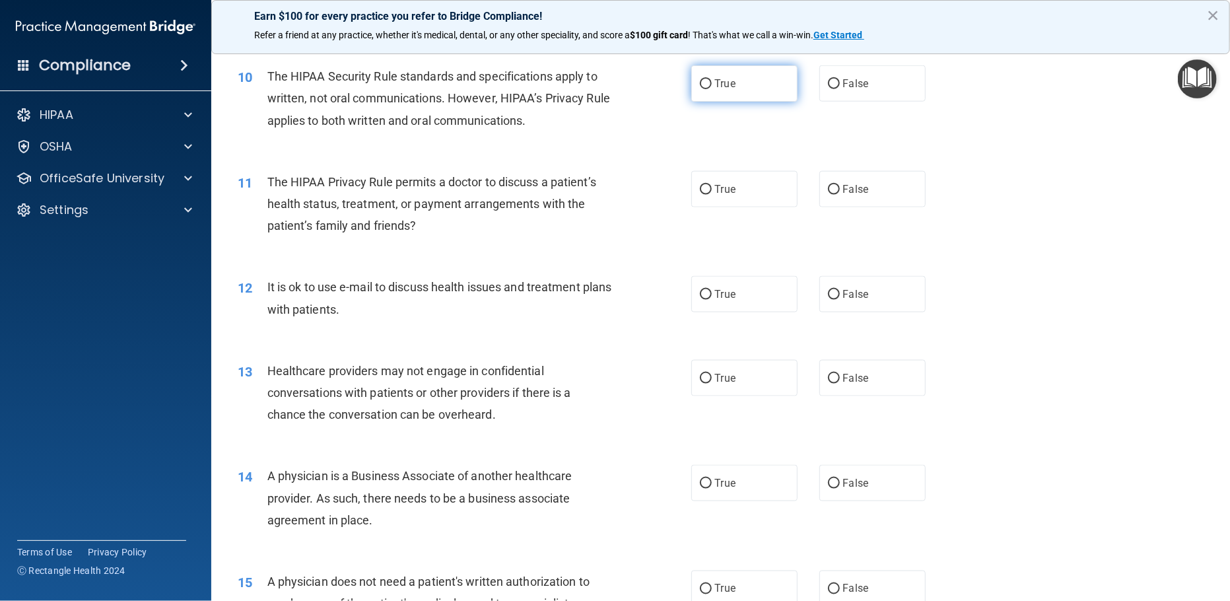
click at [700, 79] on input "True" at bounding box center [706, 84] width 12 height 10
radio input "true"
click at [700, 187] on input "True" at bounding box center [706, 190] width 12 height 10
radio input "true"
drag, startPoint x: 697, startPoint y: 295, endPoint x: 705, endPoint y: 310, distance: 17.7
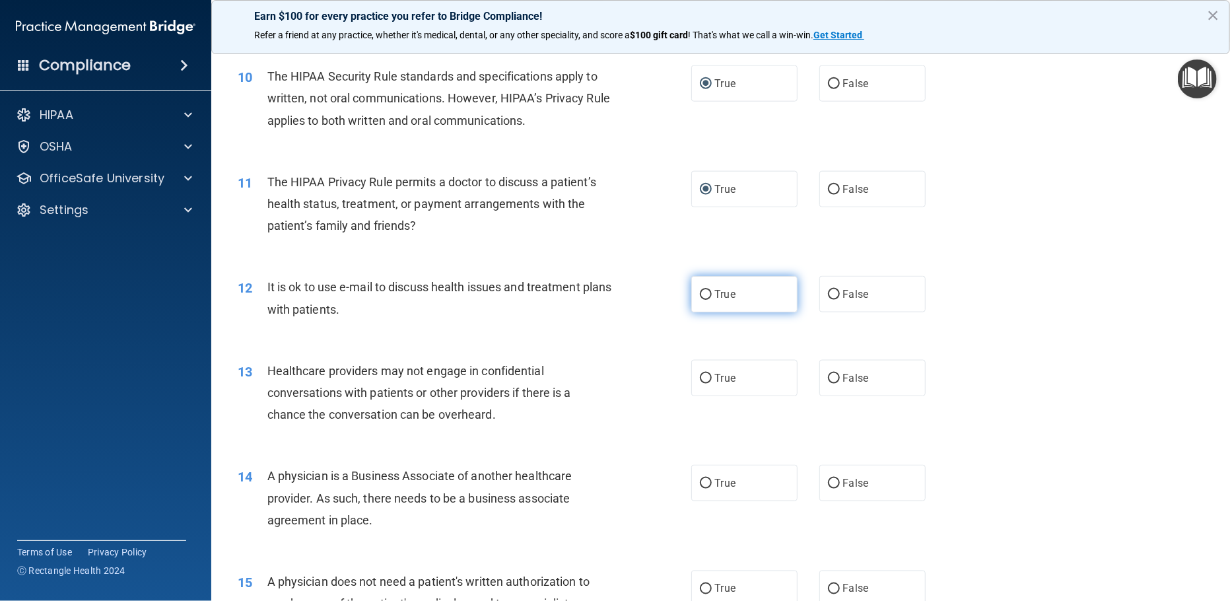
click at [700, 296] on input "True" at bounding box center [706, 295] width 12 height 10
radio input "true"
click at [828, 381] on input "False" at bounding box center [834, 379] width 12 height 10
radio input "true"
click at [828, 483] on input "False" at bounding box center [834, 484] width 12 height 10
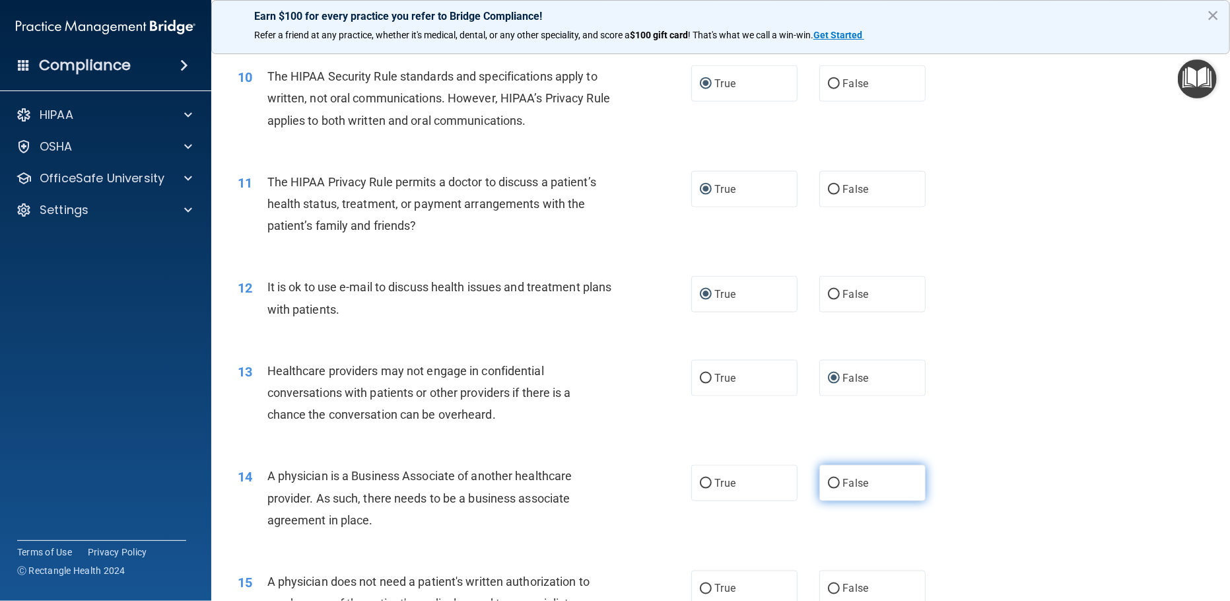
radio input "true"
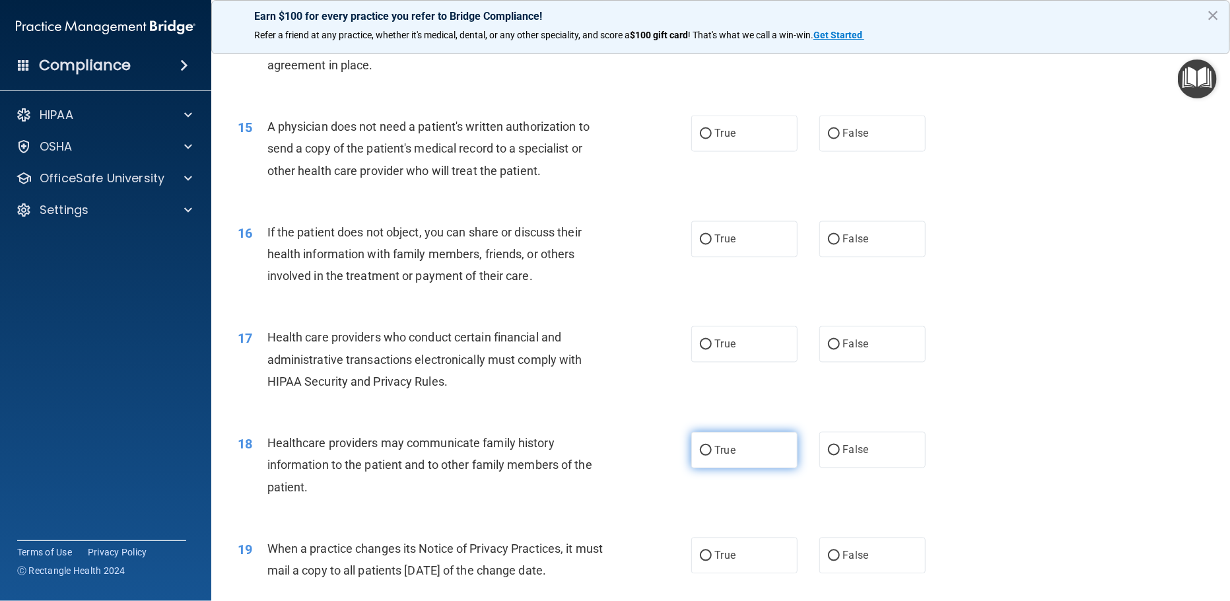
scroll to position [1449, 0]
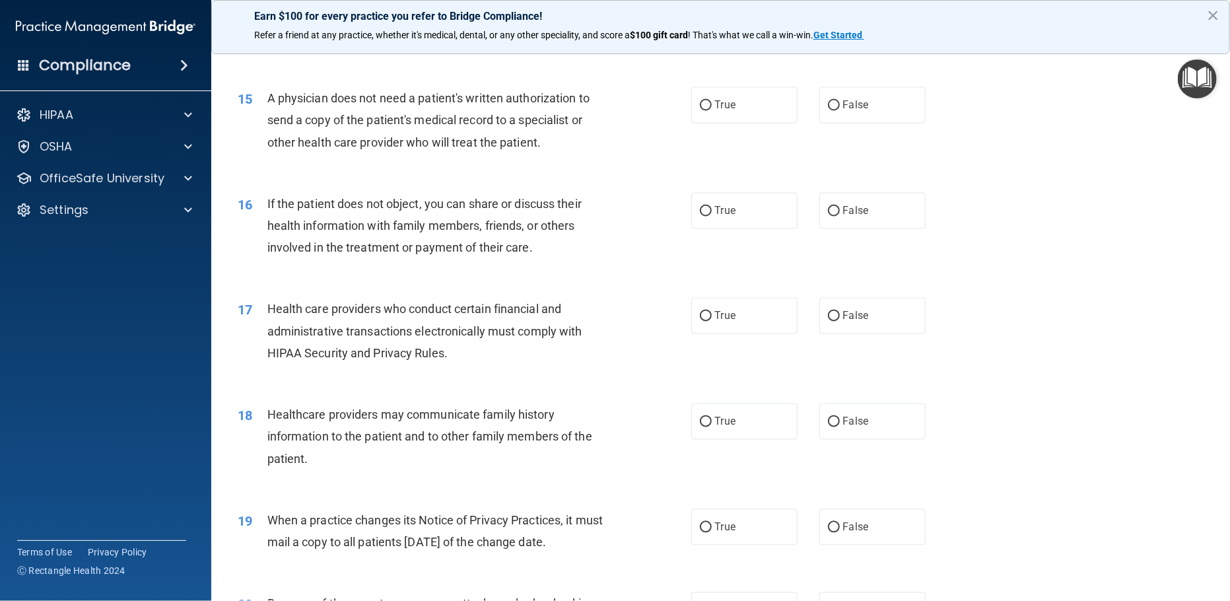
drag, startPoint x: 696, startPoint y: 100, endPoint x: 726, endPoint y: 181, distance: 86.7
click at [700, 102] on input "True" at bounding box center [706, 106] width 12 height 10
radio input "true"
drag, startPoint x: 697, startPoint y: 211, endPoint x: 697, endPoint y: 224, distance: 12.5
click at [697, 219] on label "True" at bounding box center [744, 211] width 107 height 36
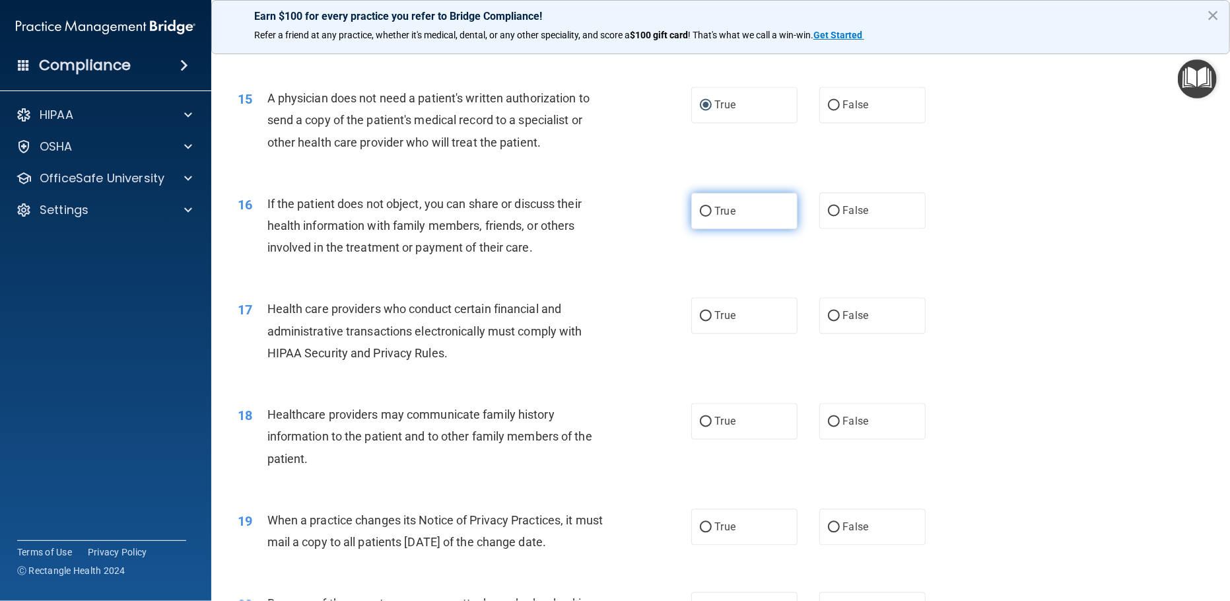
click at [700, 217] on input "True" at bounding box center [706, 212] width 12 height 10
radio input "true"
click at [700, 316] on input "True" at bounding box center [706, 317] width 12 height 10
radio input "true"
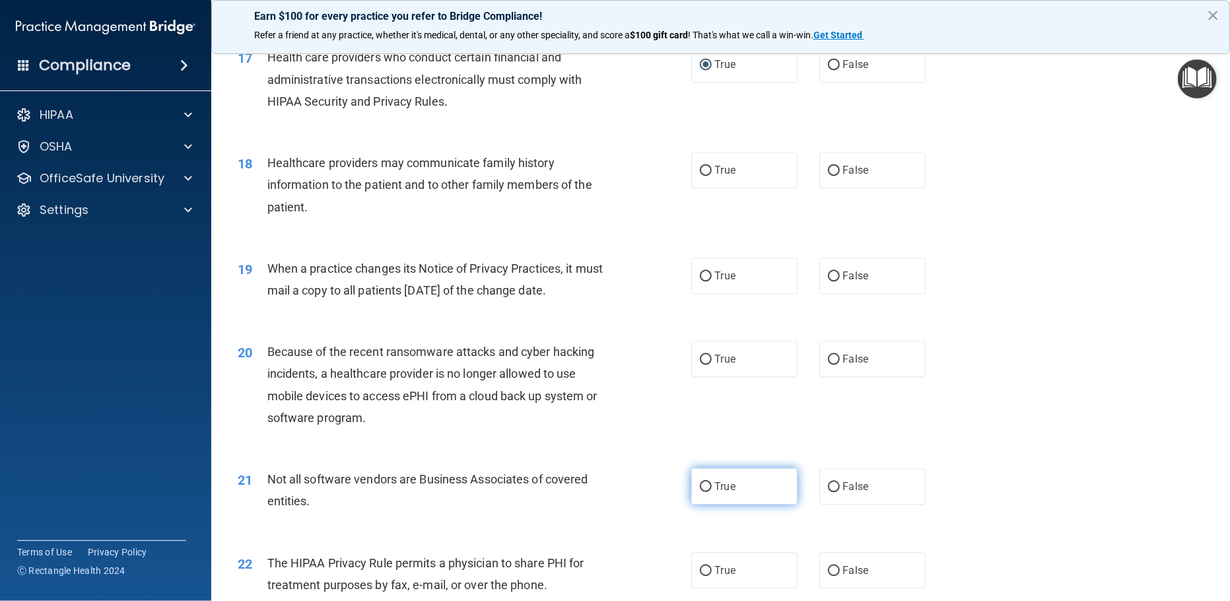
scroll to position [1771, 0]
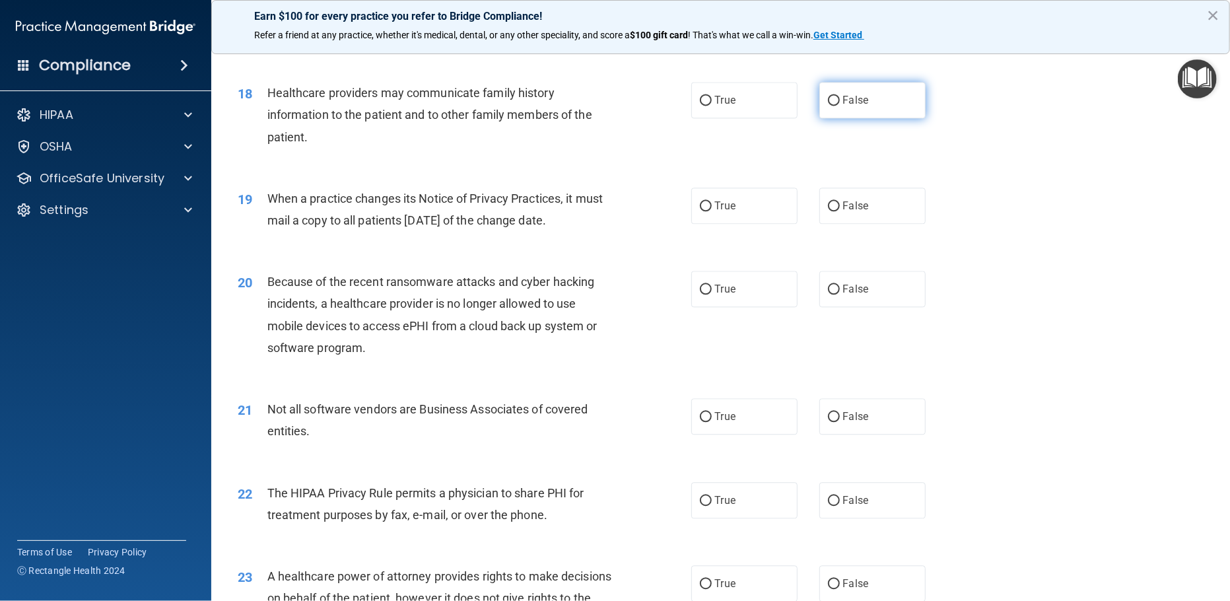
click at [828, 96] on input "False" at bounding box center [834, 101] width 12 height 10
radio input "true"
click at [828, 202] on input "False" at bounding box center [834, 206] width 12 height 10
radio input "true"
click at [828, 289] on input "False" at bounding box center [834, 290] width 12 height 10
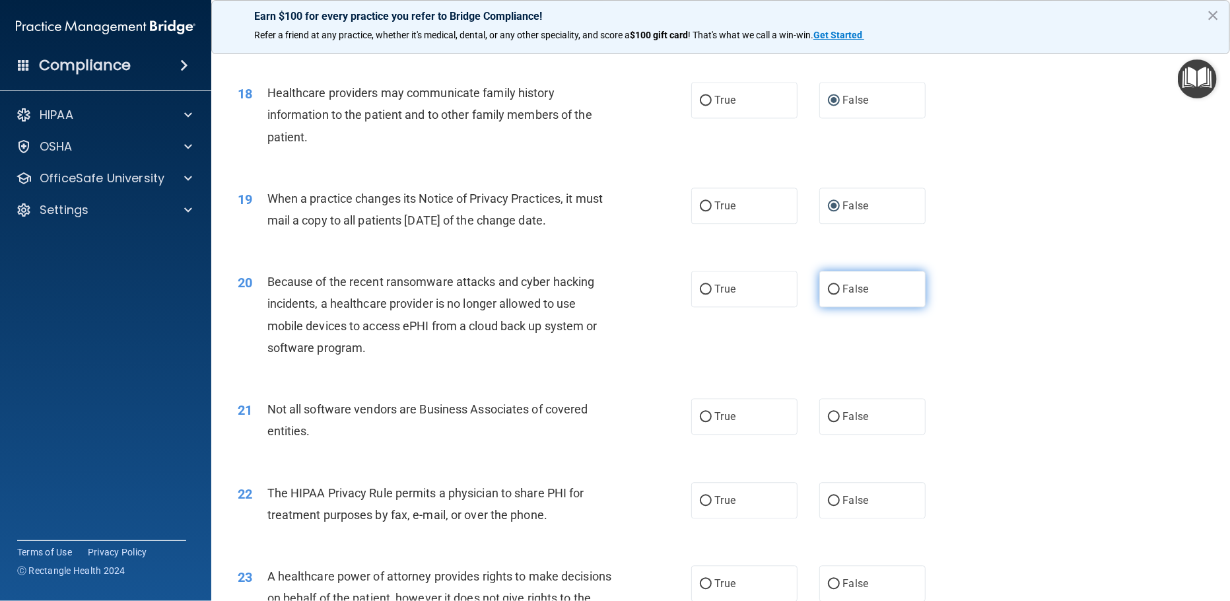
radio input "true"
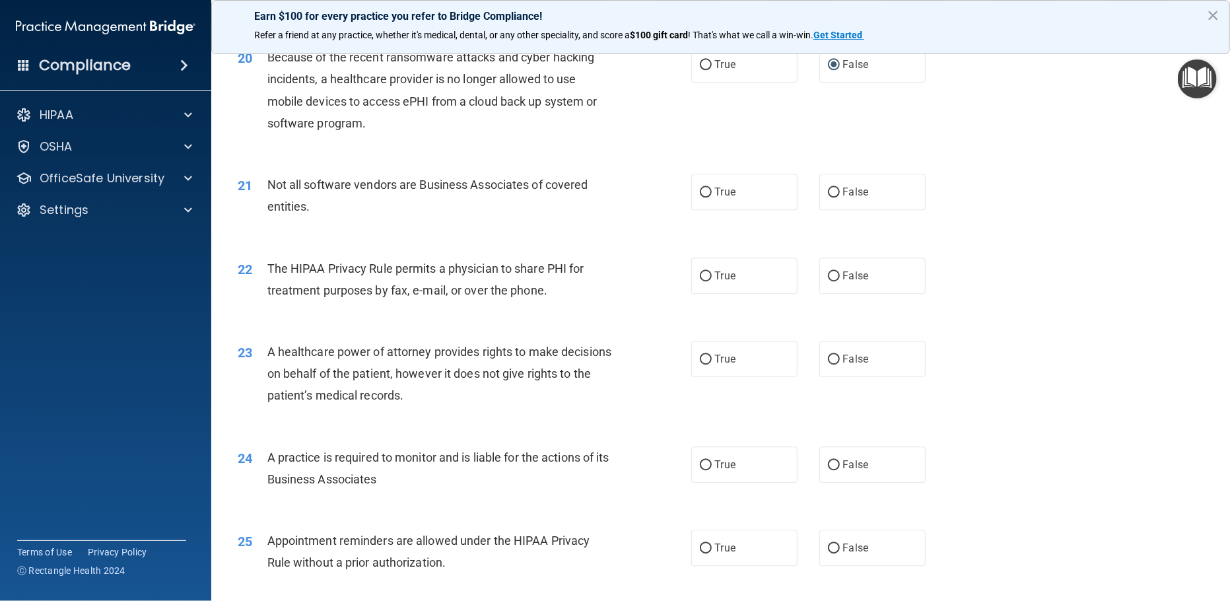
scroll to position [2013, 0]
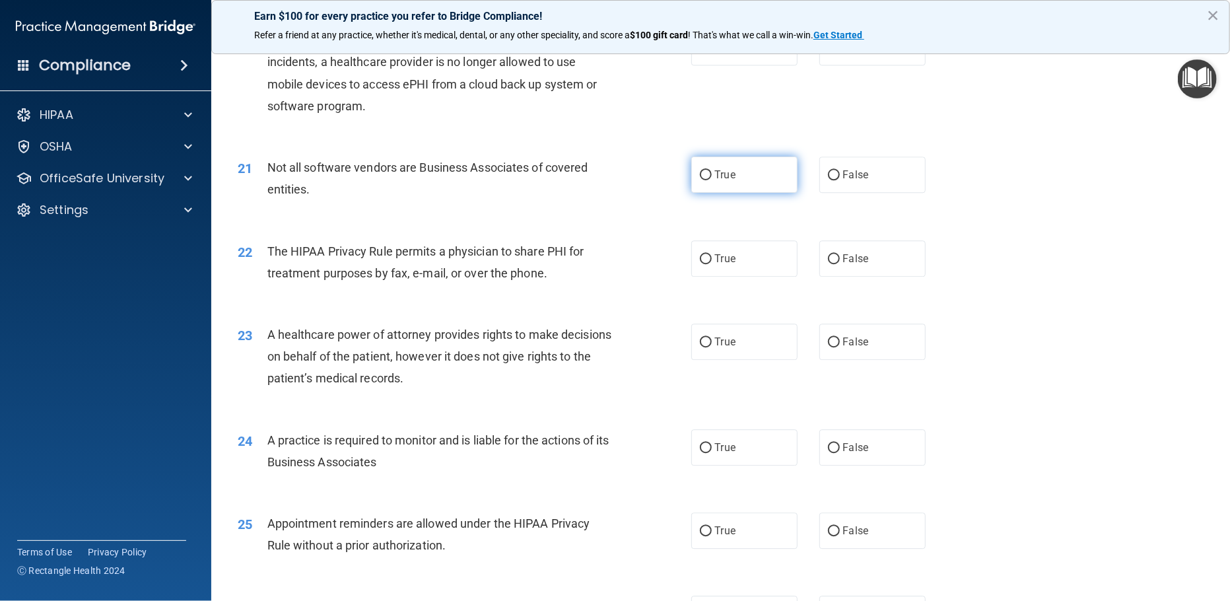
click at [700, 170] on input "True" at bounding box center [706, 175] width 12 height 10
radio input "true"
click at [700, 259] on input "True" at bounding box center [706, 259] width 12 height 10
radio input "true"
drag, startPoint x: 824, startPoint y: 337, endPoint x: 833, endPoint y: 400, distance: 63.3
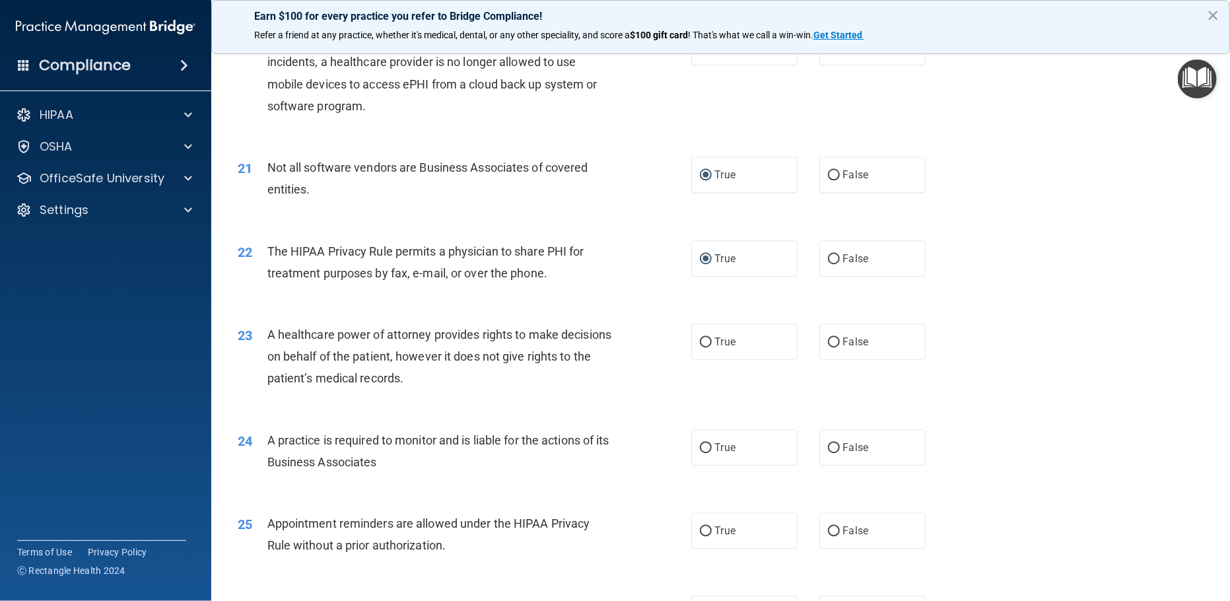
click at [828, 340] on input "False" at bounding box center [834, 342] width 12 height 10
radio input "true"
click at [828, 445] on input "False" at bounding box center [834, 448] width 12 height 10
radio input "true"
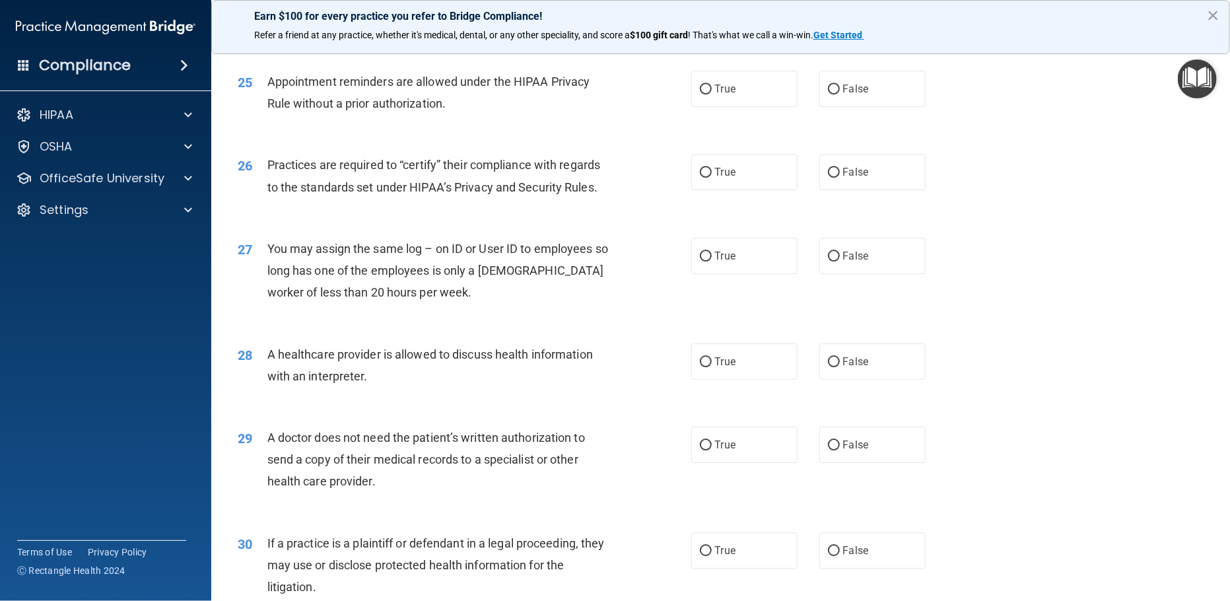
scroll to position [2416, 0]
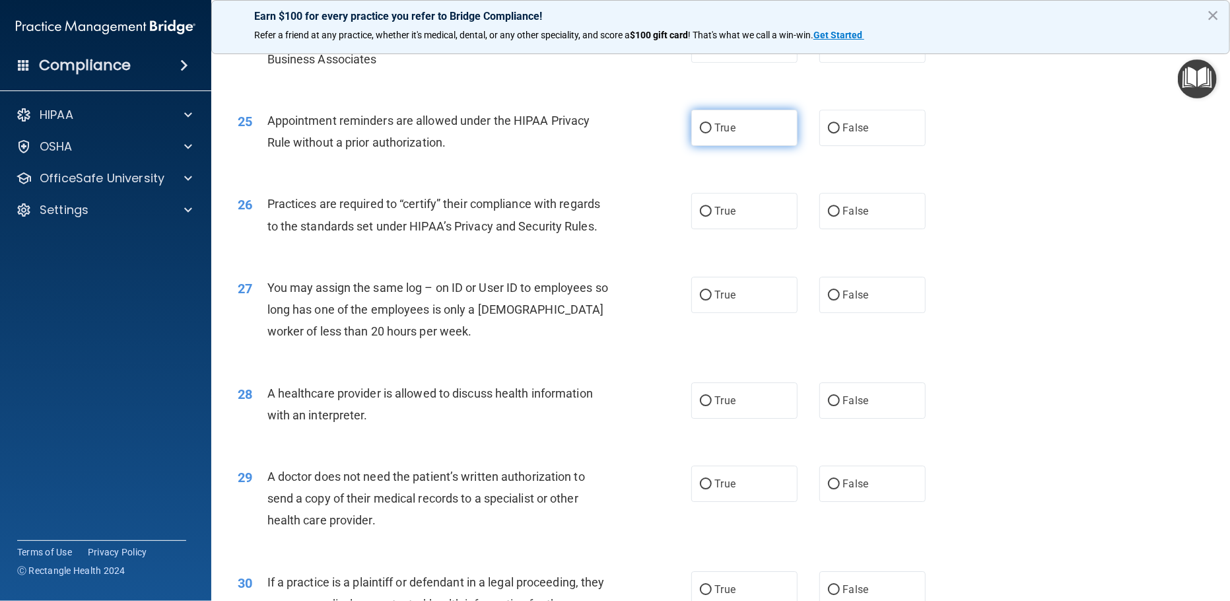
click at [697, 122] on label "True" at bounding box center [744, 128] width 107 height 36
click at [700, 126] on input "True" at bounding box center [706, 128] width 12 height 10
radio input "true"
drag, startPoint x: 824, startPoint y: 213, endPoint x: 833, endPoint y: 252, distance: 40.5
click at [828, 214] on input "False" at bounding box center [834, 212] width 12 height 10
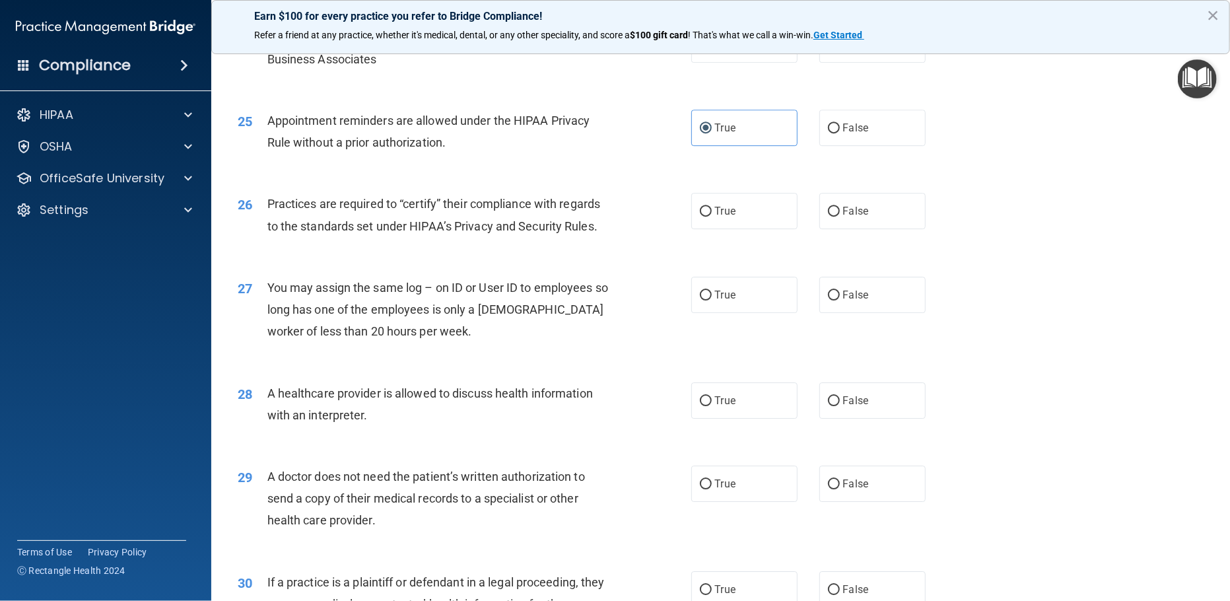
radio input "true"
click at [828, 295] on input "False" at bounding box center [834, 296] width 12 height 10
radio input "true"
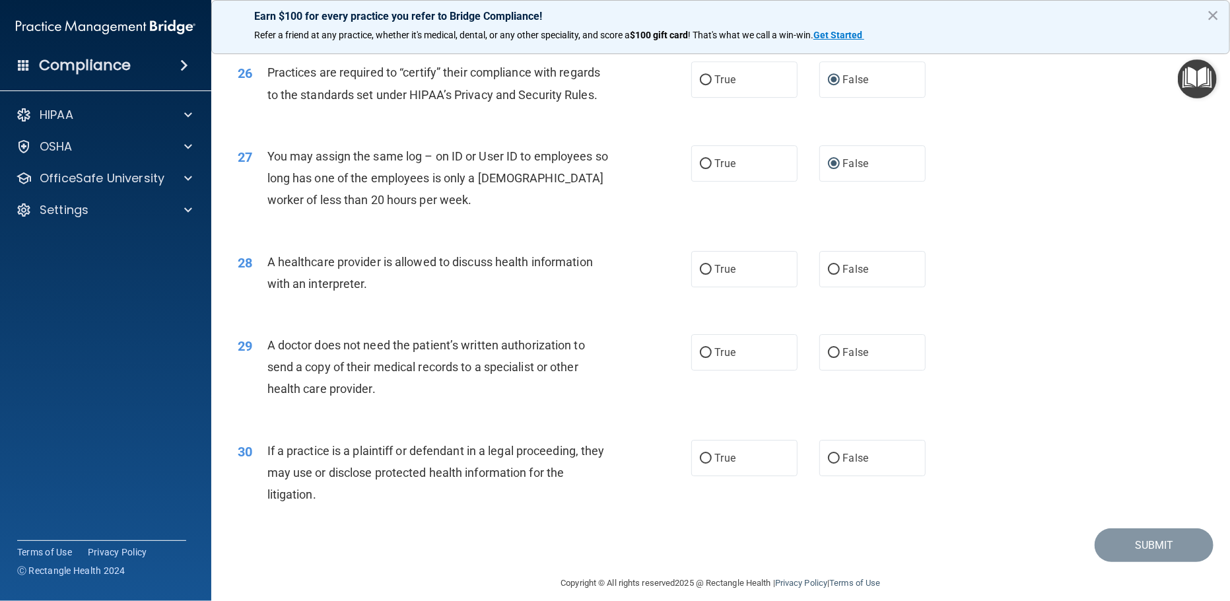
scroll to position [2561, 0]
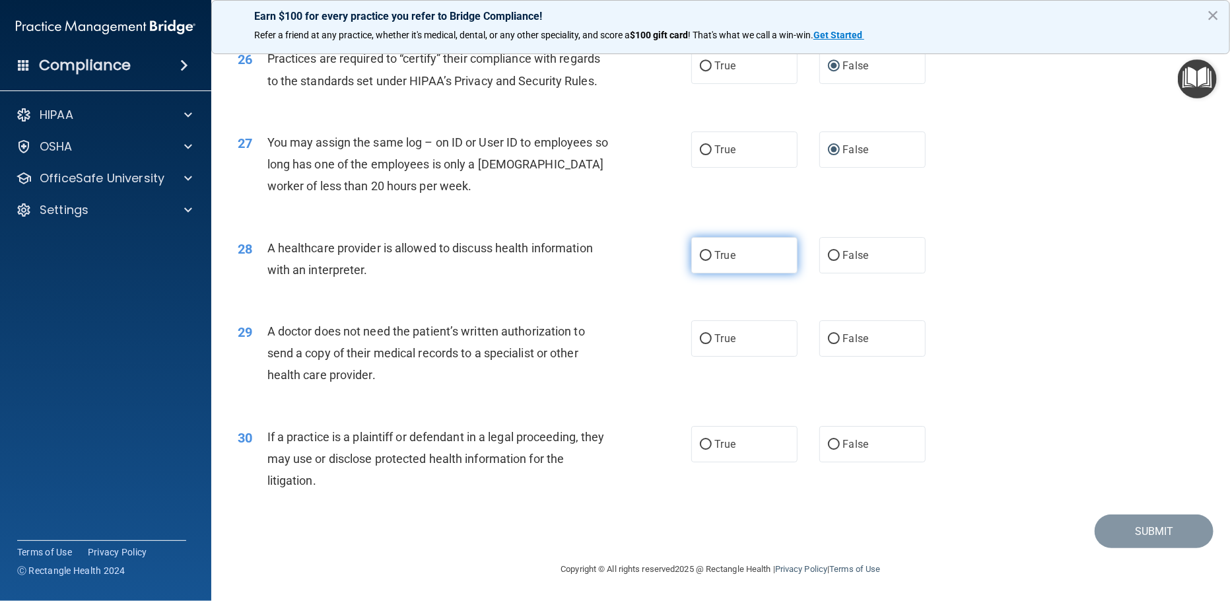
click at [700, 251] on input "True" at bounding box center [706, 256] width 12 height 10
radio input "true"
click at [693, 333] on label "True" at bounding box center [744, 338] width 107 height 36
click at [700, 334] on input "True" at bounding box center [706, 339] width 12 height 10
radio input "true"
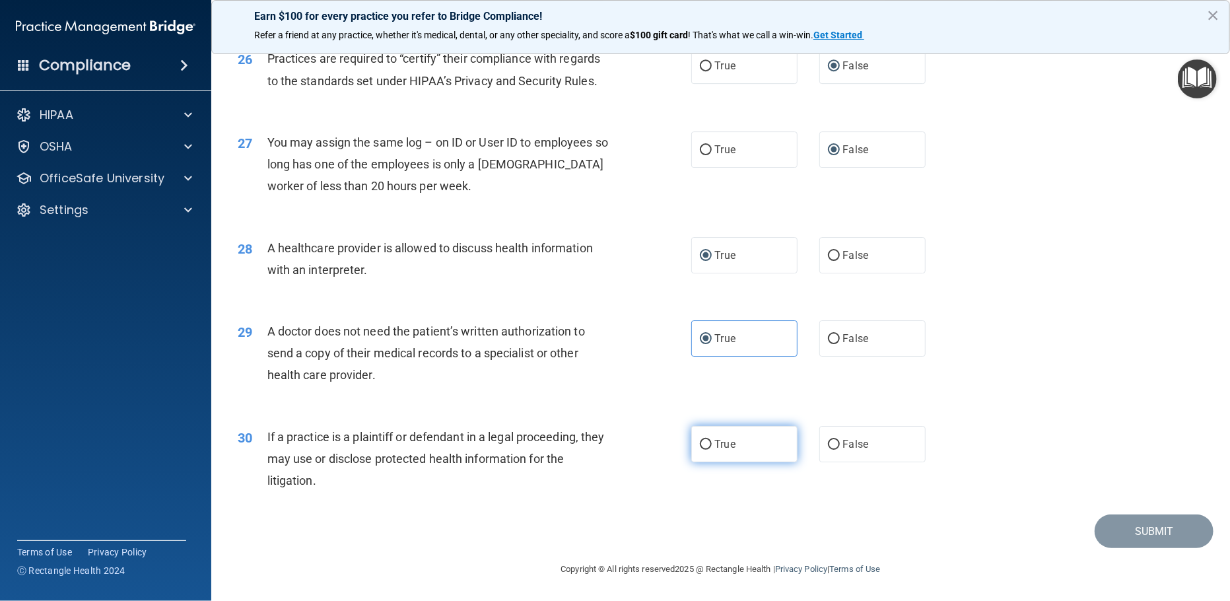
click at [700, 440] on input "True" at bounding box center [706, 445] width 12 height 10
radio input "true"
click at [1127, 534] on button "Submit" at bounding box center [1154, 531] width 119 height 34
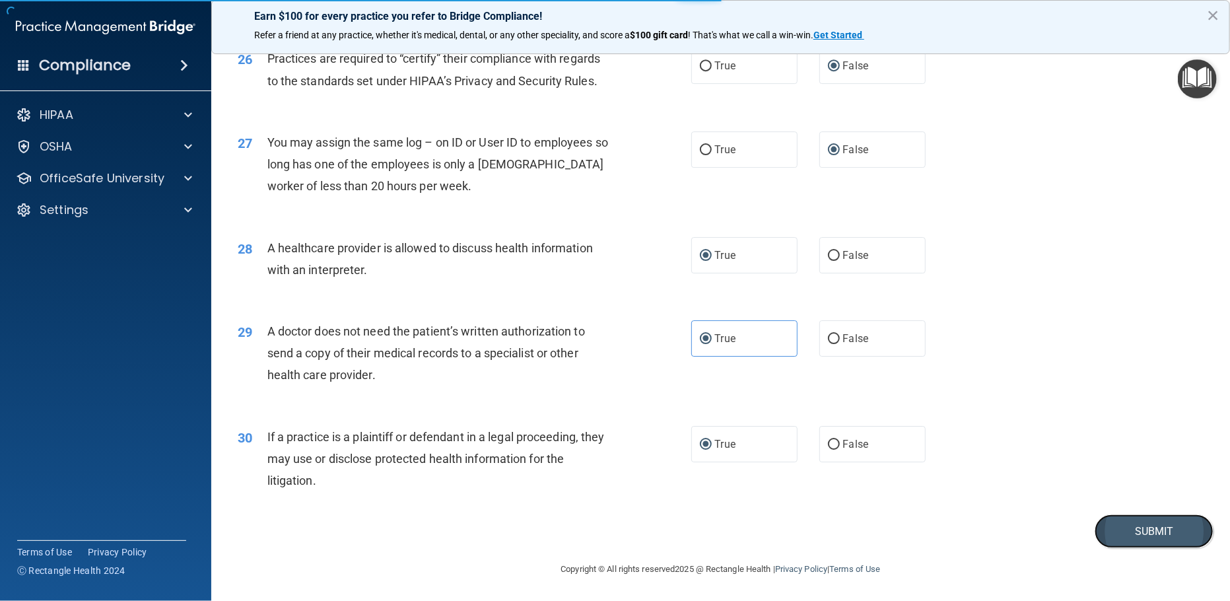
click at [1138, 526] on button "Submit" at bounding box center [1154, 531] width 119 height 34
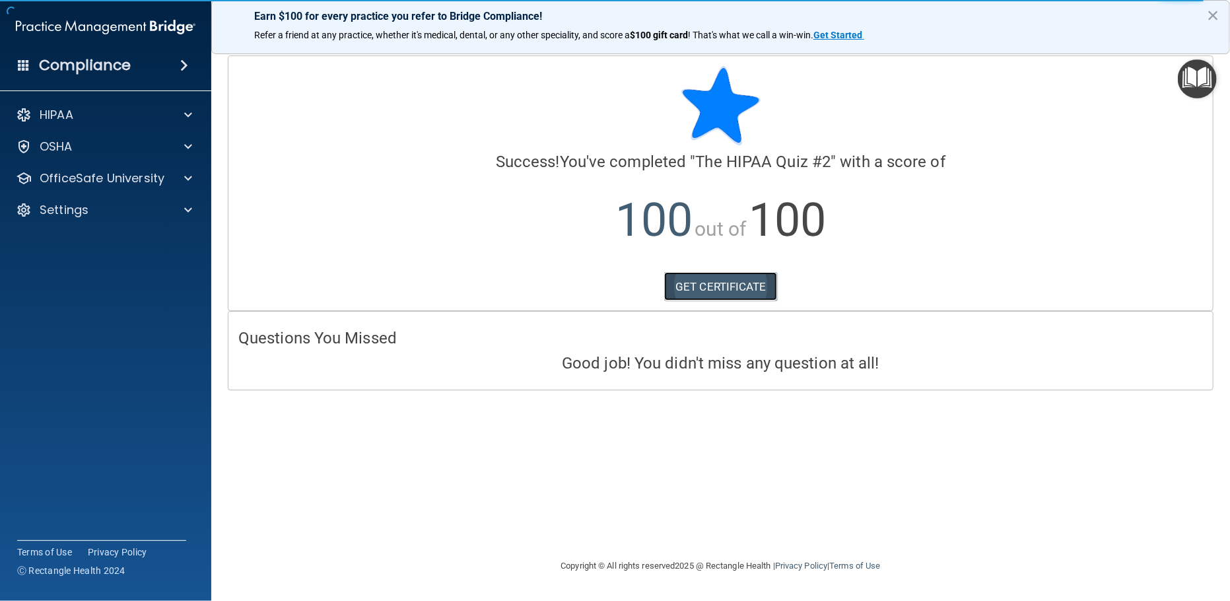
click at [693, 286] on link "GET CERTIFICATE" at bounding box center [720, 286] width 113 height 29
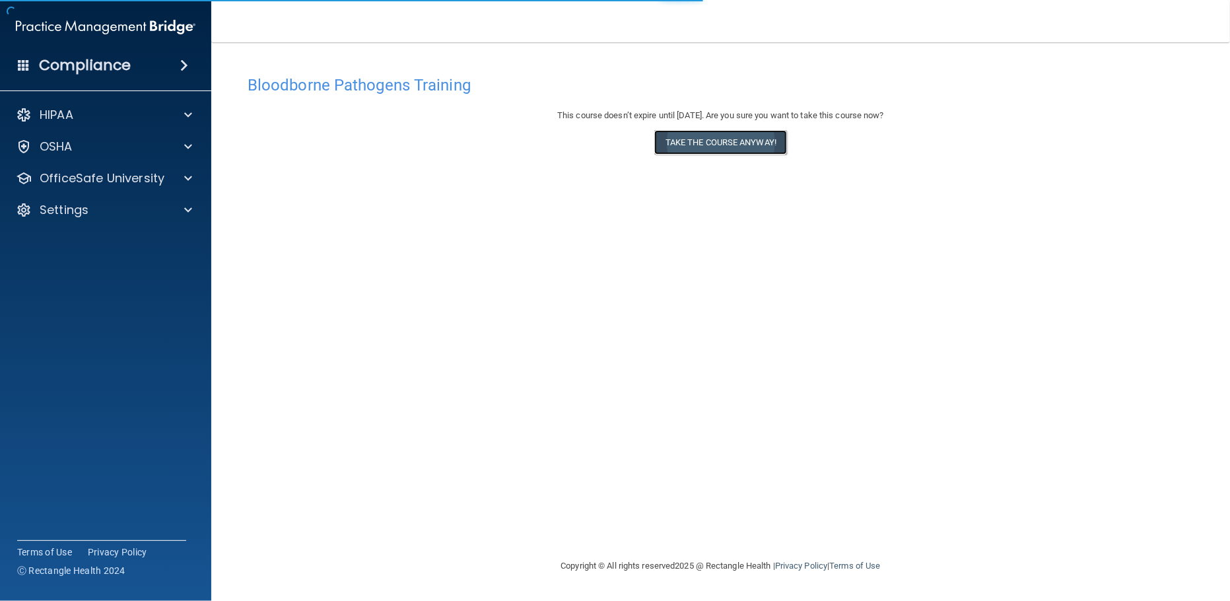
click at [724, 137] on button "Take the course anyway!" at bounding box center [720, 142] width 133 height 24
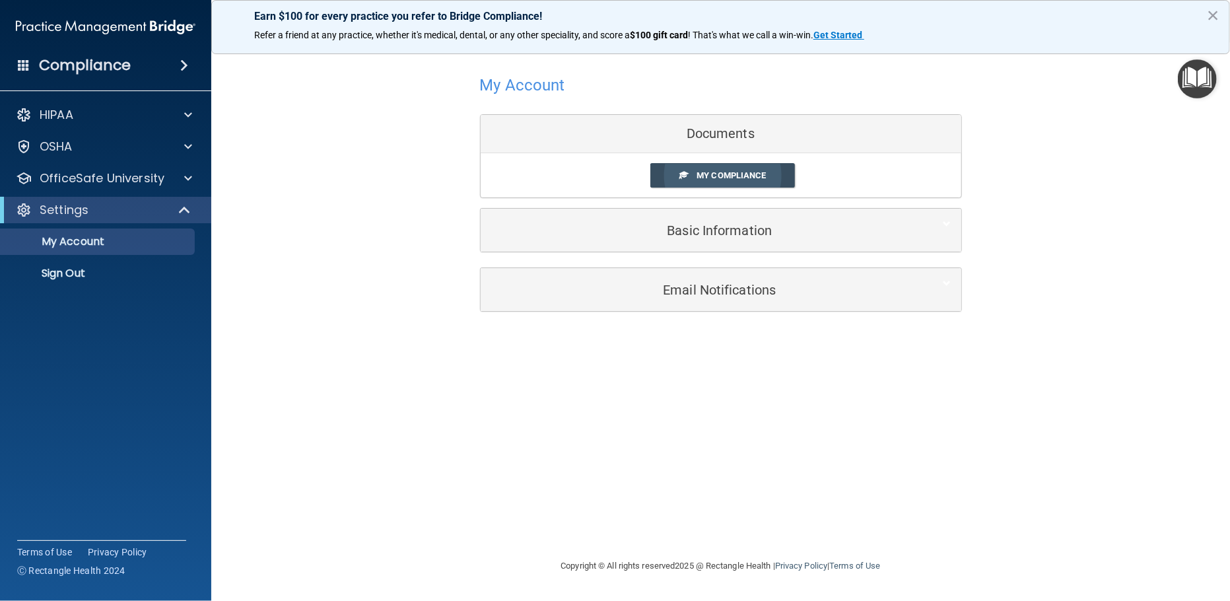
click at [726, 175] on span "My Compliance" at bounding box center [731, 175] width 69 height 10
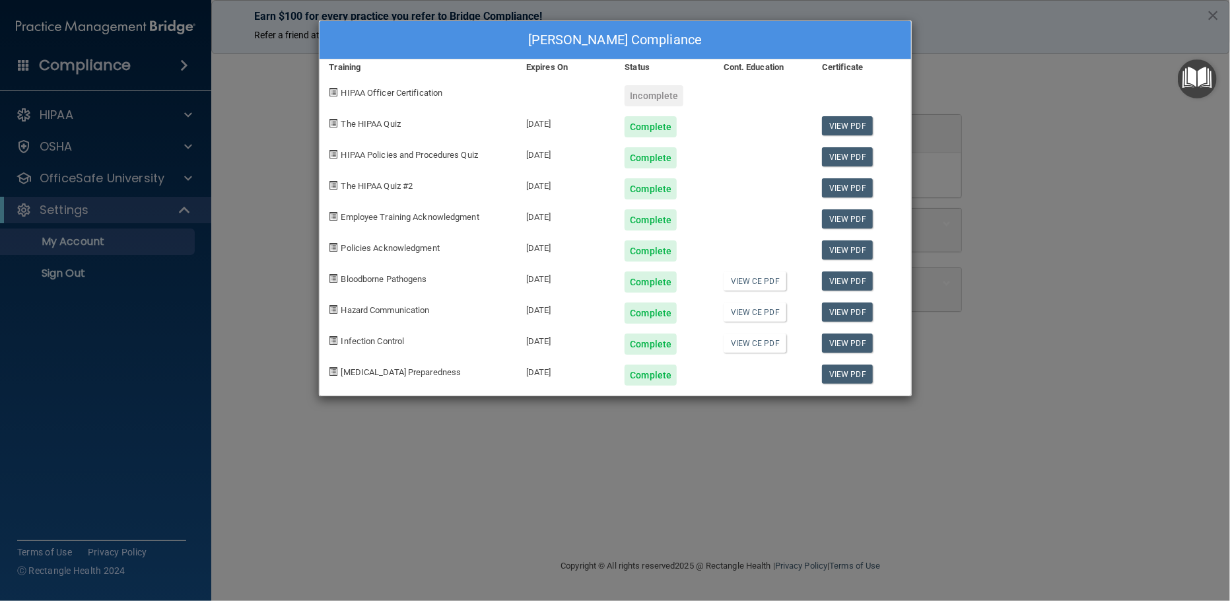
drag, startPoint x: 1160, startPoint y: 330, endPoint x: 1108, endPoint y: 320, distance: 53.1
click at [1160, 329] on div "[PERSON_NAME] Compliance Training Expires On Status Cont. Education Certificate…" at bounding box center [615, 300] width 1230 height 601
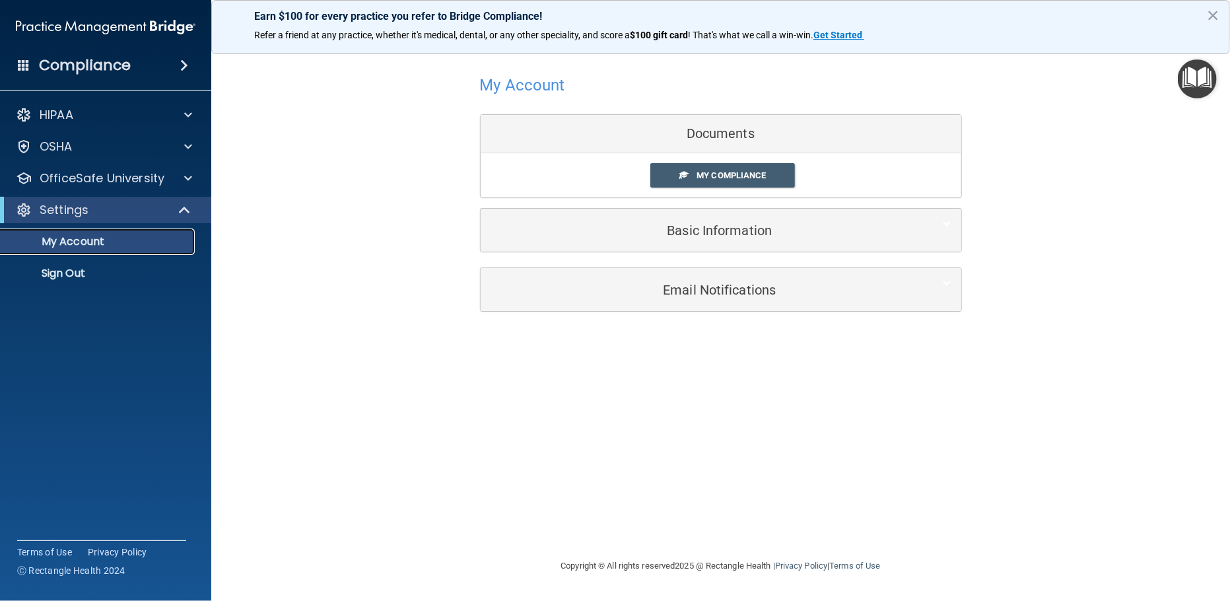
click at [129, 240] on p "My Account" at bounding box center [99, 241] width 180 height 13
click at [106, 218] on div "Settings" at bounding box center [105, 210] width 211 height 26
click at [102, 245] on p "My Account" at bounding box center [99, 241] width 180 height 13
click at [96, 177] on p "OfficeSafe University" at bounding box center [102, 178] width 125 height 16
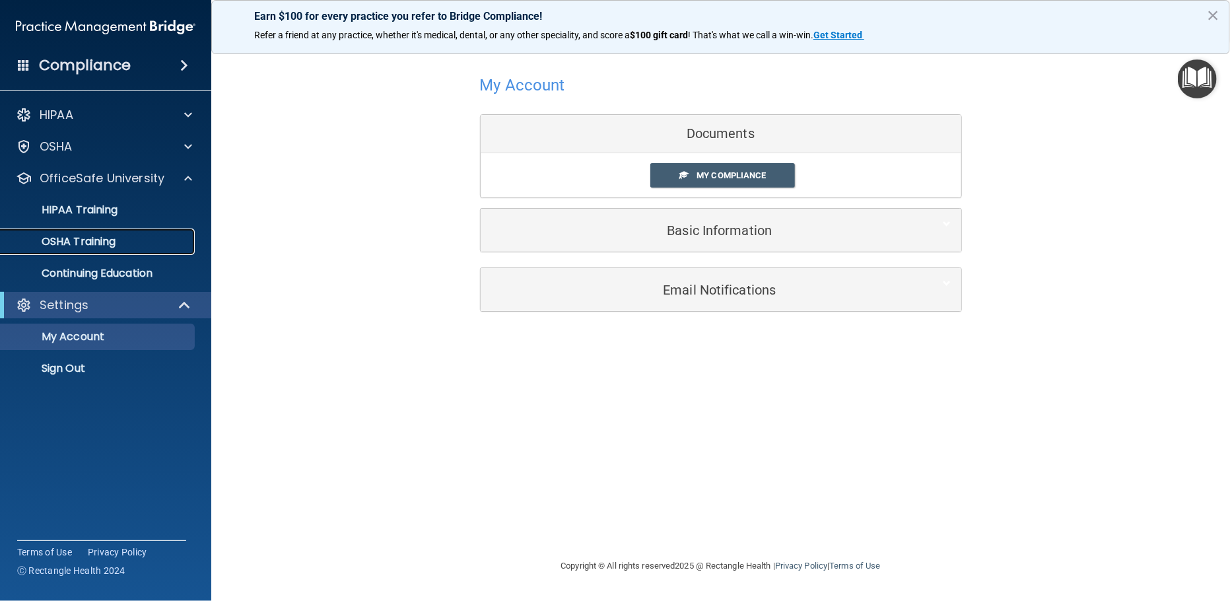
click at [90, 242] on p "OSHA Training" at bounding box center [62, 241] width 107 height 13
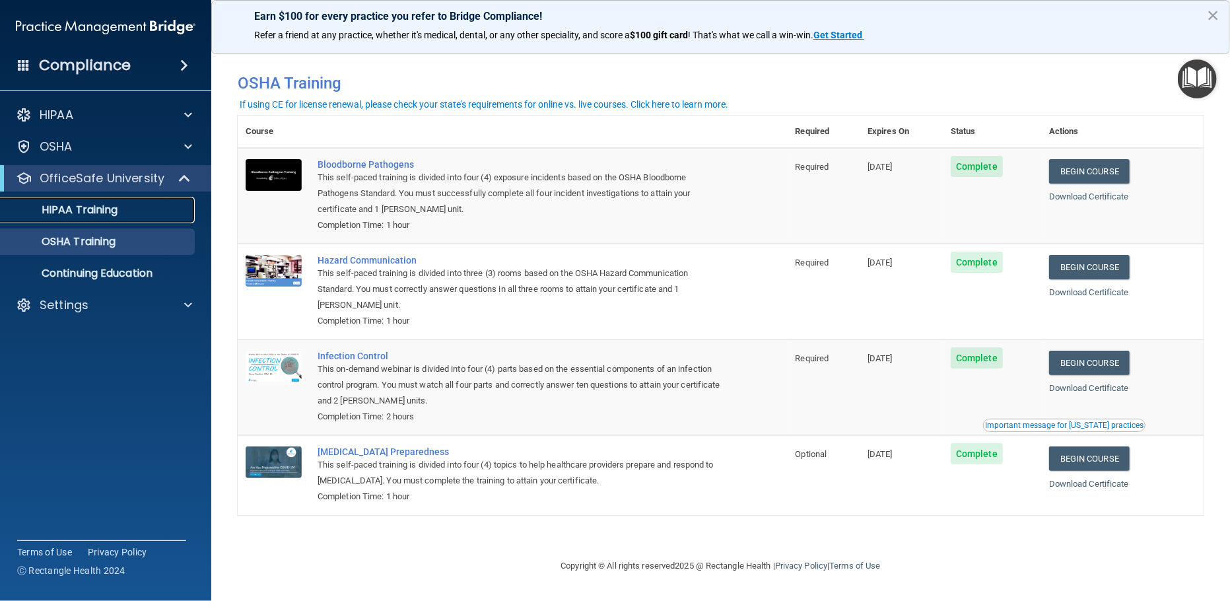
click at [92, 213] on p "HIPAA Training" at bounding box center [63, 209] width 109 height 13
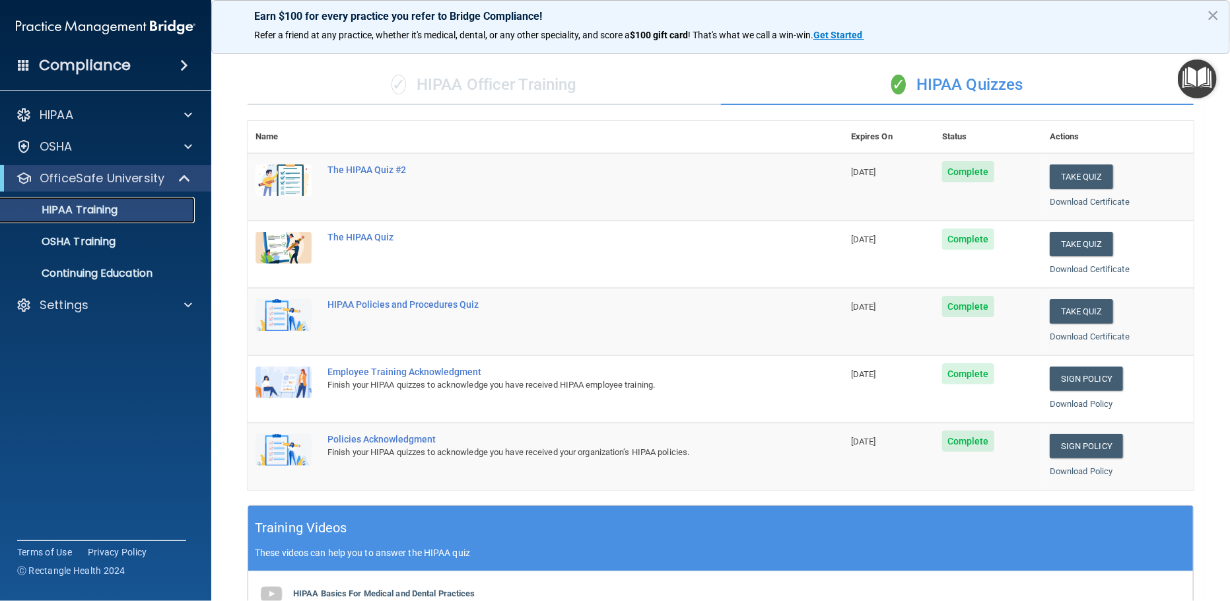
scroll to position [69, 0]
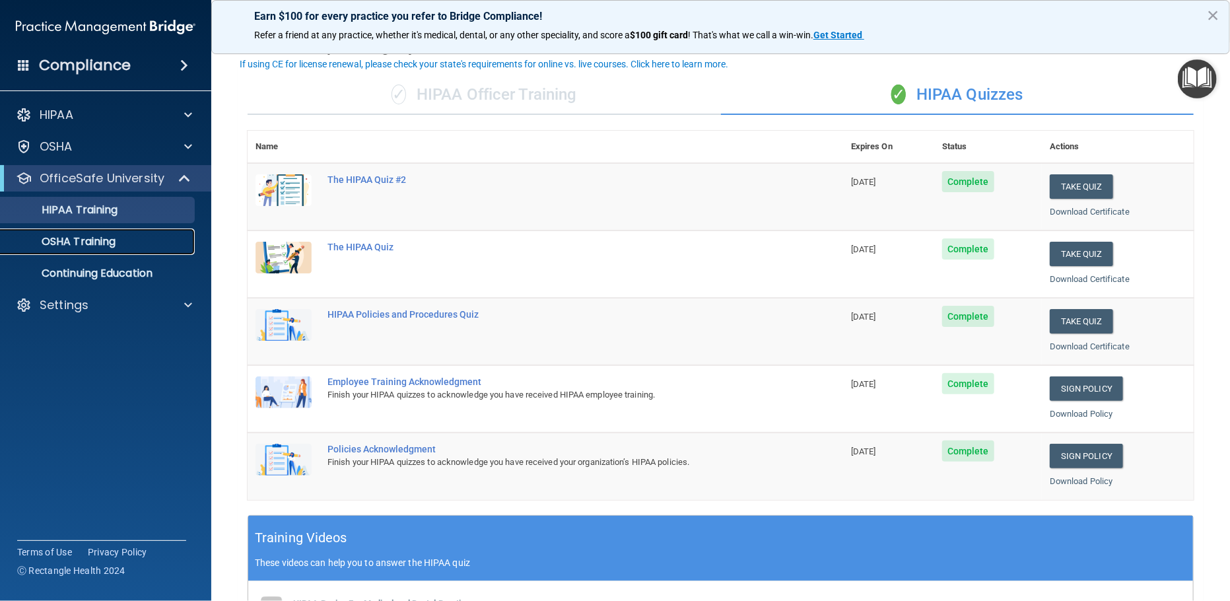
click at [79, 245] on p "OSHA Training" at bounding box center [62, 241] width 107 height 13
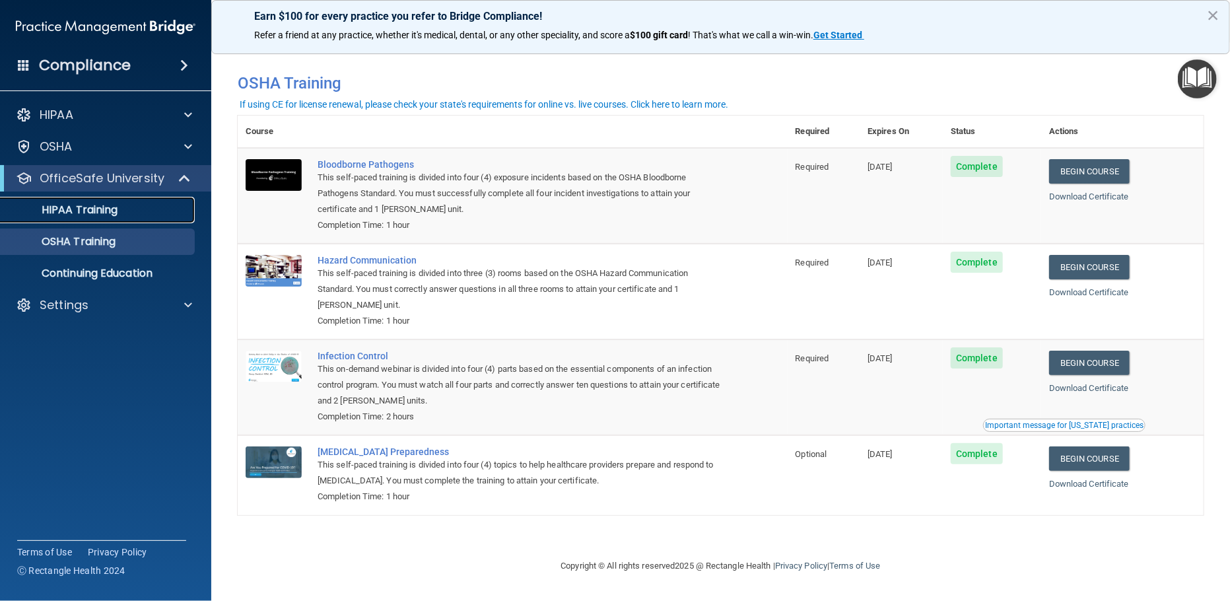
click at [145, 208] on div "HIPAA Training" at bounding box center [99, 209] width 180 height 13
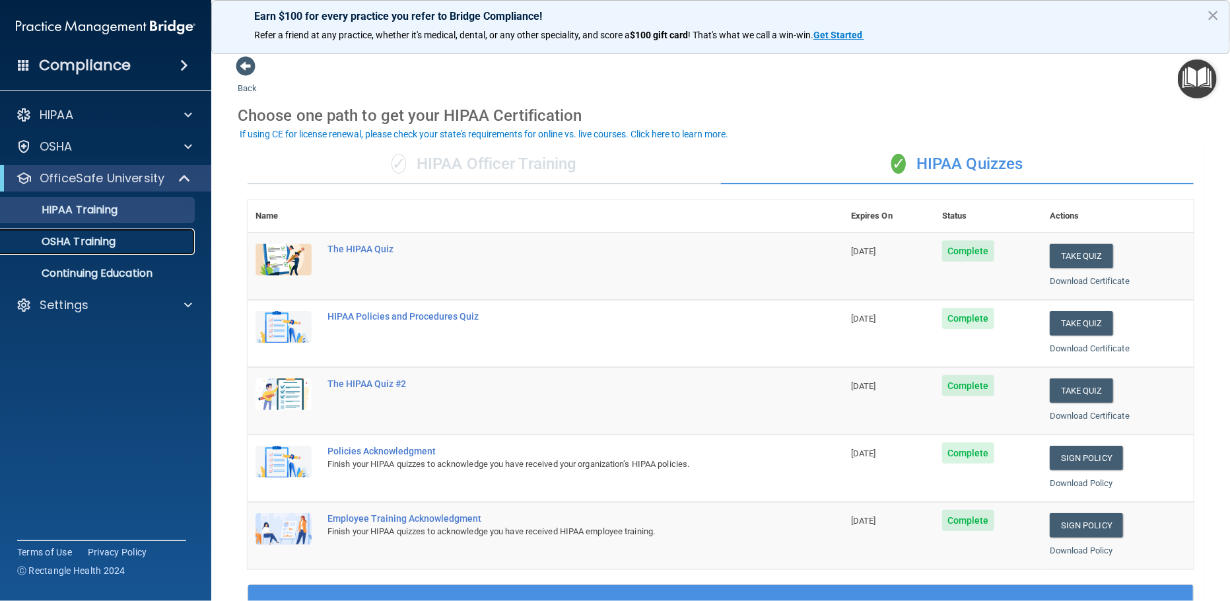
click at [103, 247] on p "OSHA Training" at bounding box center [62, 241] width 107 height 13
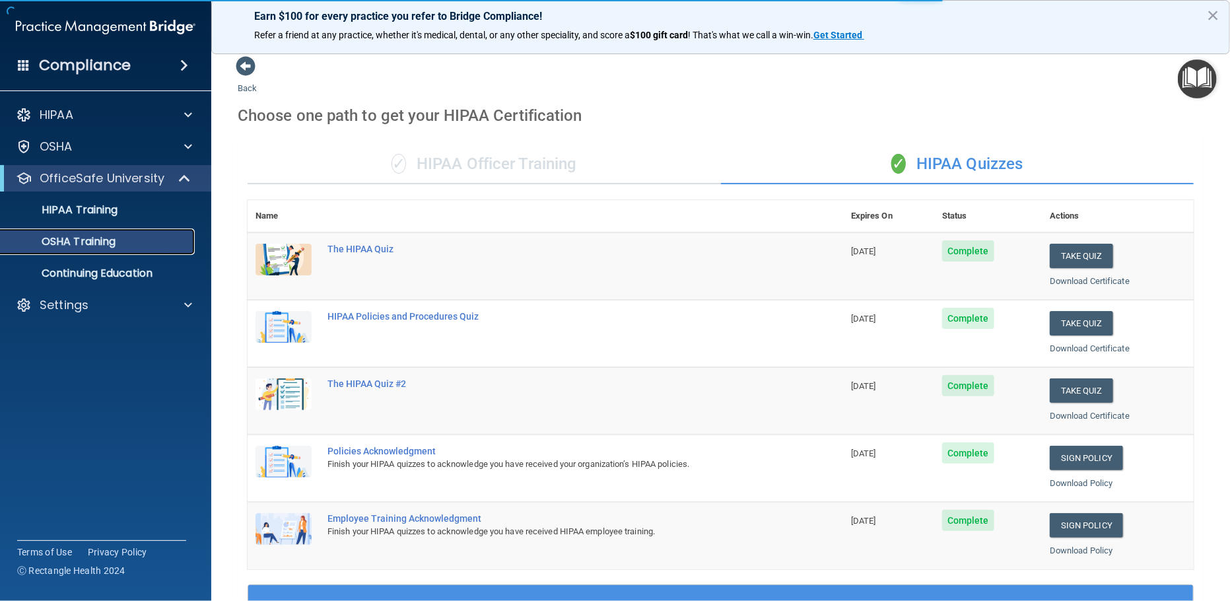
click at [139, 245] on div "OSHA Training" at bounding box center [99, 241] width 180 height 13
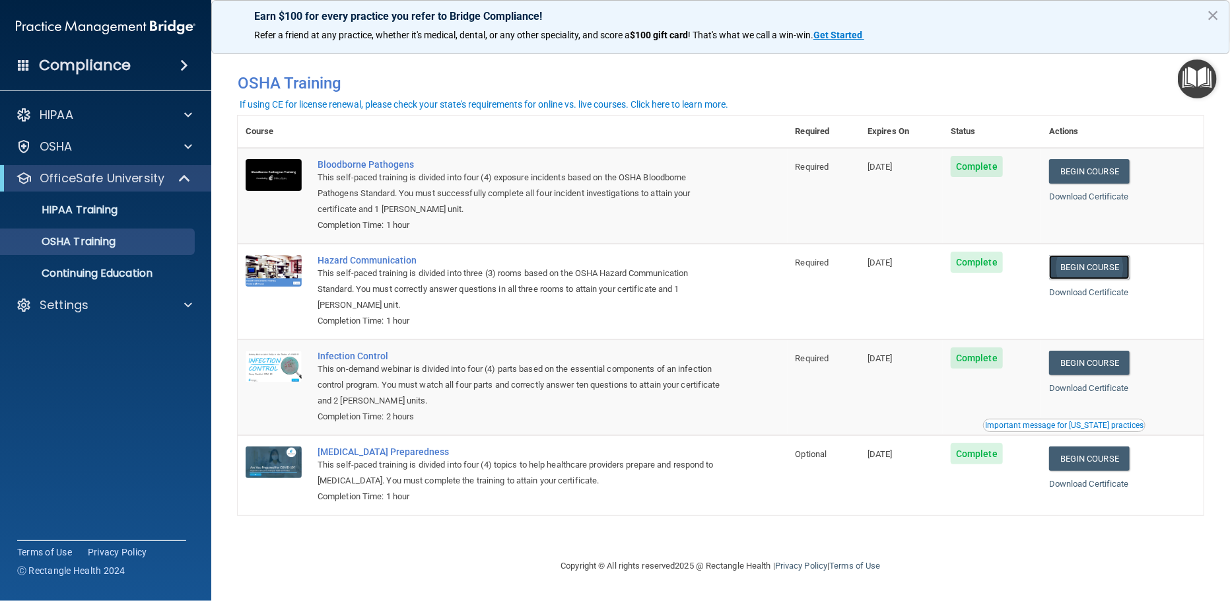
click at [1087, 267] on link "Begin Course" at bounding box center [1089, 267] width 81 height 24
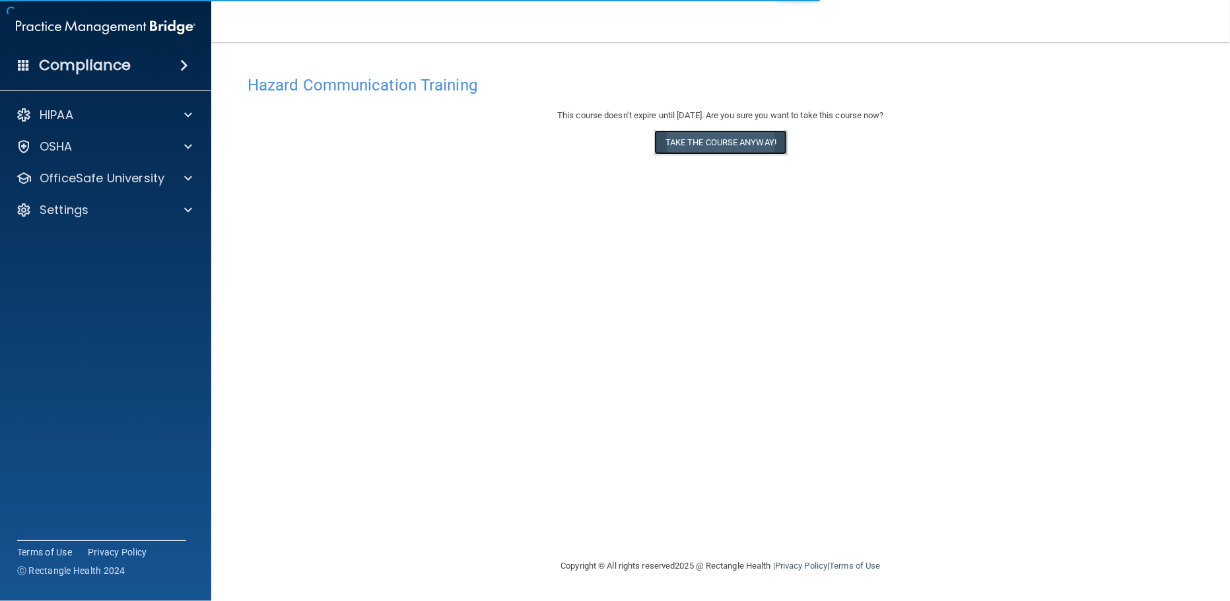
click at [708, 141] on button "Take the course anyway!" at bounding box center [720, 142] width 133 height 24
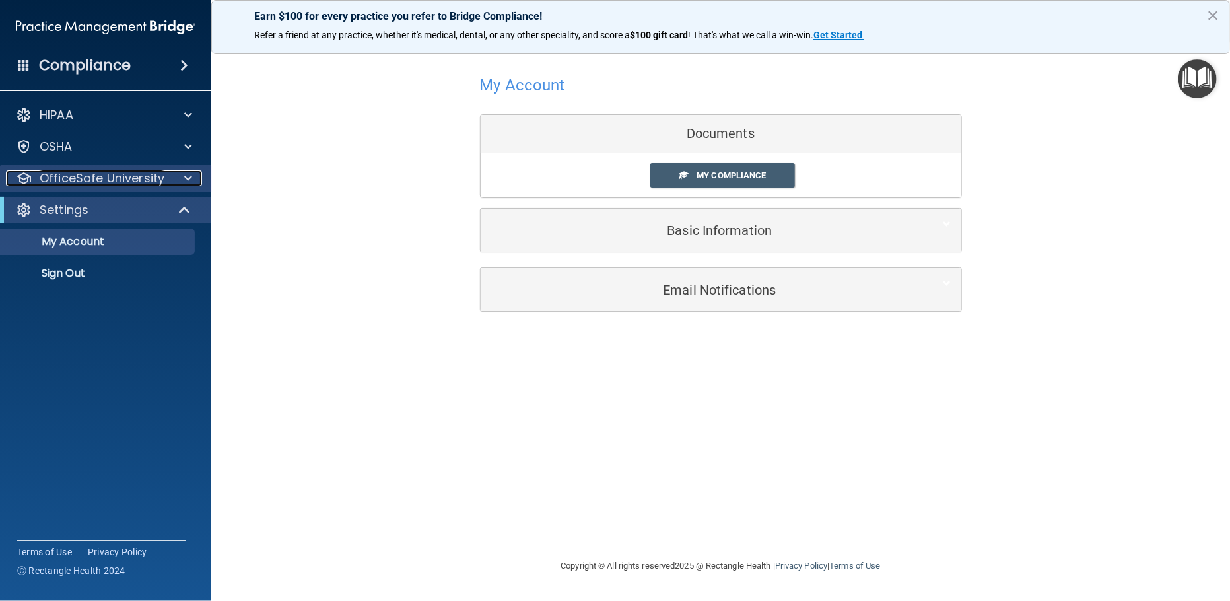
click at [160, 176] on p "OfficeSafe University" at bounding box center [102, 178] width 125 height 16
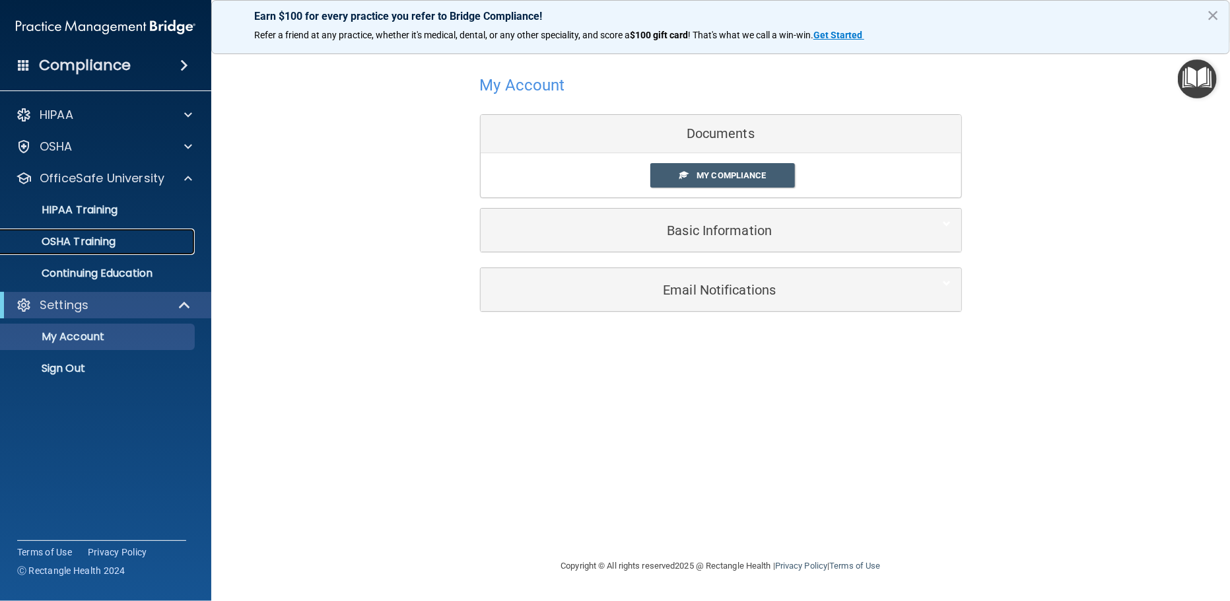
click at [129, 244] on div "OSHA Training" at bounding box center [99, 241] width 180 height 13
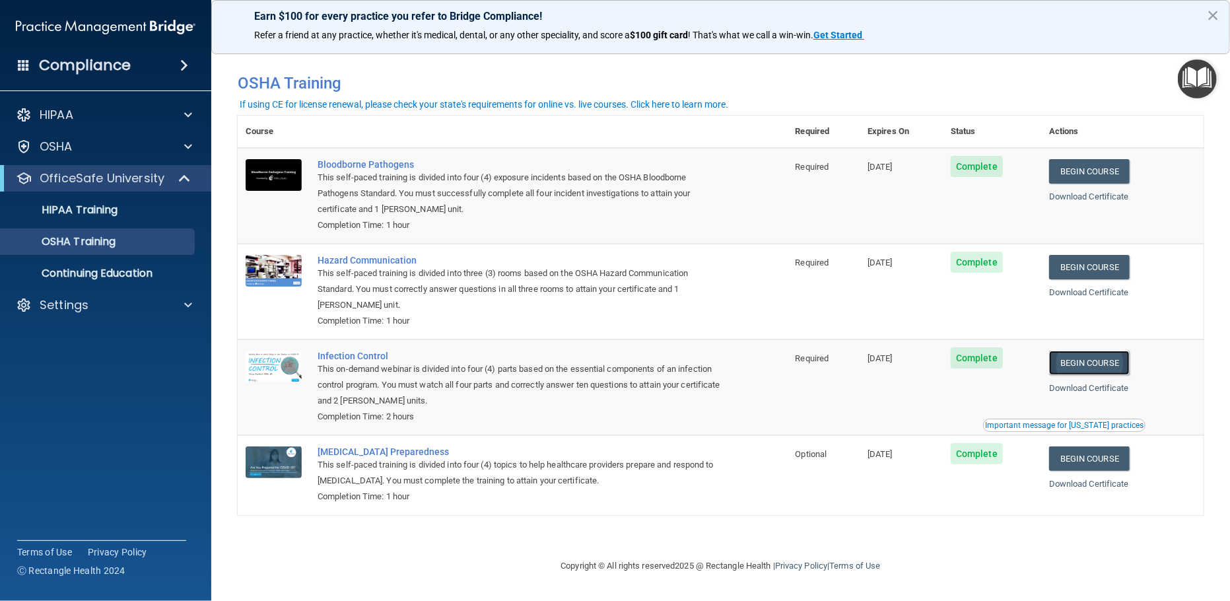
click at [1095, 367] on link "Begin Course" at bounding box center [1089, 363] width 81 height 24
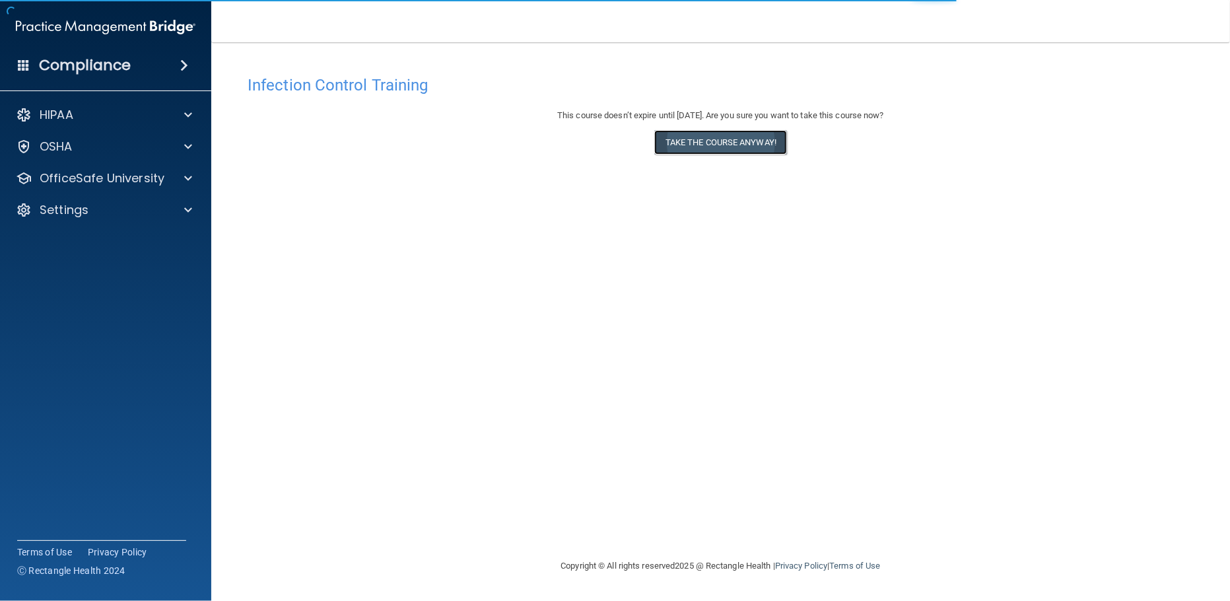
click at [695, 141] on button "Take the course anyway!" at bounding box center [720, 142] width 133 height 24
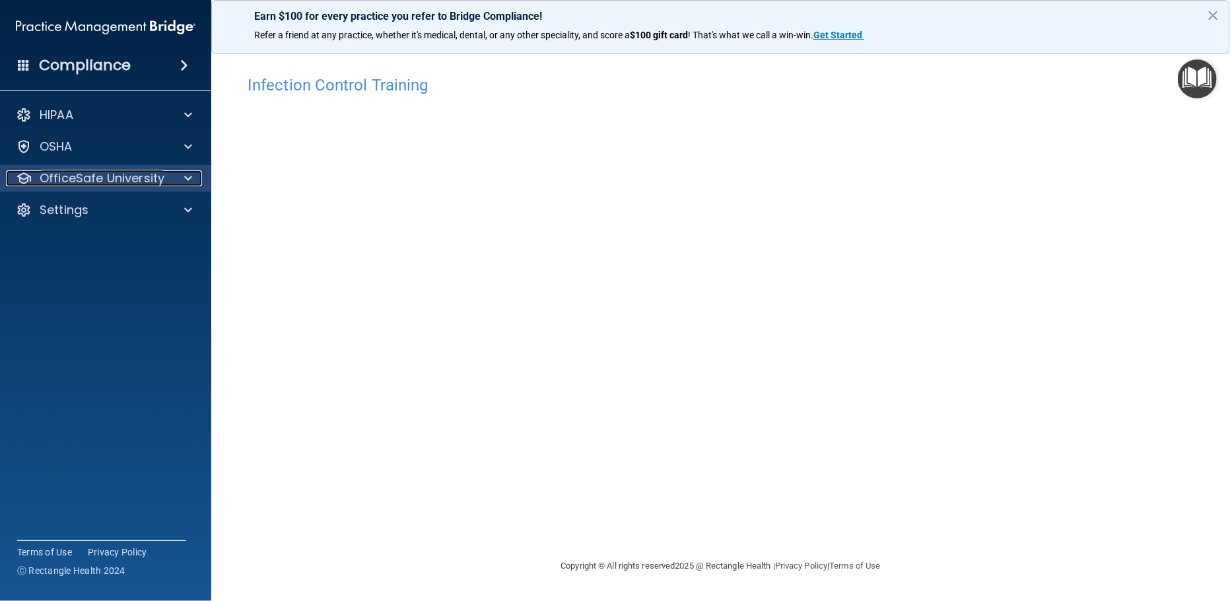
click at [84, 180] on p "OfficeSafe University" at bounding box center [102, 178] width 125 height 16
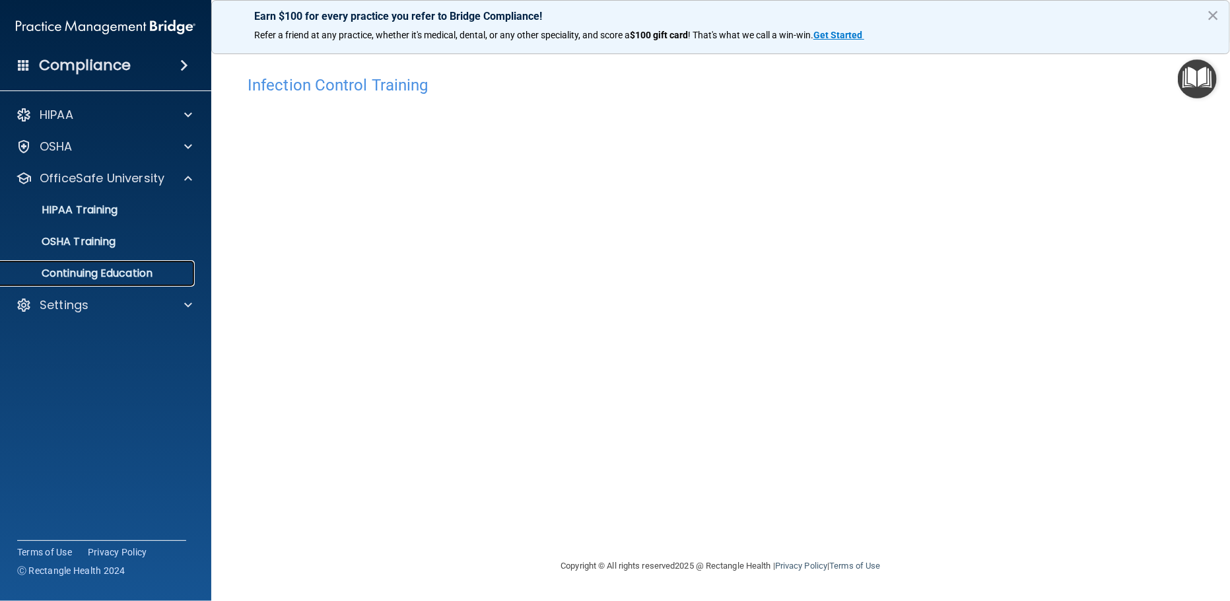
click at [95, 275] on p "Continuing Education" at bounding box center [99, 273] width 180 height 13
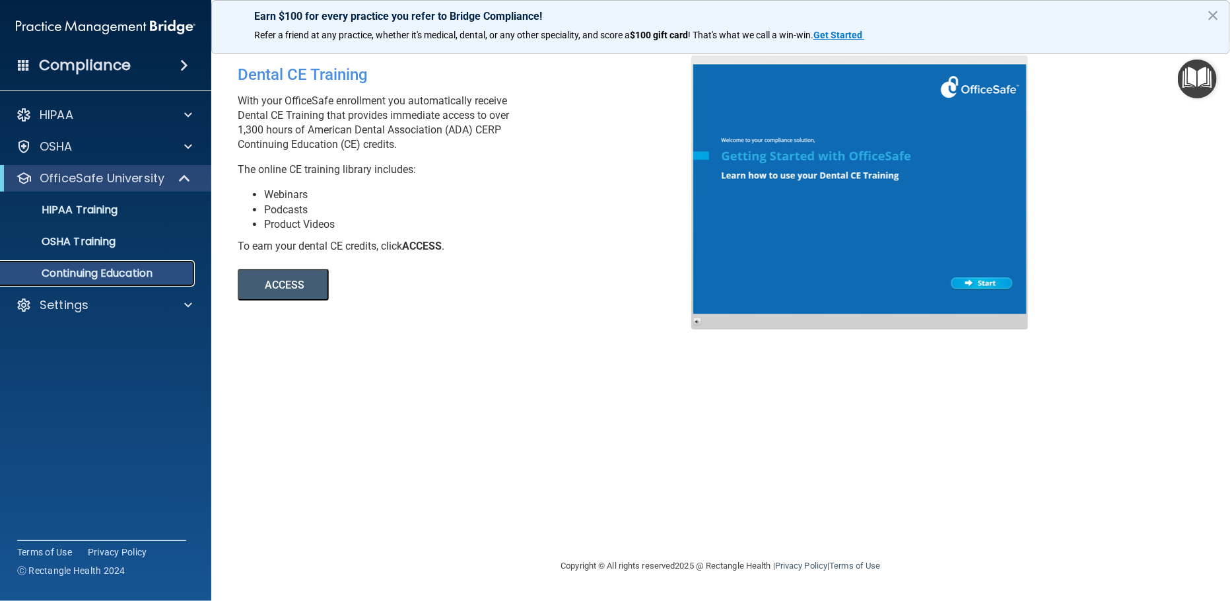
click at [98, 279] on p "Continuing Education" at bounding box center [99, 273] width 180 height 13
click at [122, 182] on p "OfficeSafe University" at bounding box center [102, 178] width 125 height 16
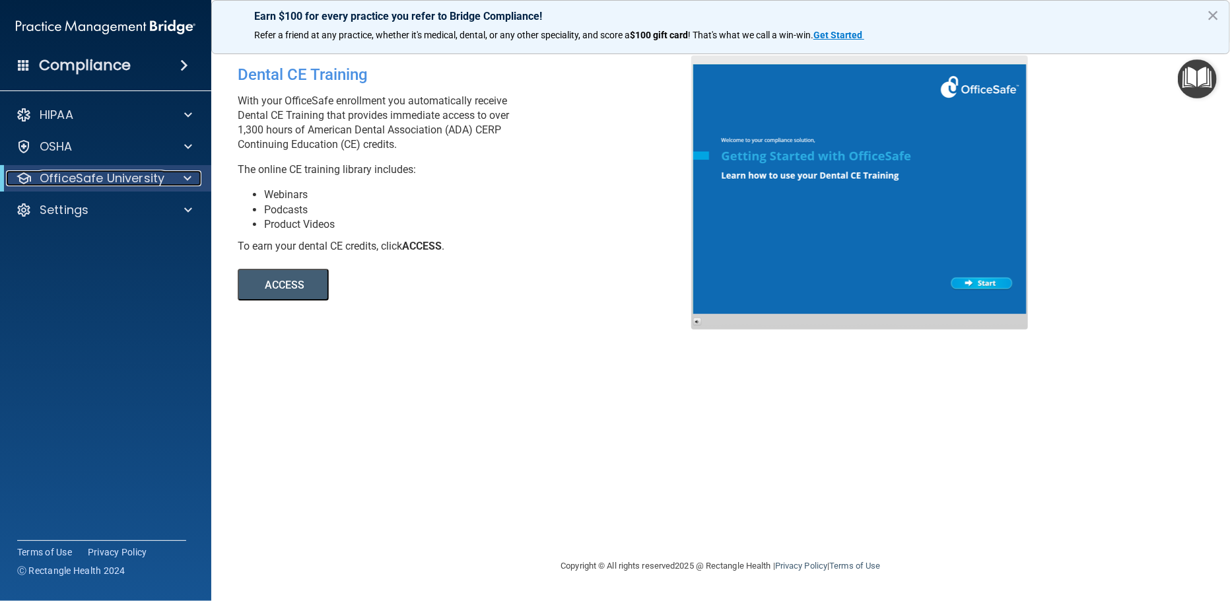
click at [122, 182] on p "OfficeSafe University" at bounding box center [102, 178] width 125 height 16
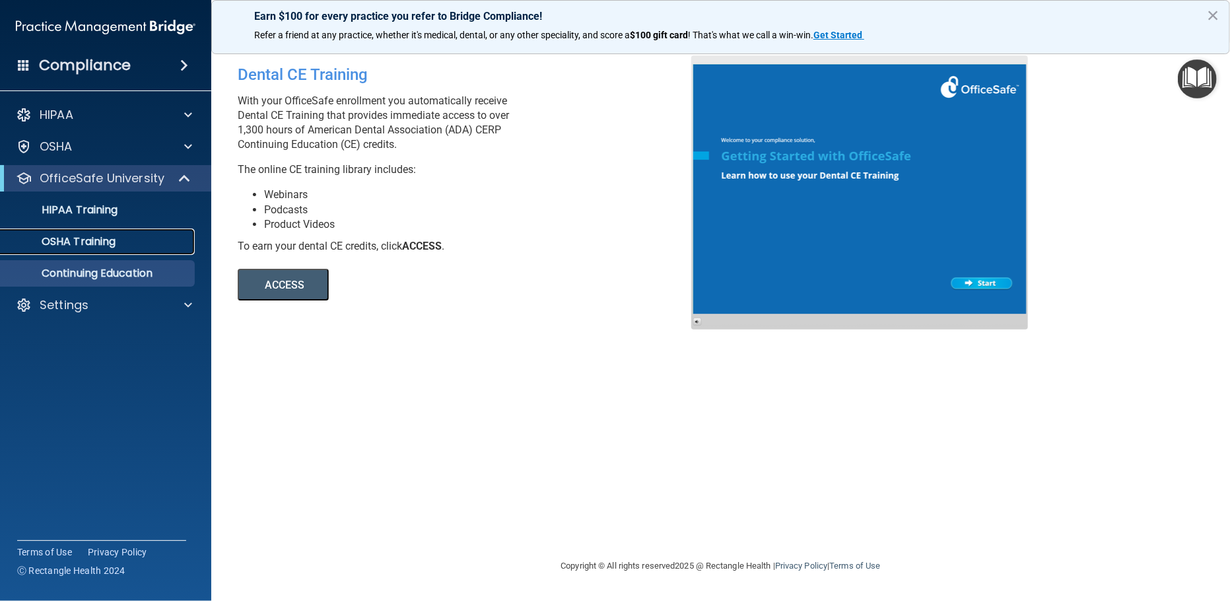
click at [111, 242] on p "OSHA Training" at bounding box center [62, 241] width 107 height 13
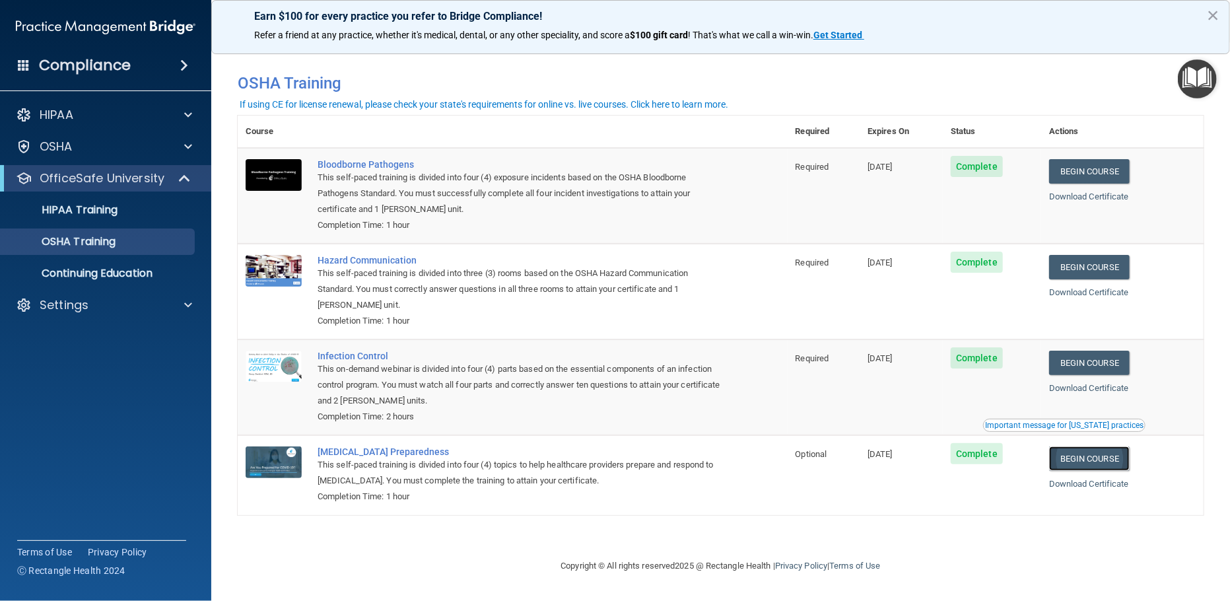
click at [1088, 456] on link "Begin Course" at bounding box center [1089, 458] width 81 height 24
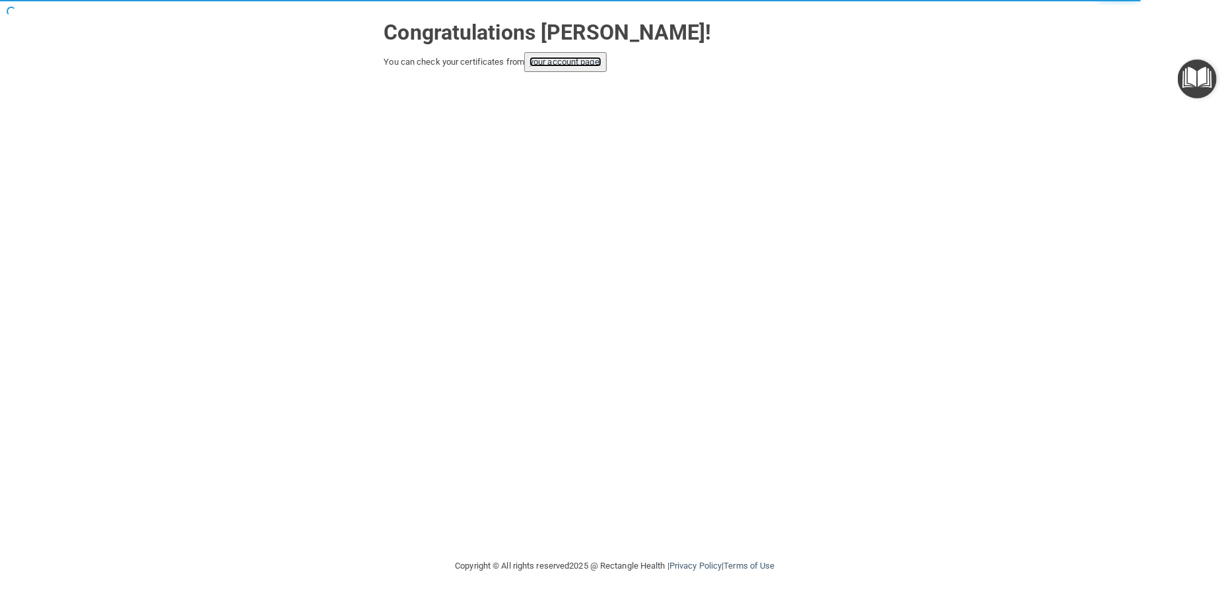
click at [580, 60] on link "your account page!" at bounding box center [566, 62] width 72 height 10
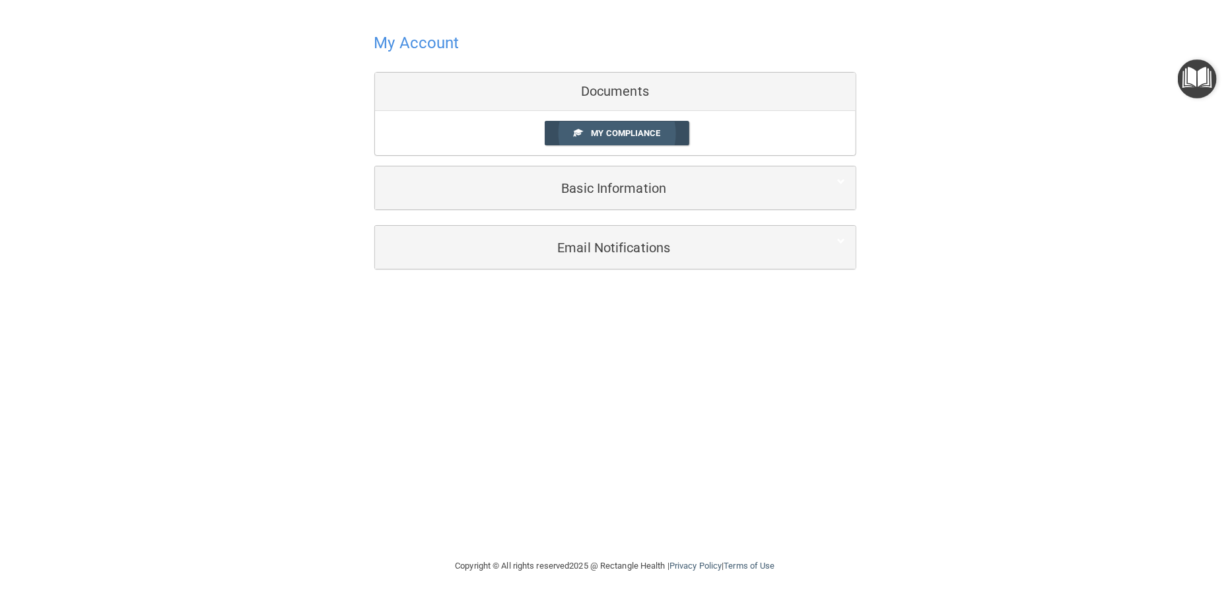
click at [650, 133] on span "My Compliance" at bounding box center [625, 133] width 69 height 10
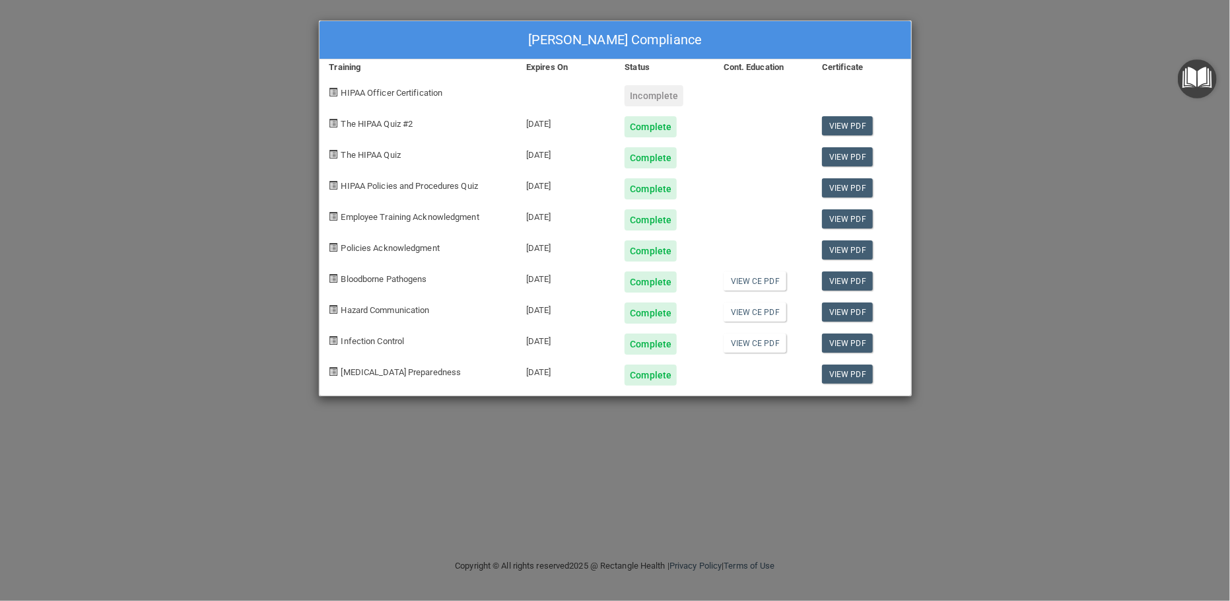
click at [203, 246] on div "Jennifer Marie Jeziorski's Compliance Training Expires On Status Cont. Educatio…" at bounding box center [615, 300] width 1230 height 601
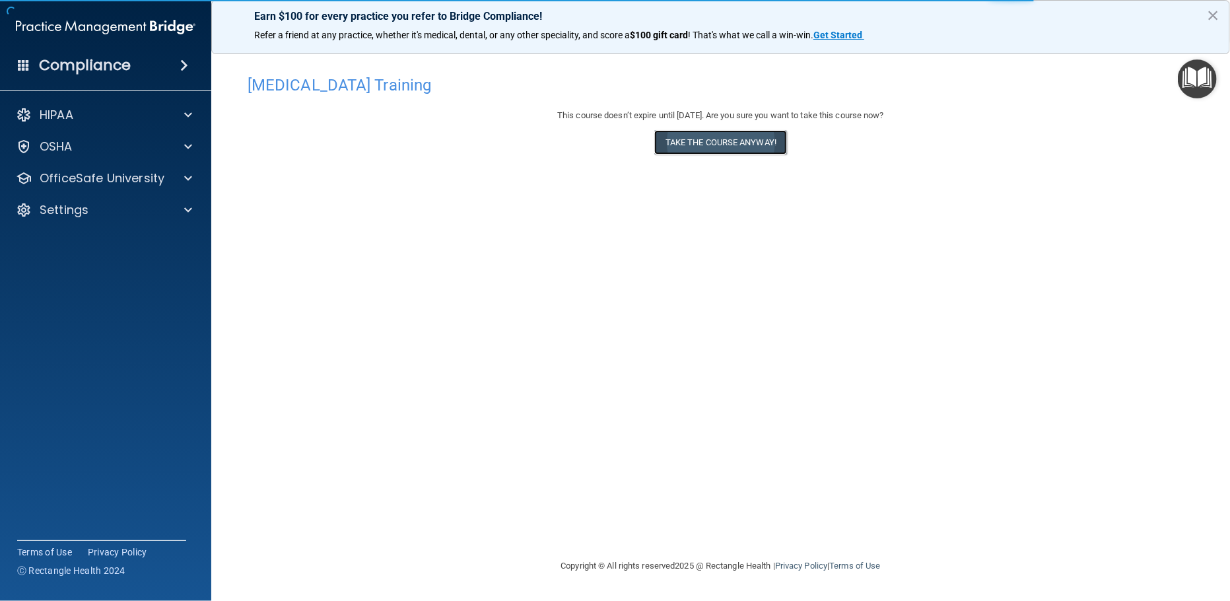
click at [744, 137] on button "Take the course anyway!" at bounding box center [720, 142] width 133 height 24
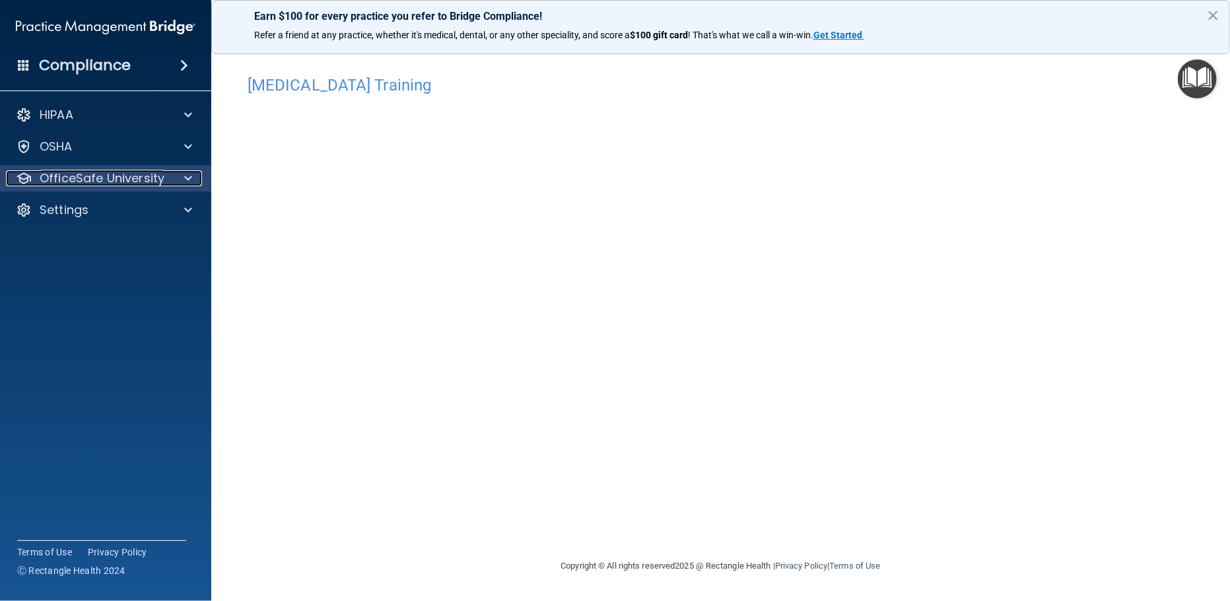
click at [171, 182] on div at bounding box center [186, 178] width 33 height 16
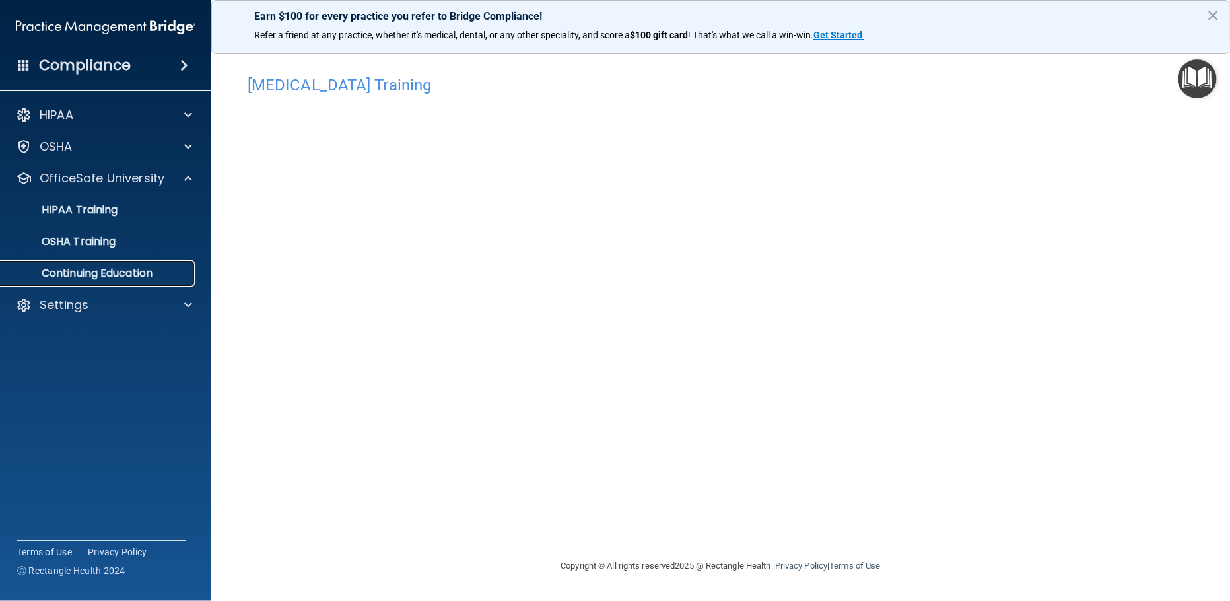
click at [132, 273] on p "Continuing Education" at bounding box center [99, 273] width 180 height 13
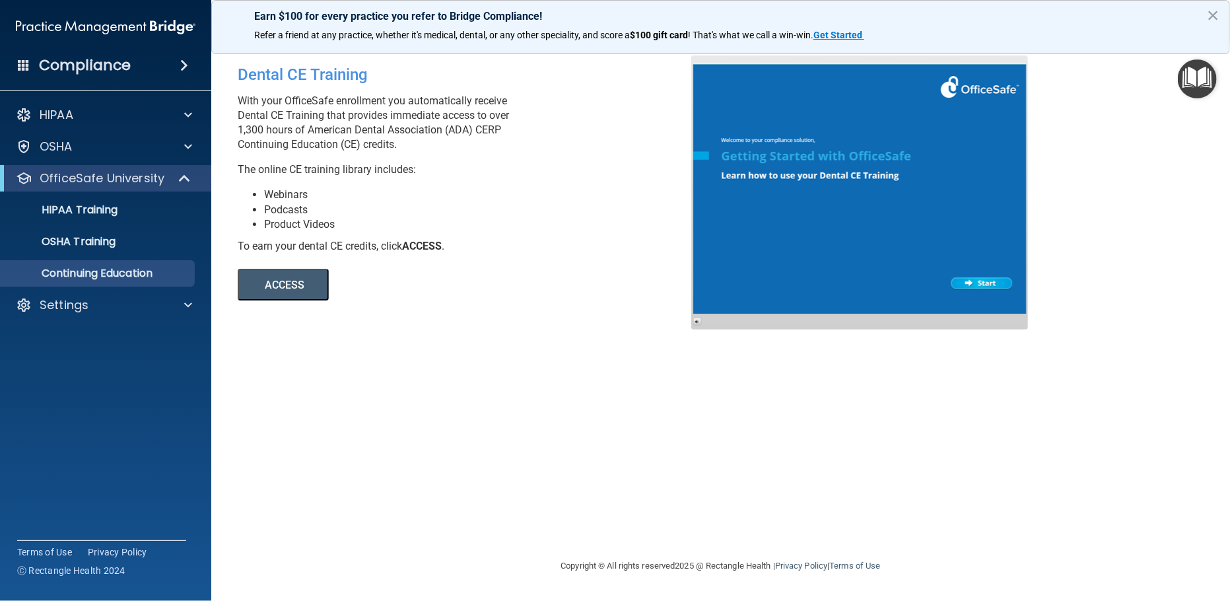
click at [314, 291] on button "ACCESS" at bounding box center [283, 285] width 91 height 32
click at [73, 304] on p "Settings" at bounding box center [64, 305] width 49 height 16
click at [90, 339] on p "My Account" at bounding box center [99, 336] width 180 height 13
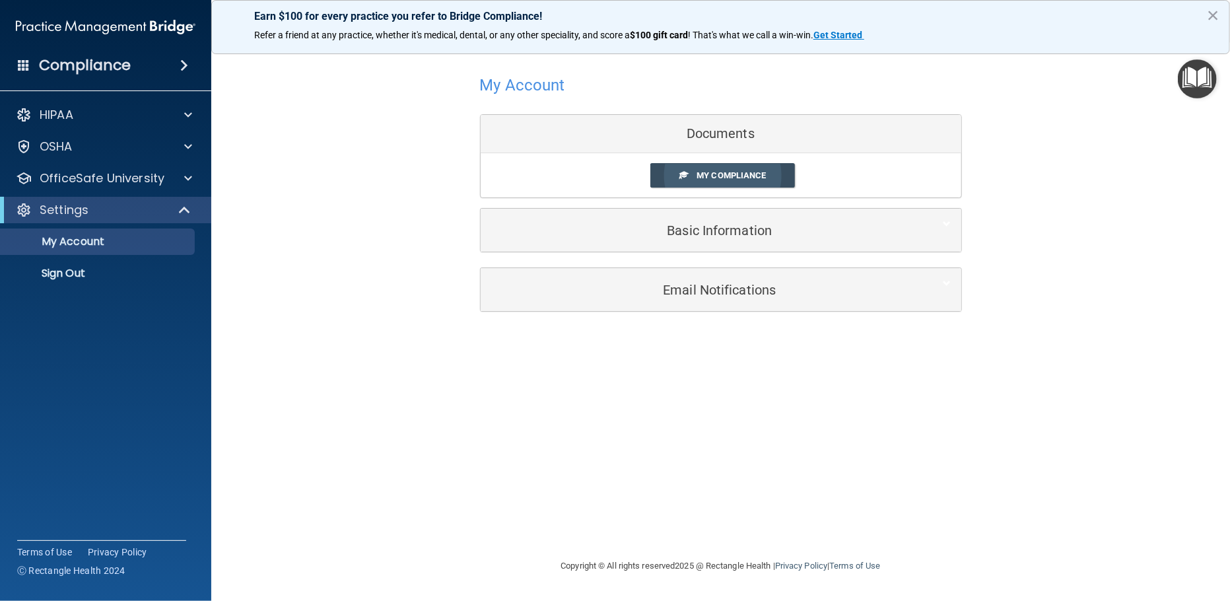
click at [746, 177] on span "My Compliance" at bounding box center [731, 175] width 69 height 10
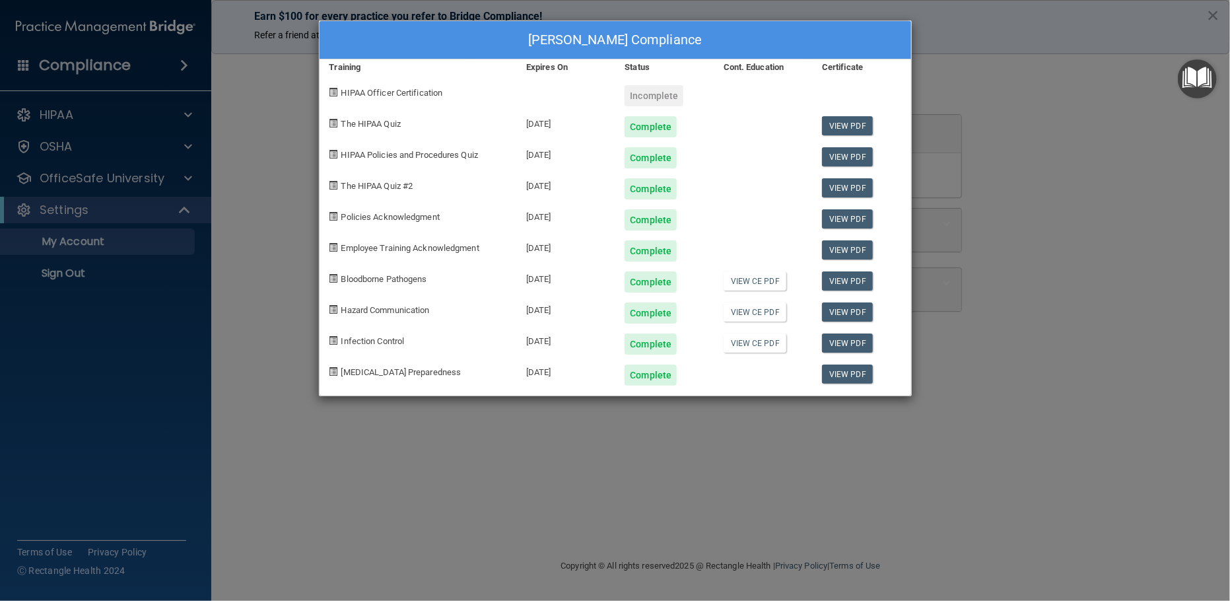
click at [732, 173] on div "[PERSON_NAME] Compliance Training Expires On Status Cont. Education Certificate…" at bounding box center [615, 208] width 593 height 376
click at [846, 122] on link "View PDF" at bounding box center [847, 125] width 51 height 19
click at [907, 32] on div "[PERSON_NAME] Compliance" at bounding box center [616, 40] width 592 height 38
click at [1012, 94] on div "[PERSON_NAME] Compliance Training Expires On Status Cont. Education Certificate…" at bounding box center [615, 300] width 1230 height 601
